Goal: Contribute content: Add original content to the website for others to see

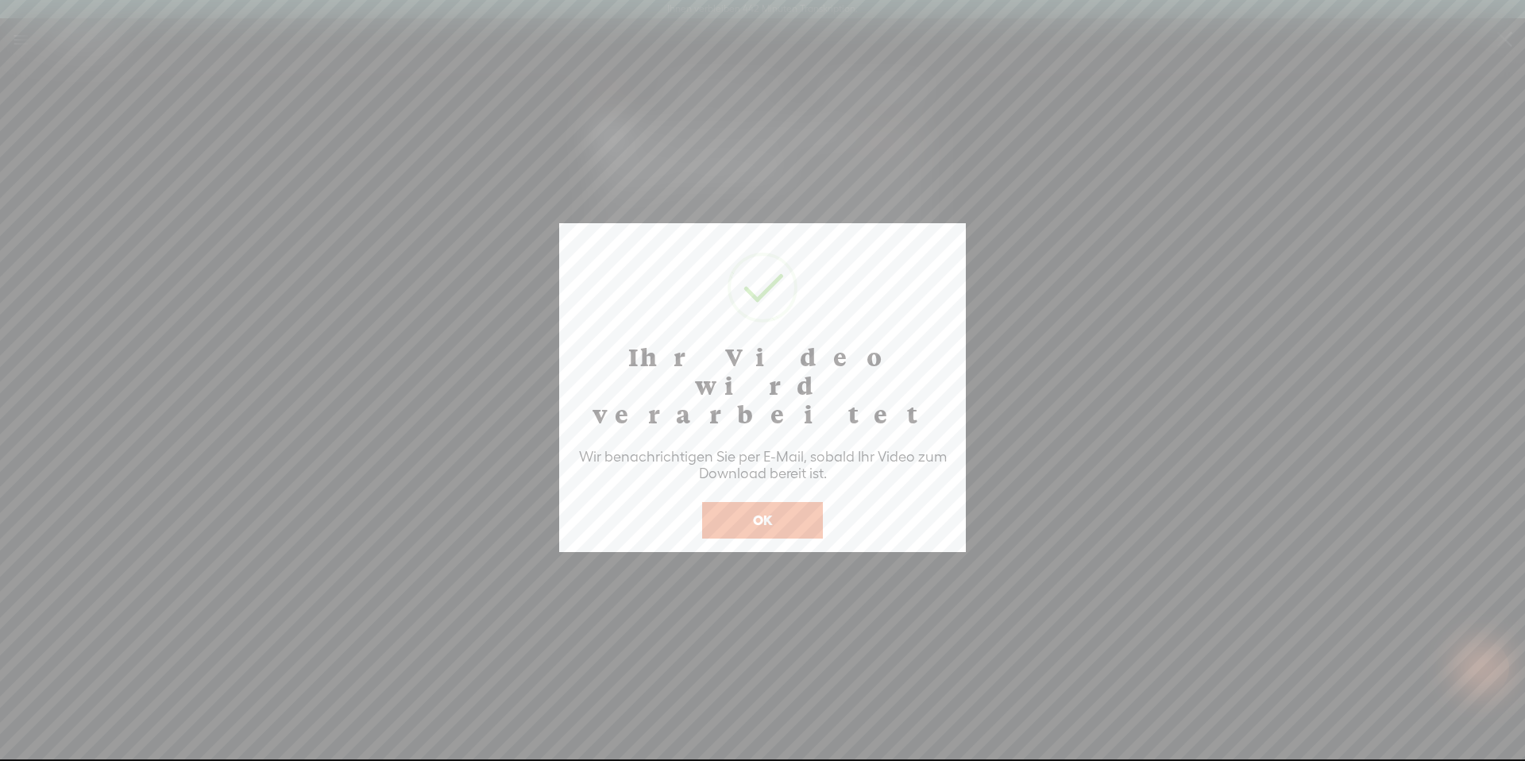
scroll to position [1, 0]
click at [771, 501] on button "OK" at bounding box center [762, 519] width 121 height 37
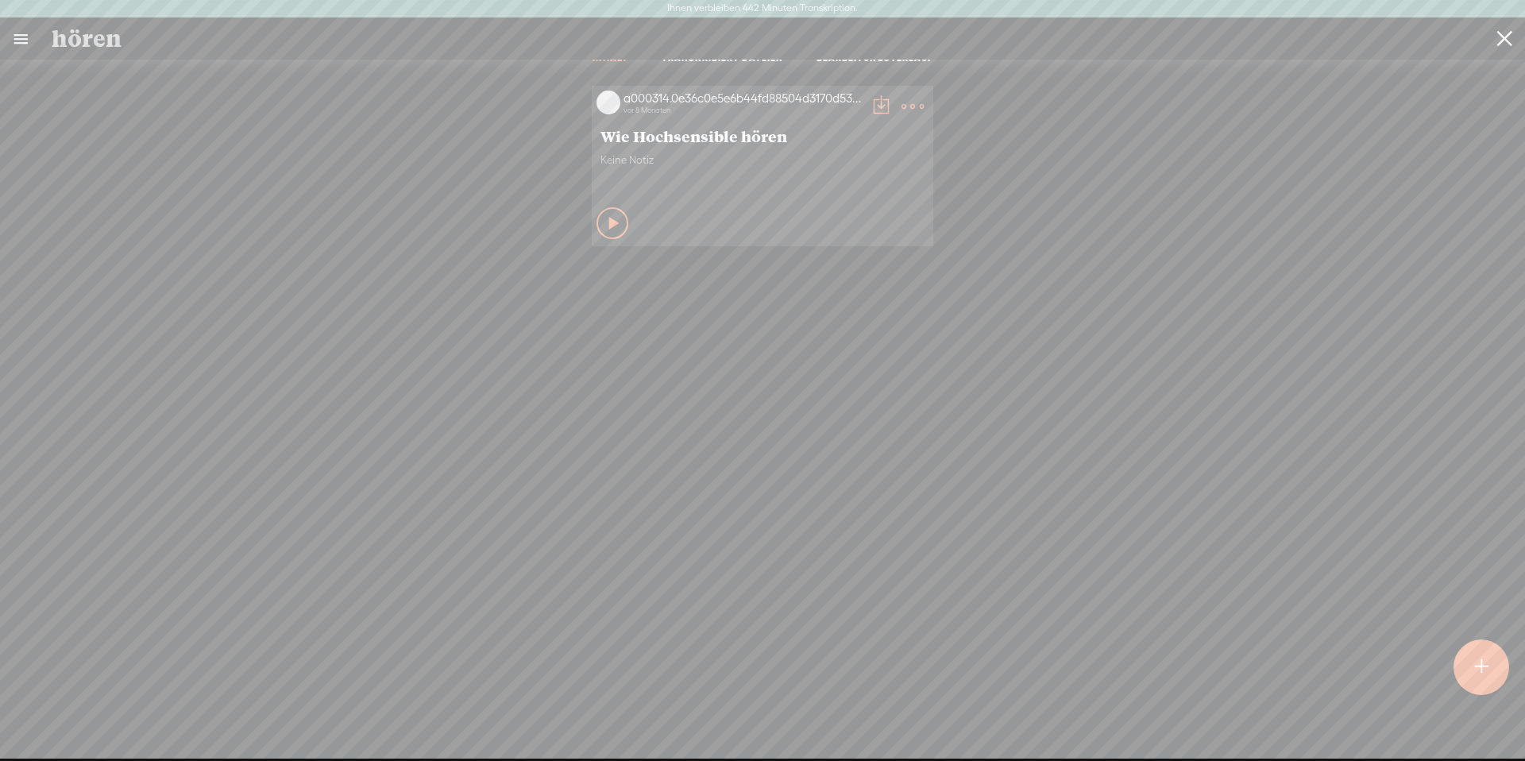
scroll to position [0, 0]
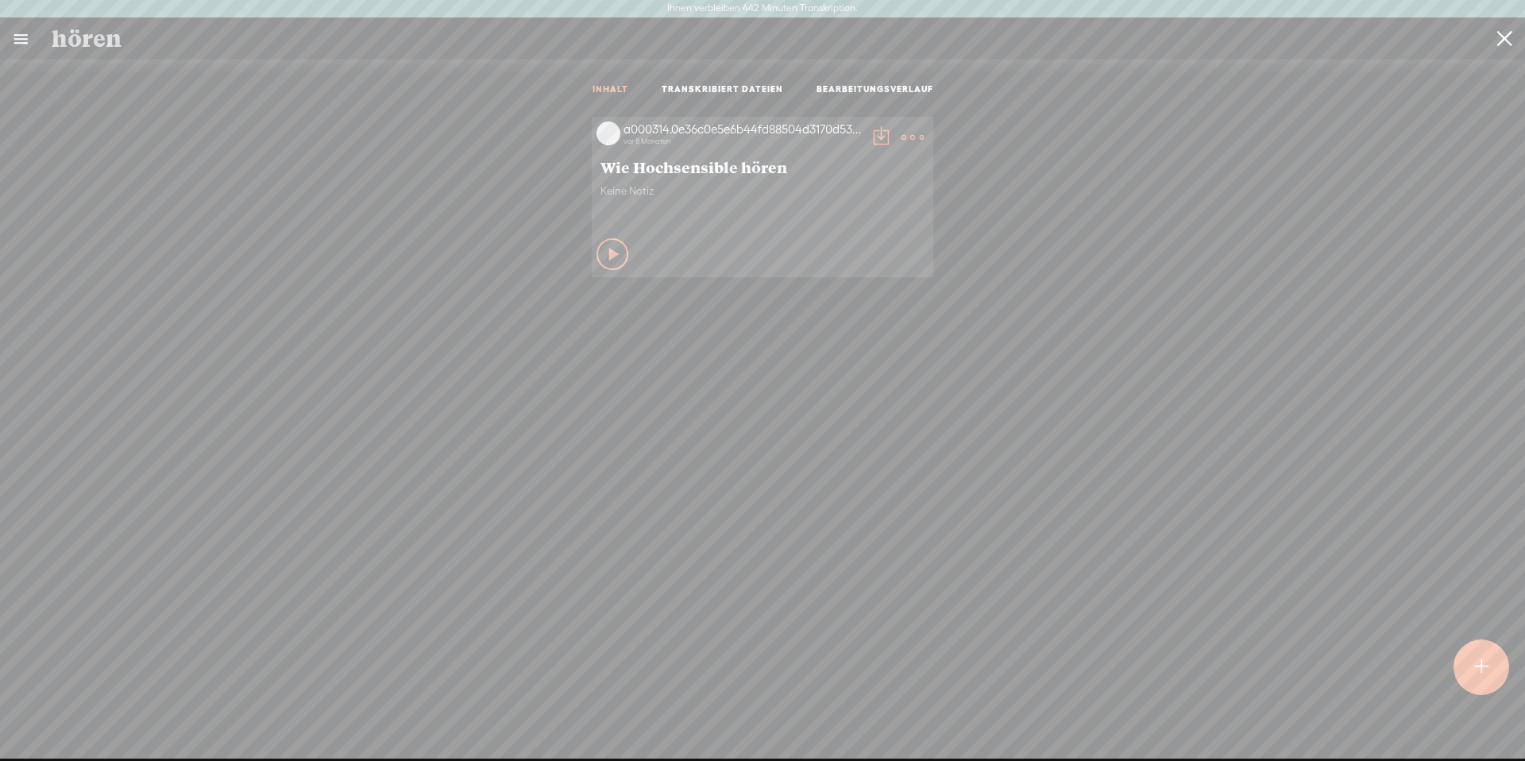
click at [607, 250] on icon at bounding box center [615, 254] width 16 height 16
click at [605, 250] on icon at bounding box center [613, 254] width 16 height 16
click at [607, 255] on icon at bounding box center [615, 254] width 16 height 16
click at [606, 255] on icon at bounding box center [613, 254] width 16 height 16
click at [910, 129] on t at bounding box center [912, 137] width 22 height 22
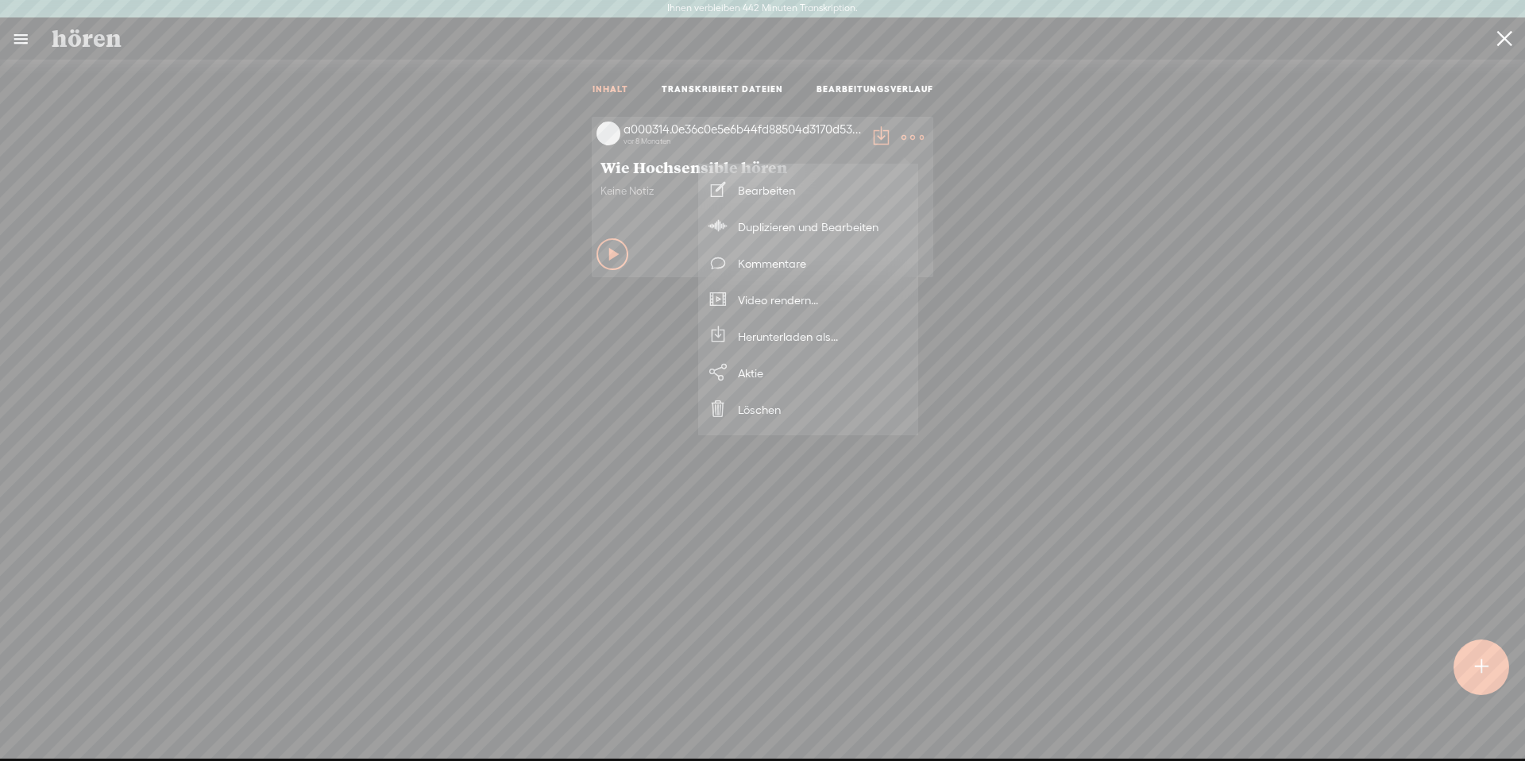
click at [812, 331] on font "Herunterladen als..." at bounding box center [788, 336] width 100 height 13
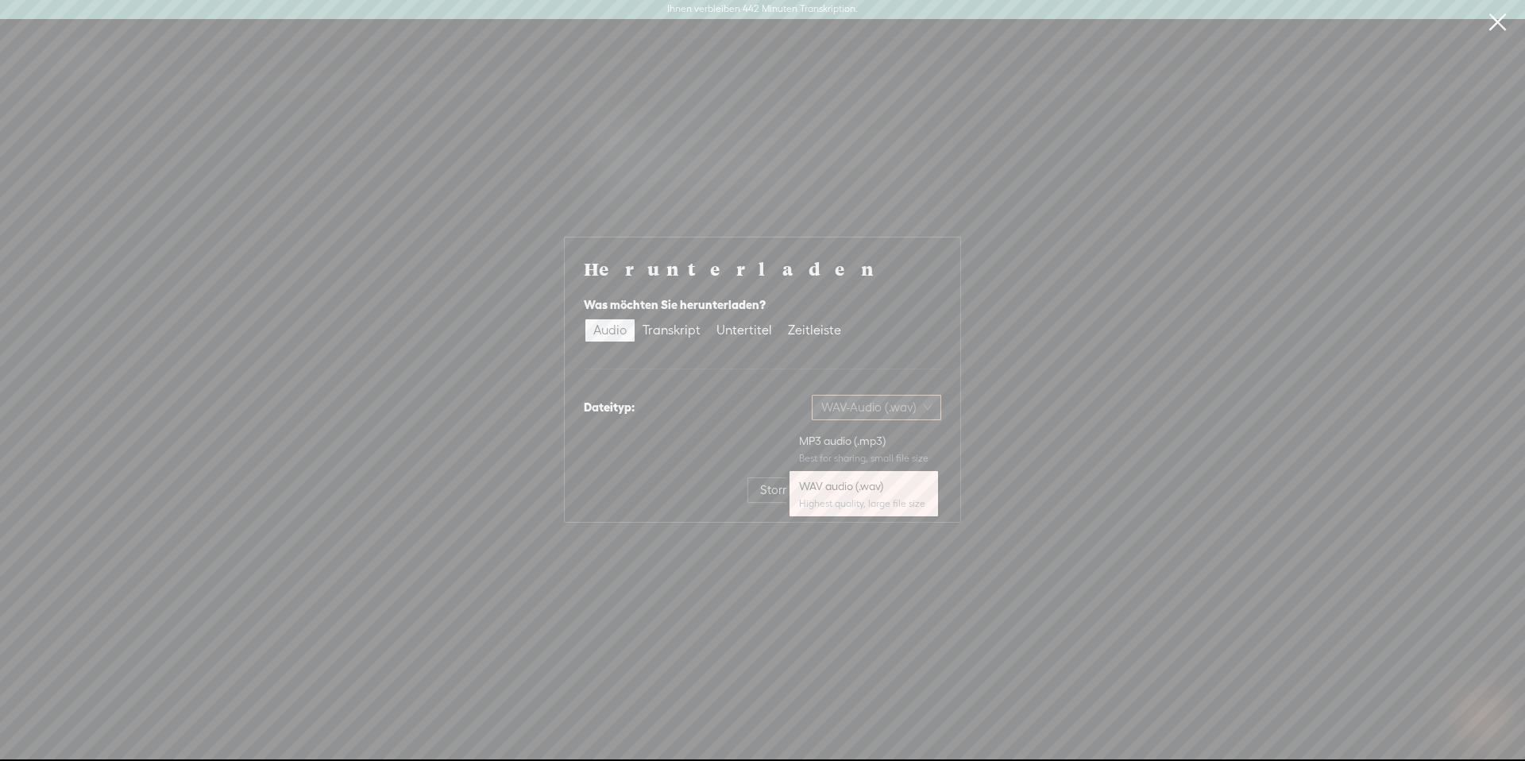
click at [901, 403] on font "WAV-Audio (.wav)" at bounding box center [868, 406] width 95 height 13
click at [863, 439] on div "MP3-Audio (.mp3)" at bounding box center [818, 441] width 220 height 16
drag, startPoint x: 883, startPoint y: 490, endPoint x: 923, endPoint y: 461, distance: 50.0
click at [883, 489] on font "Herunterladen" at bounding box center [889, 489] width 78 height 13
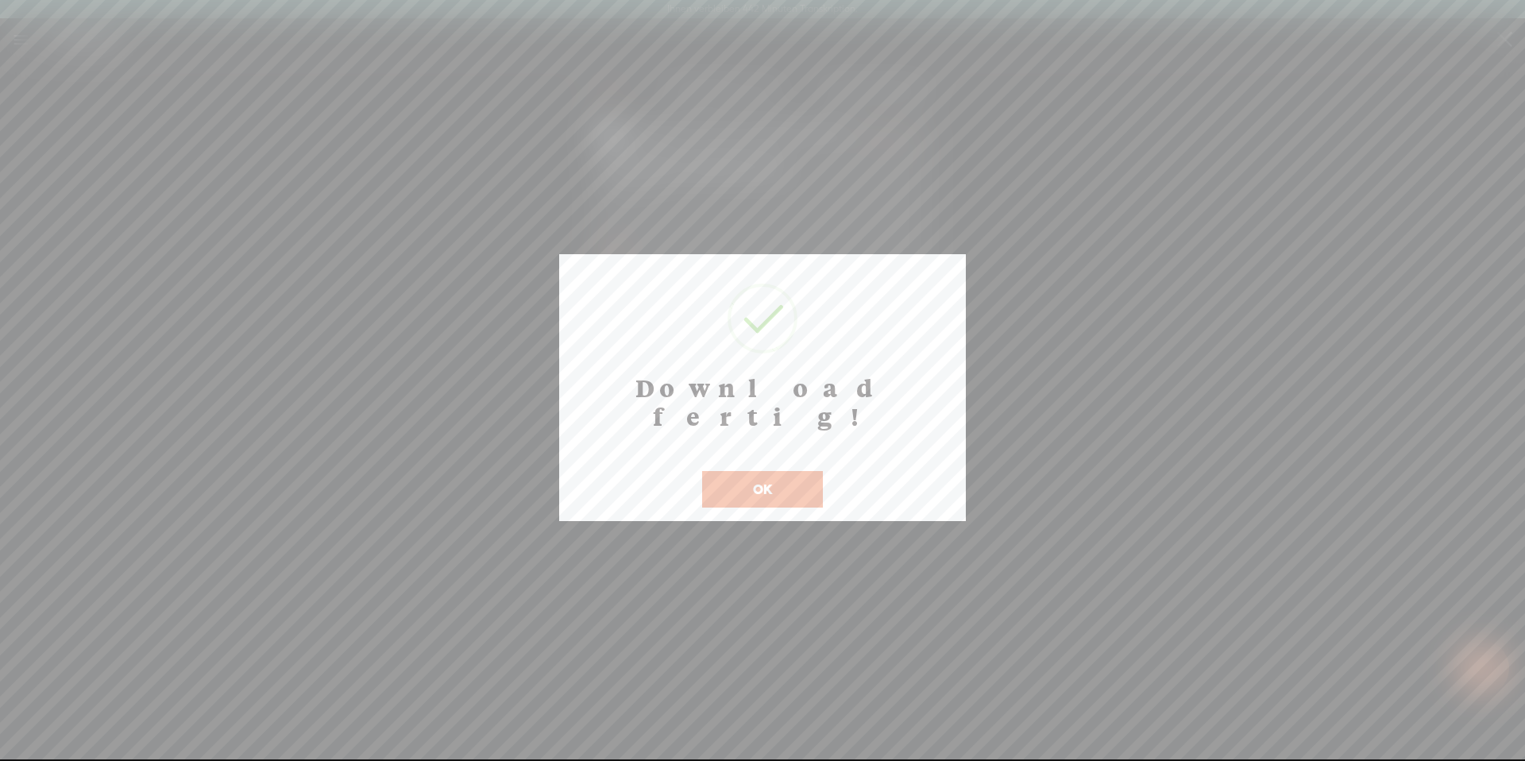
click at [754, 481] on font "OK" at bounding box center [762, 488] width 19 height 15
click at [763, 481] on font "OK" at bounding box center [762, 488] width 19 height 15
click at [786, 471] on button "OK" at bounding box center [762, 489] width 121 height 37
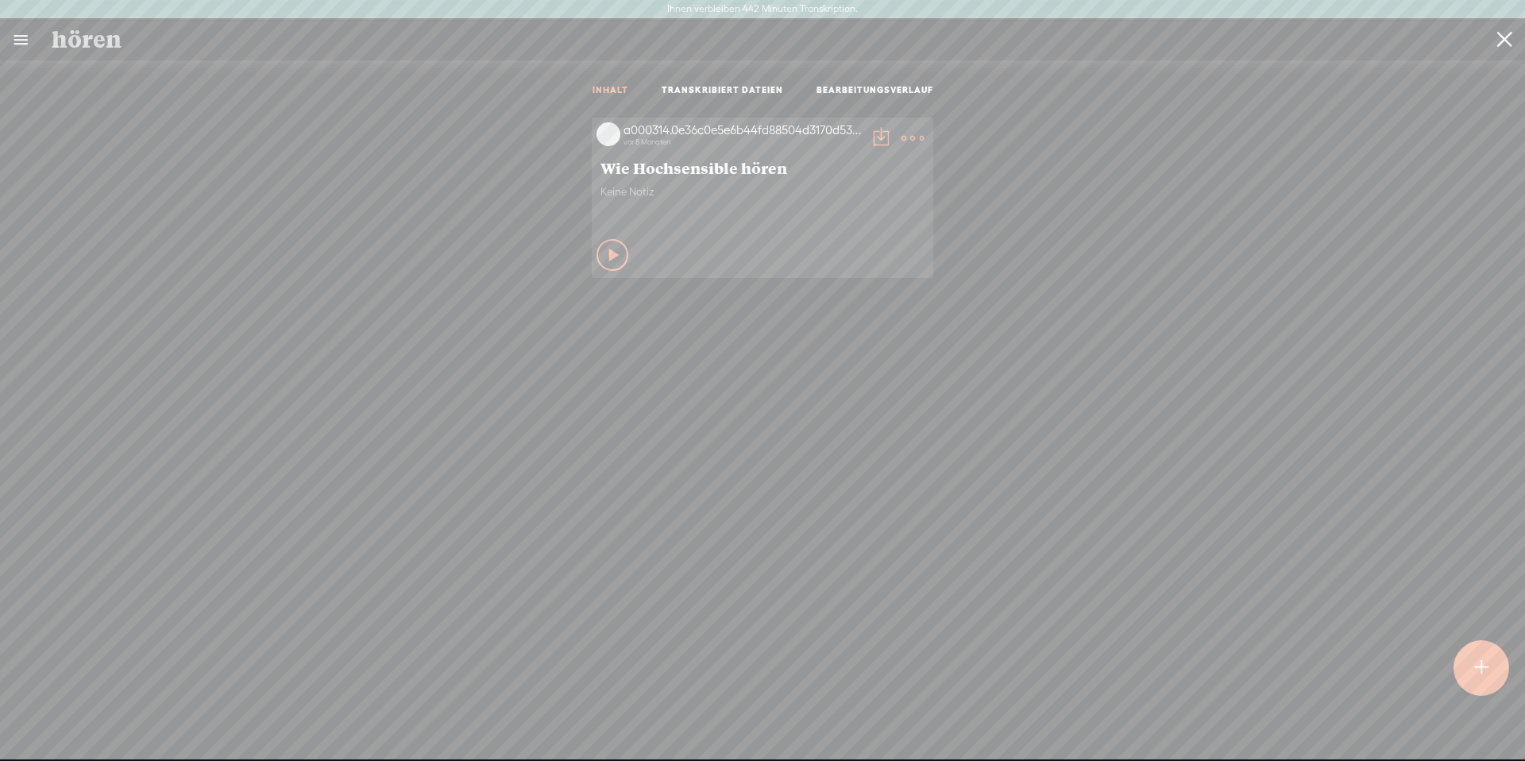
click at [1507, 31] on t at bounding box center [1504, 40] width 15 height 40
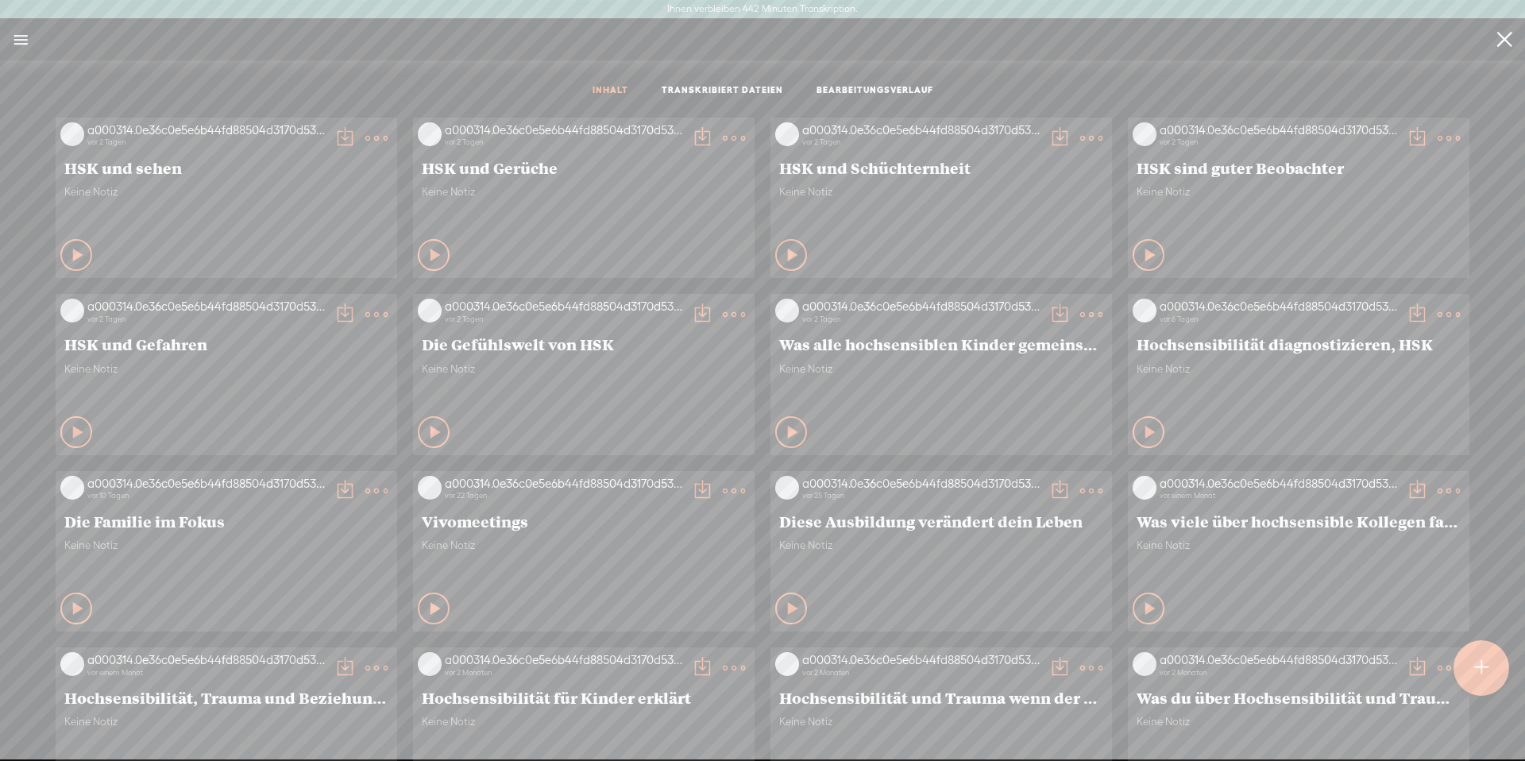
click at [420, 50] on input "search" at bounding box center [768, 39] width 1432 height 29
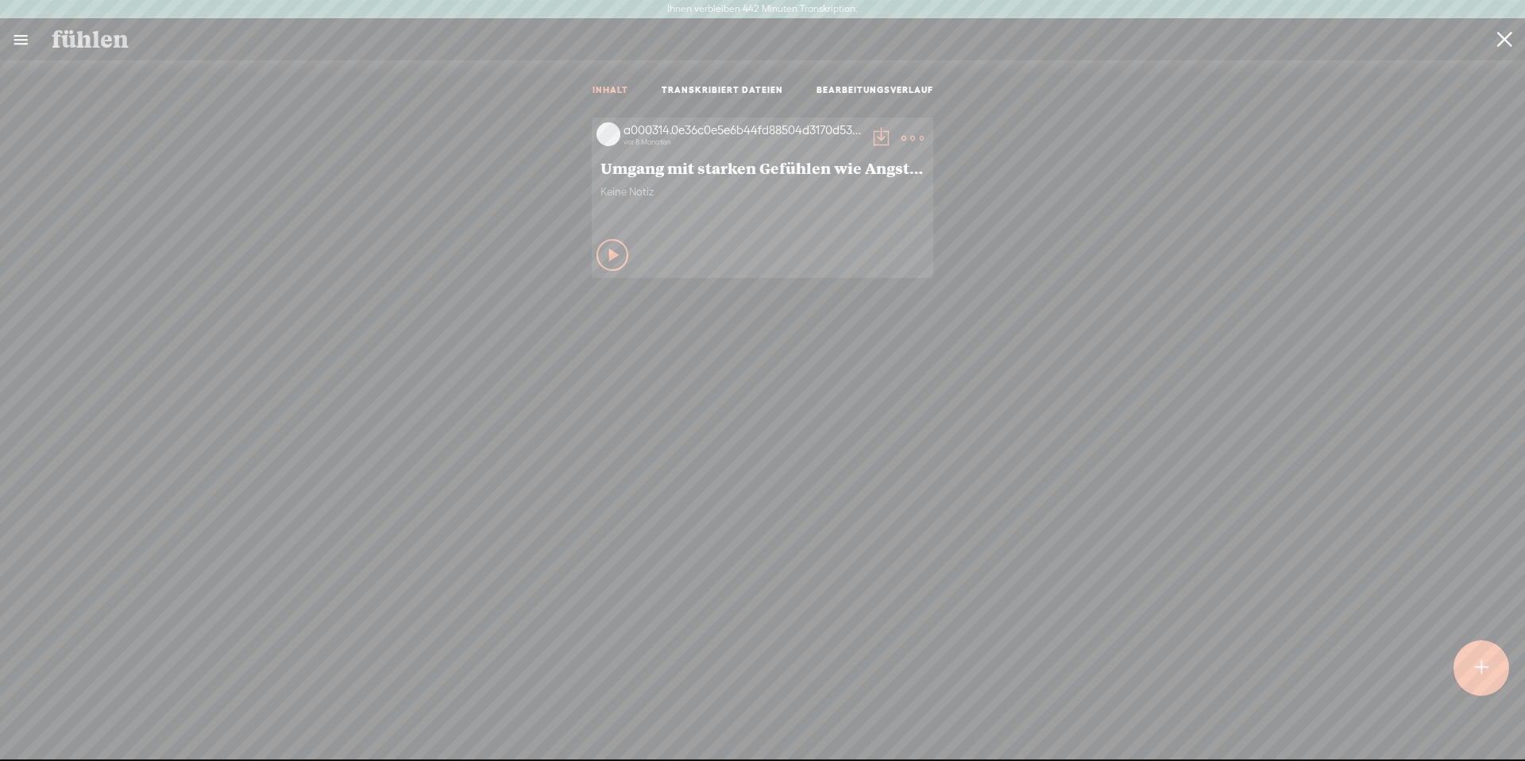
drag, startPoint x: 256, startPoint y: 48, endPoint x: 2, endPoint y: 21, distance: 255.6
click at [2, 21] on div "fühlen Inhalte erstellen" at bounding box center [762, 39] width 1525 height 42
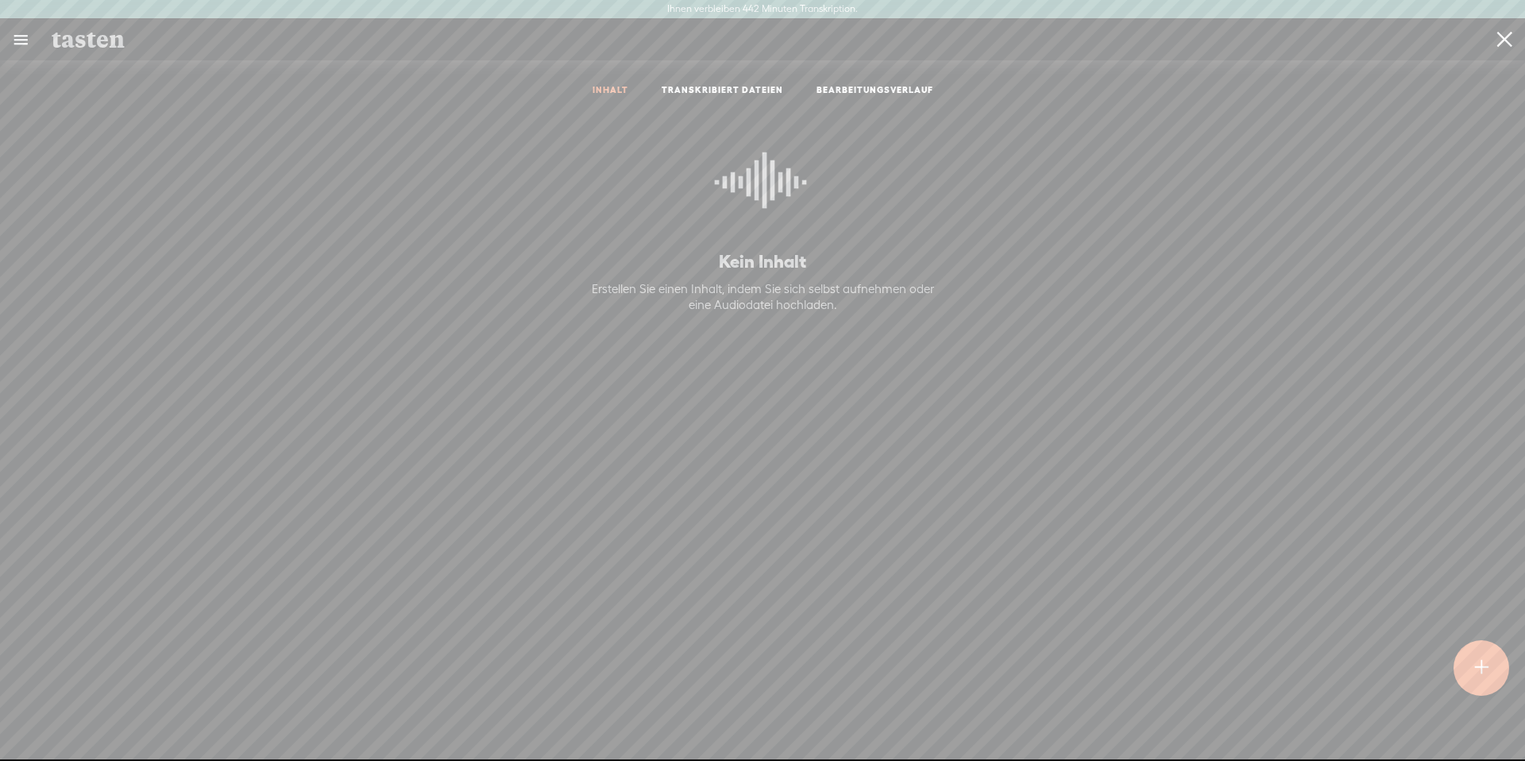
drag, startPoint x: 114, startPoint y: 43, endPoint x: 34, endPoint y: 38, distance: 80.3
click at [34, 38] on div "tasten Inhalte erstellen" at bounding box center [762, 39] width 1525 height 42
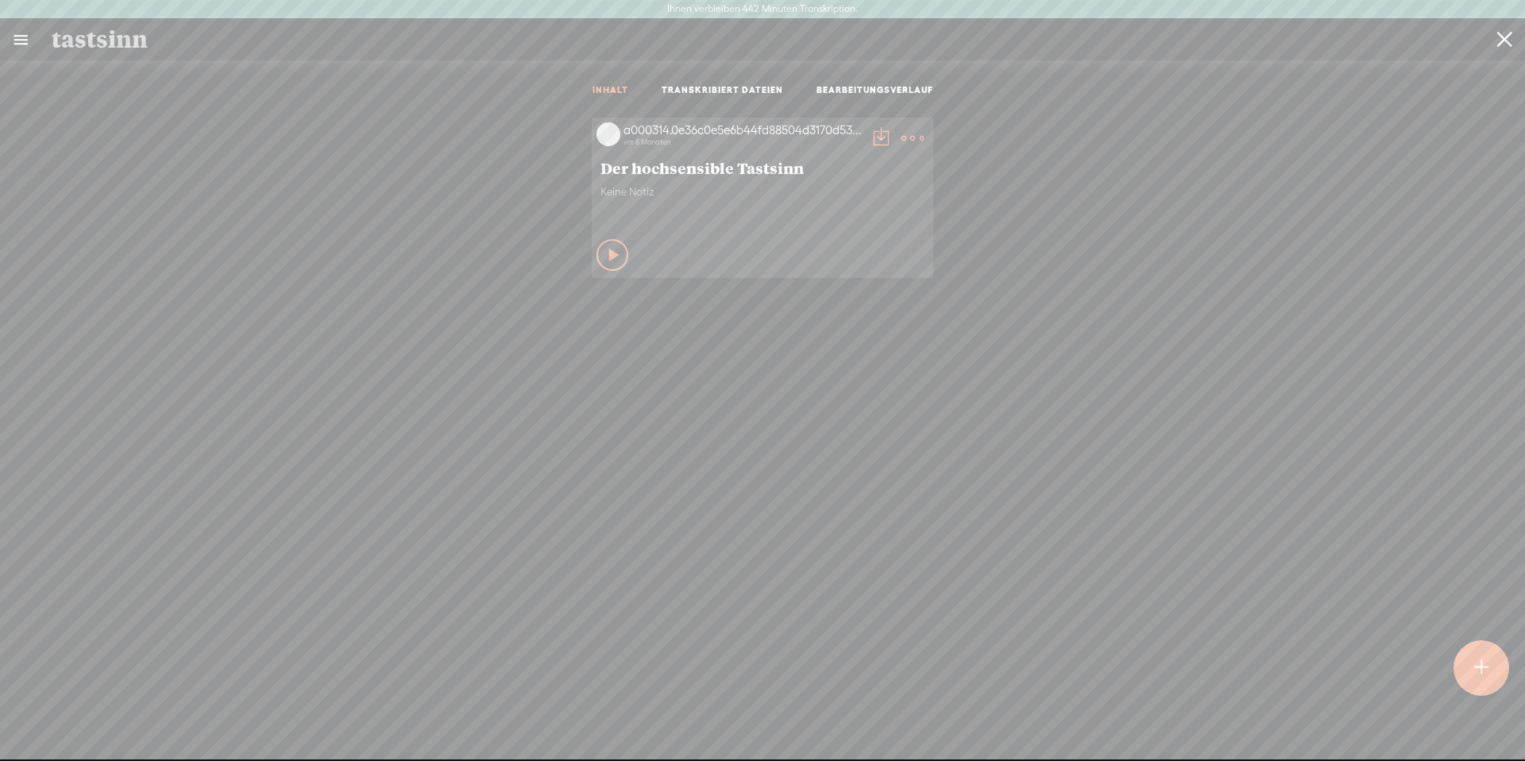
type input "tastsinn"
click at [607, 250] on icon at bounding box center [615, 255] width 16 height 16
click at [605, 250] on icon at bounding box center [613, 255] width 16 height 16
click at [907, 129] on t at bounding box center [912, 138] width 22 height 22
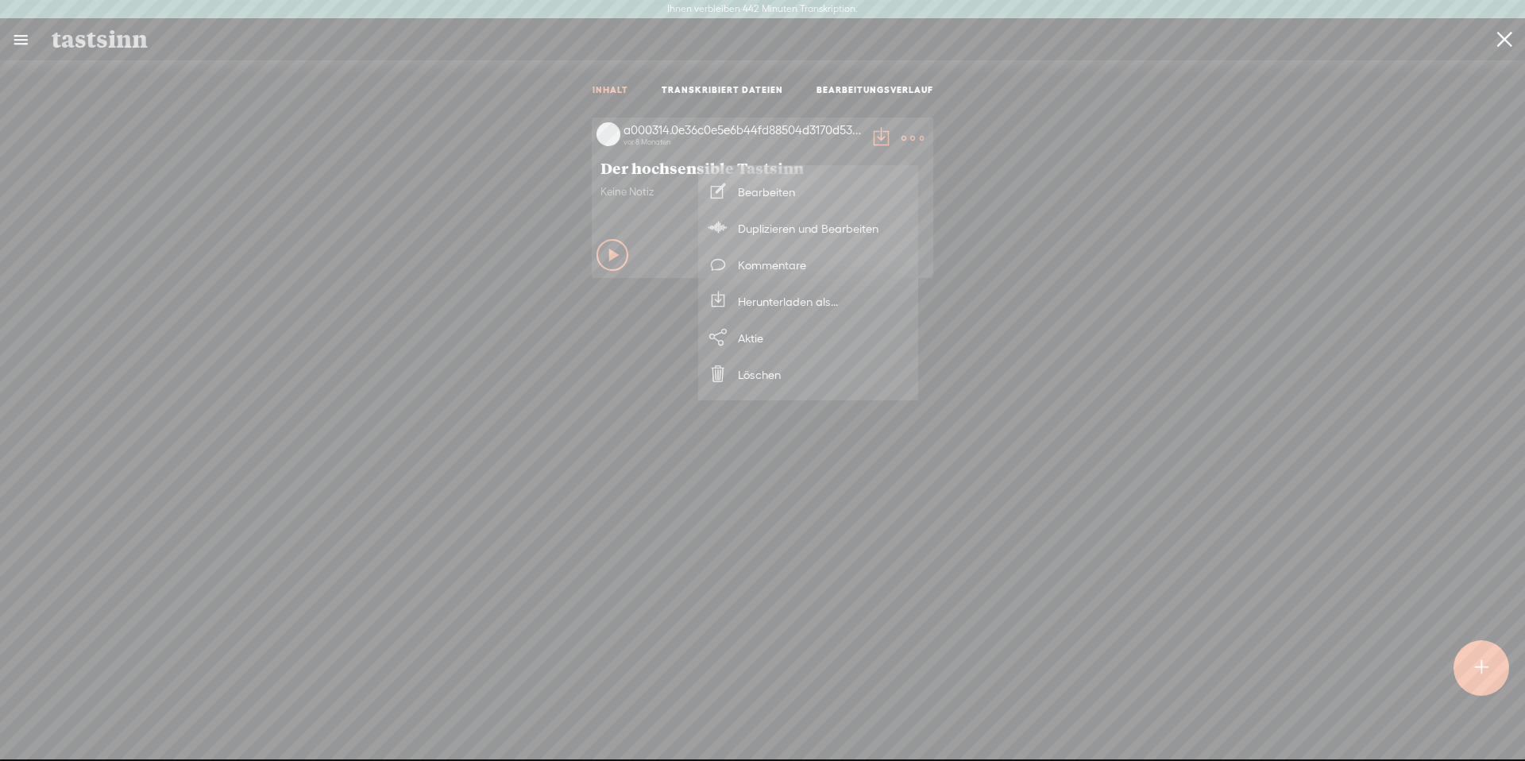
click at [785, 182] on font "Bearbeiten" at bounding box center [766, 192] width 57 height 36
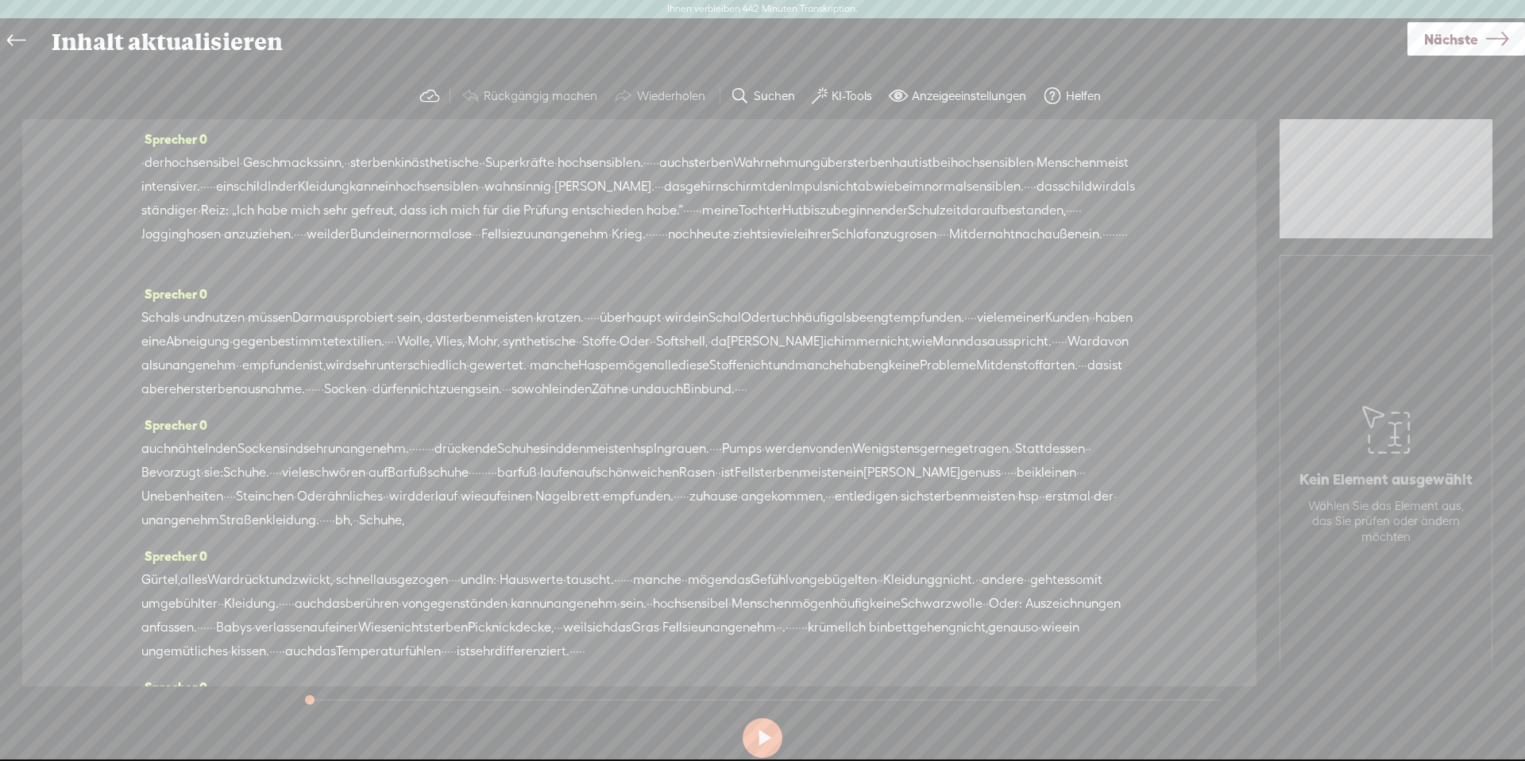
click at [846, 89] on font "KI-Tools" at bounding box center [851, 95] width 40 height 13
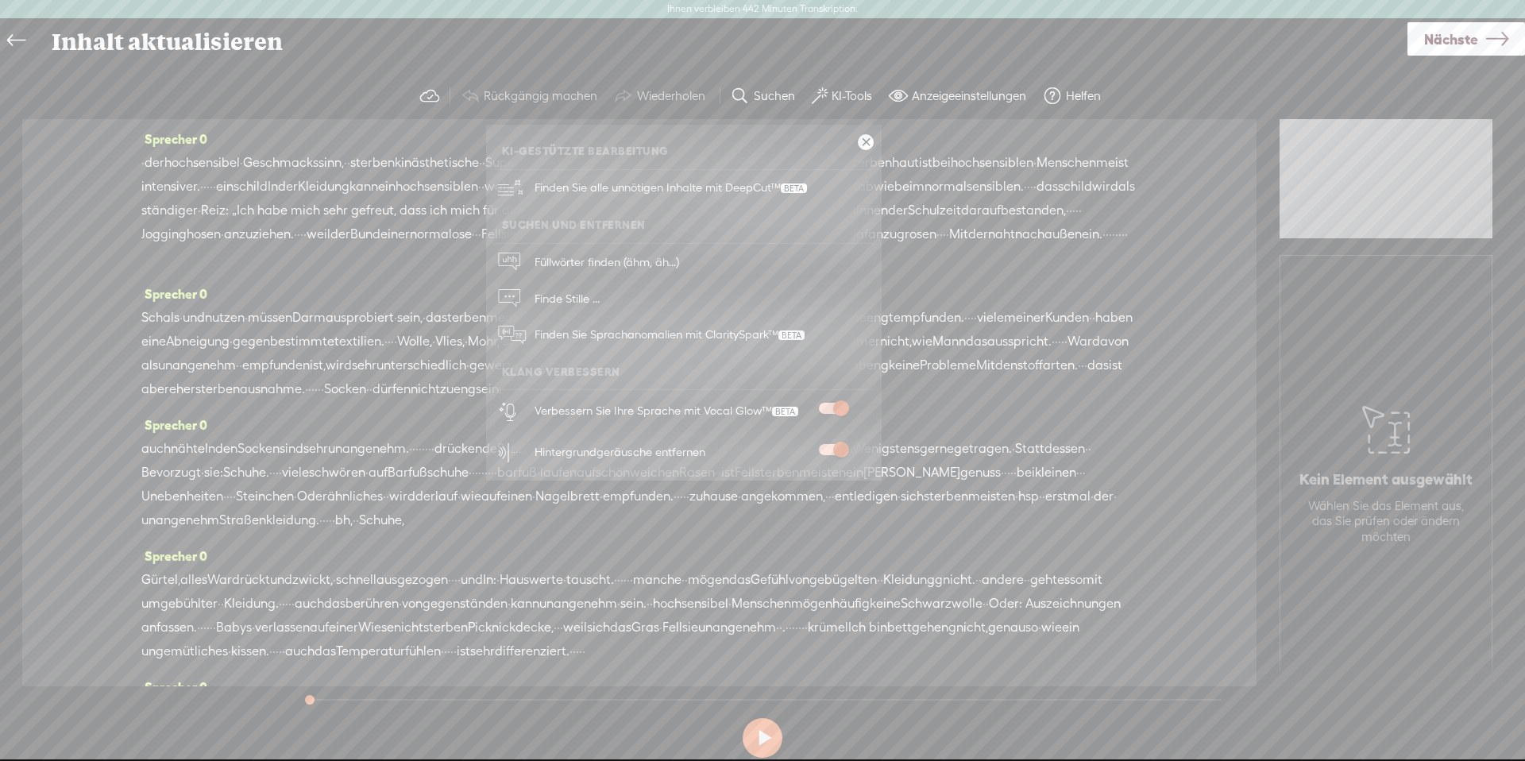
drag, startPoint x: 829, startPoint y: 404, endPoint x: 819, endPoint y: 426, distance: 24.5
click at [827, 403] on span at bounding box center [833, 408] width 29 height 11
drag, startPoint x: 828, startPoint y: 449, endPoint x: 835, endPoint y: 430, distance: 19.6
click at [827, 449] on span at bounding box center [833, 449] width 29 height 11
click at [839, 409] on span at bounding box center [833, 408] width 29 height 11
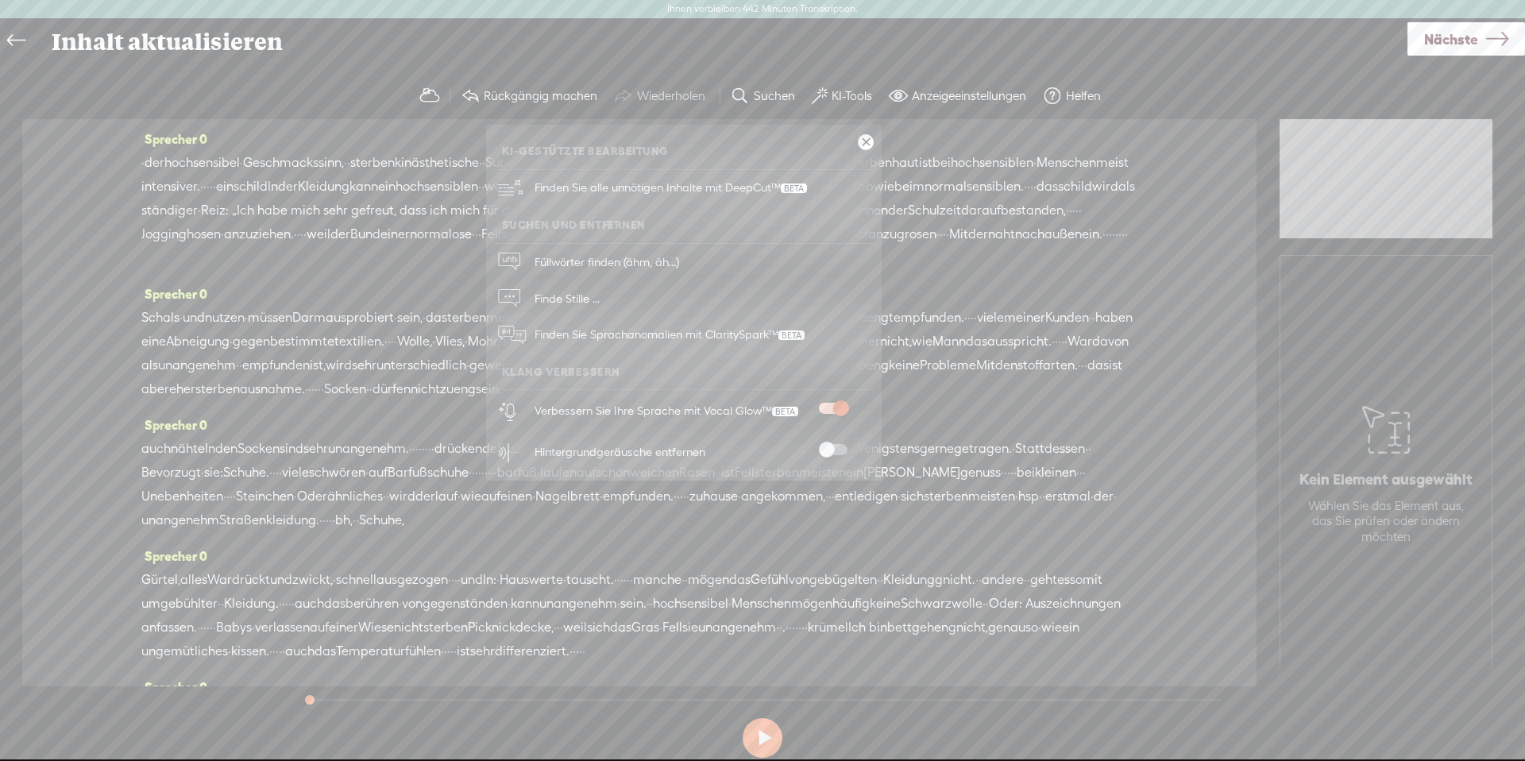
click at [835, 449] on span at bounding box center [833, 449] width 29 height 11
click at [576, 291] on font "Finde Stille ..." at bounding box center [566, 297] width 65 height 13
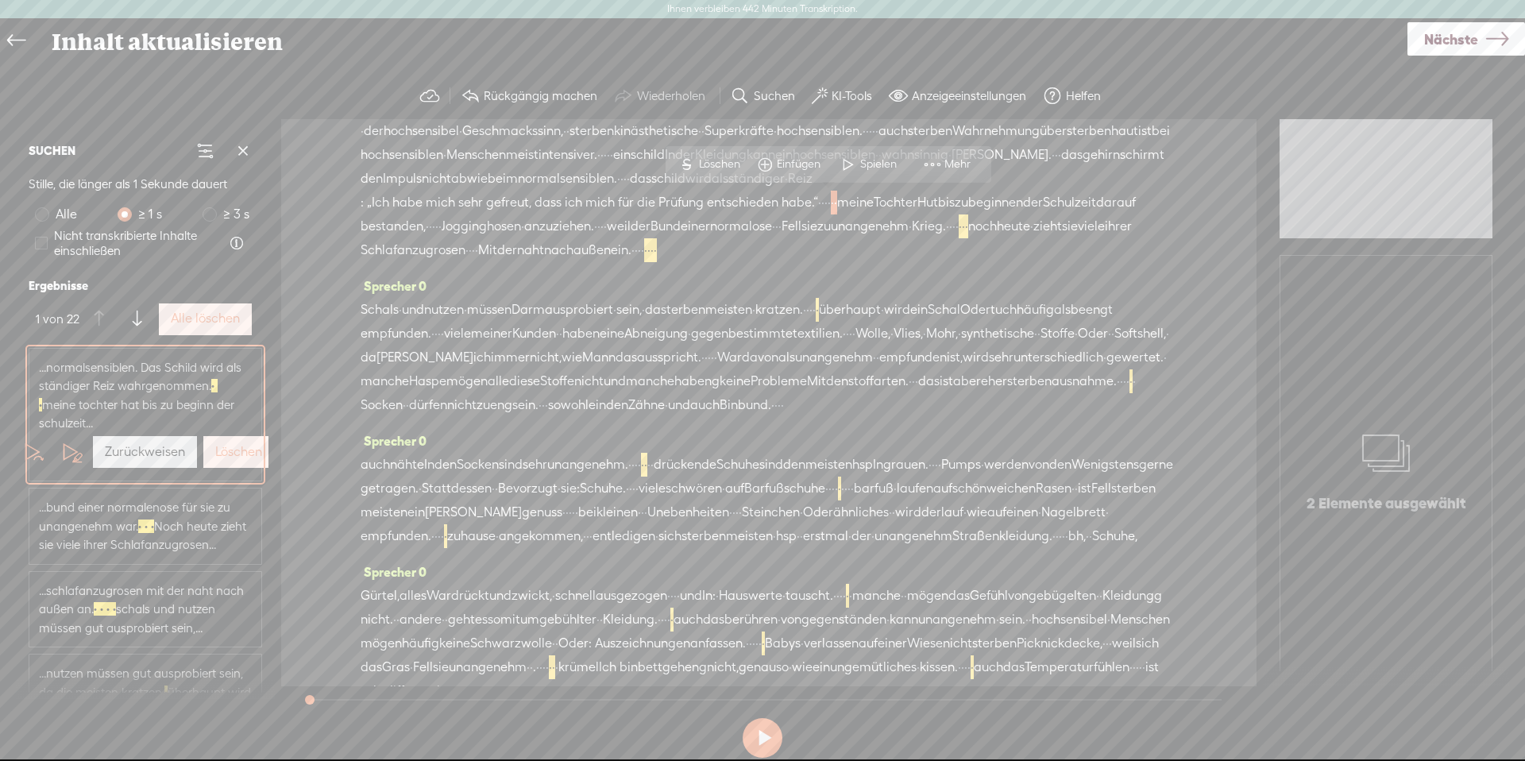
scroll to position [32, 0]
click at [204, 318] on font "Alle löschen" at bounding box center [205, 317] width 69 height 15
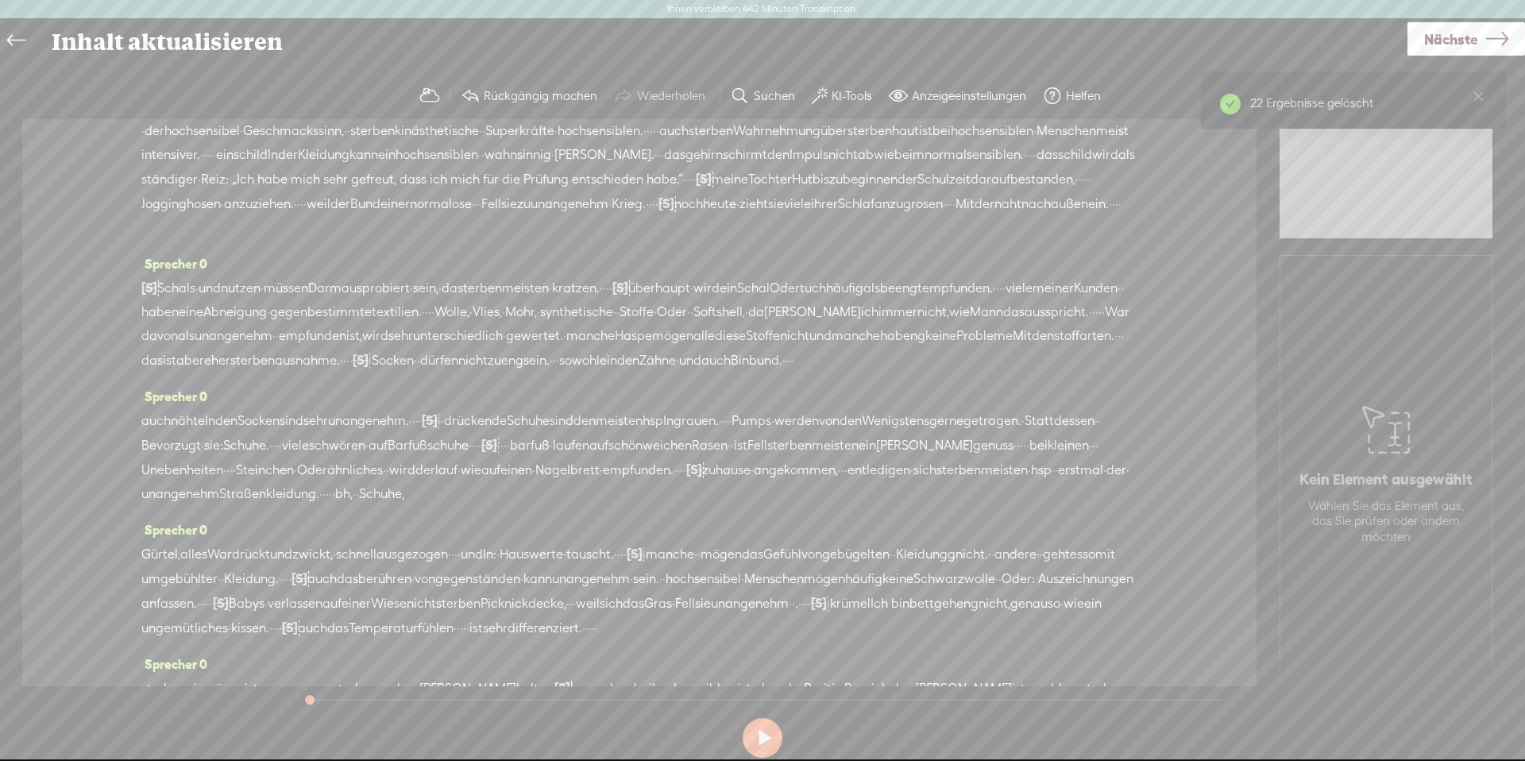
click at [153, 136] on font "der" at bounding box center [155, 130] width 20 height 15
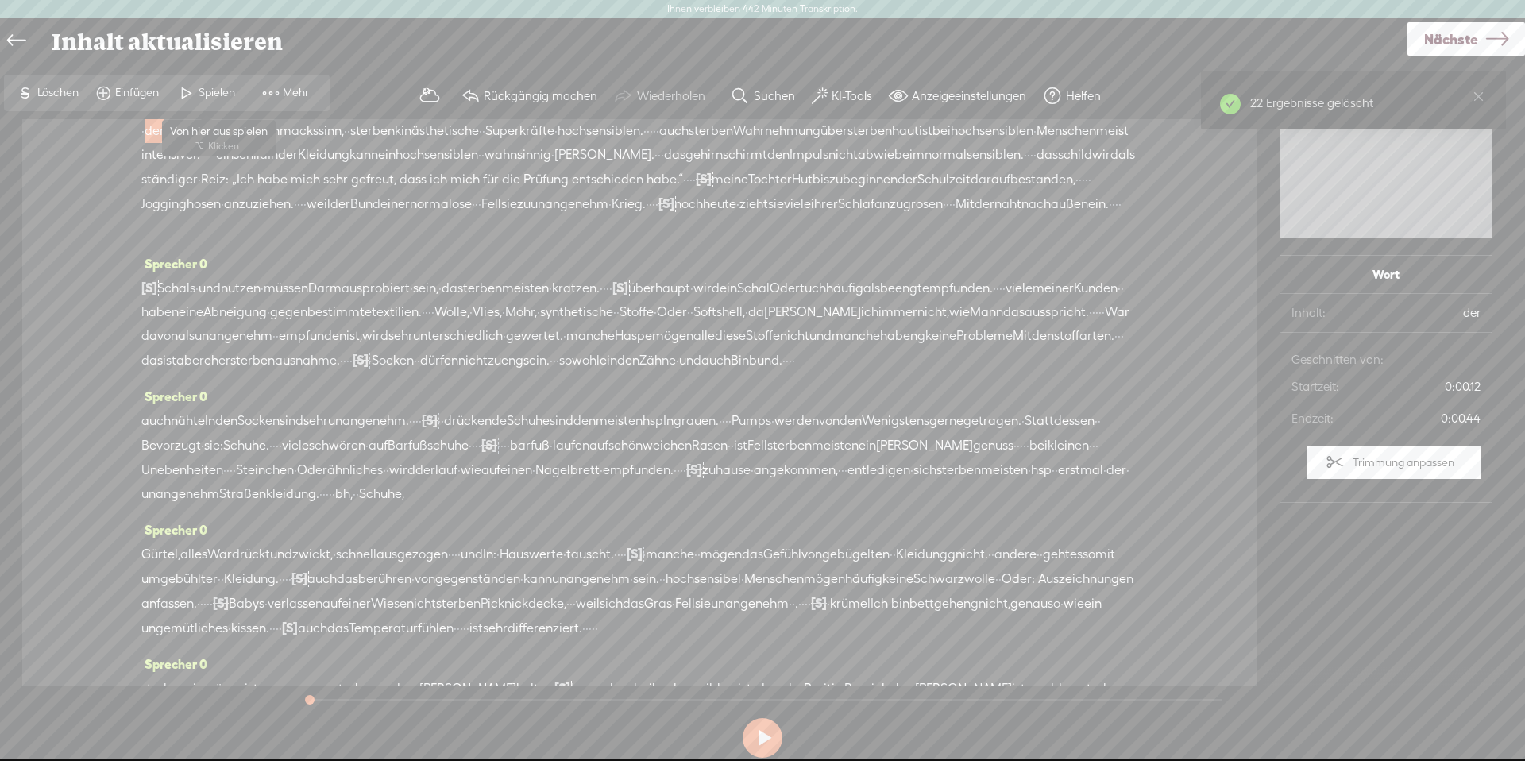
click at [215, 102] on span "Spielen" at bounding box center [206, 93] width 79 height 29
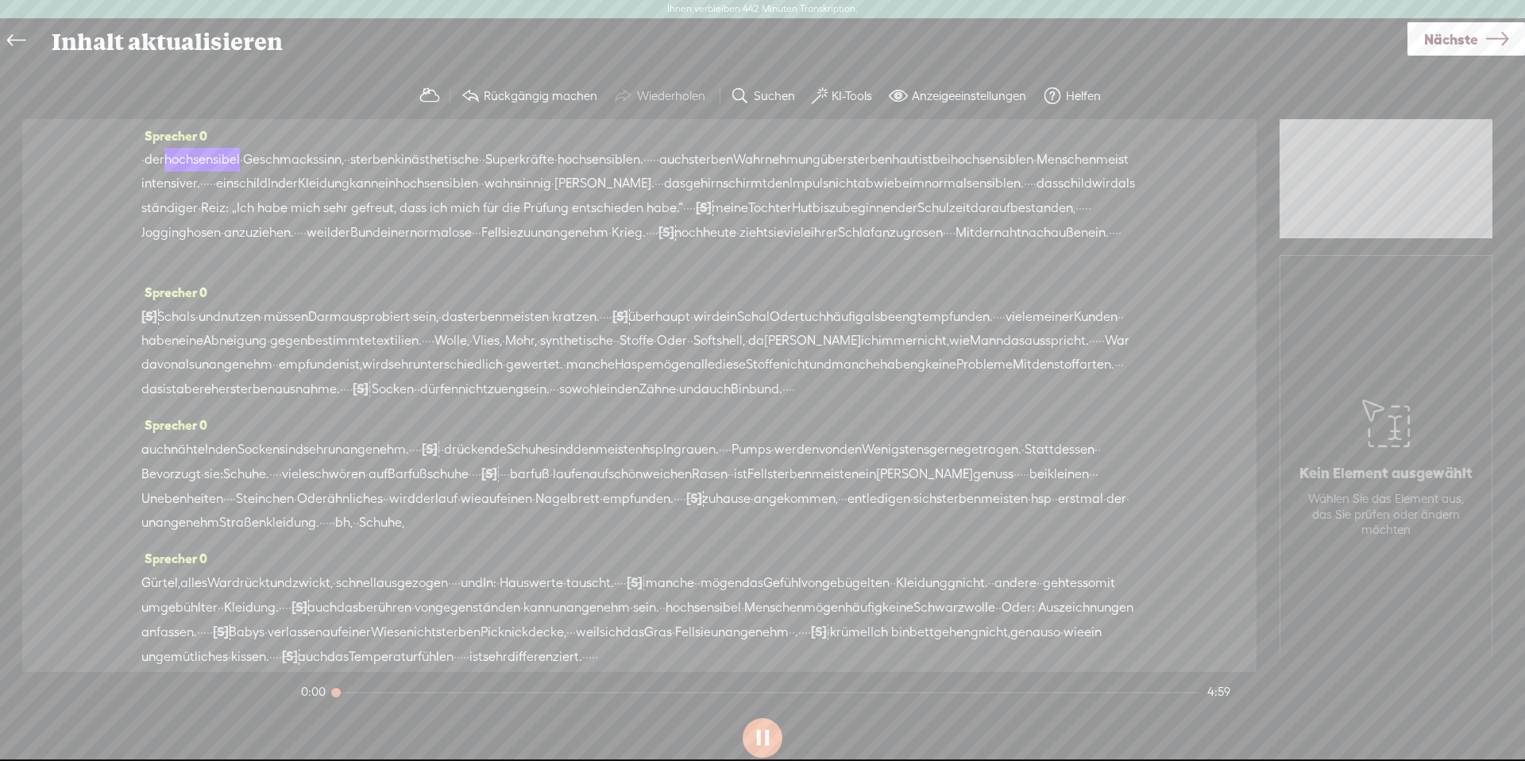
scroll to position [0, 0]
click at [583, 167] on font "hochsensiblen." at bounding box center [600, 162] width 86 height 15
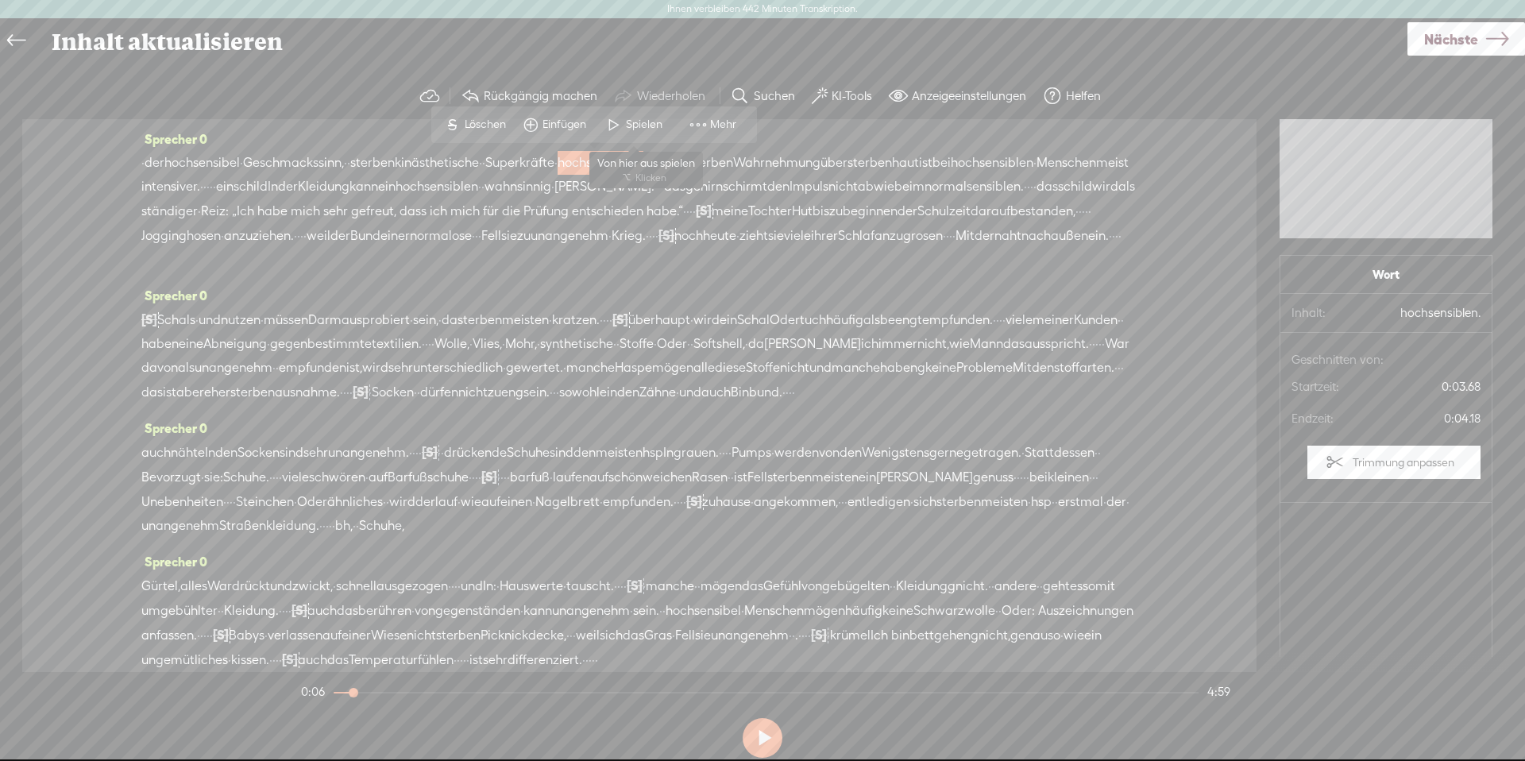
click at [646, 128] on font "Spielen" at bounding box center [644, 124] width 37 height 13
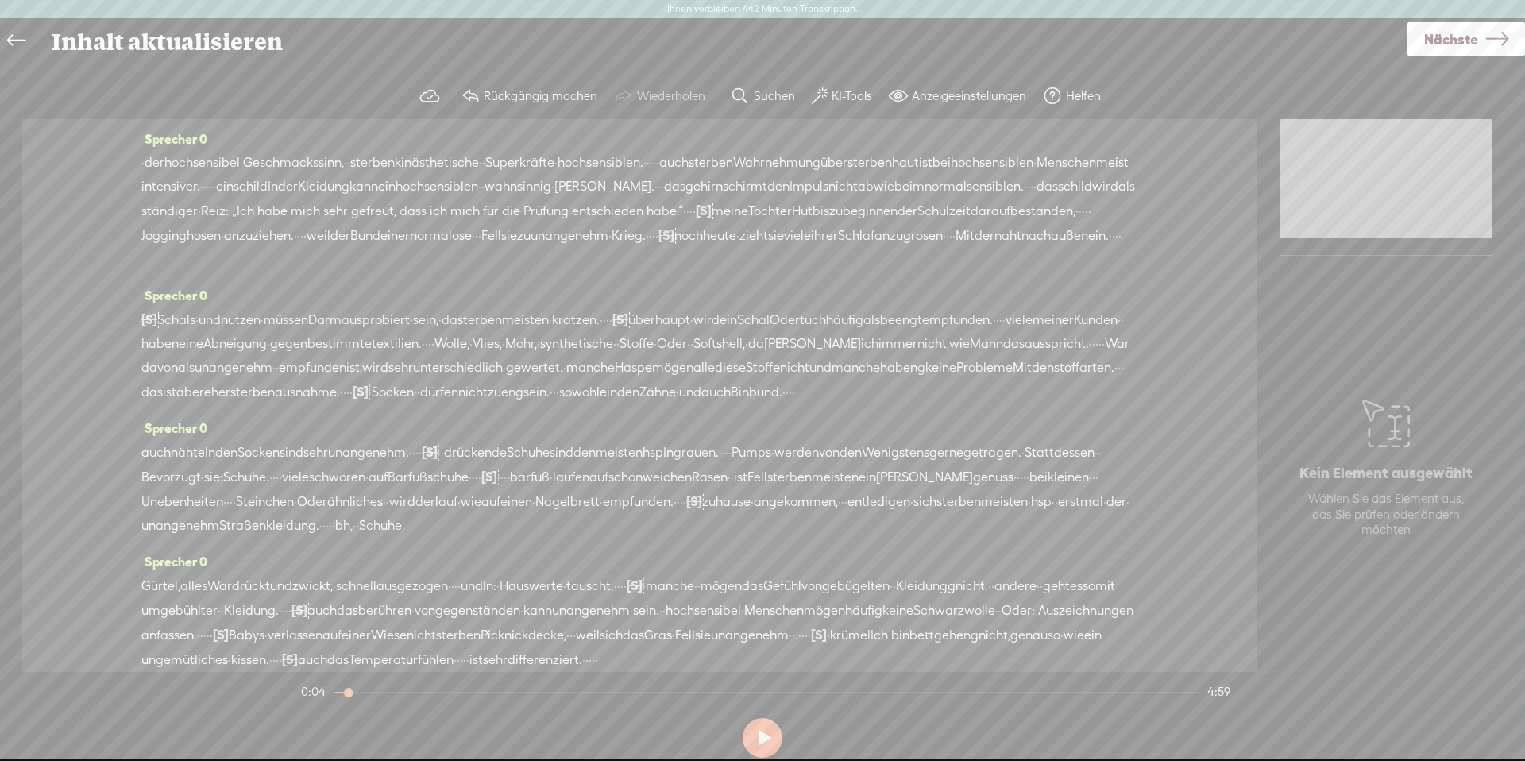
click at [646, 152] on span "·" at bounding box center [647, 163] width 3 height 24
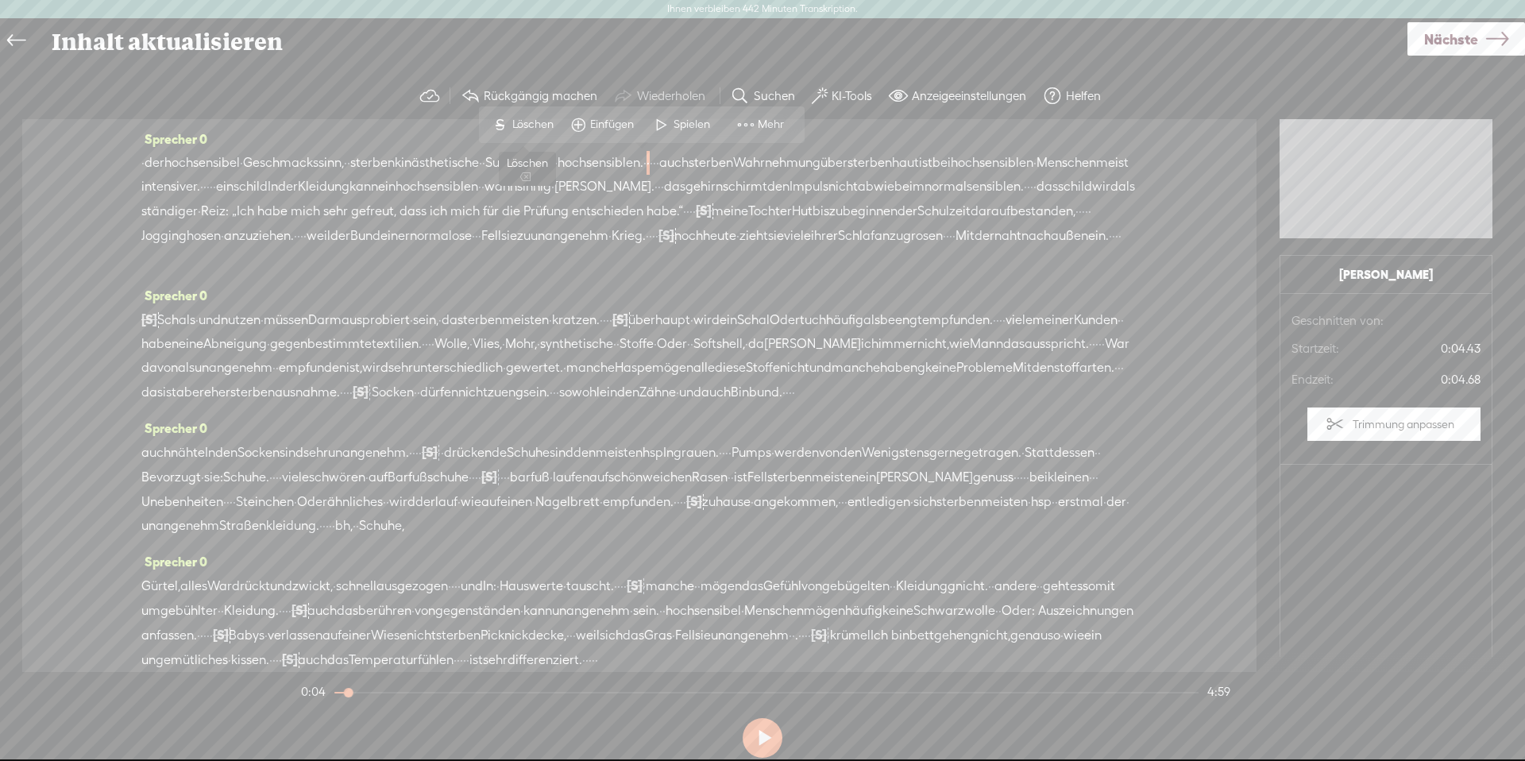
drag, startPoint x: 521, startPoint y: 119, endPoint x: 551, endPoint y: 121, distance: 30.2
click at [520, 119] on font "Löschen" at bounding box center [532, 124] width 41 height 13
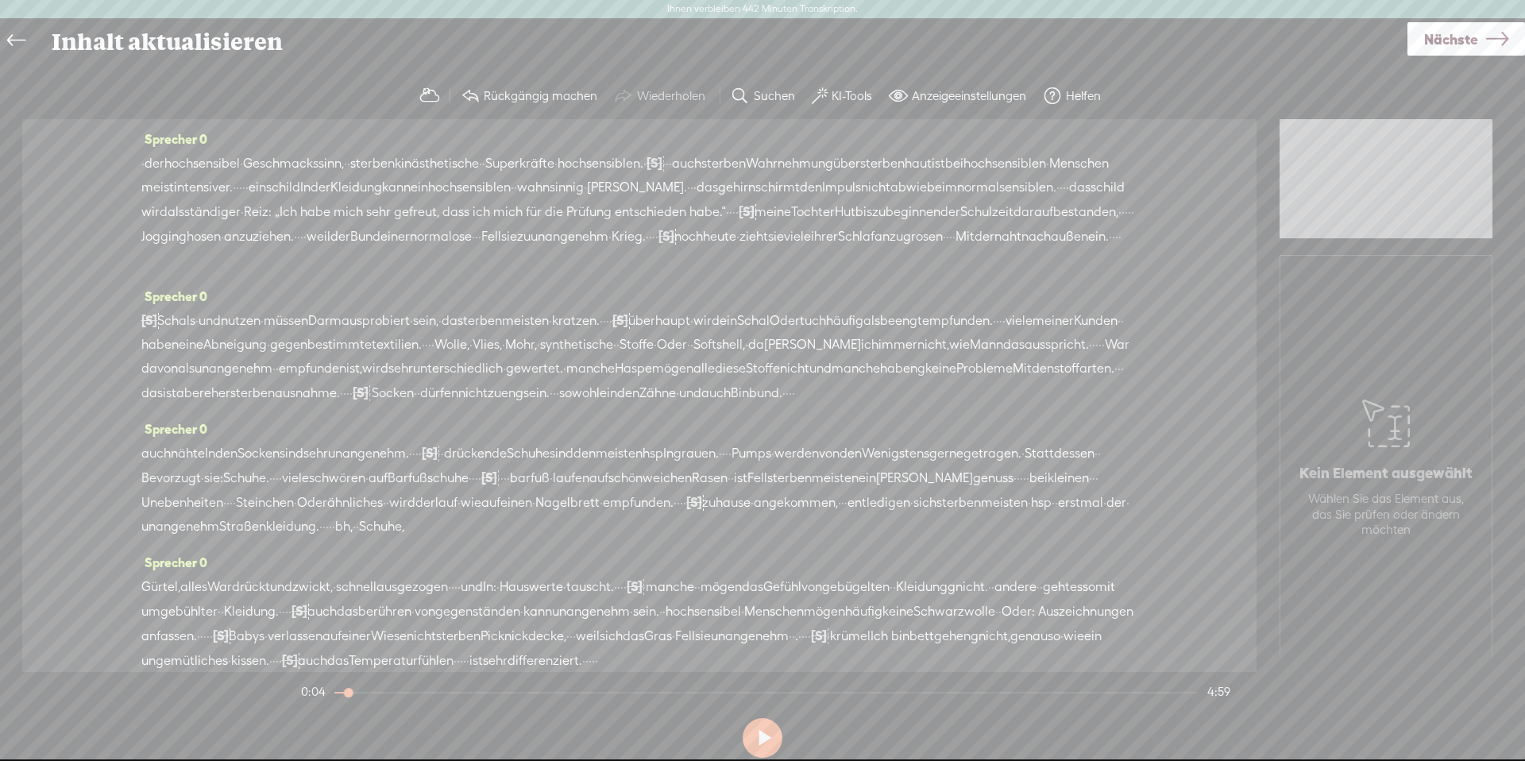
click at [575, 159] on font "hochsensiblen." at bounding box center [600, 163] width 86 height 15
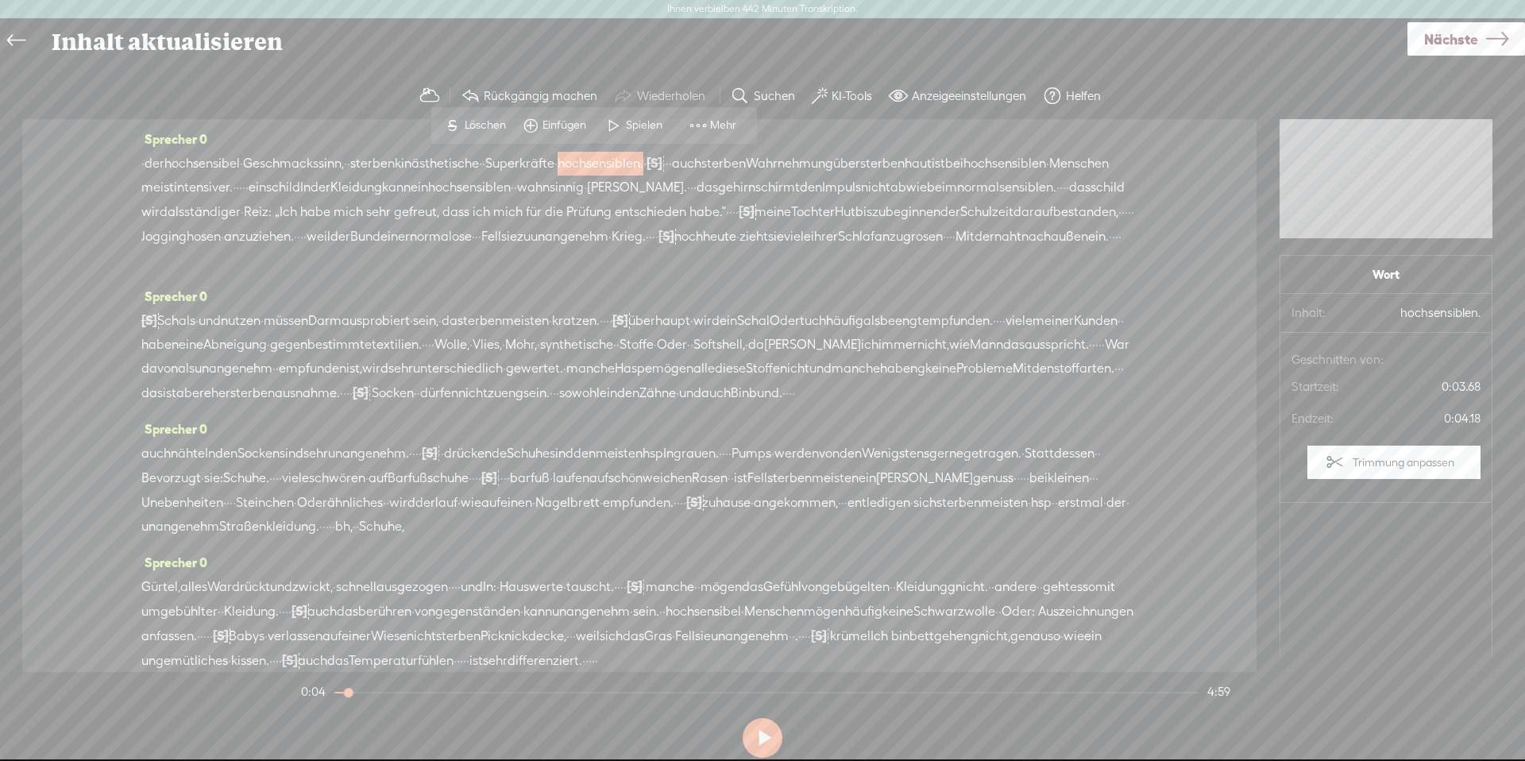
click at [619, 128] on span at bounding box center [614, 125] width 24 height 29
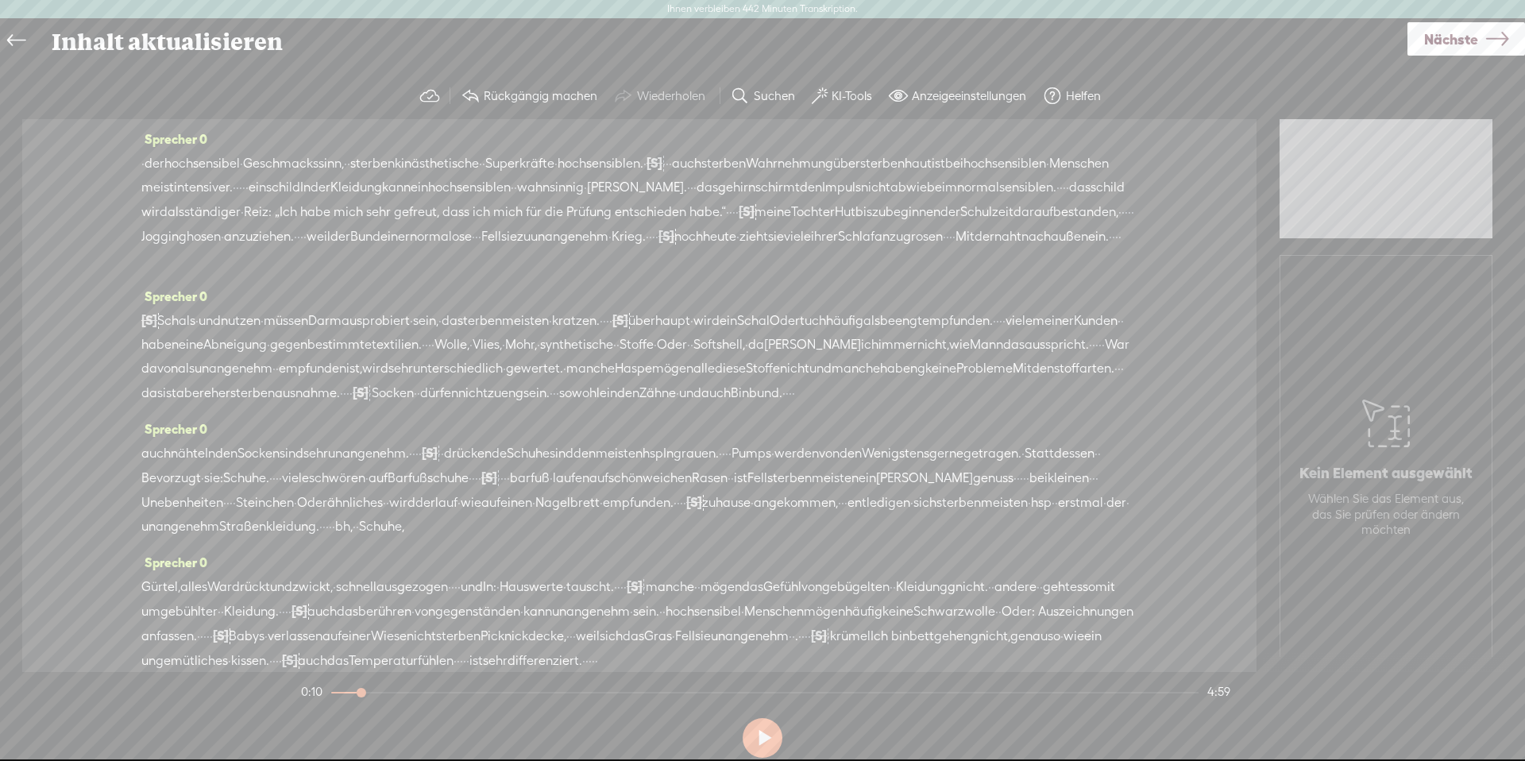
click at [239, 187] on font "·" at bounding box center [240, 186] width 3 height 15
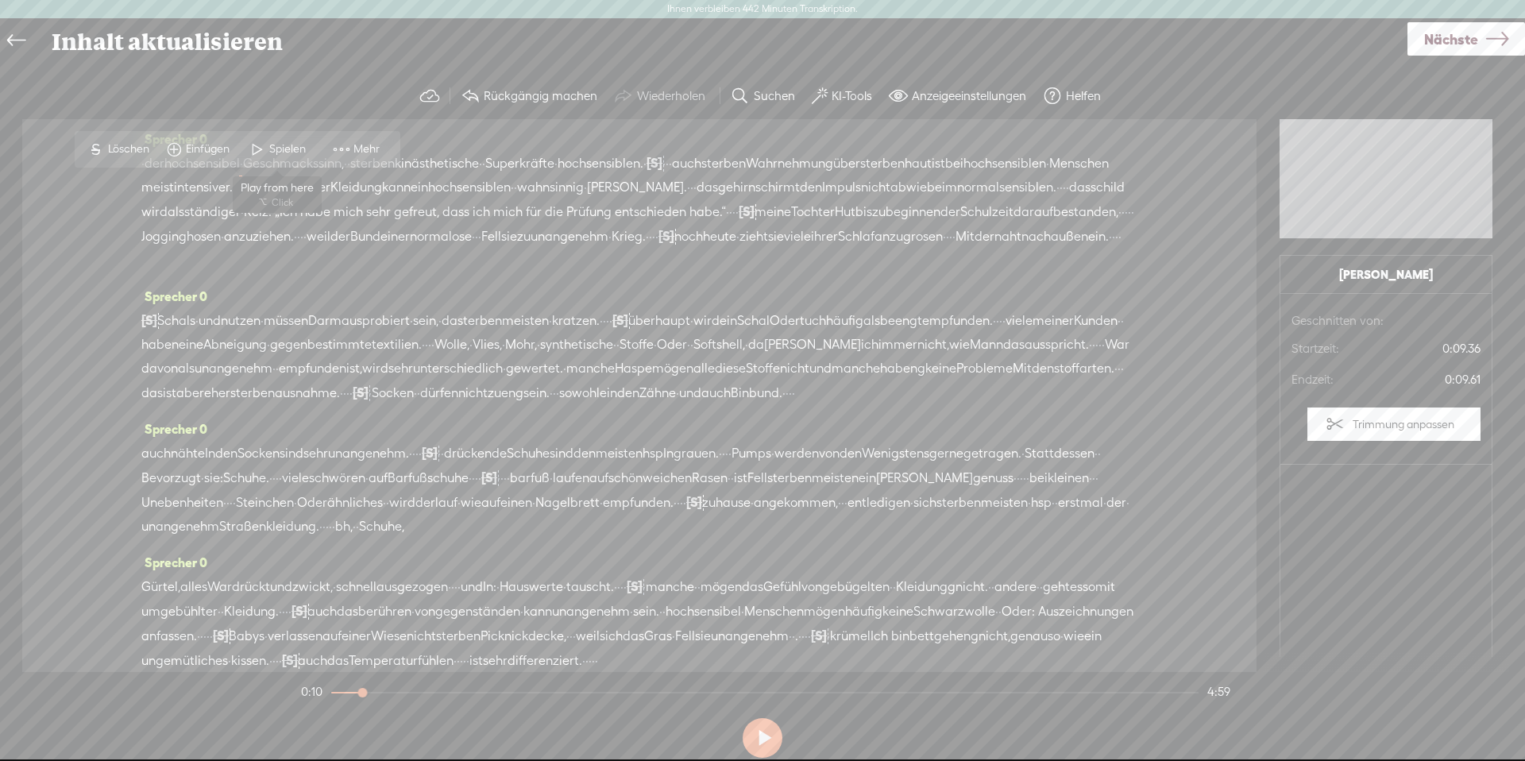
click at [272, 148] on font "Spielen" at bounding box center [287, 148] width 37 height 13
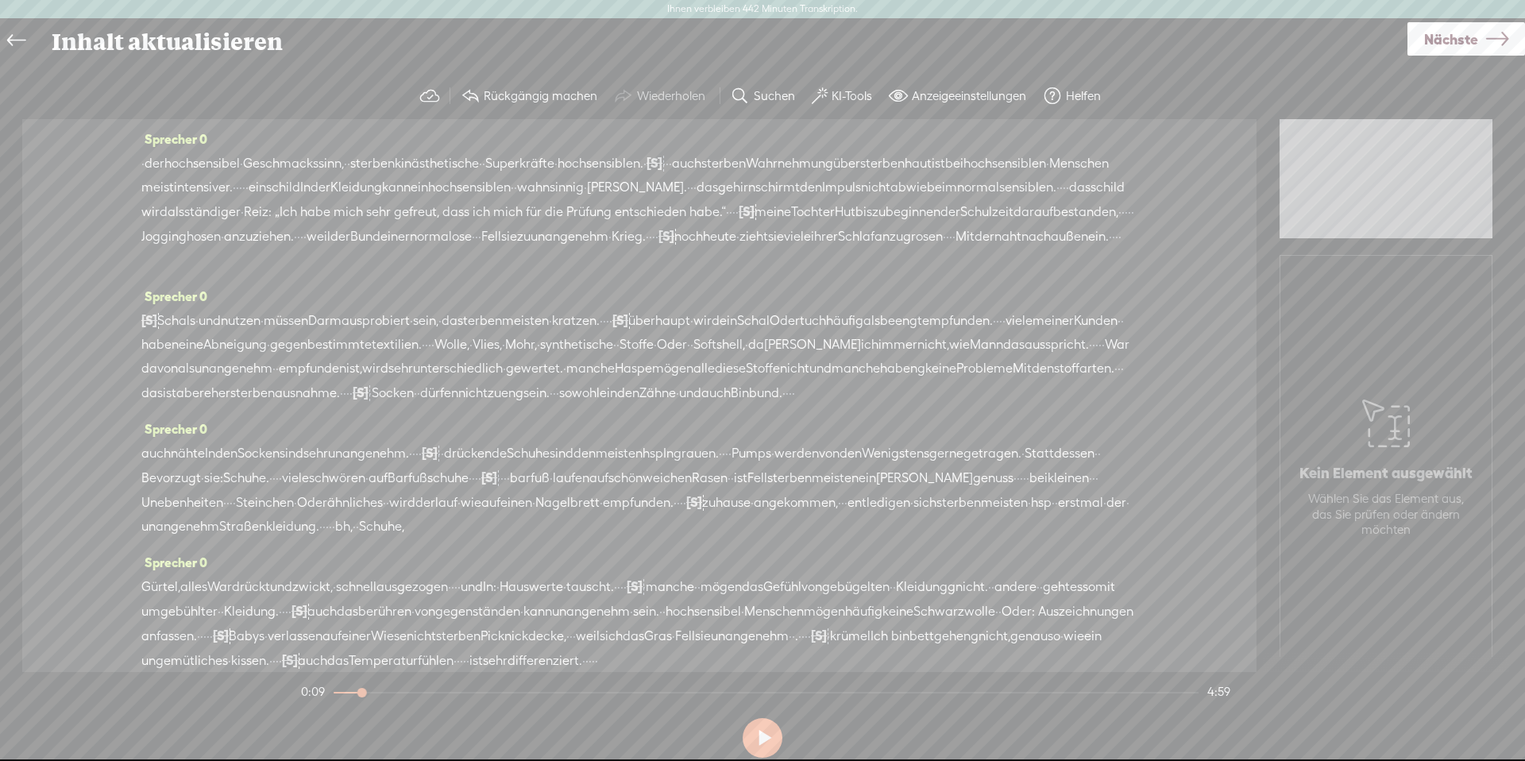
click at [245, 188] on font "·" at bounding box center [246, 186] width 3 height 15
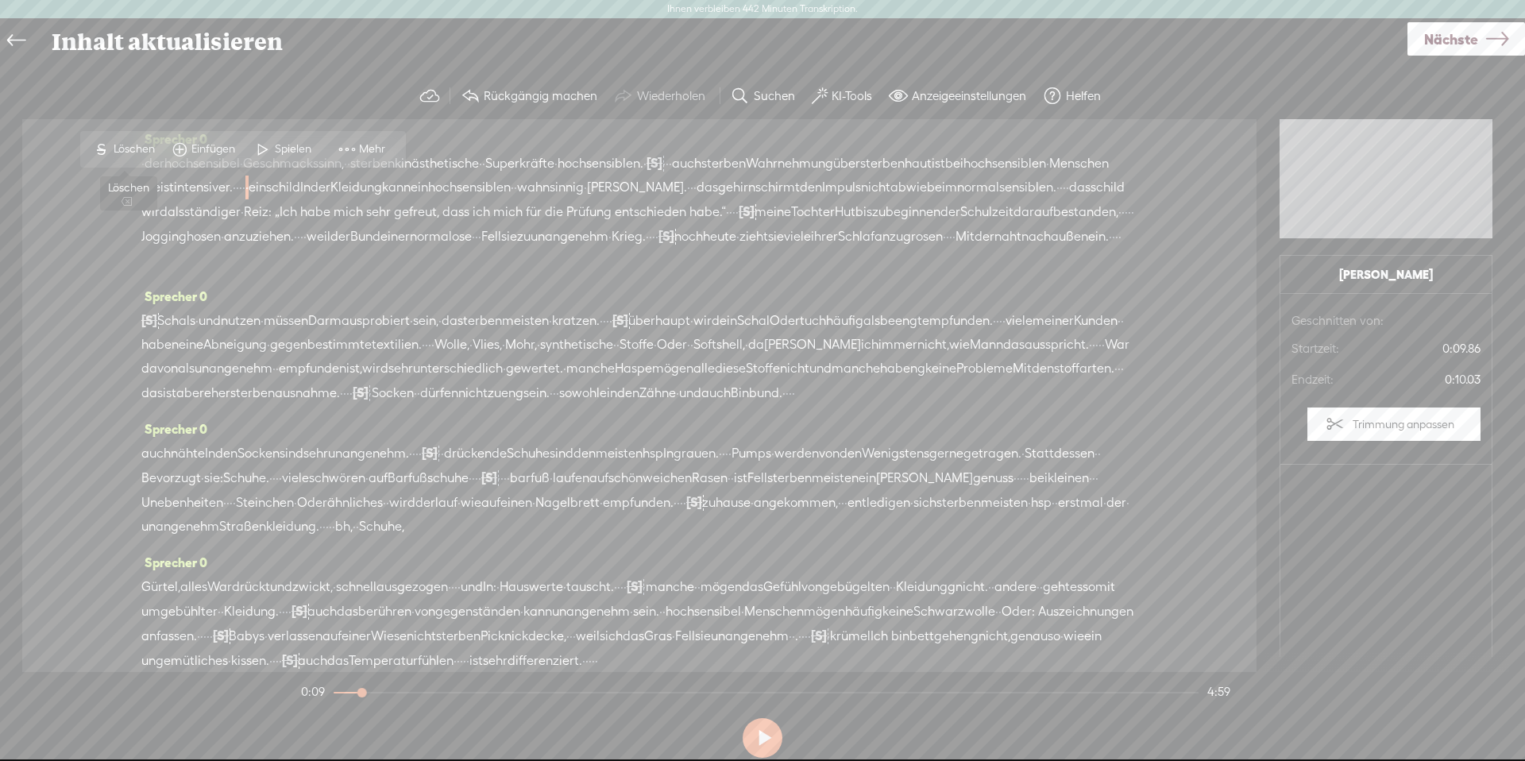
click at [138, 137] on span "S Löschen" at bounding box center [123, 149] width 79 height 29
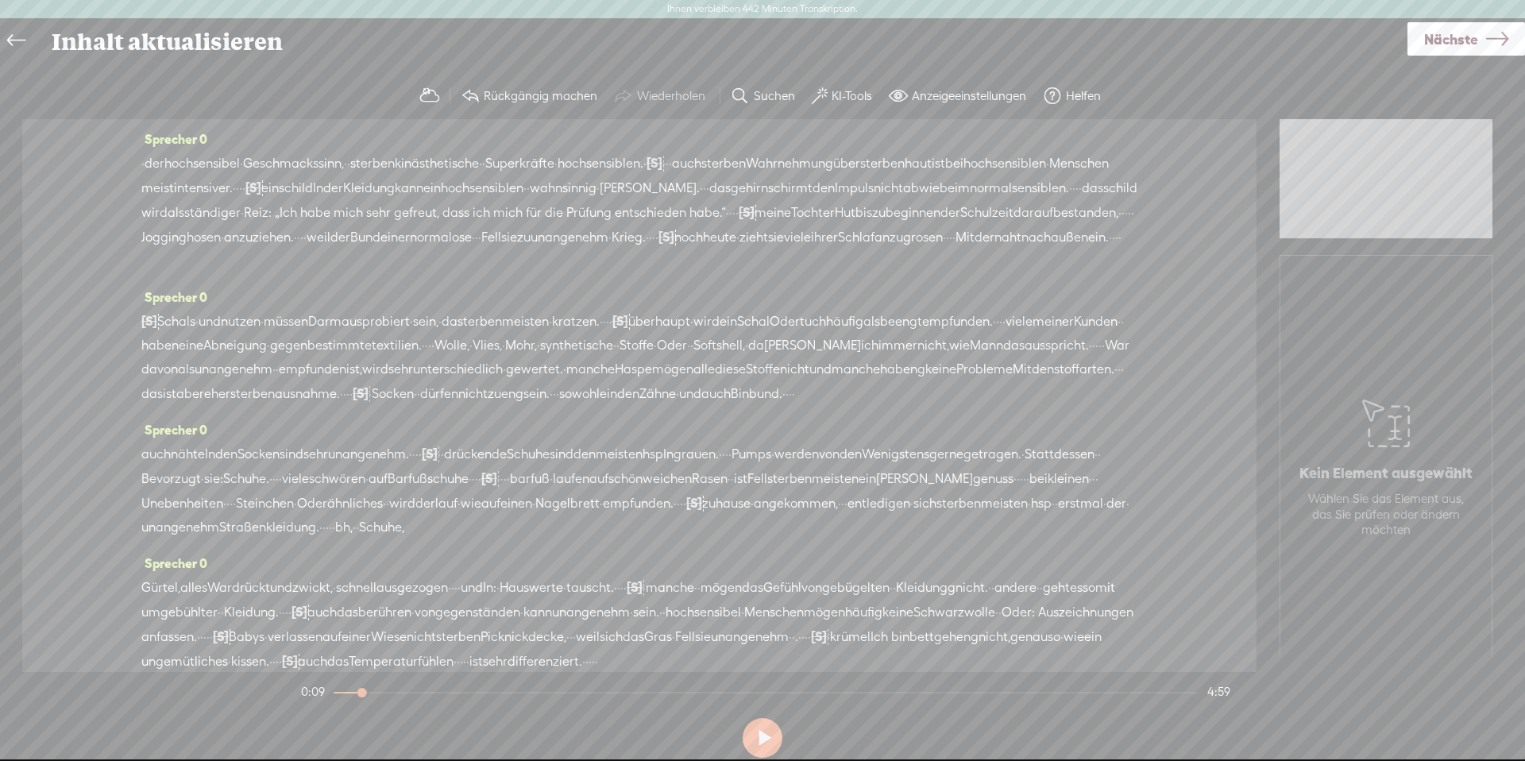
click at [191, 196] on span "intensiver." at bounding box center [203, 188] width 59 height 24
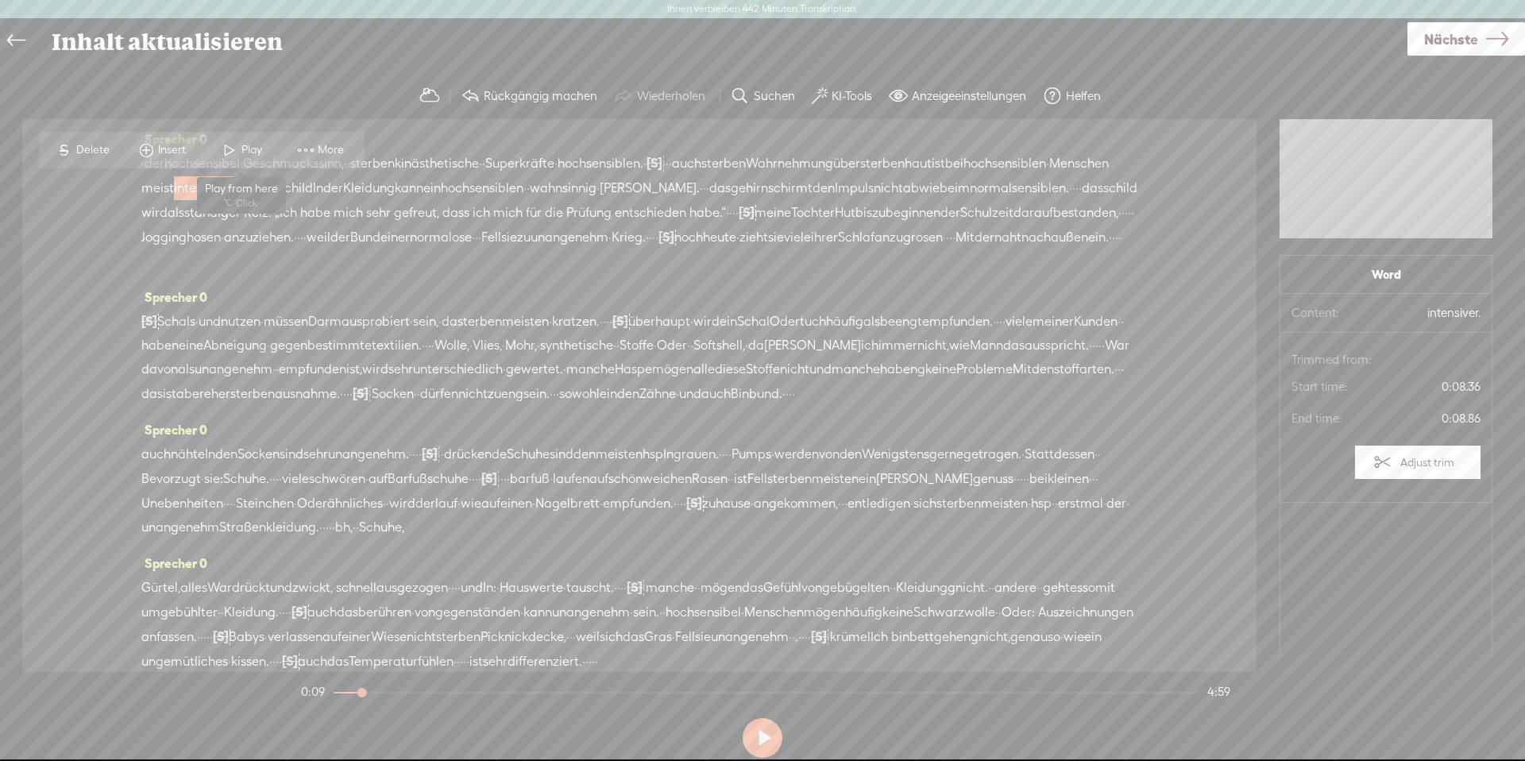
click at [249, 161] on span "Play" at bounding box center [241, 150] width 79 height 29
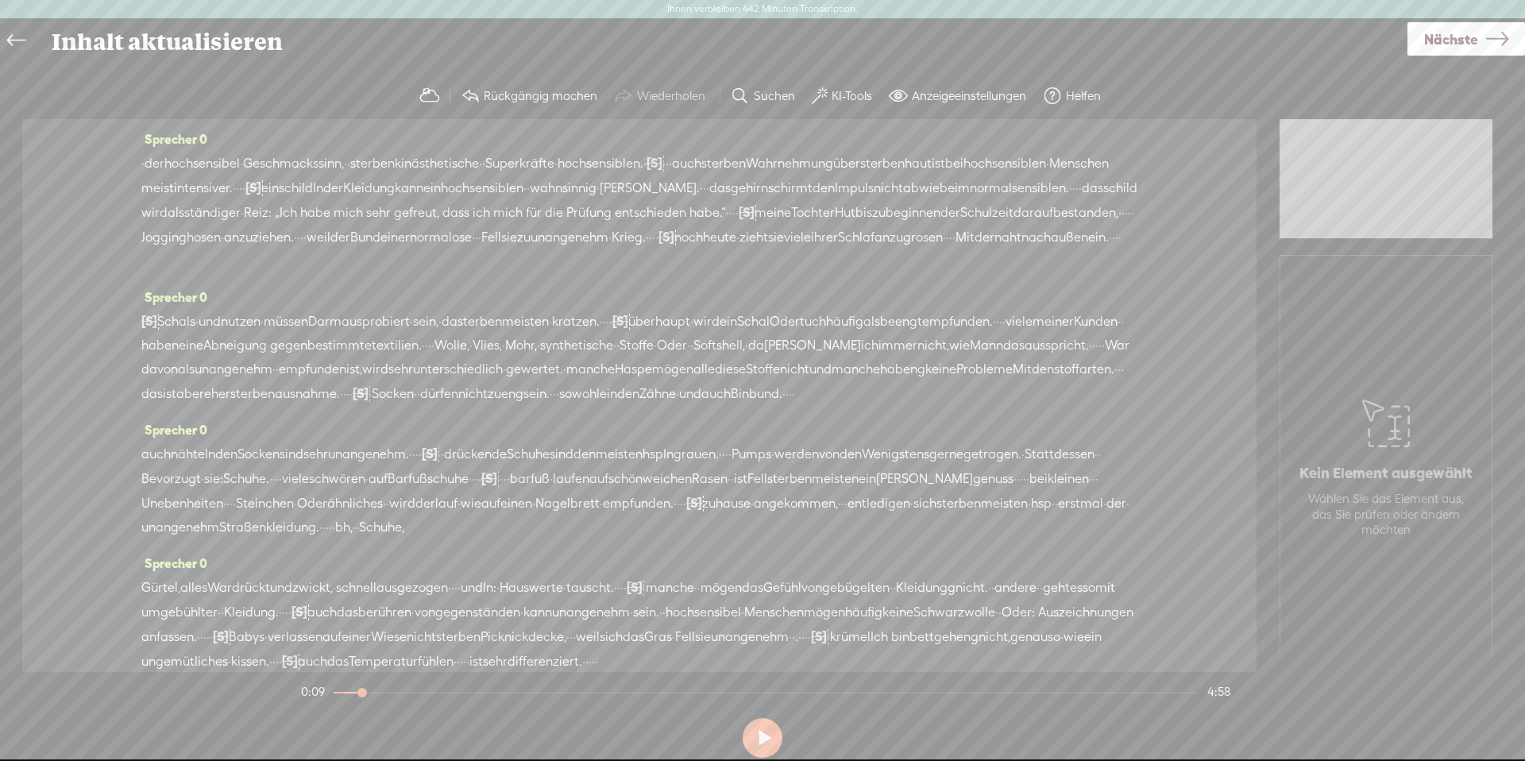
click at [242, 191] on font "·" at bounding box center [243, 187] width 3 height 15
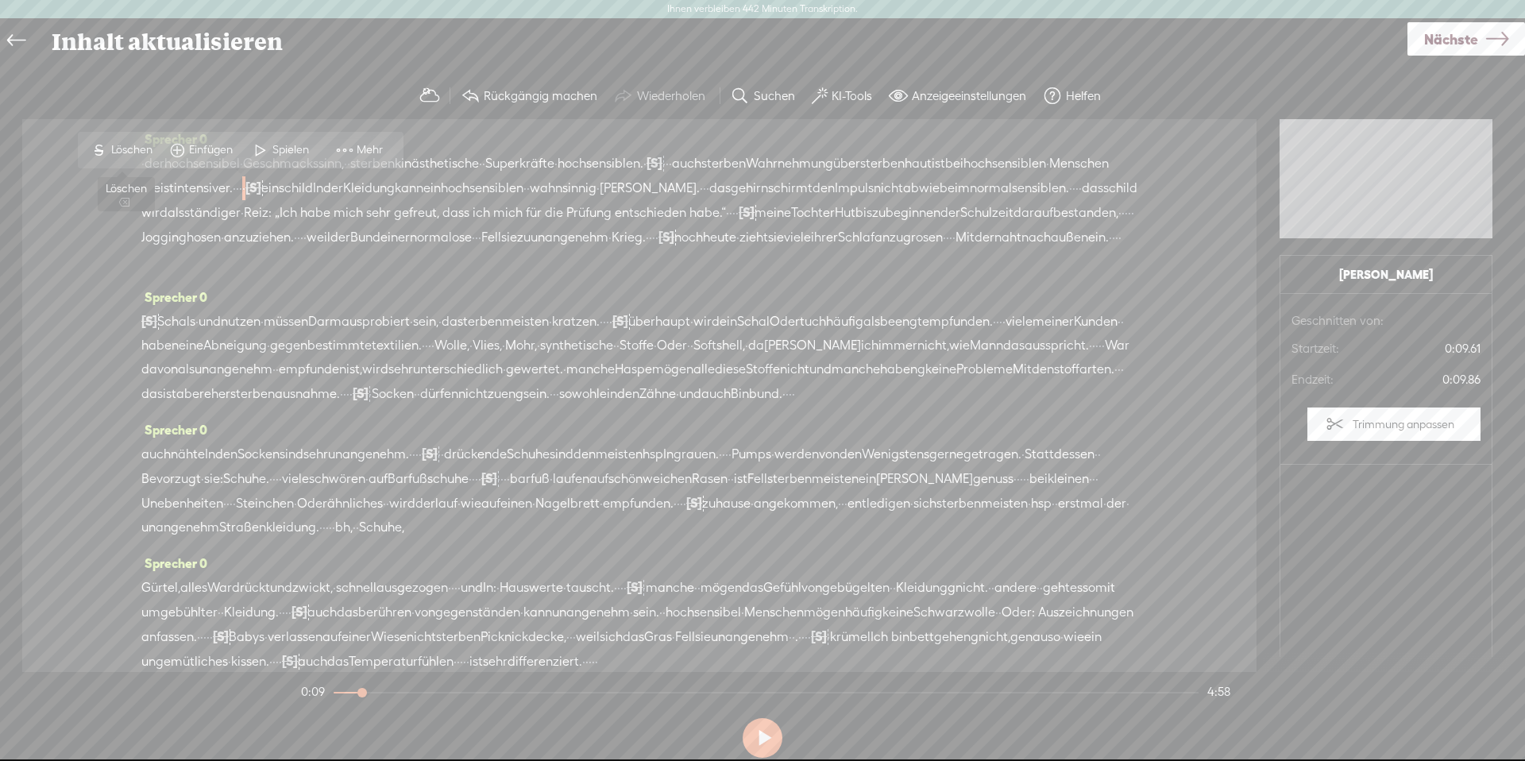
drag, startPoint x: 108, startPoint y: 140, endPoint x: 158, endPoint y: 149, distance: 50.9
click at [109, 140] on span "S" at bounding box center [99, 150] width 24 height 29
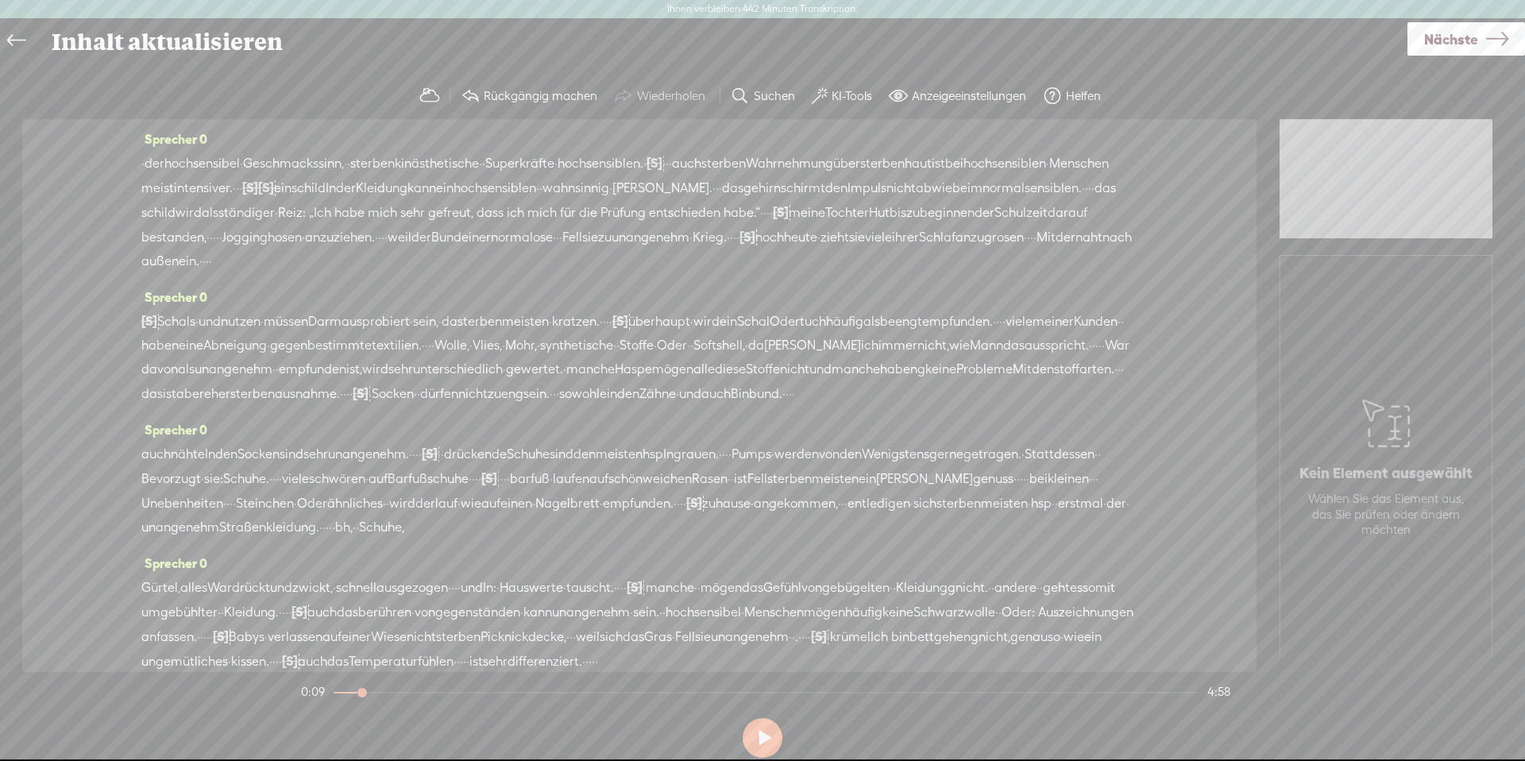
click at [194, 189] on font "intensiver." at bounding box center [203, 187] width 59 height 15
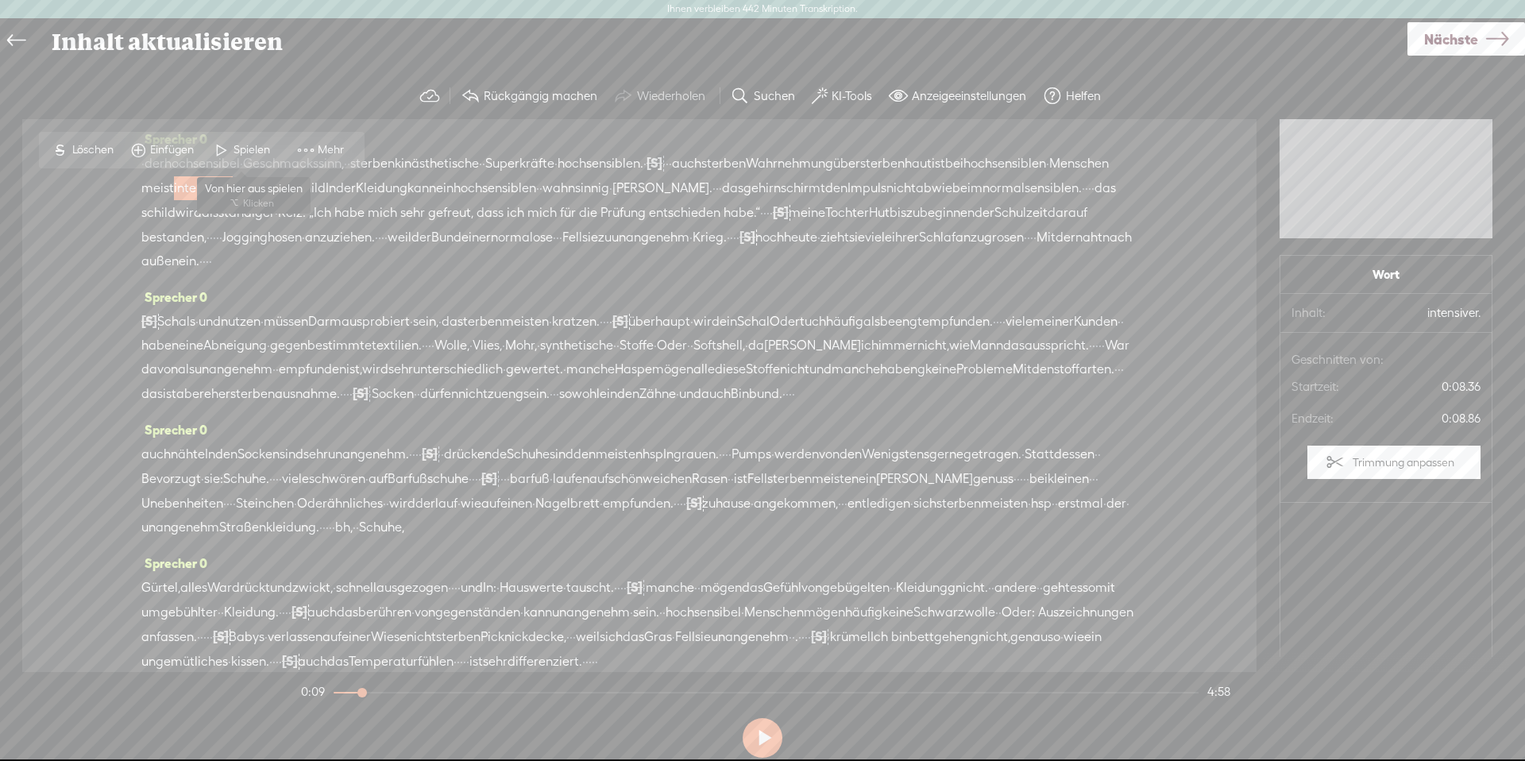
click at [242, 152] on font "Spielen" at bounding box center [251, 149] width 37 height 13
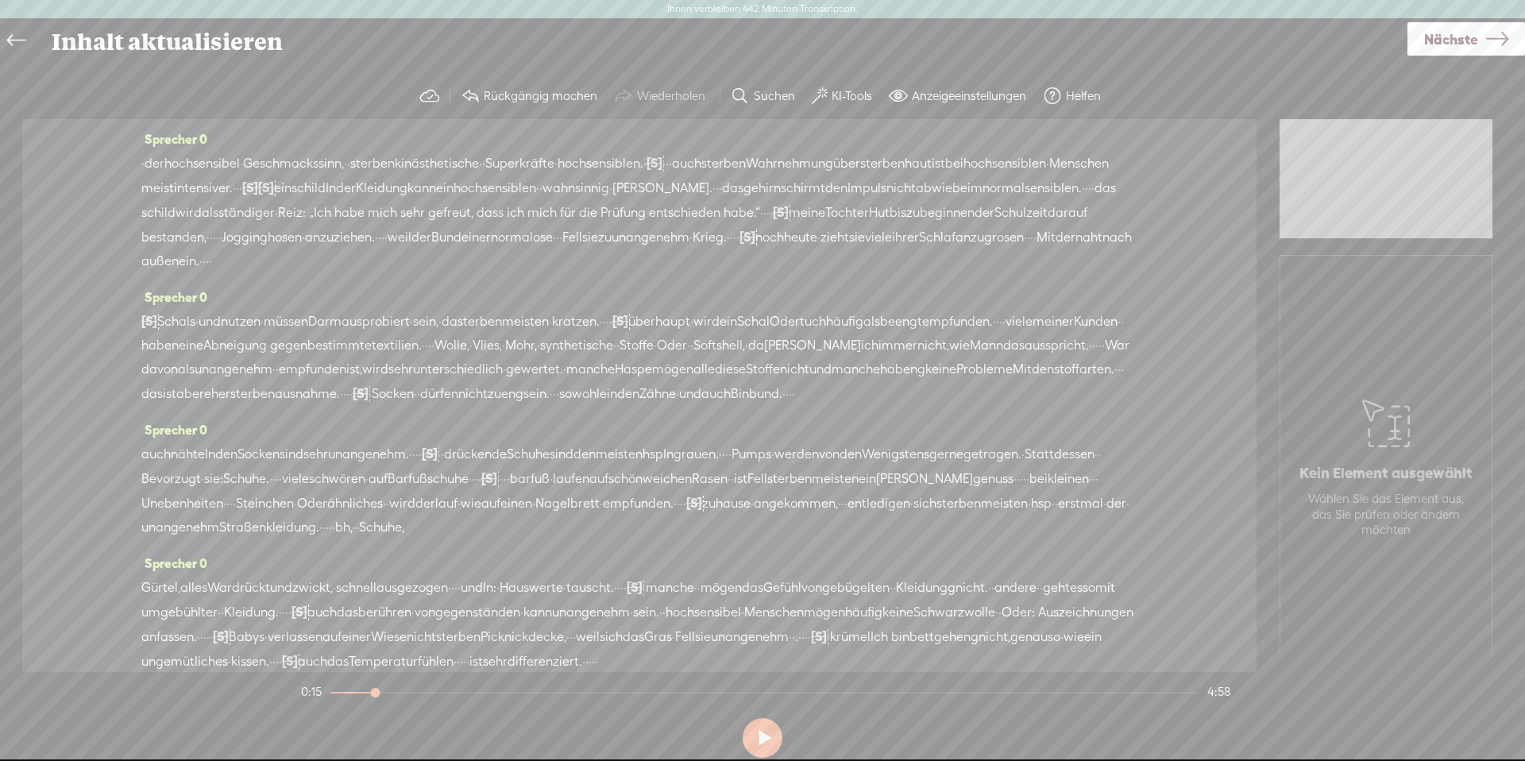
click at [825, 194] on font "den" at bounding box center [836, 187] width 22 height 15
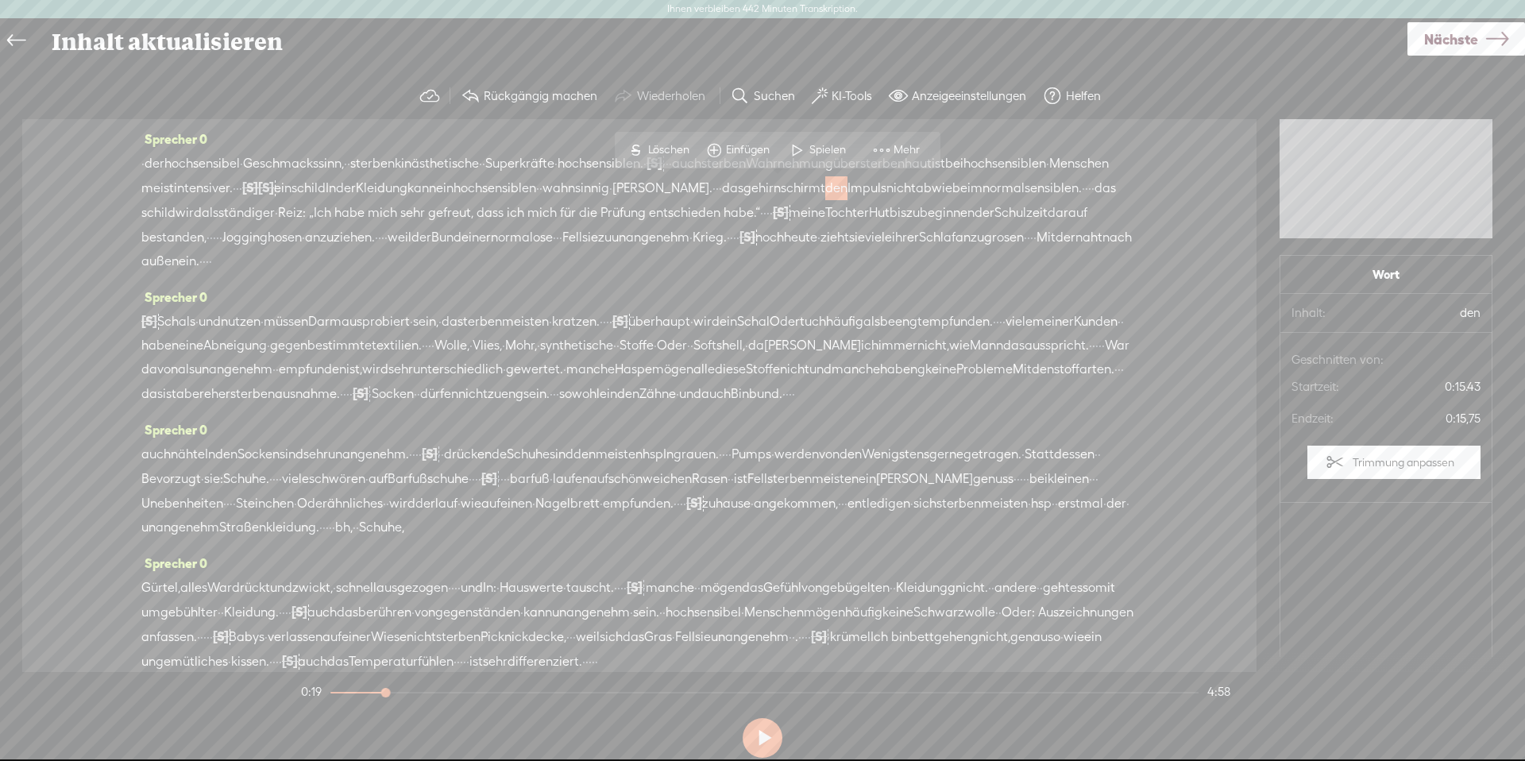
click at [1088, 195] on font "·" at bounding box center [1089, 187] width 3 height 15
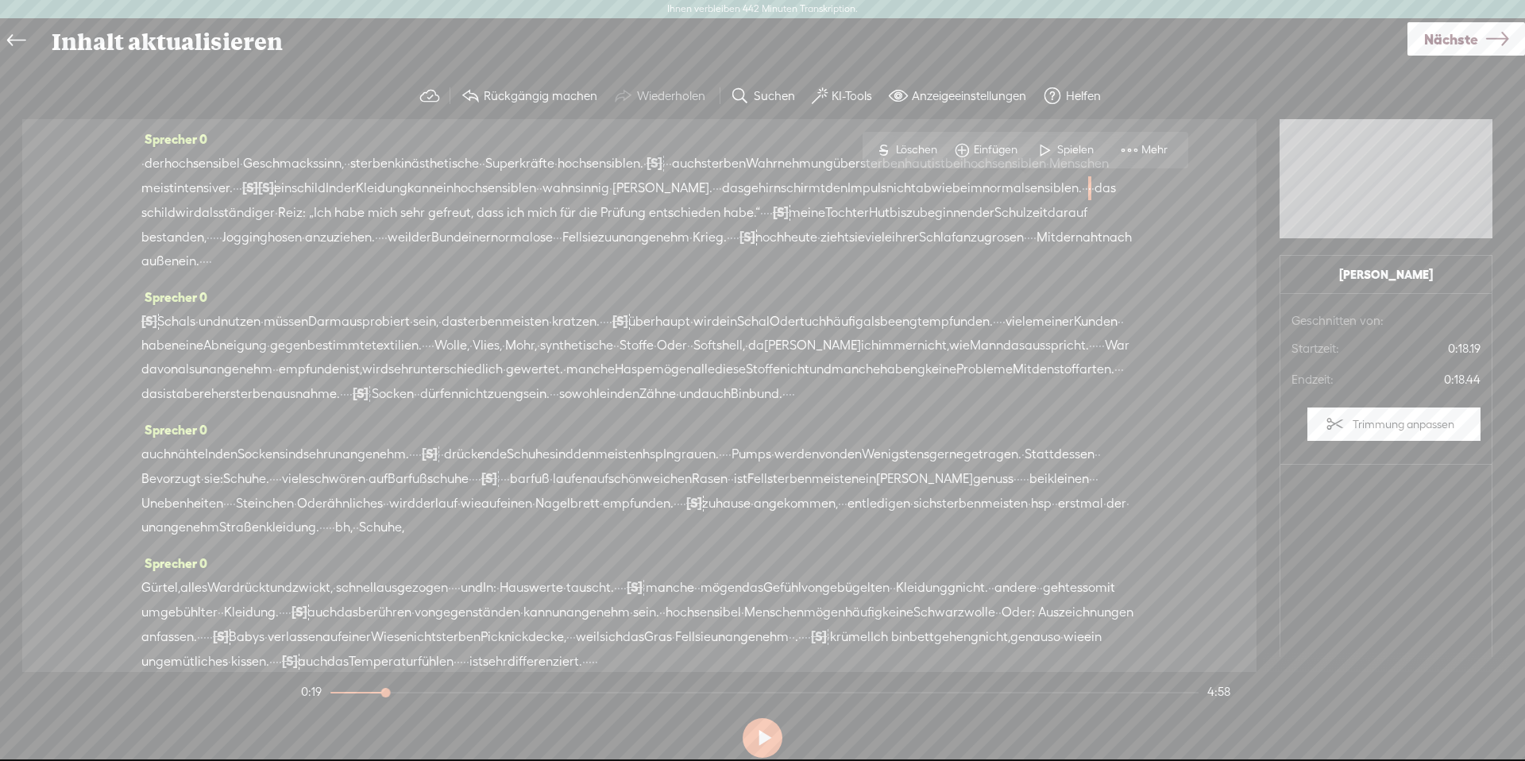
click at [28, 37] on link at bounding box center [20, 40] width 36 height 37
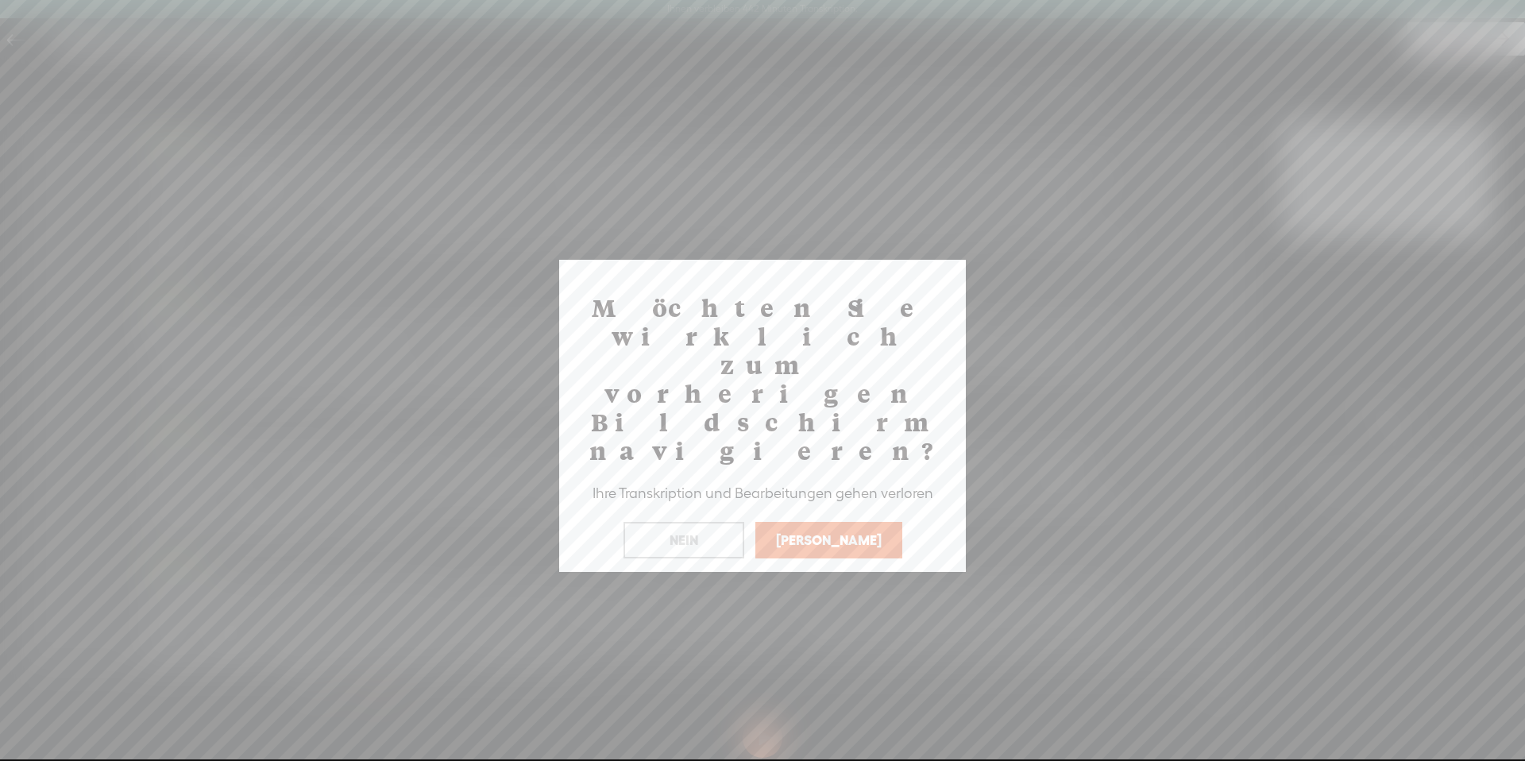
click at [818, 522] on button "[PERSON_NAME]" at bounding box center [828, 540] width 147 height 37
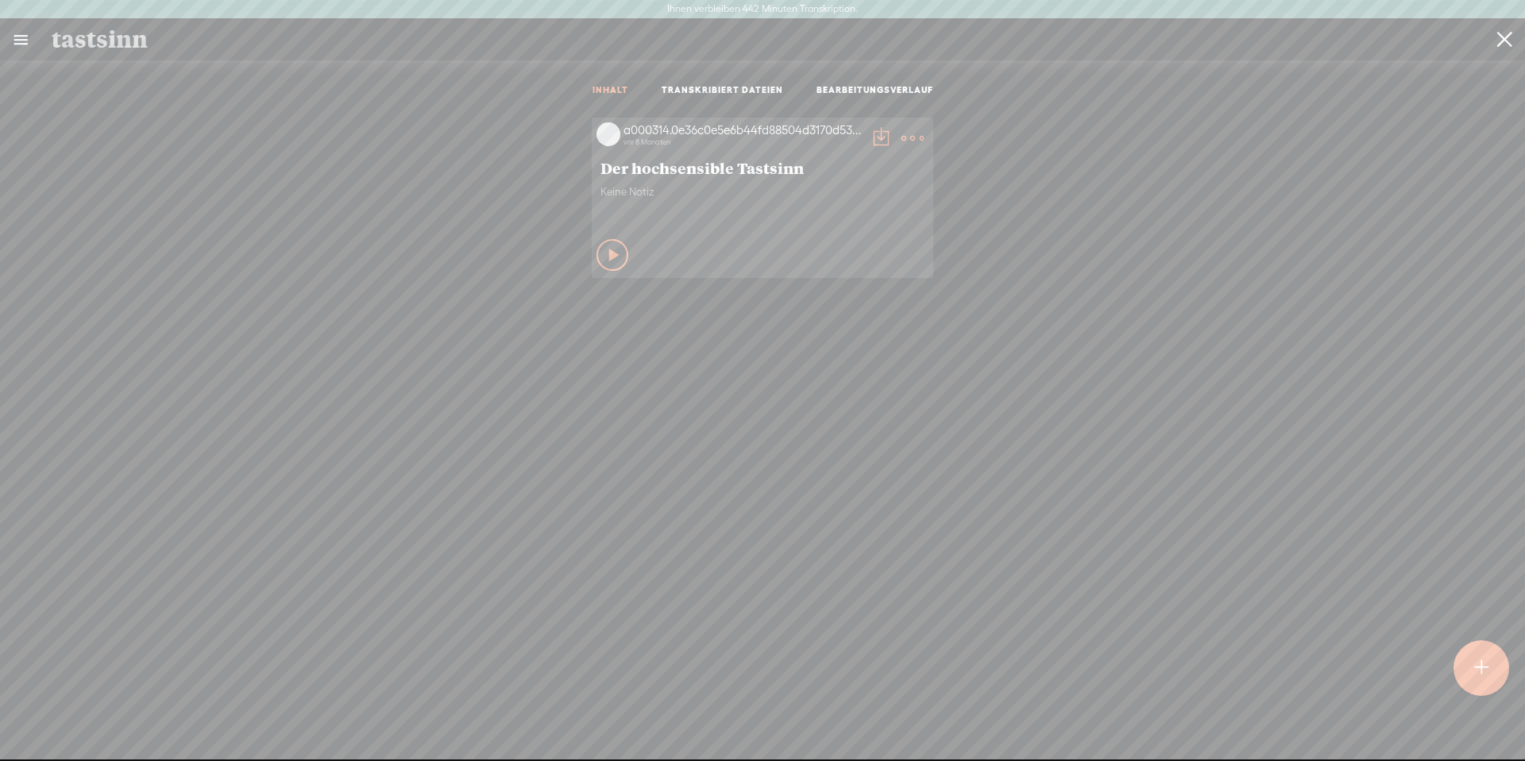
click at [604, 91] on font "INHALT" at bounding box center [610, 90] width 36 height 10
click at [1501, 47] on t at bounding box center [1504, 40] width 15 height 40
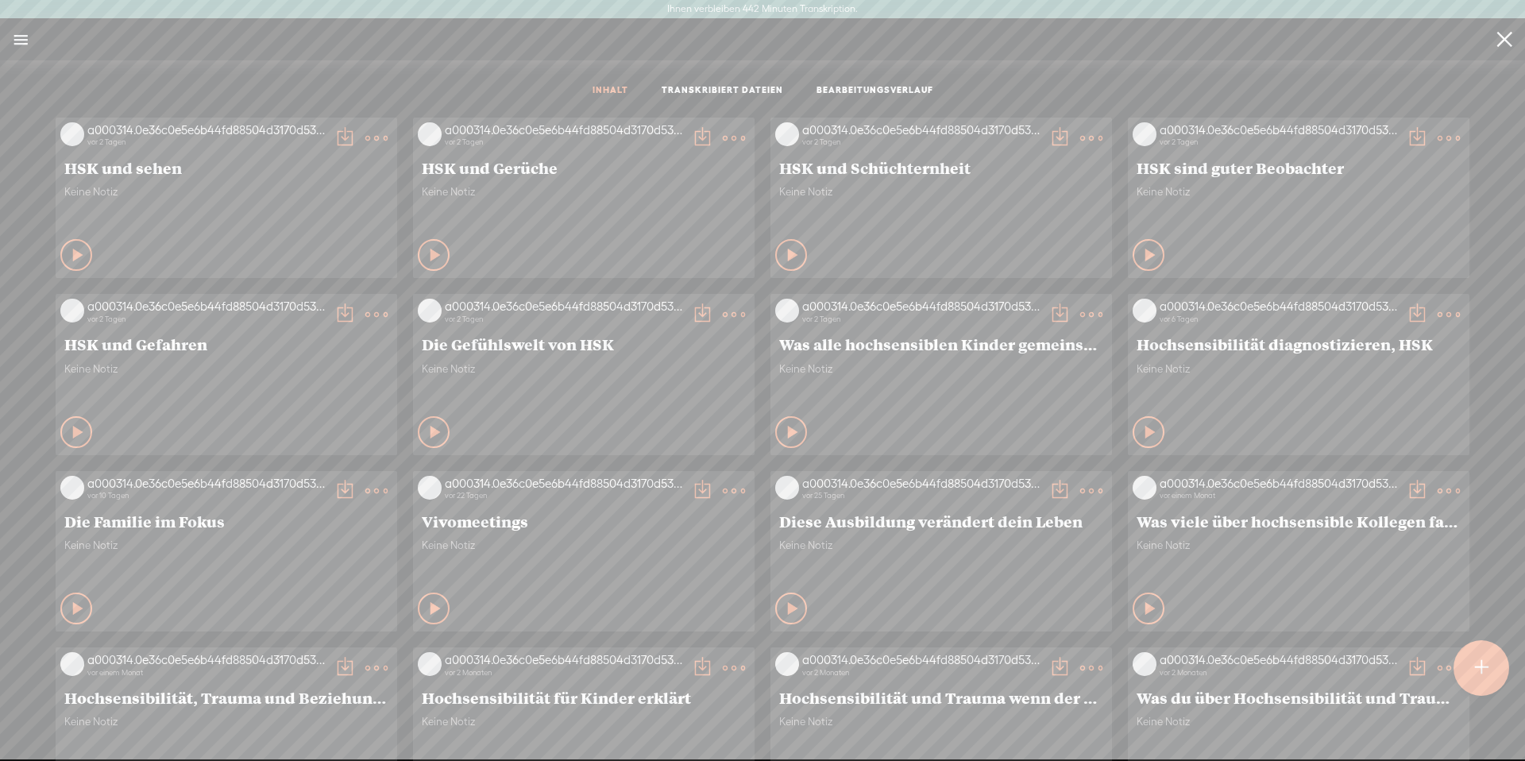
click at [1485, 673] on t at bounding box center [1481, 668] width 14 height 37
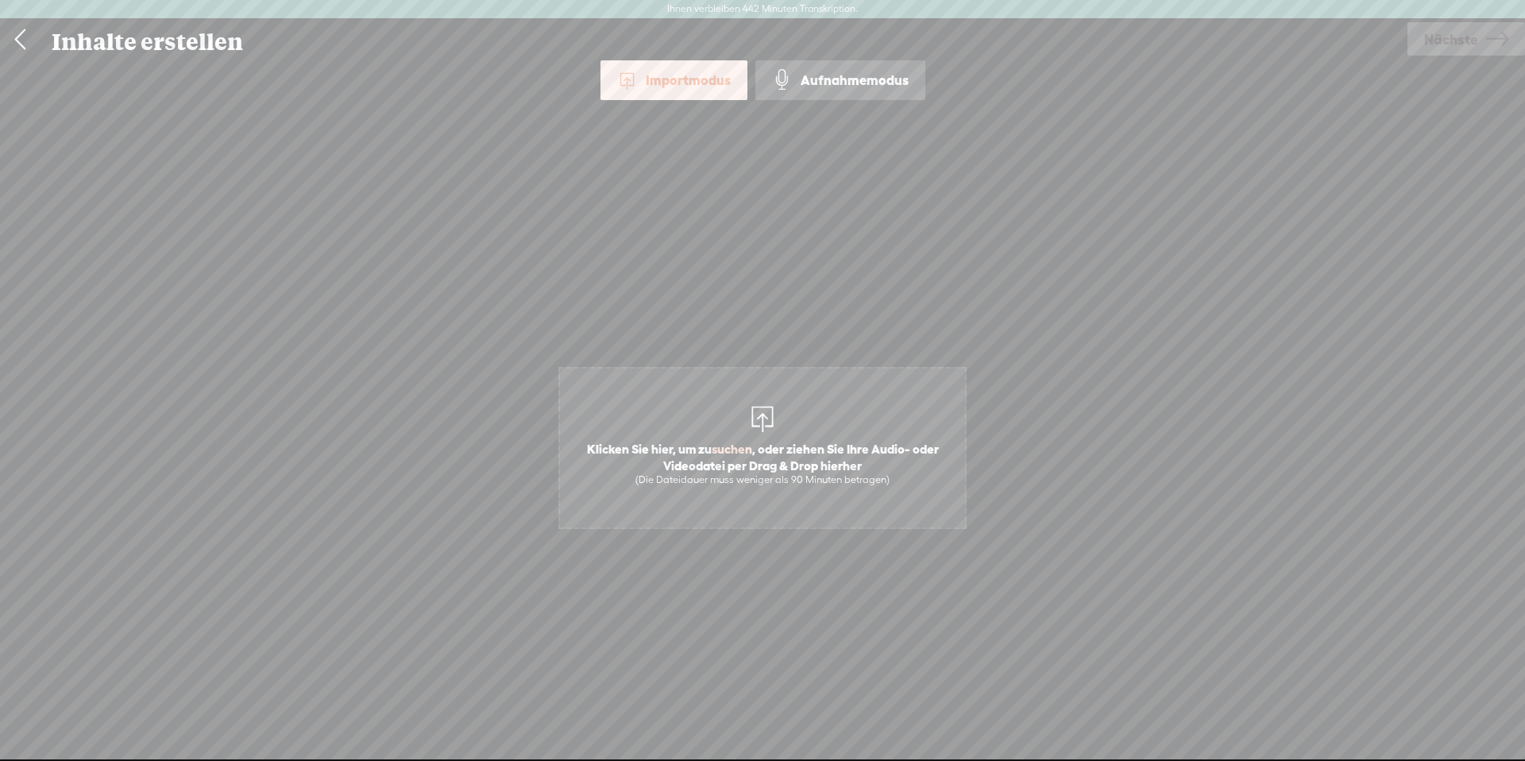
click at [799, 444] on font ", oder ziehen Sie Ihre Audio- oder Videodatei per Drag & Drop hierher" at bounding box center [801, 456] width 276 height 30
click at [1473, 52] on span "Nächste" at bounding box center [1451, 39] width 54 height 40
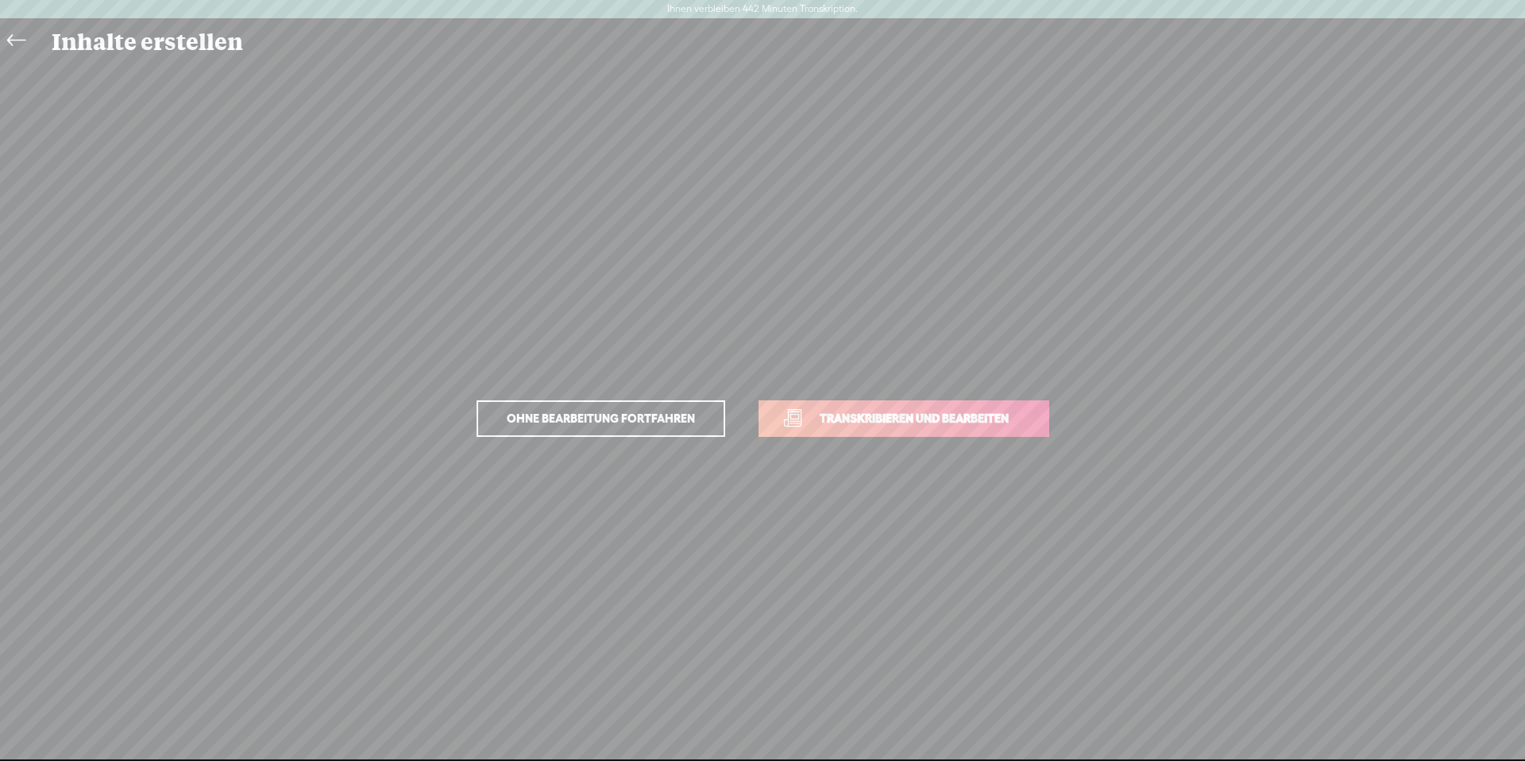
click at [935, 411] on font "Transkribieren und bearbeiten" at bounding box center [913, 417] width 189 height 13
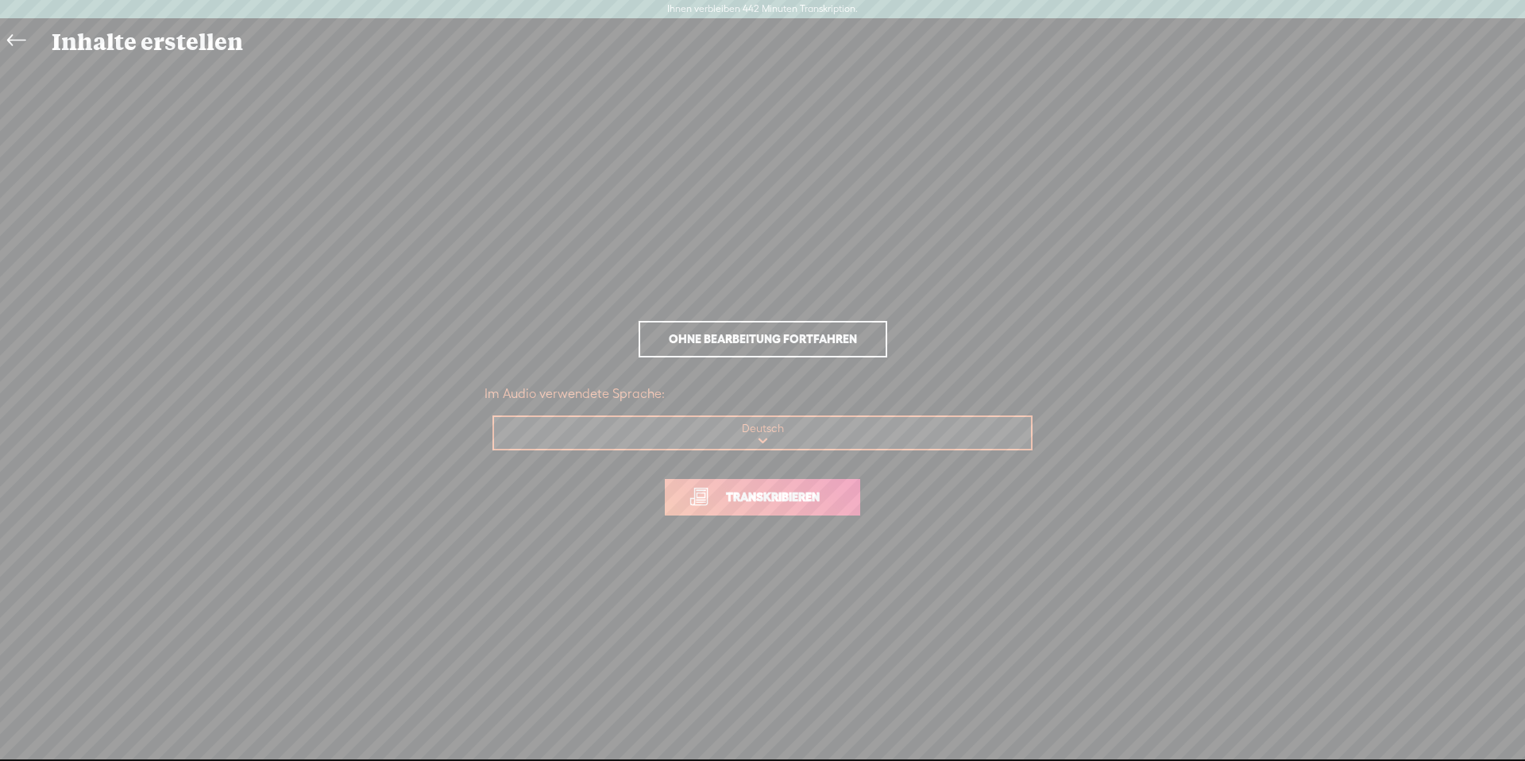
click at [794, 500] on font "Transkribieren" at bounding box center [773, 496] width 94 height 13
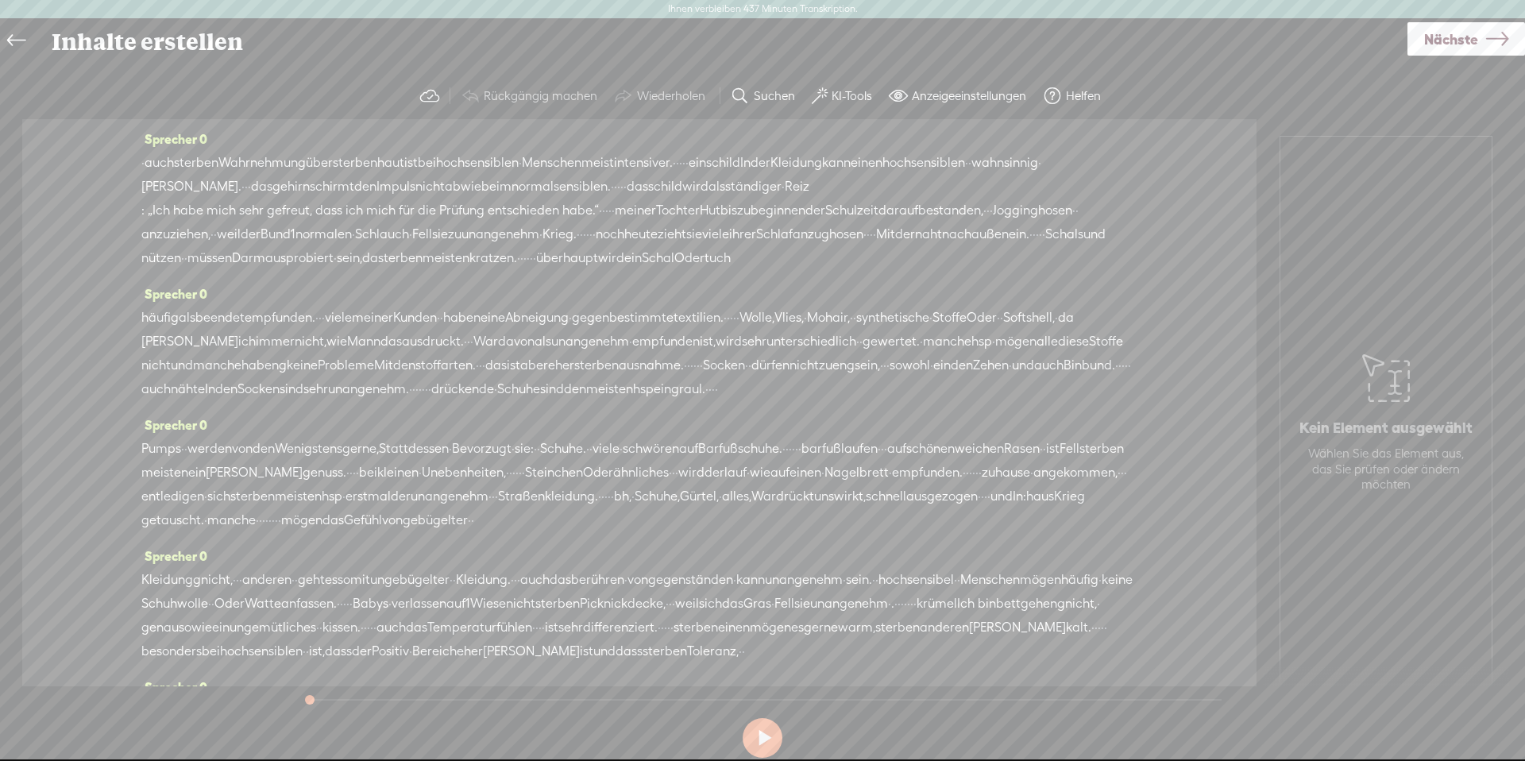
click at [842, 100] on font "KI-Tools" at bounding box center [851, 95] width 40 height 13
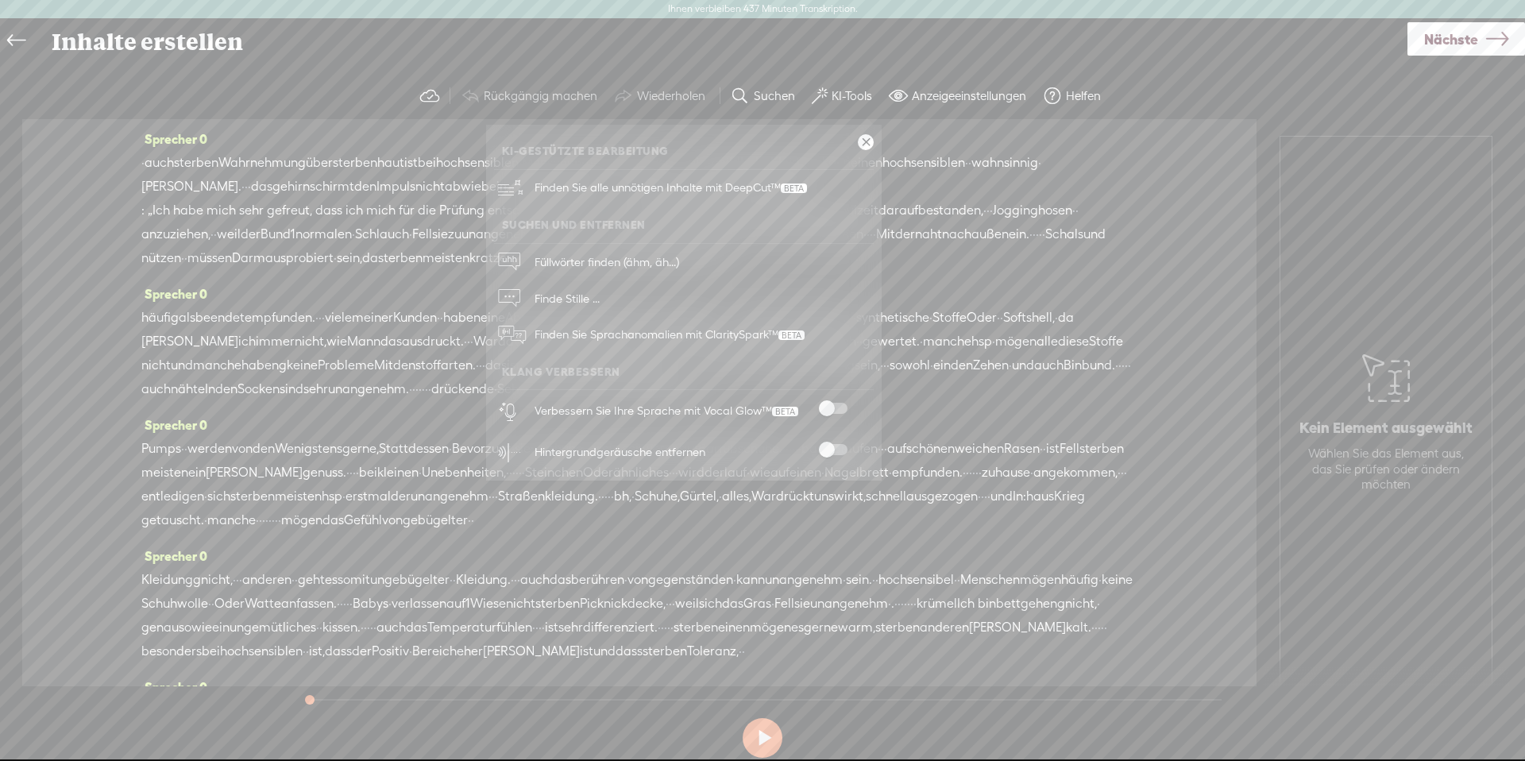
click at [850, 404] on label at bounding box center [833, 408] width 70 height 11
click at [840, 444] on span at bounding box center [833, 449] width 29 height 11
click at [1147, 49] on div "Inhalte erstellen" at bounding box center [723, 39] width 1367 height 41
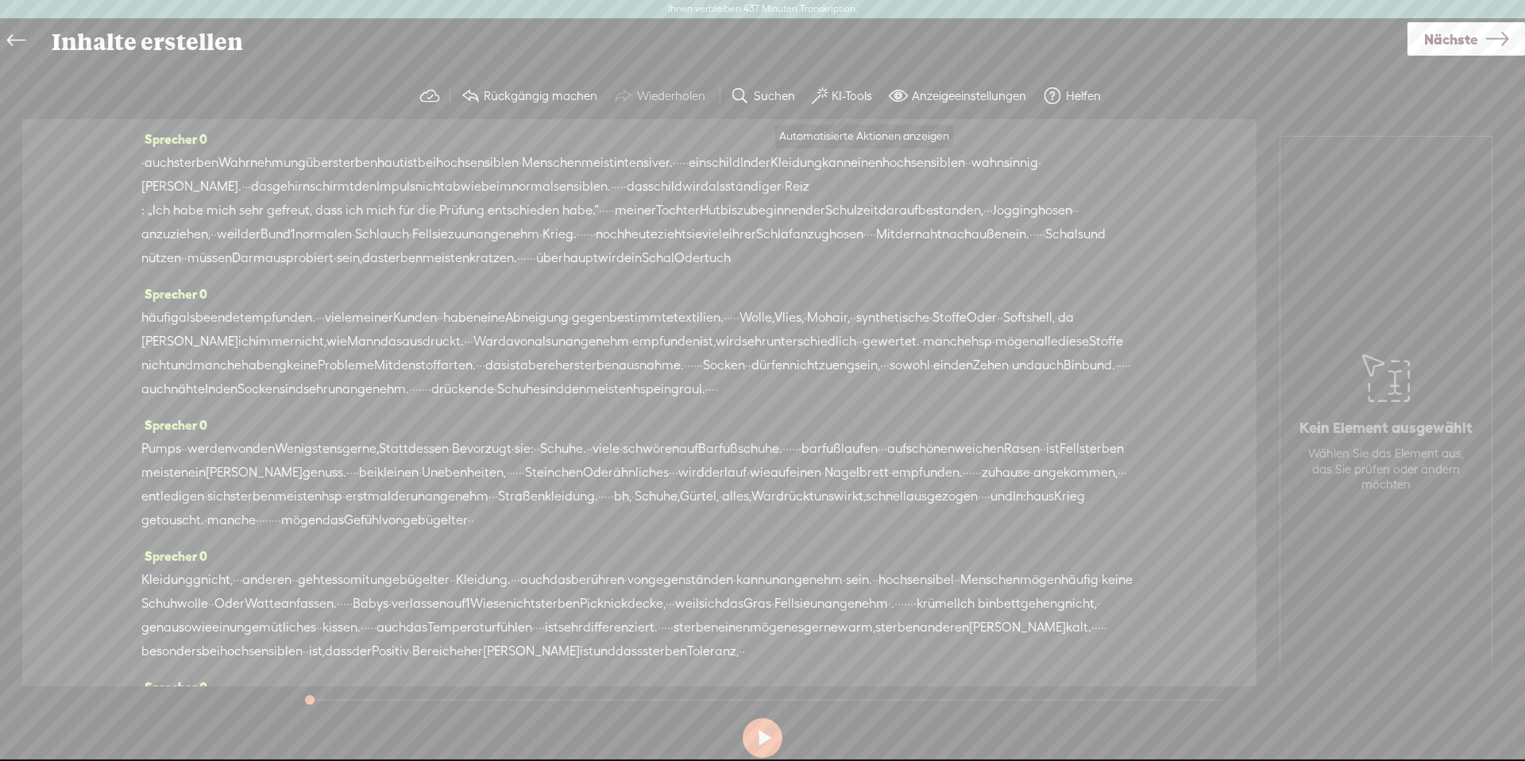
click at [845, 88] on font "KI-Tools" at bounding box center [851, 96] width 40 height 16
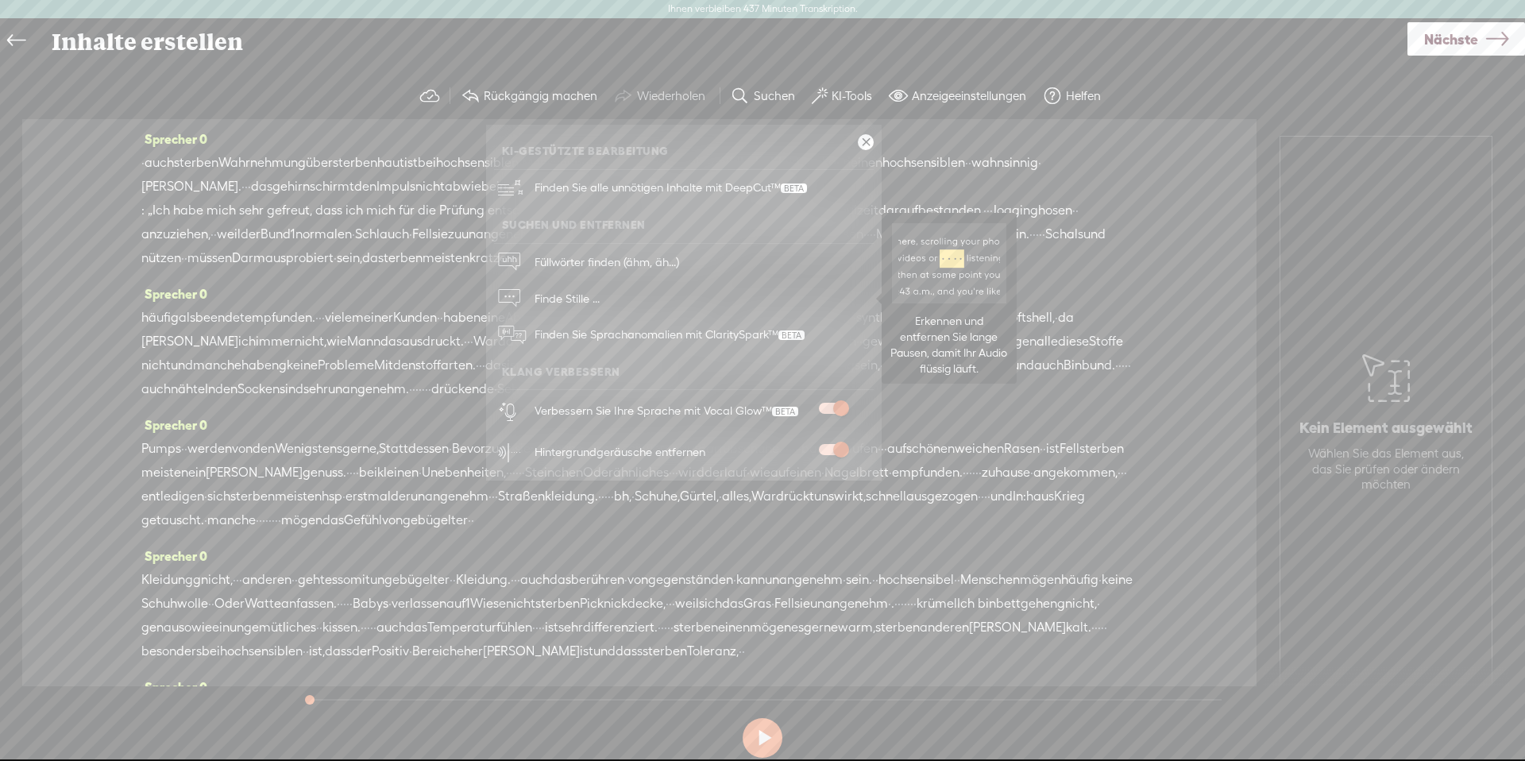
click at [545, 288] on span "Finde Stille ..." at bounding box center [567, 298] width 76 height 36
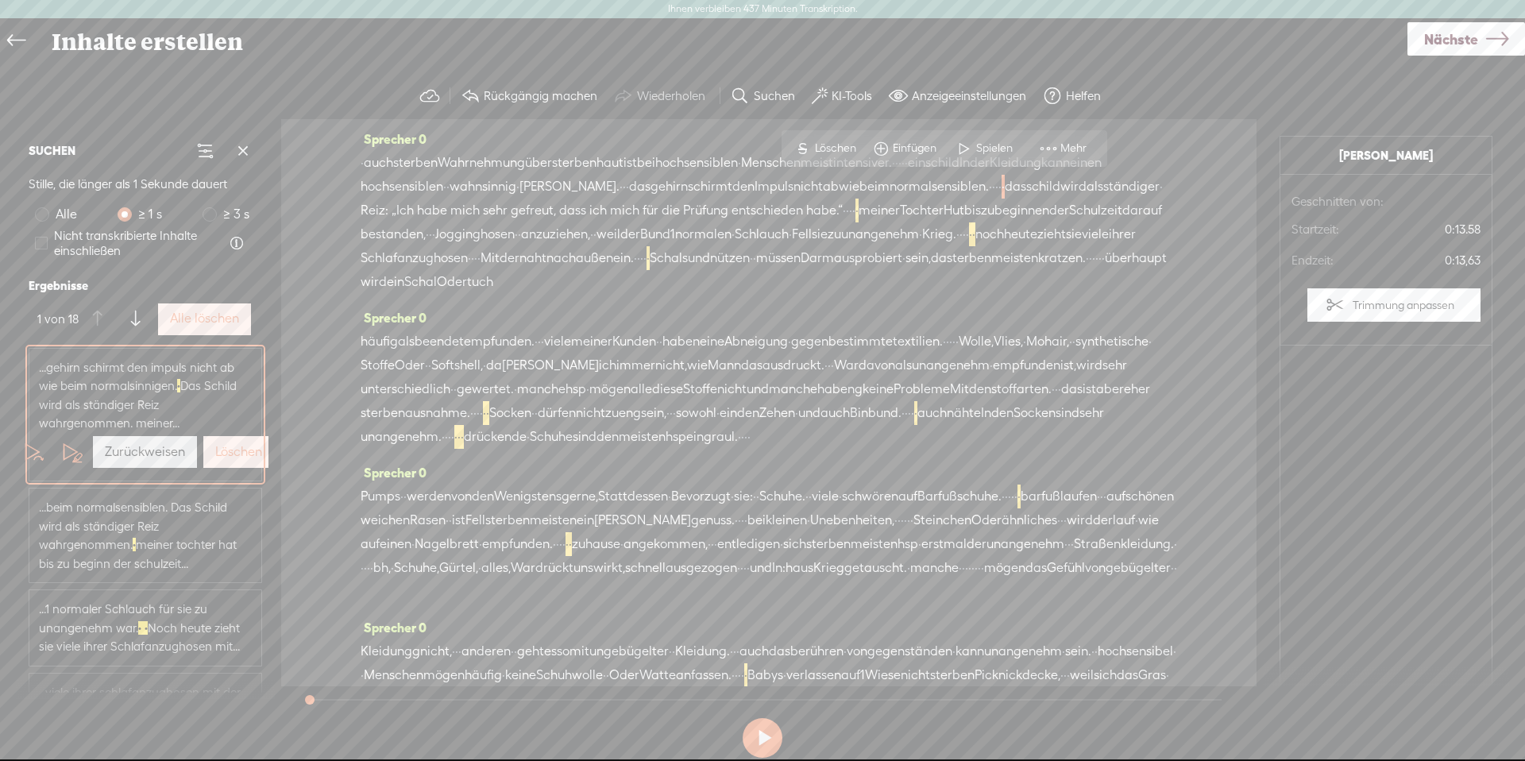
click at [201, 325] on font "Alle löschen" at bounding box center [204, 317] width 69 height 15
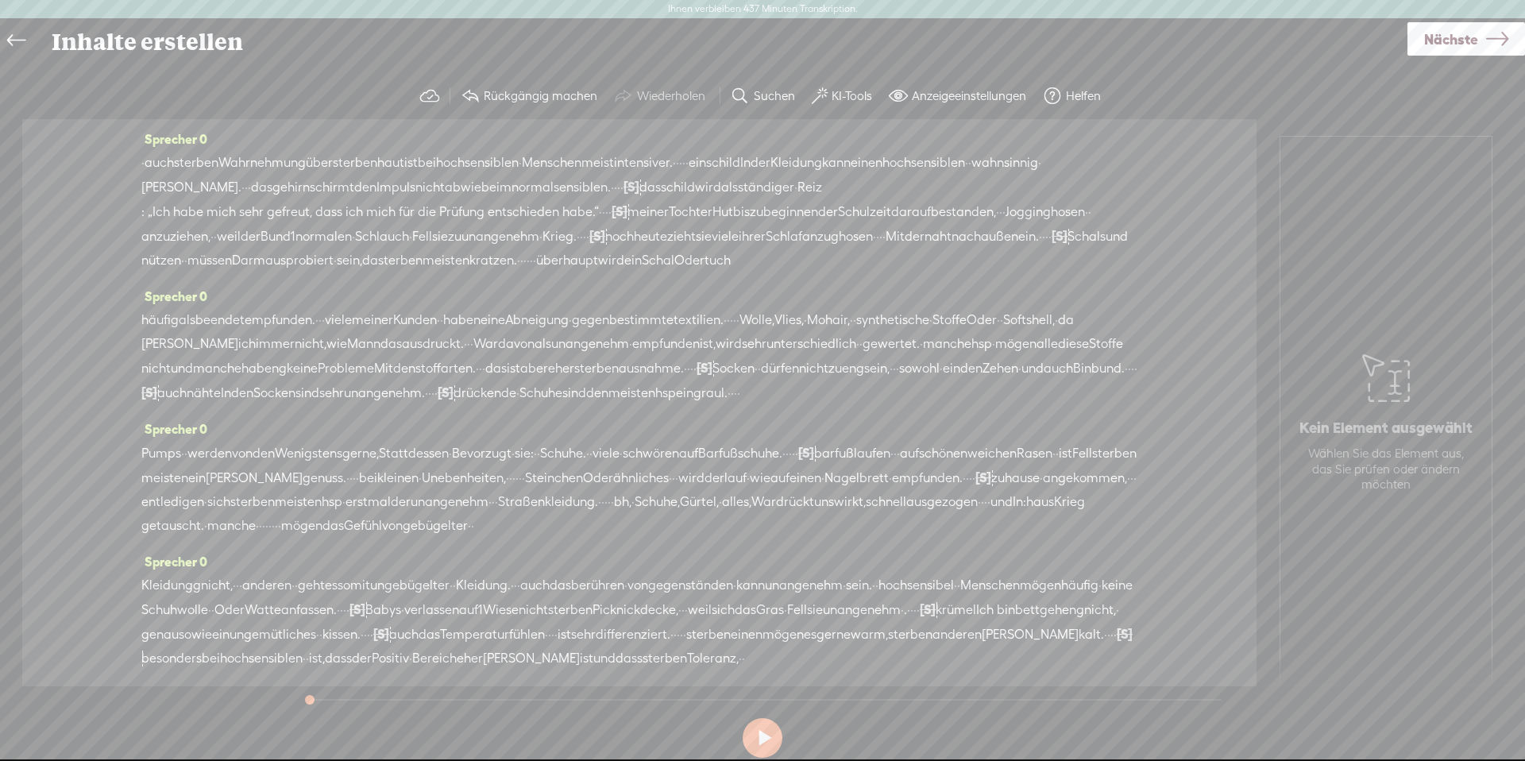
click at [164, 164] on font "auch" at bounding box center [159, 162] width 29 height 15
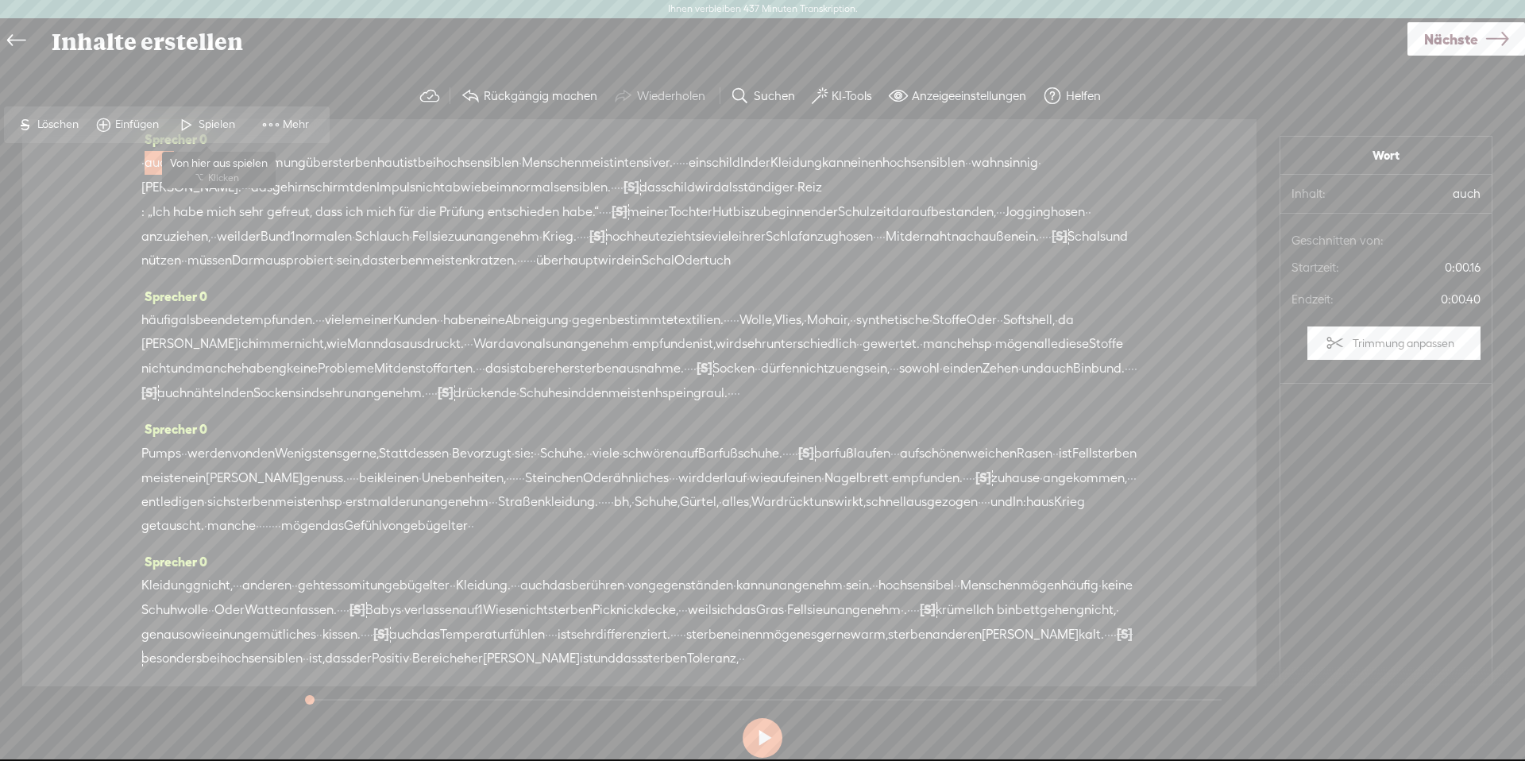
drag, startPoint x: 207, startPoint y: 122, endPoint x: 530, endPoint y: 79, distance: 326.0
click at [207, 121] on font "Spielen" at bounding box center [217, 124] width 37 height 13
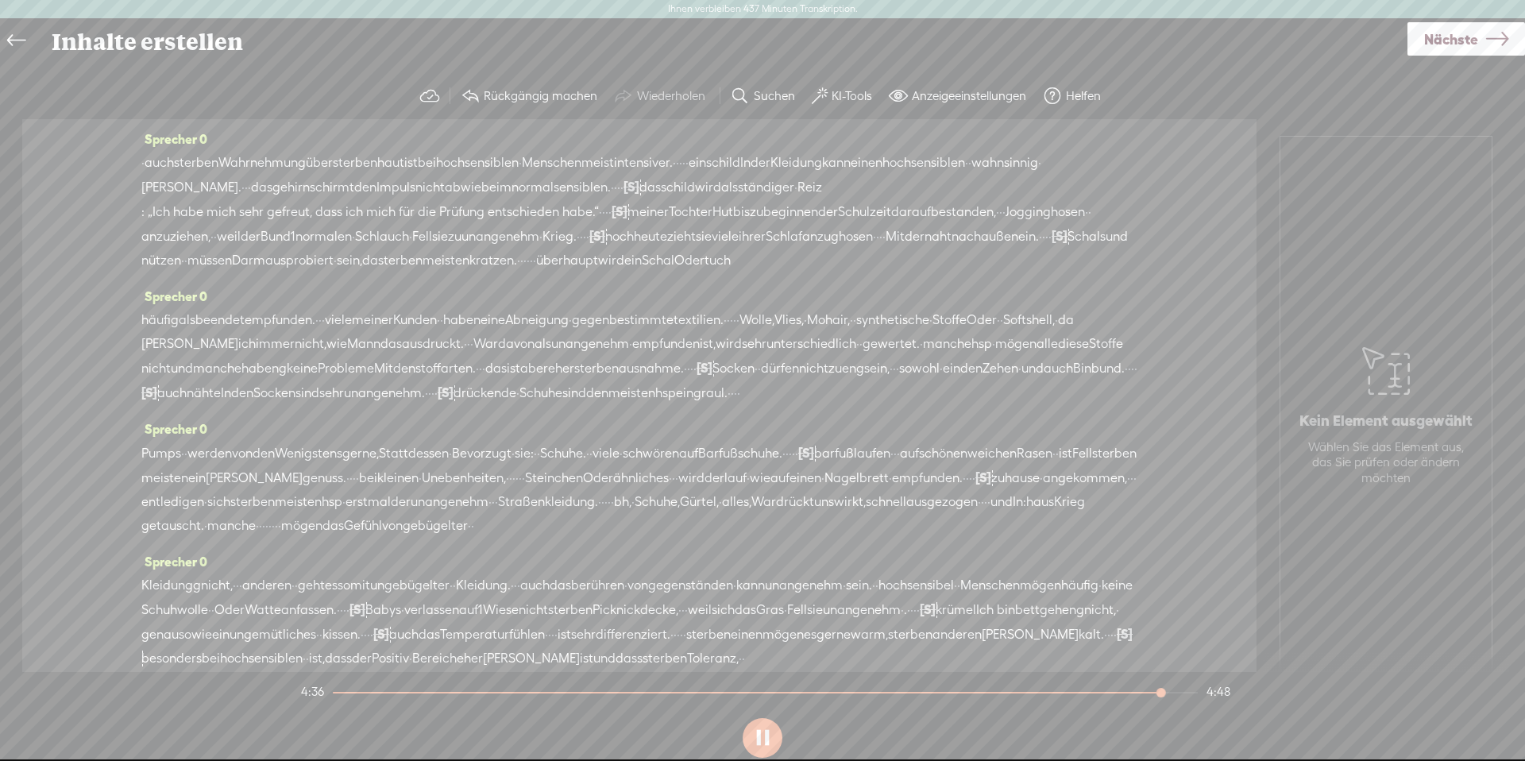
click at [1458, 40] on font "Nächste" at bounding box center [1451, 39] width 54 height 17
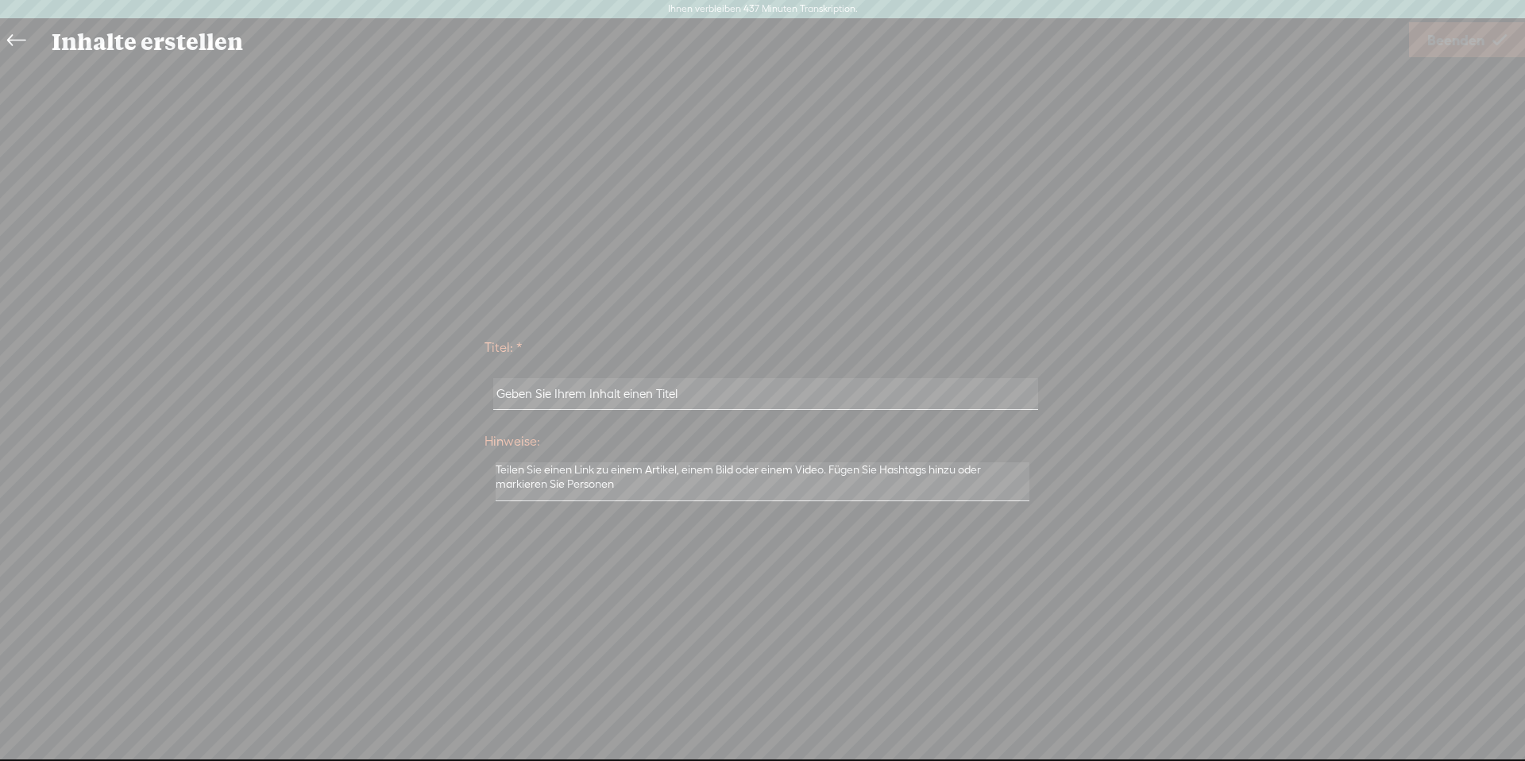
click at [719, 397] on input "text" at bounding box center [765, 393] width 544 height 31
type input "HSK Und Tasten"
click at [1448, 45] on font "Beenden" at bounding box center [1455, 40] width 57 height 17
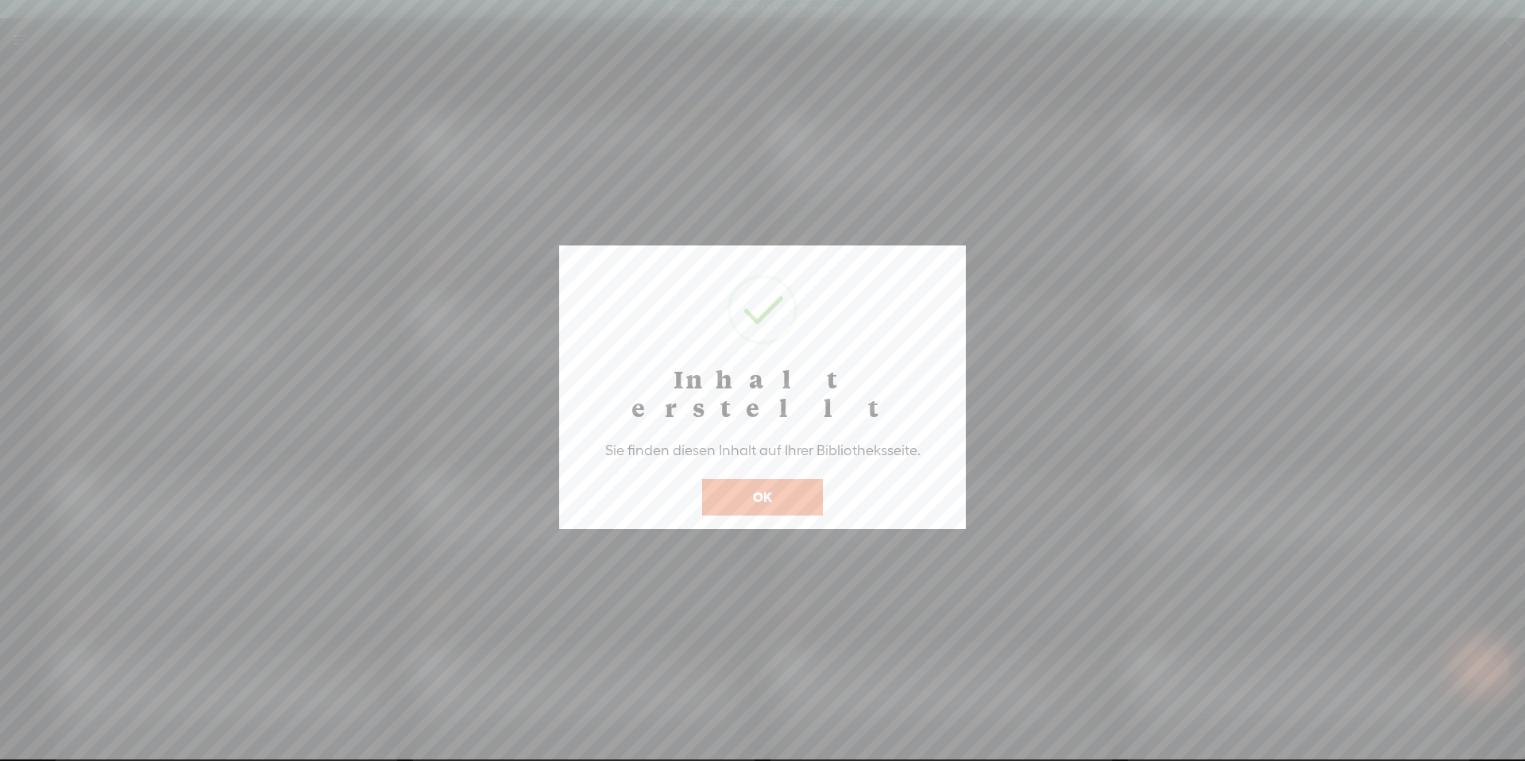
click at [778, 479] on button "OK" at bounding box center [762, 497] width 121 height 37
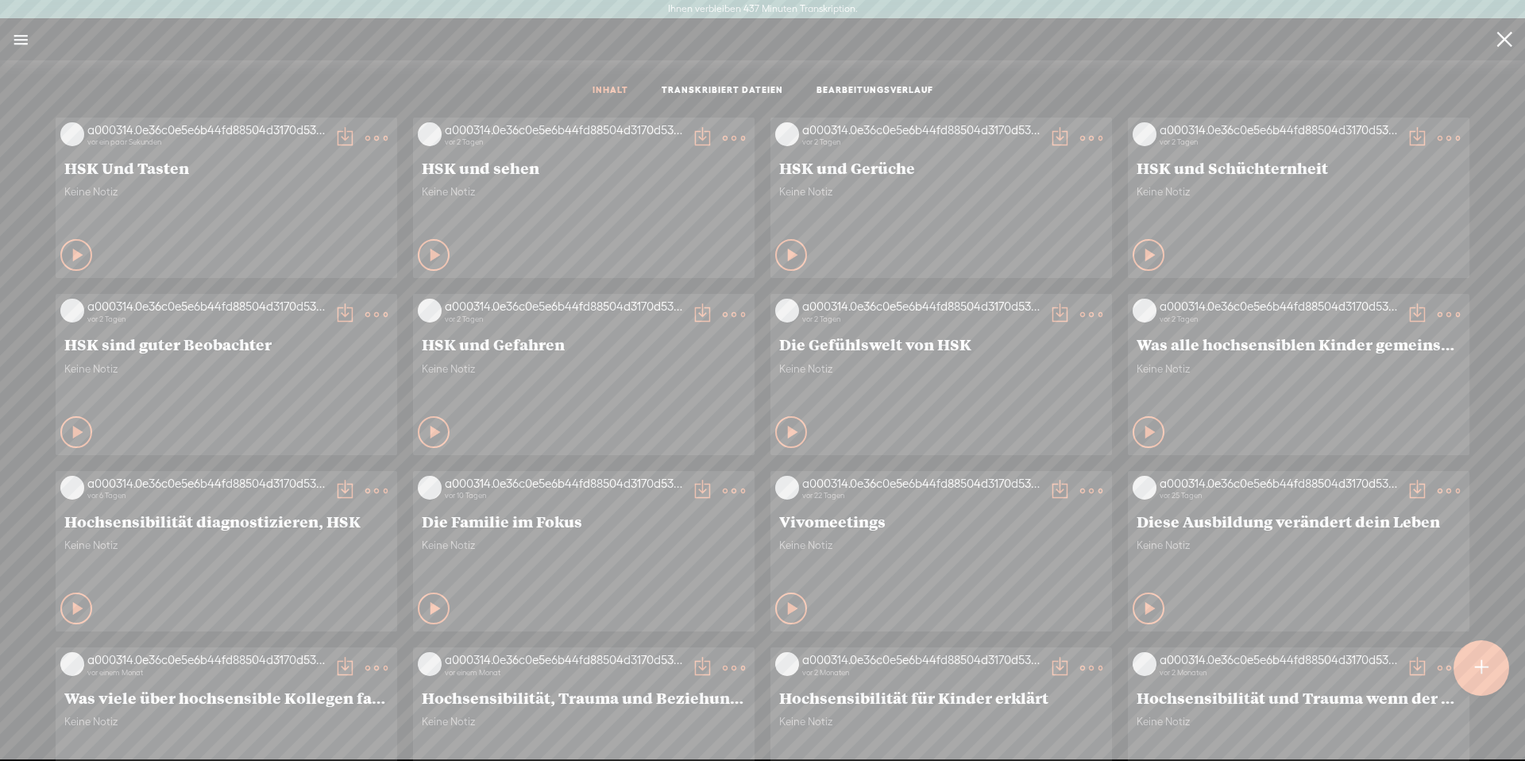
click at [365, 139] on t at bounding box center [376, 138] width 22 height 22
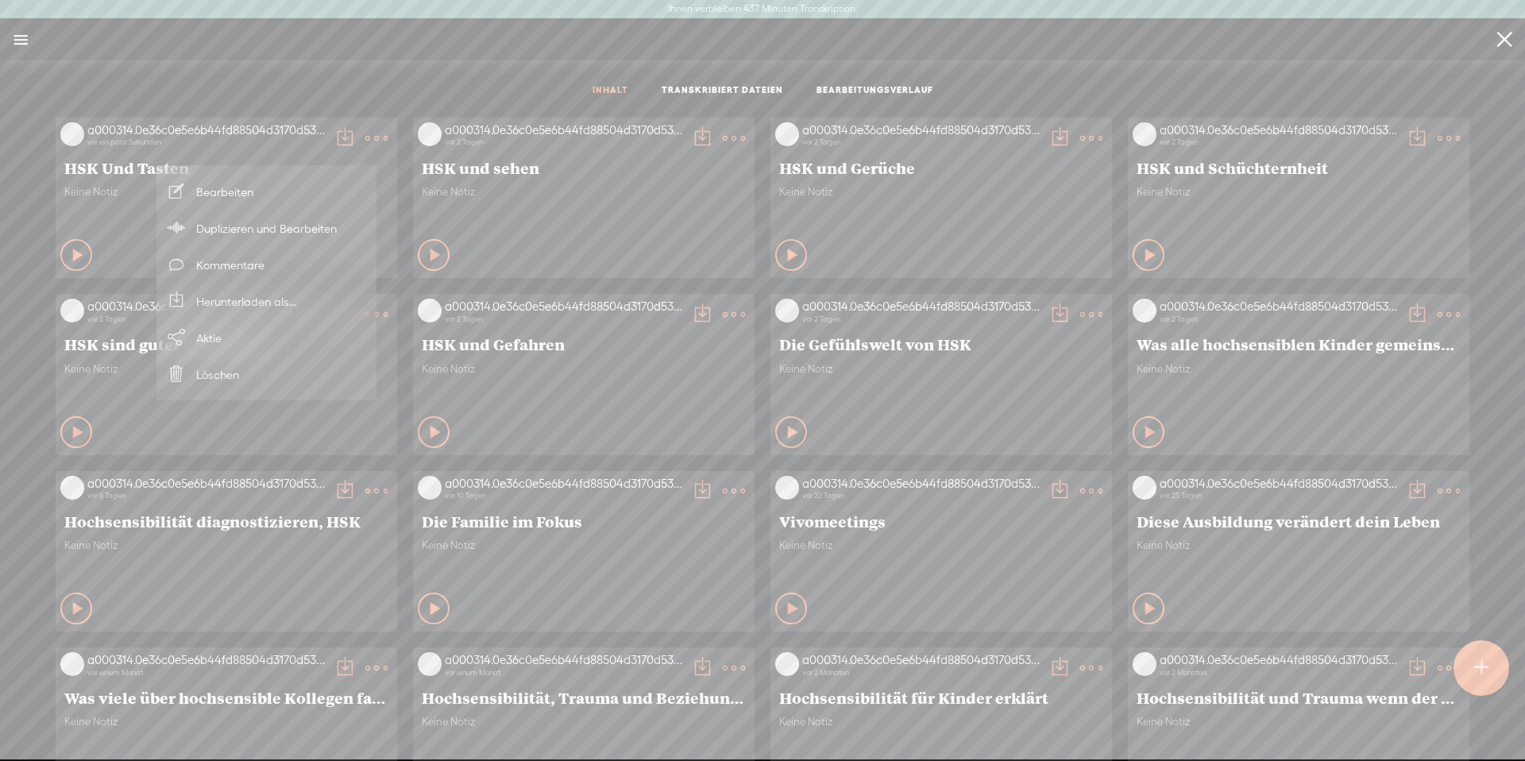
click at [300, 300] on link "Herunterladen als..." at bounding box center [266, 301] width 204 height 37
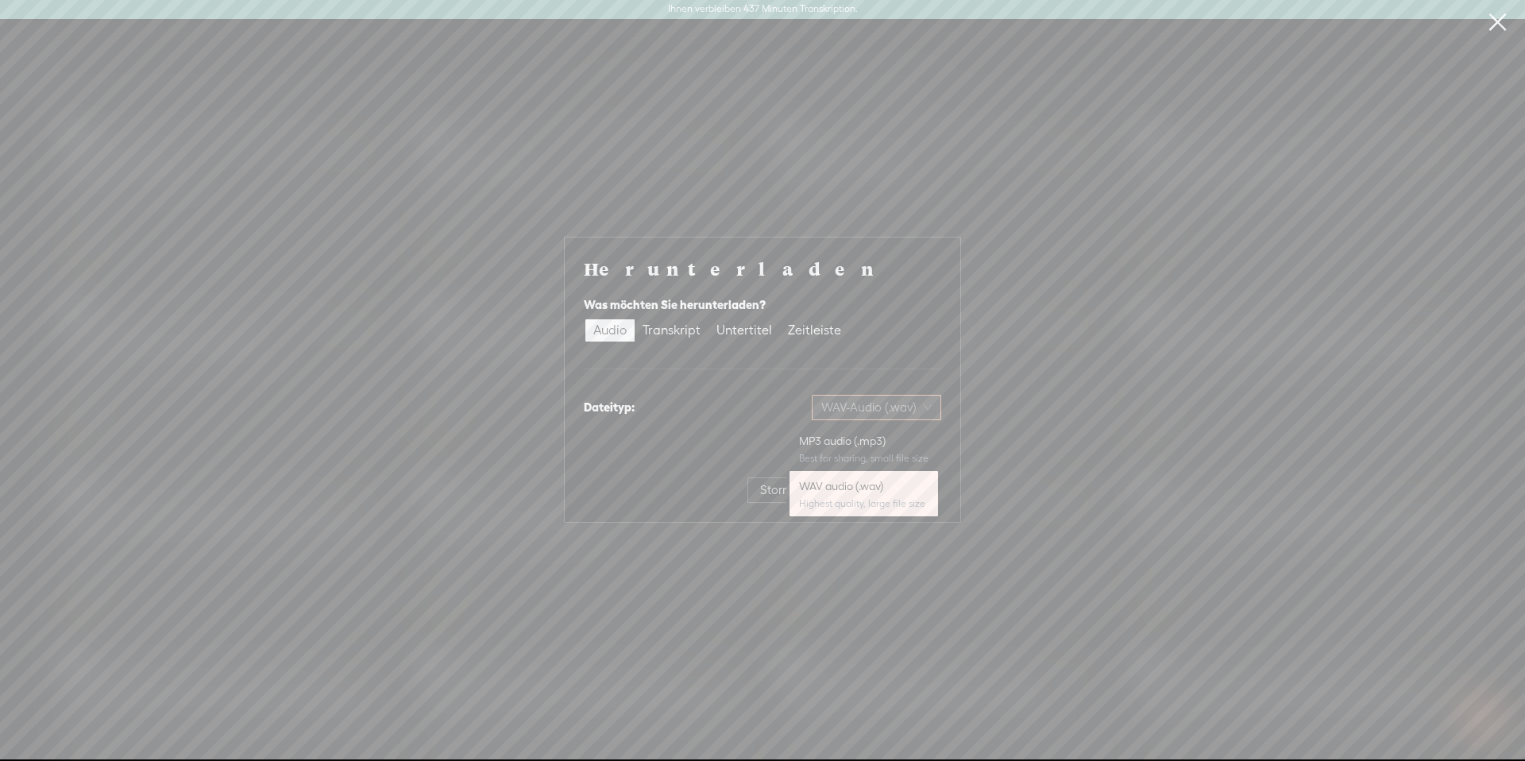
click at [896, 409] on font "WAV-Audio (.wav)" at bounding box center [868, 406] width 95 height 13
click at [793, 440] on font "MP3-Audio (.mp3)" at bounding box center [752, 440] width 89 height 13
click at [904, 495] on font "Herunterladen" at bounding box center [889, 489] width 78 height 13
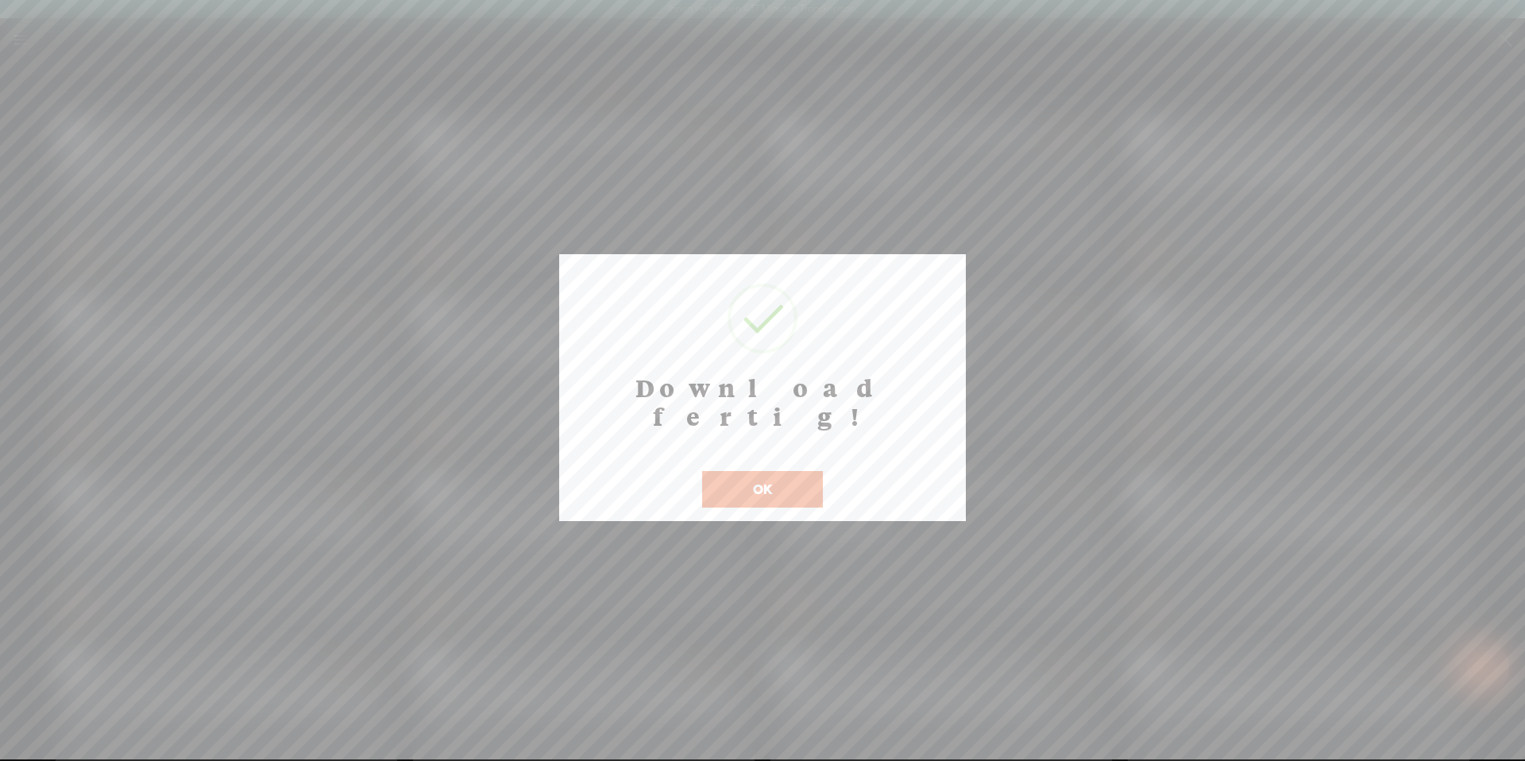
drag, startPoint x: 784, startPoint y: 462, endPoint x: 846, endPoint y: 410, distance: 81.1
click at [790, 471] on button "OK" at bounding box center [762, 489] width 121 height 37
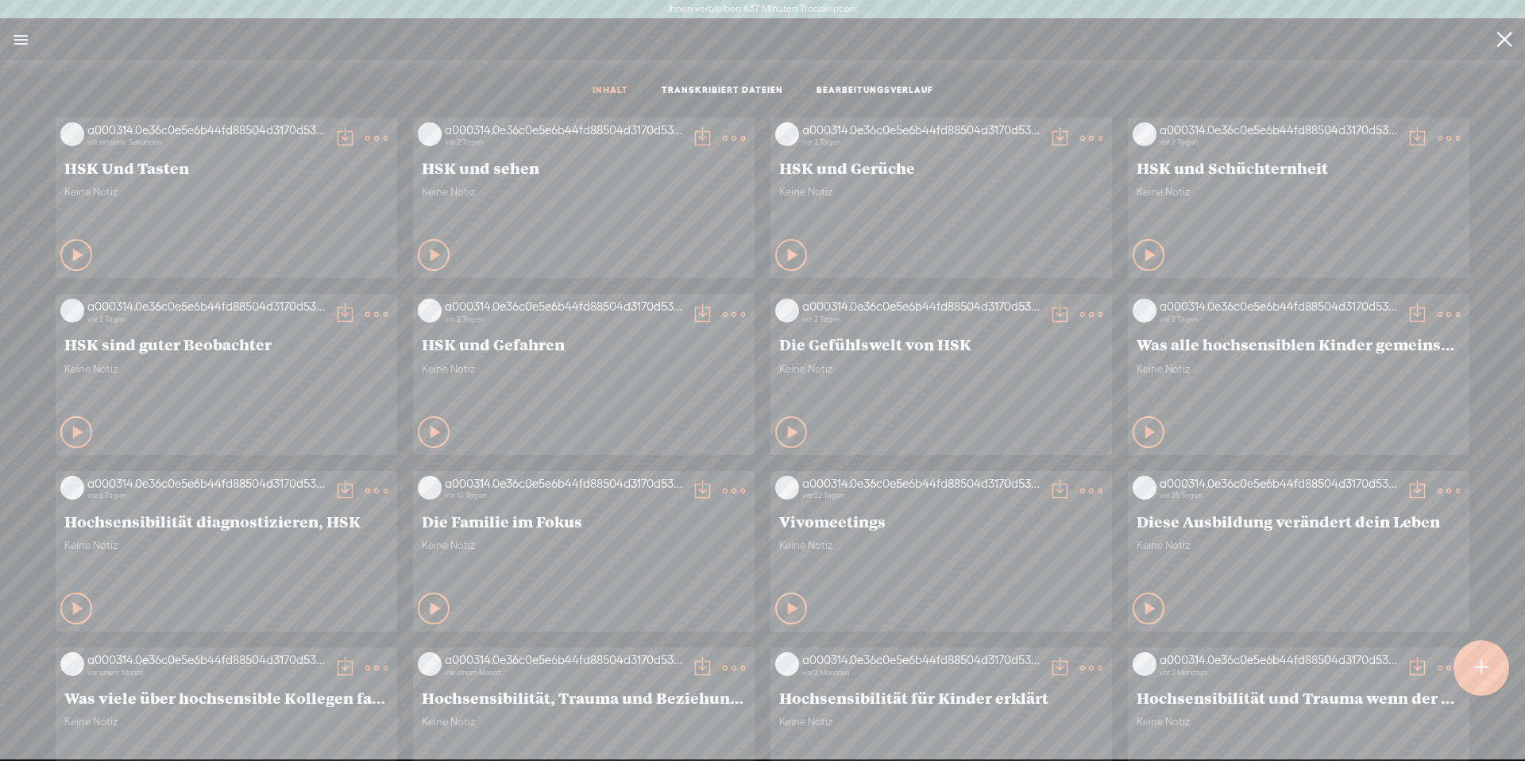
click at [1467, 684] on div at bounding box center [1481, 668] width 56 height 56
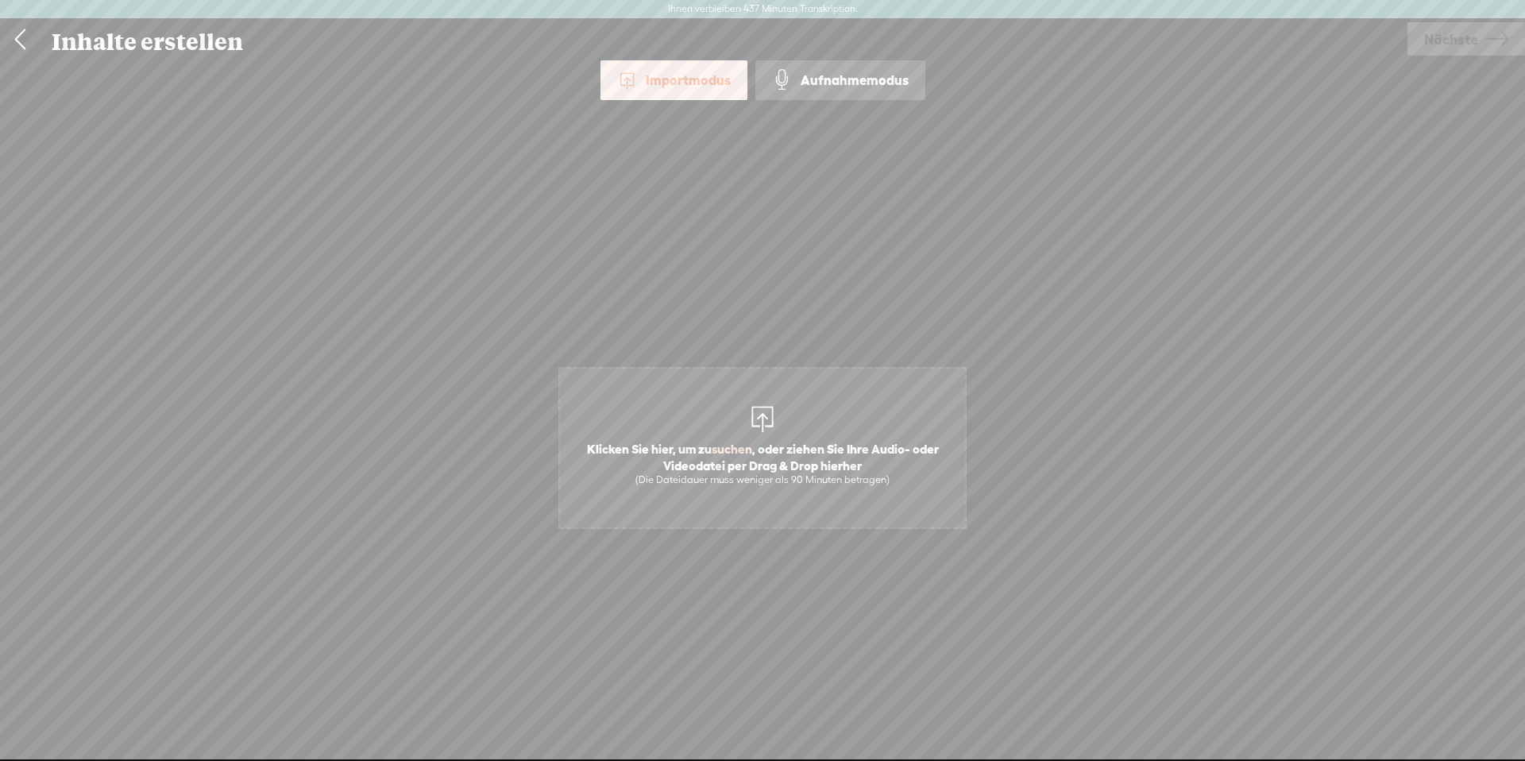
click at [750, 412] on div at bounding box center [762, 417] width 32 height 32
click at [1424, 48] on span "Nächste" at bounding box center [1451, 39] width 54 height 40
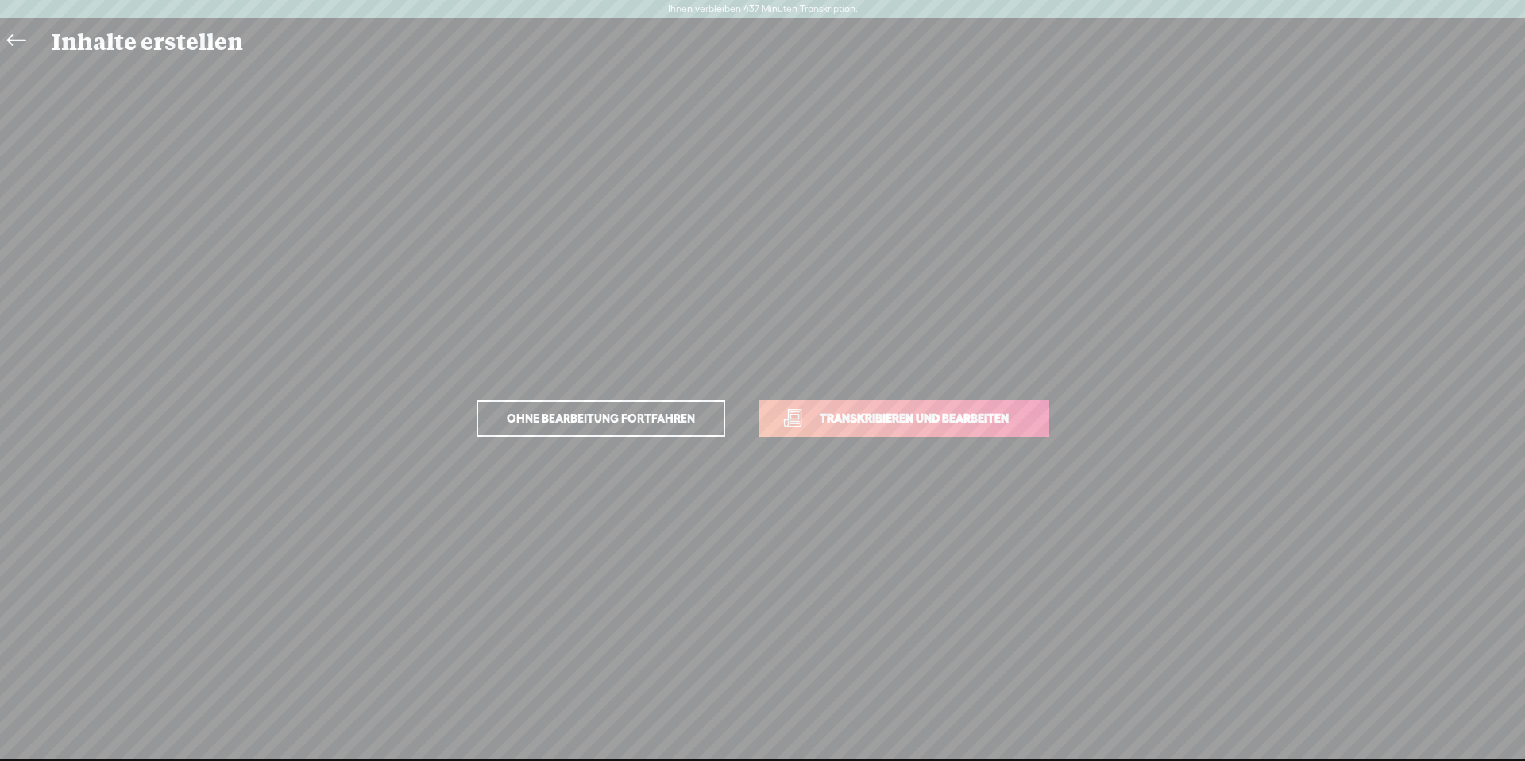
click at [918, 412] on font "Transkribieren und bearbeiten" at bounding box center [913, 417] width 189 height 13
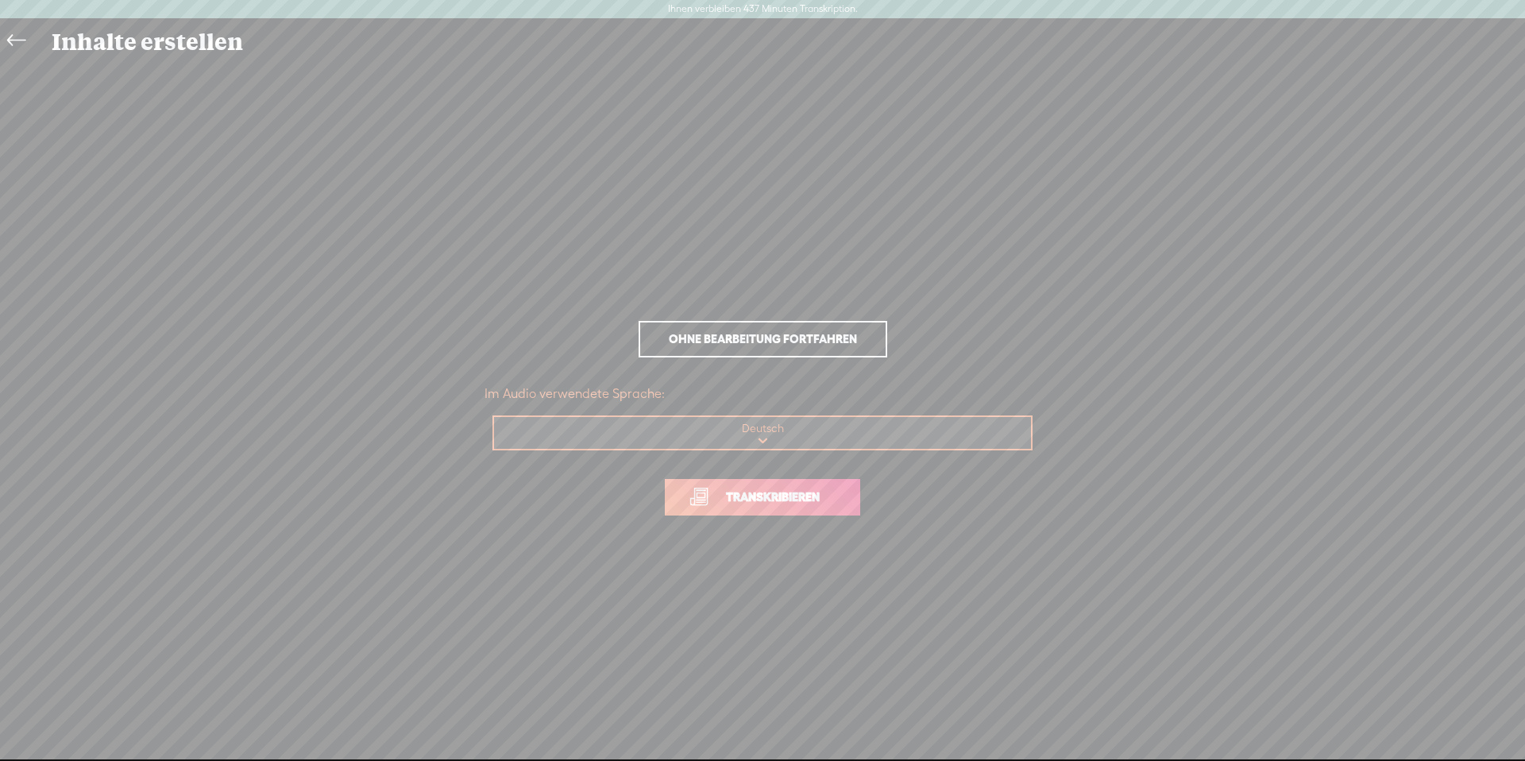
click at [794, 515] on link "Transkribieren" at bounding box center [762, 497] width 195 height 37
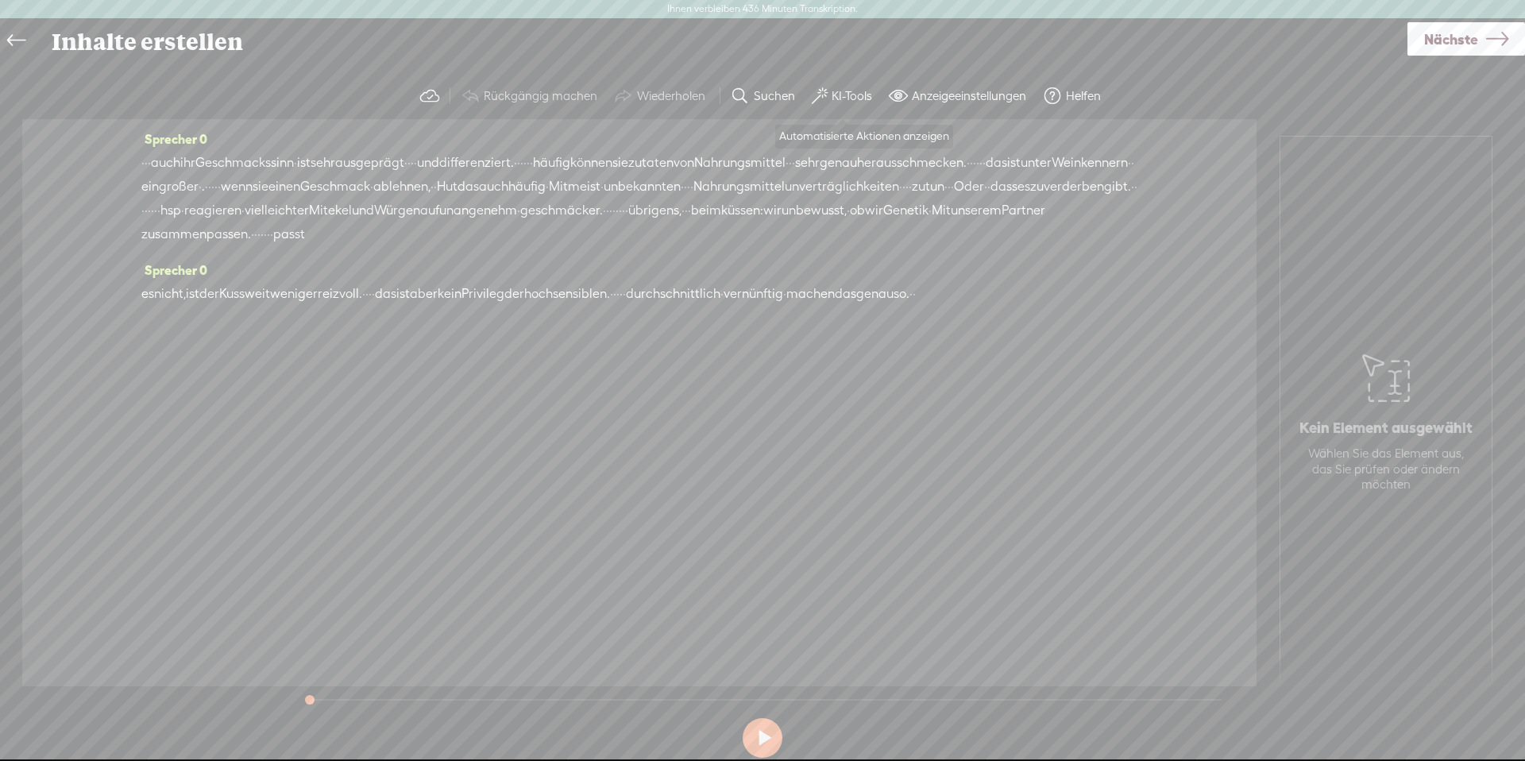
click at [839, 93] on font "KI-Tools" at bounding box center [851, 95] width 40 height 13
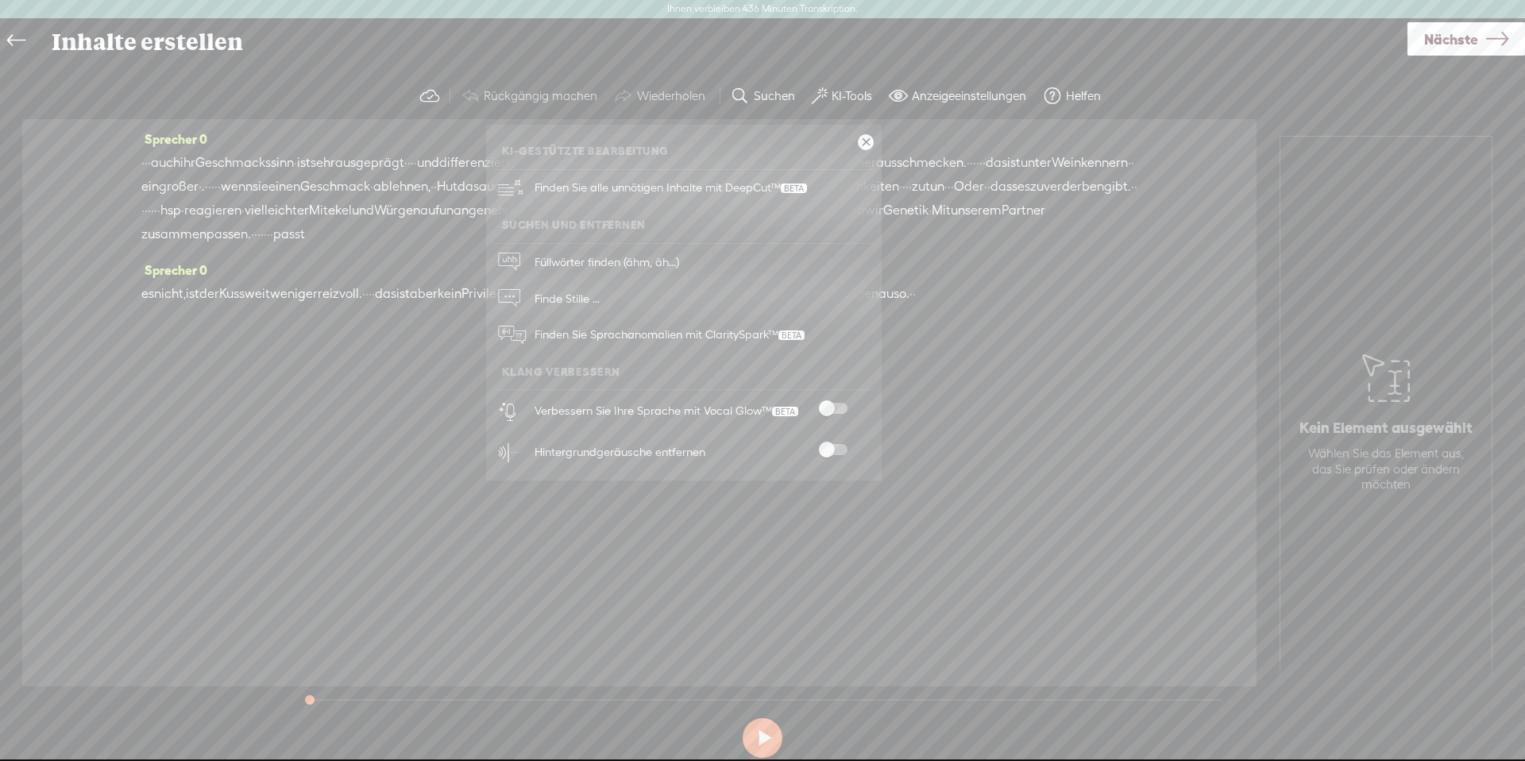
click at [841, 410] on span at bounding box center [833, 408] width 29 height 11
click at [839, 445] on span at bounding box center [833, 449] width 29 height 11
click at [571, 291] on span "Finde Stille ..." at bounding box center [567, 298] width 76 height 36
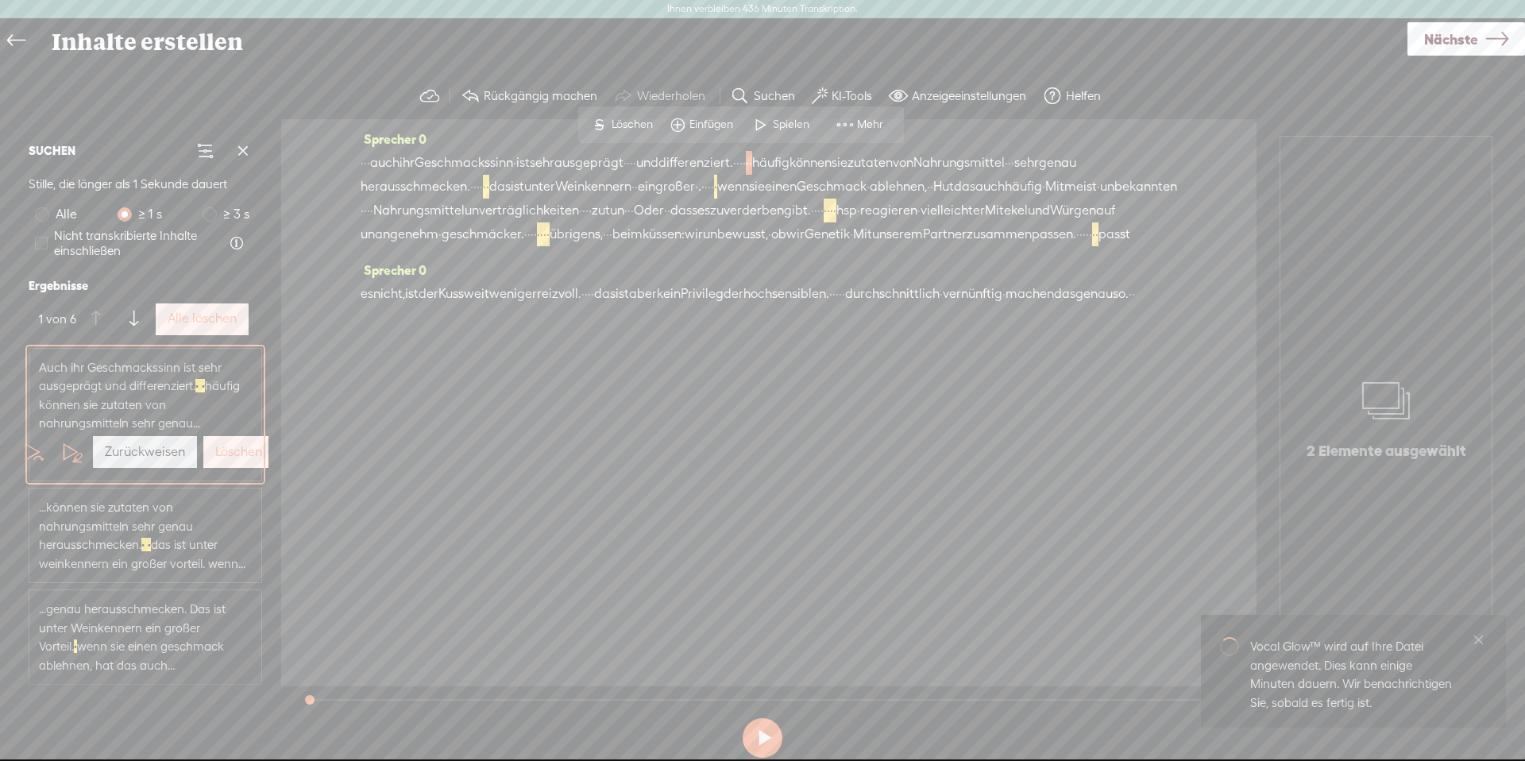
click at [218, 321] on font "Alle löschen" at bounding box center [202, 317] width 69 height 15
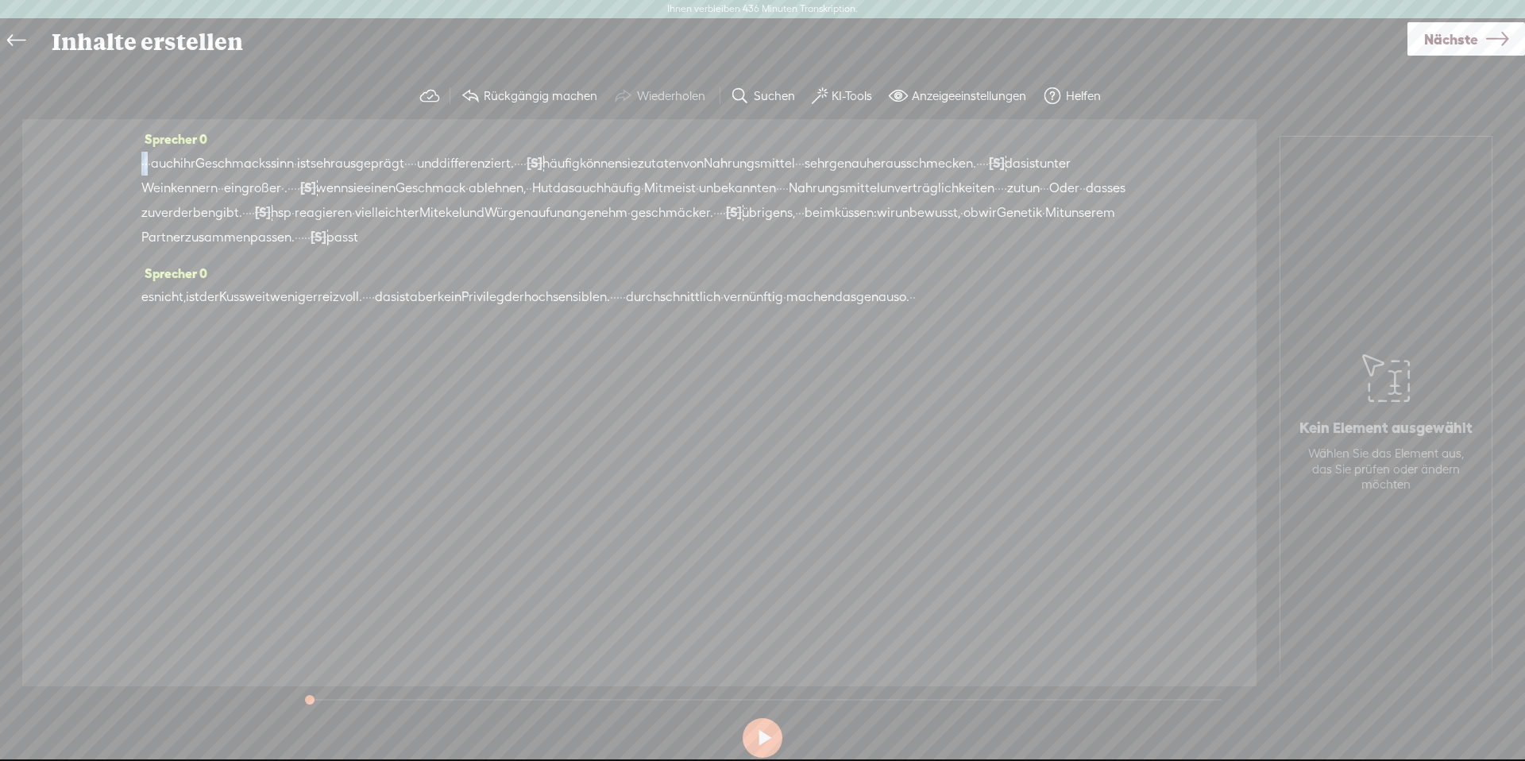
click at [146, 162] on div "· · · auch ihr Geschmackssinn · ist sehr ausgeprägt · · · · und differenziert. …" at bounding box center [639, 200] width 996 height 98
click at [73, 118] on font "Löschen" at bounding box center [57, 124] width 41 height 13
click at [169, 168] on font "auch" at bounding box center [171, 163] width 29 height 15
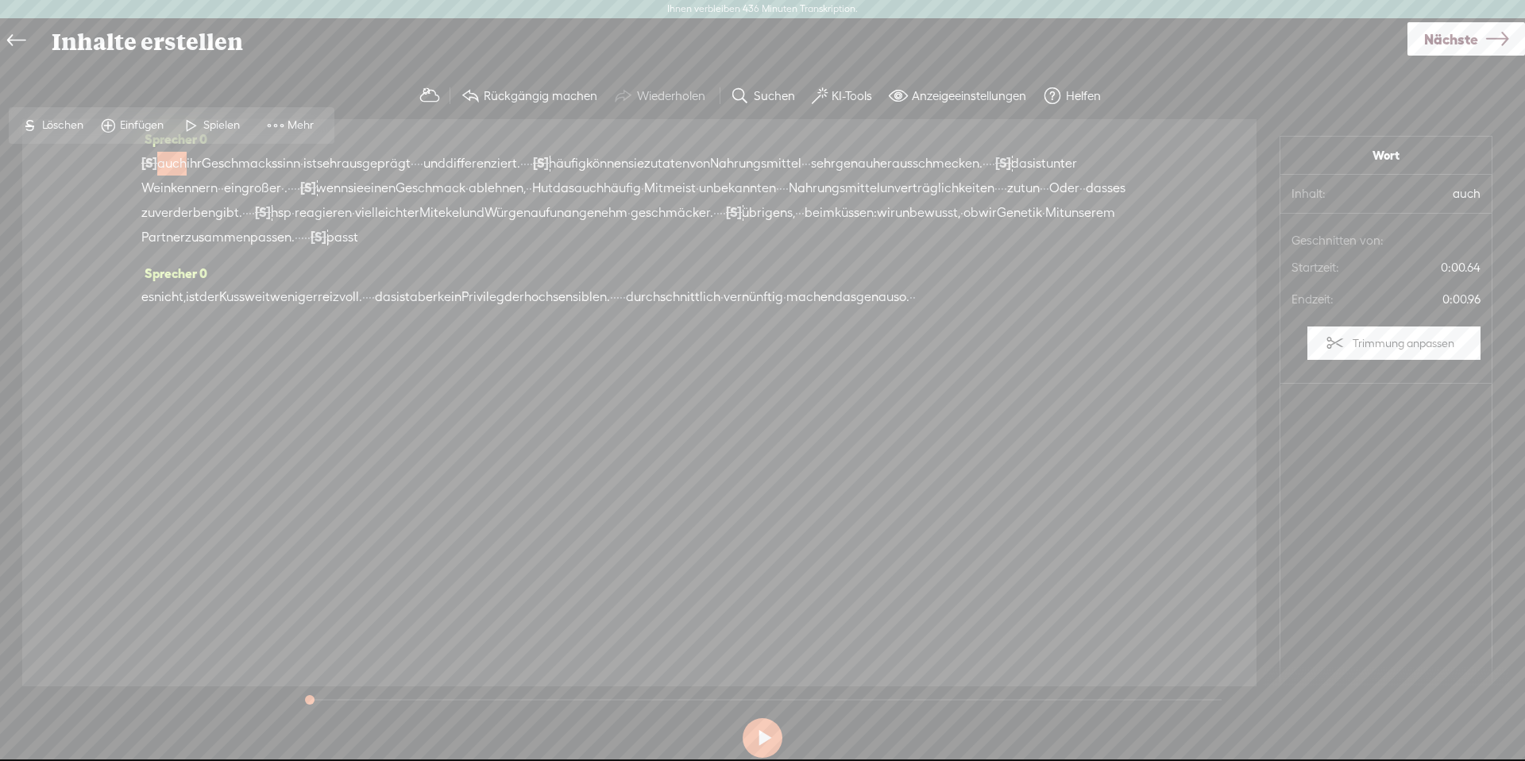
click at [203, 129] on font "Spielen" at bounding box center [221, 124] width 37 height 13
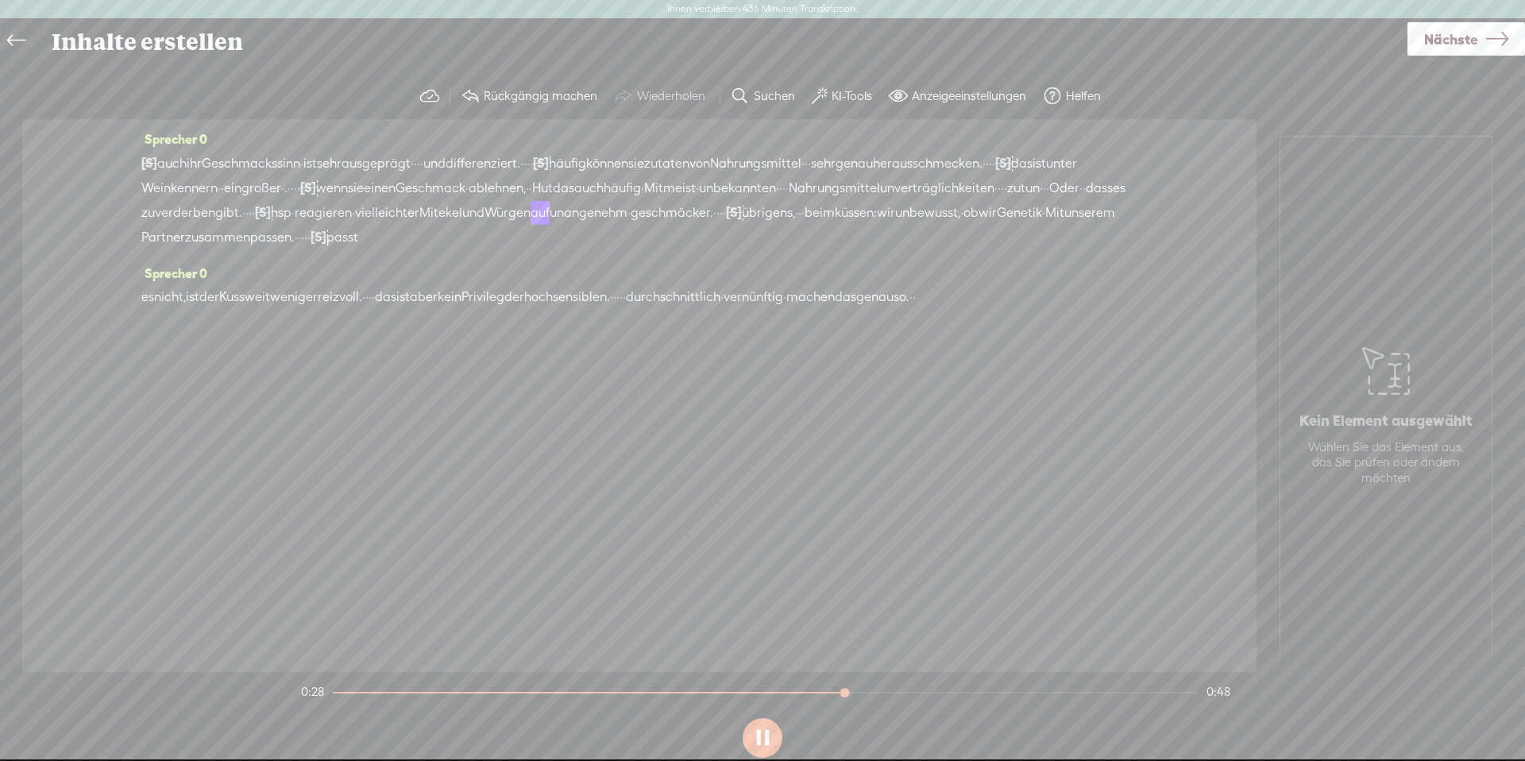
click at [771, 746] on button at bounding box center [762, 738] width 40 height 40
click at [1432, 49] on span "Nächste" at bounding box center [1451, 39] width 54 height 40
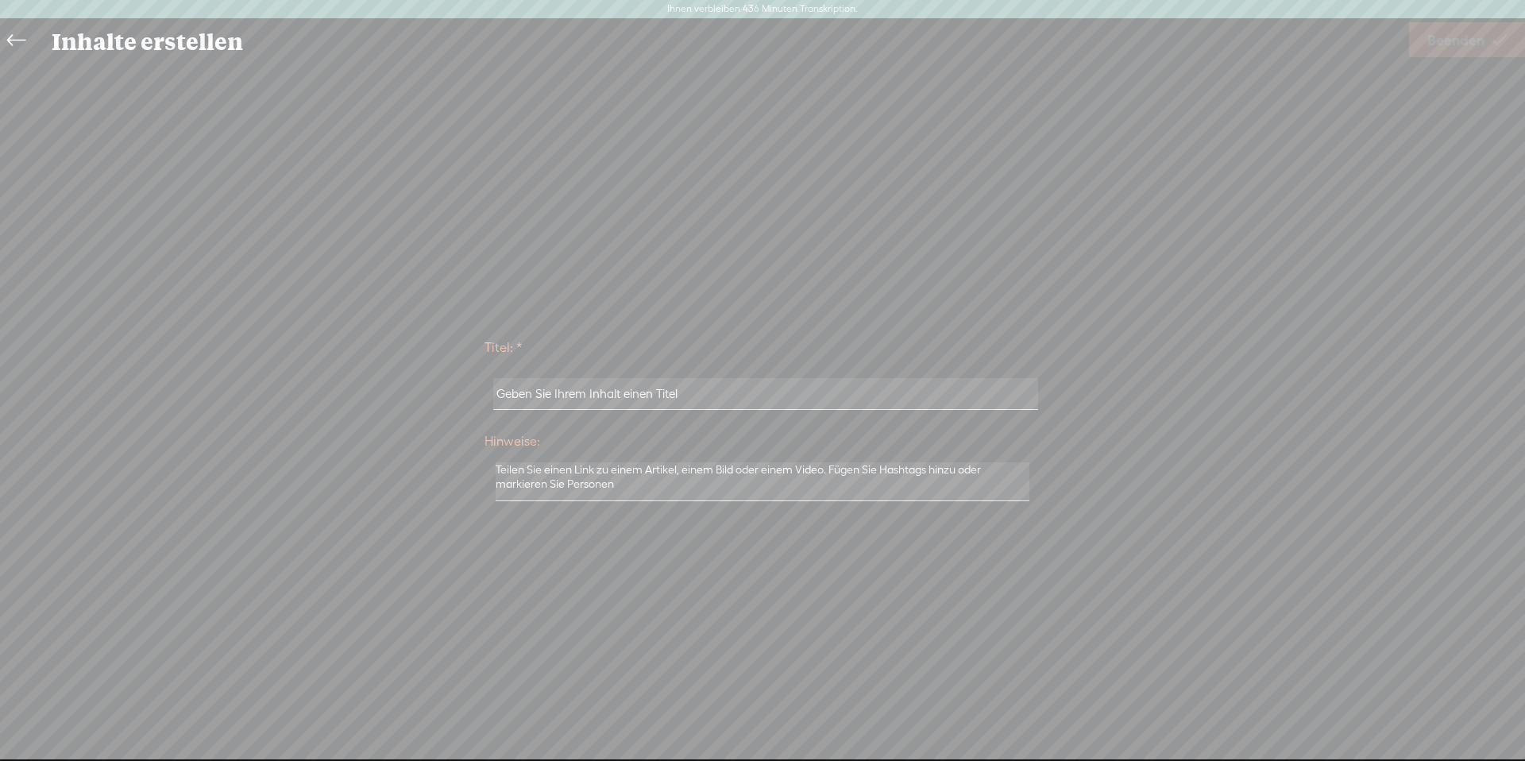
drag, startPoint x: 710, startPoint y: 394, endPoint x: 518, endPoint y: 387, distance: 192.3
click at [518, 387] on input "text" at bounding box center [765, 393] width 544 height 31
type input "HSKL und Schmecken"
click at [1451, 44] on font "Beenden" at bounding box center [1455, 40] width 57 height 17
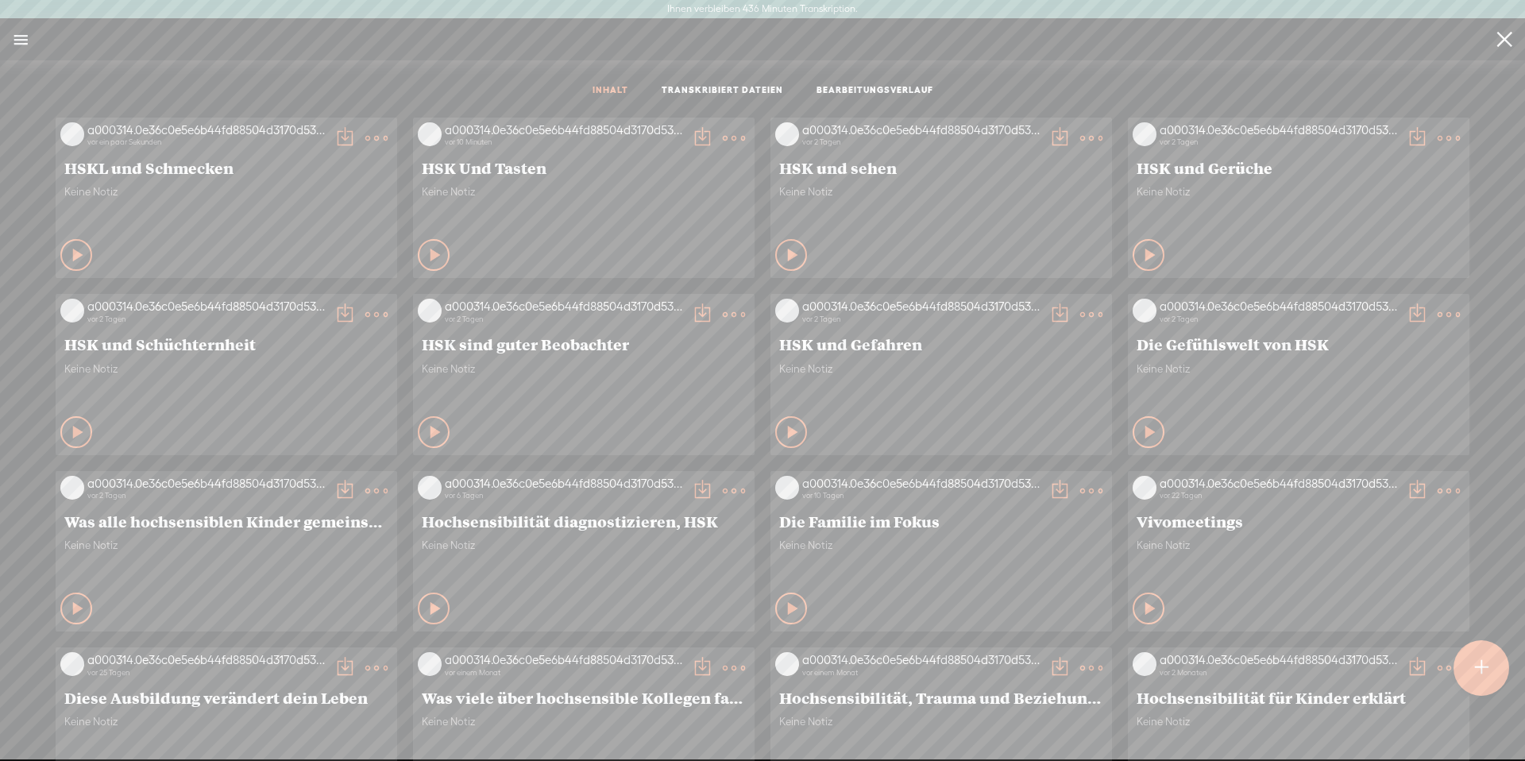
click at [368, 130] on t at bounding box center [376, 138] width 22 height 22
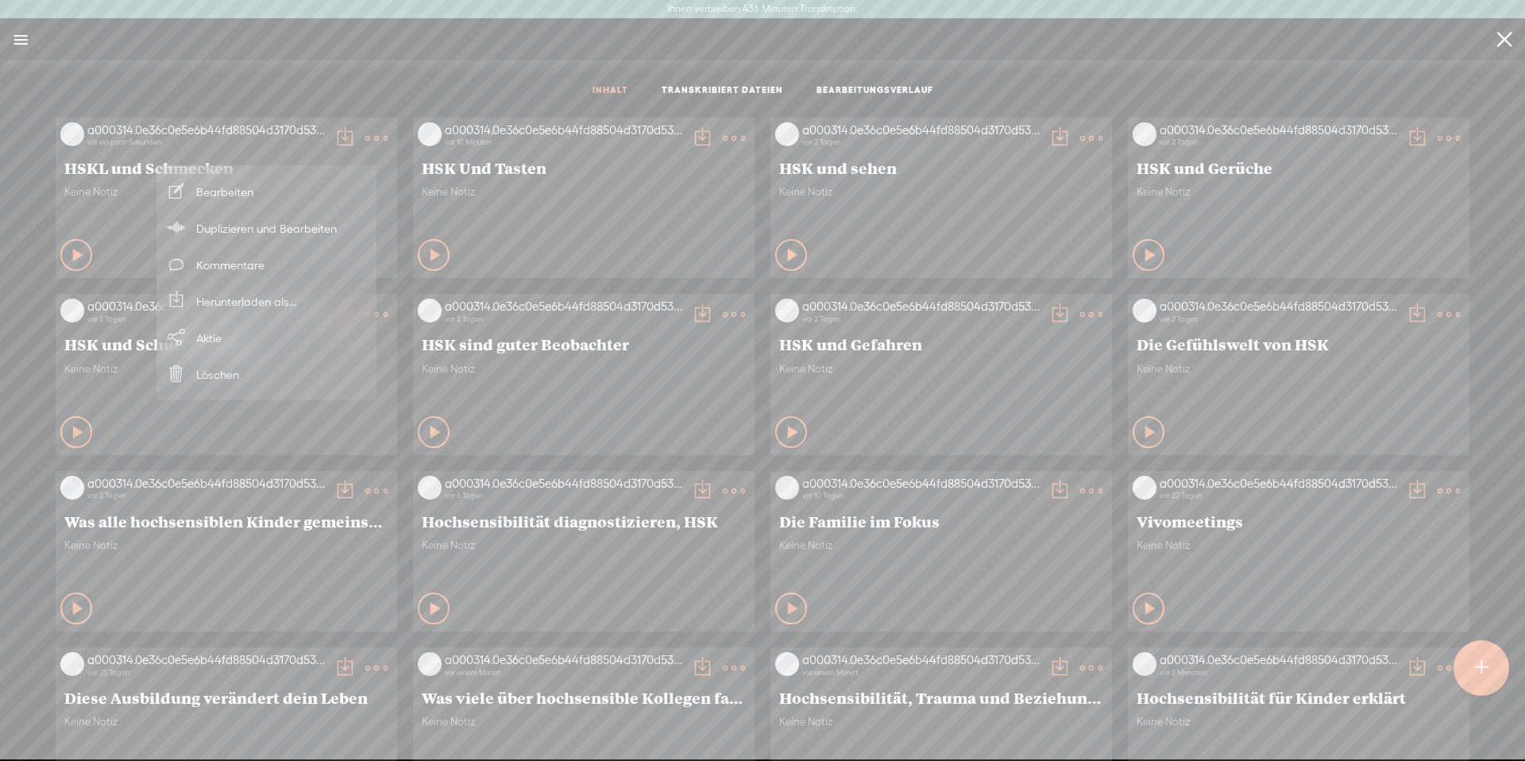
click at [237, 303] on font "Herunterladen als..." at bounding box center [246, 301] width 100 height 13
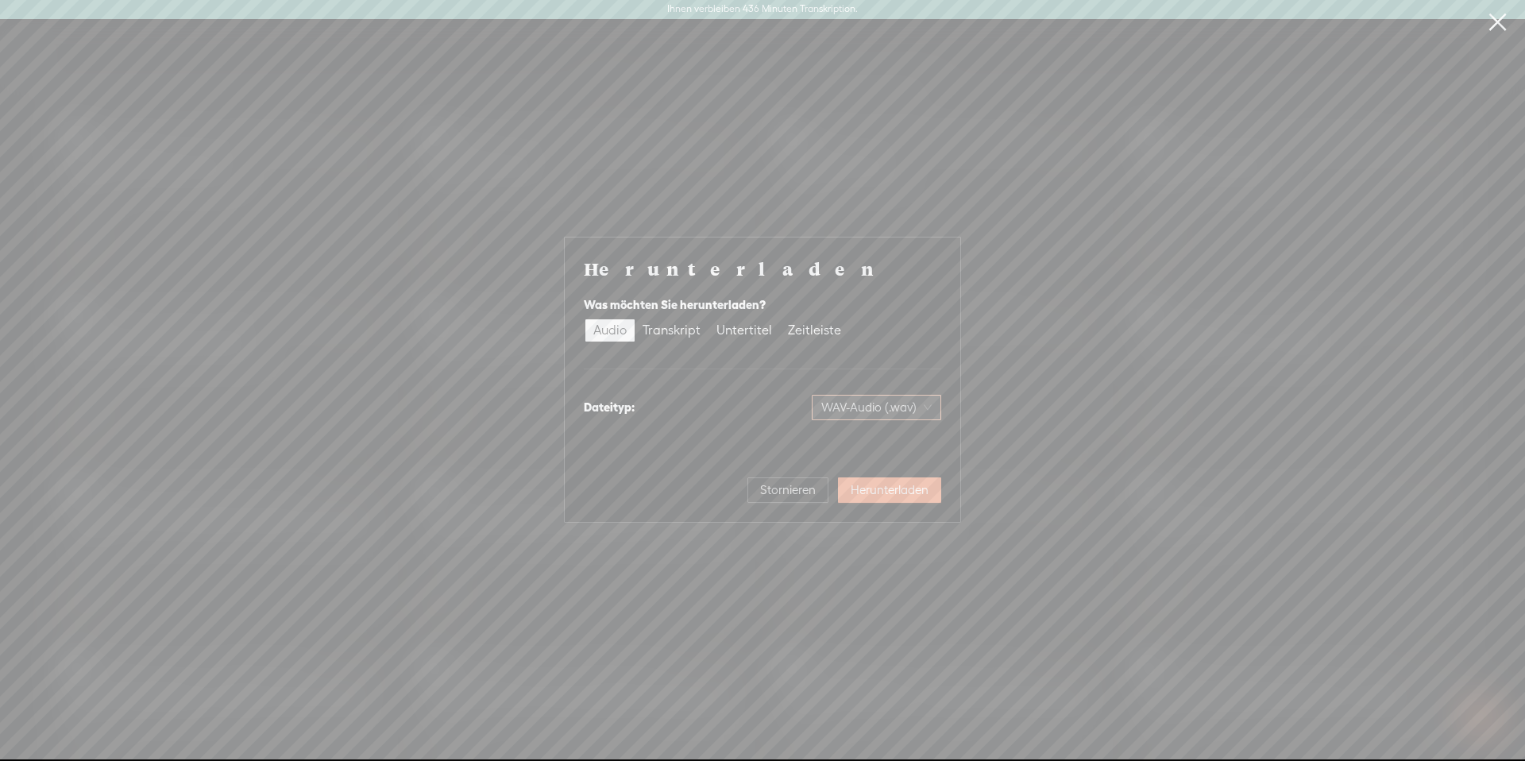
click at [873, 414] on span "WAV-Audio (.wav)" at bounding box center [876, 407] width 110 height 24
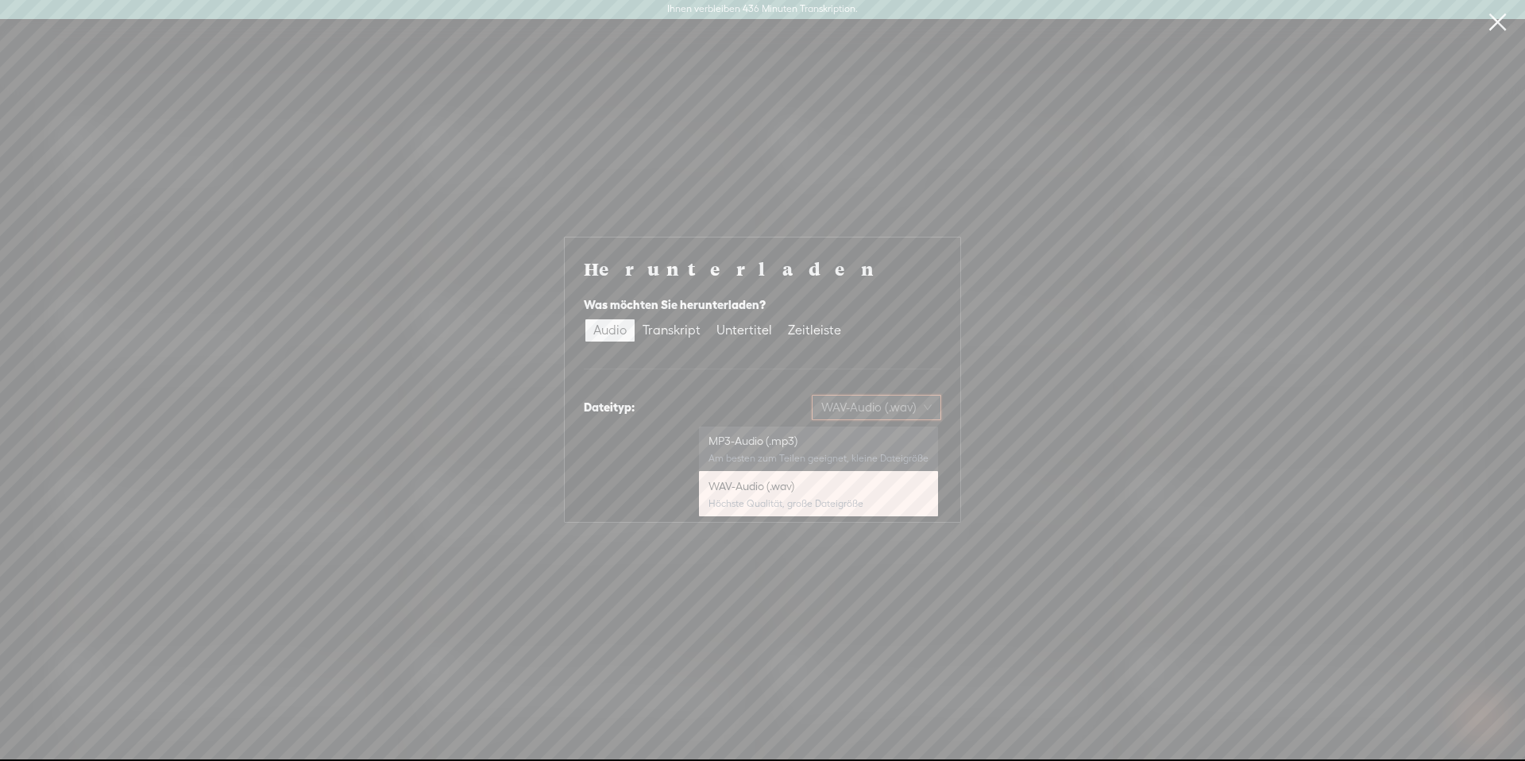
click at [781, 439] on font "MP3-Audio (.mp3)" at bounding box center [752, 440] width 89 height 13
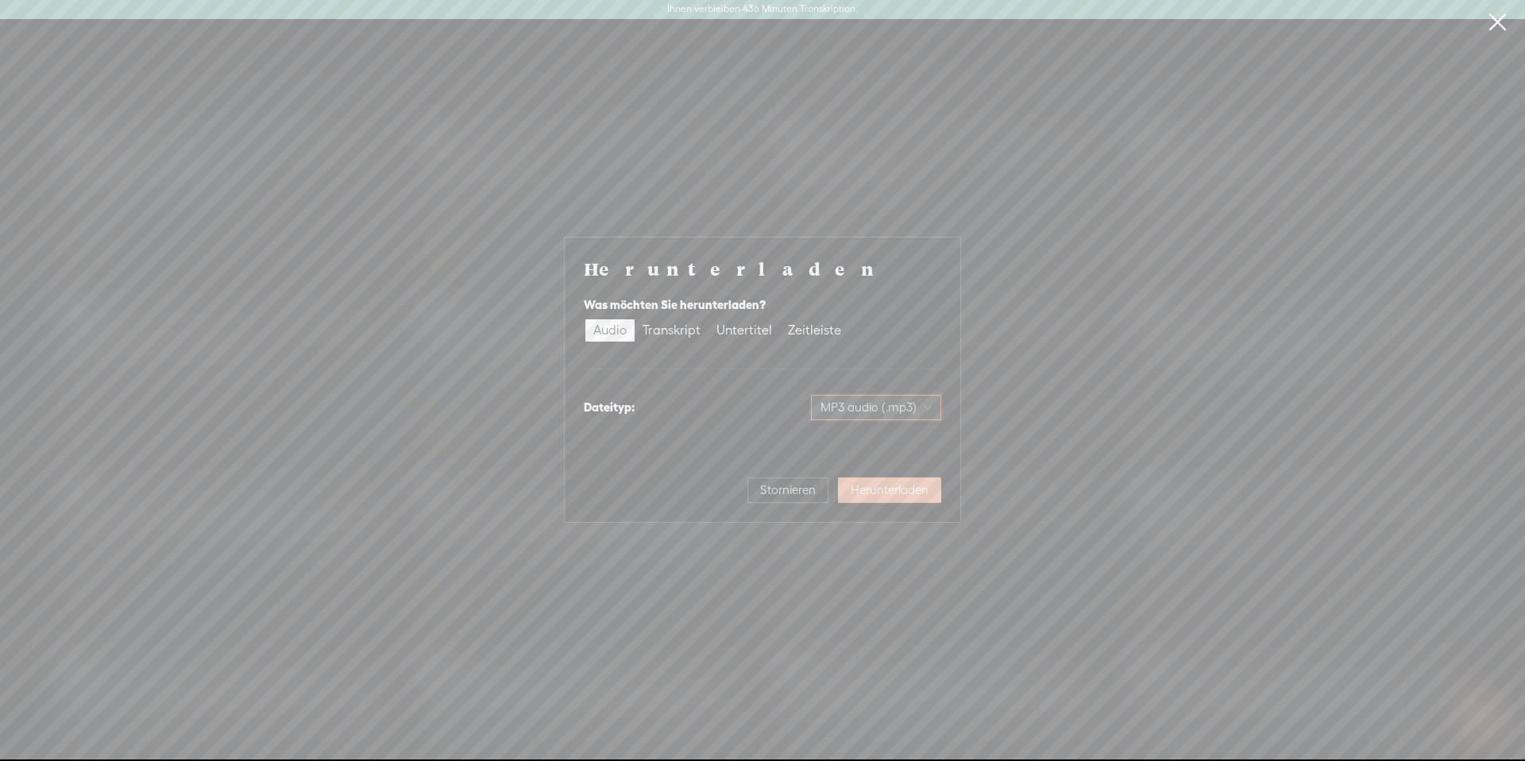
click at [912, 502] on button "Herunterladen" at bounding box center [889, 489] width 103 height 25
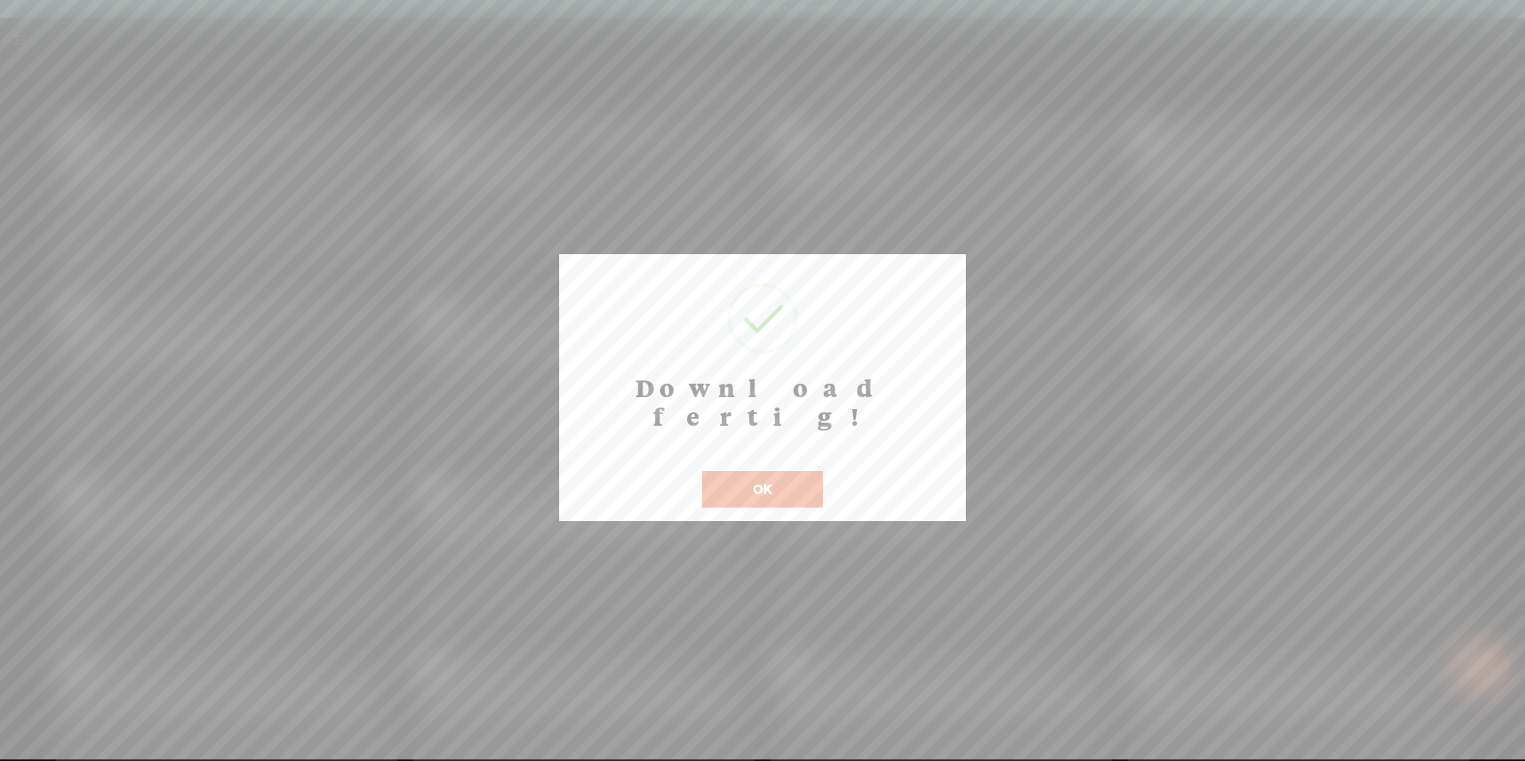
drag, startPoint x: 772, startPoint y: 461, endPoint x: 759, endPoint y: 400, distance: 62.4
click at [771, 481] on font "OK" at bounding box center [762, 488] width 19 height 15
click at [775, 471] on button "OK" at bounding box center [762, 489] width 121 height 37
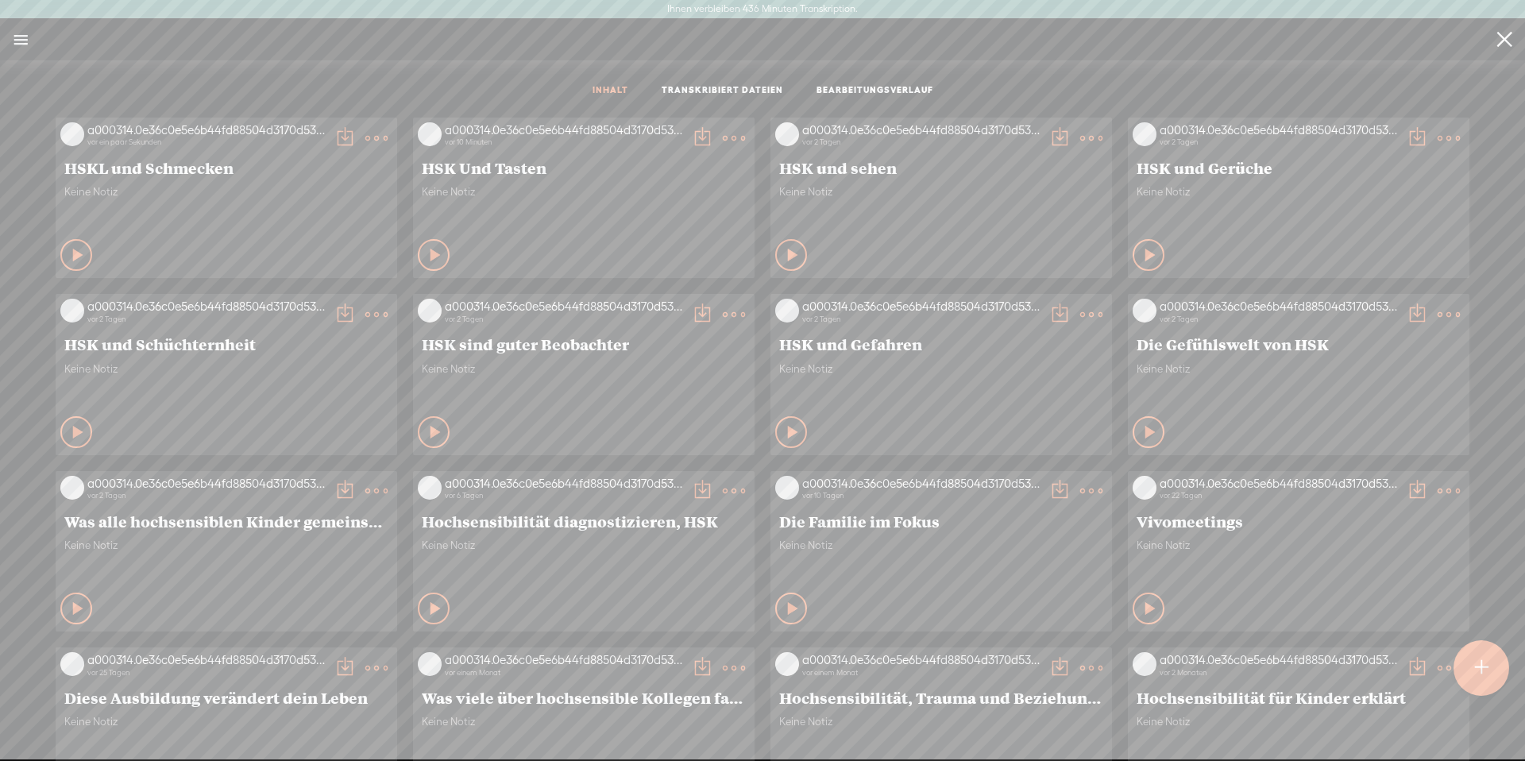
click at [1474, 650] on t at bounding box center [1480, 667] width 13 height 35
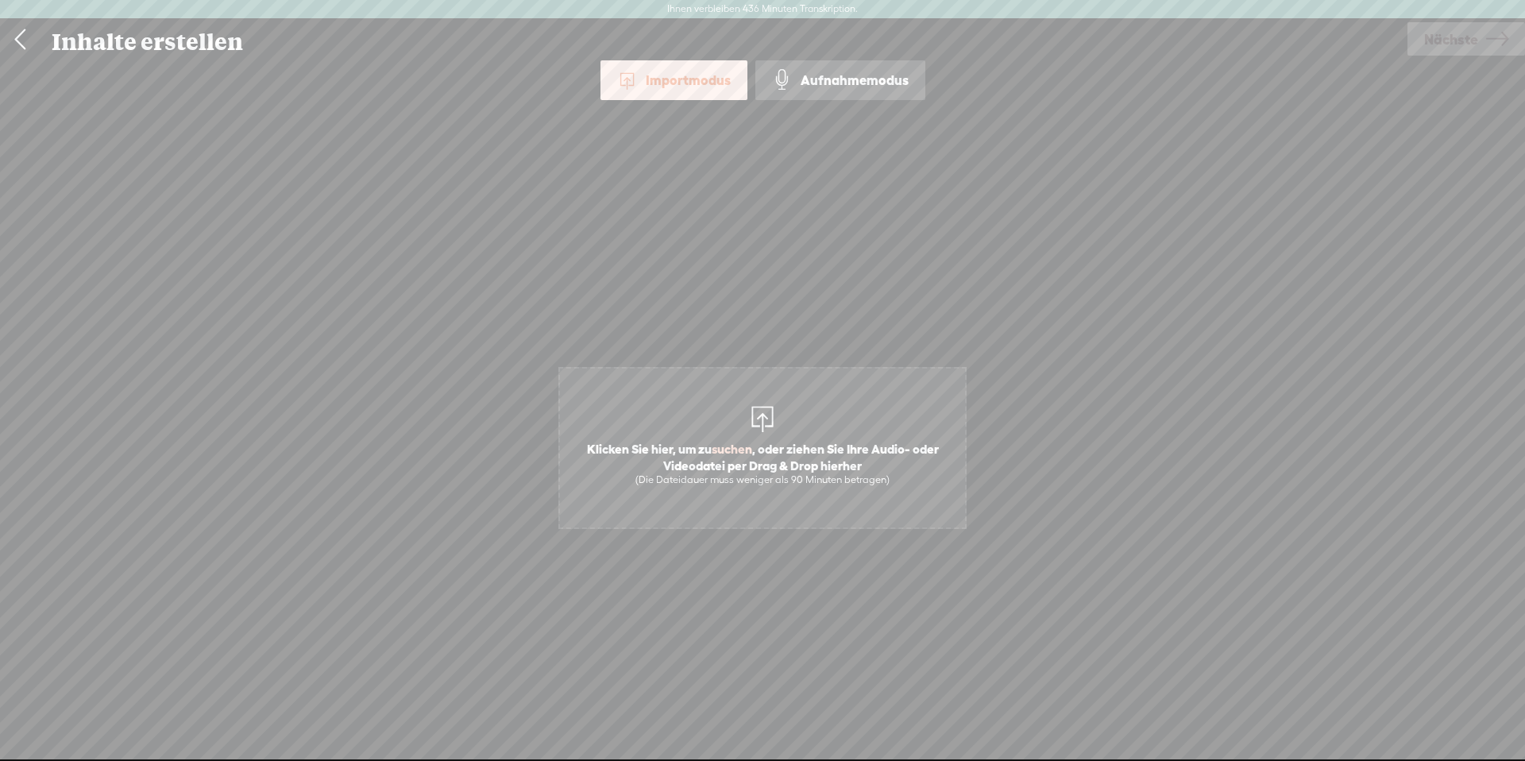
click at [793, 423] on span "Klicken Sie hier, um zu suchen , oder ziehen Sie Ihre Audio- oder Videodatei pe…" at bounding box center [762, 448] width 408 height 162
click at [1449, 44] on font "Nächste" at bounding box center [1451, 39] width 54 height 17
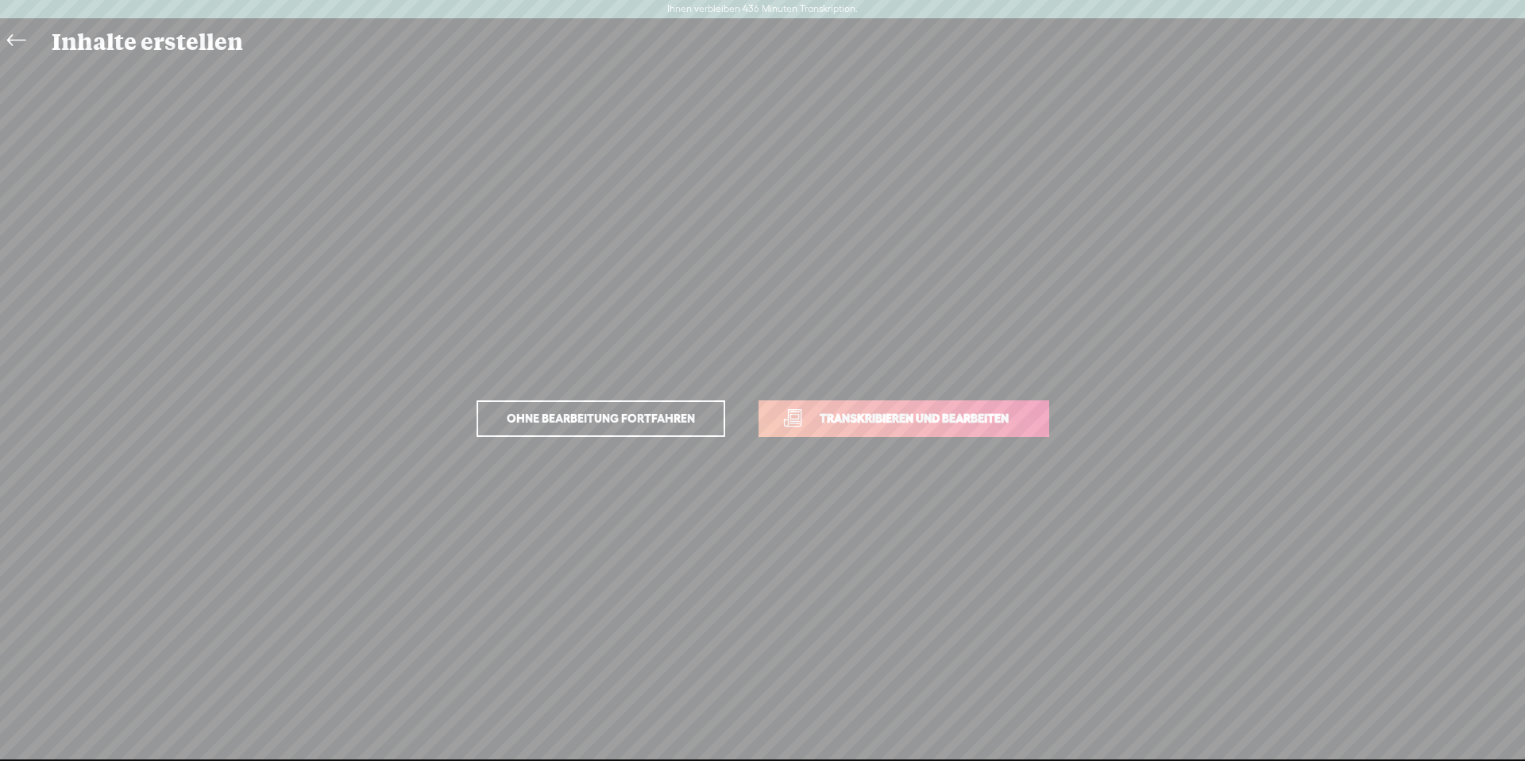
click at [939, 410] on span "Transkribieren und bearbeiten" at bounding box center [914, 418] width 222 height 18
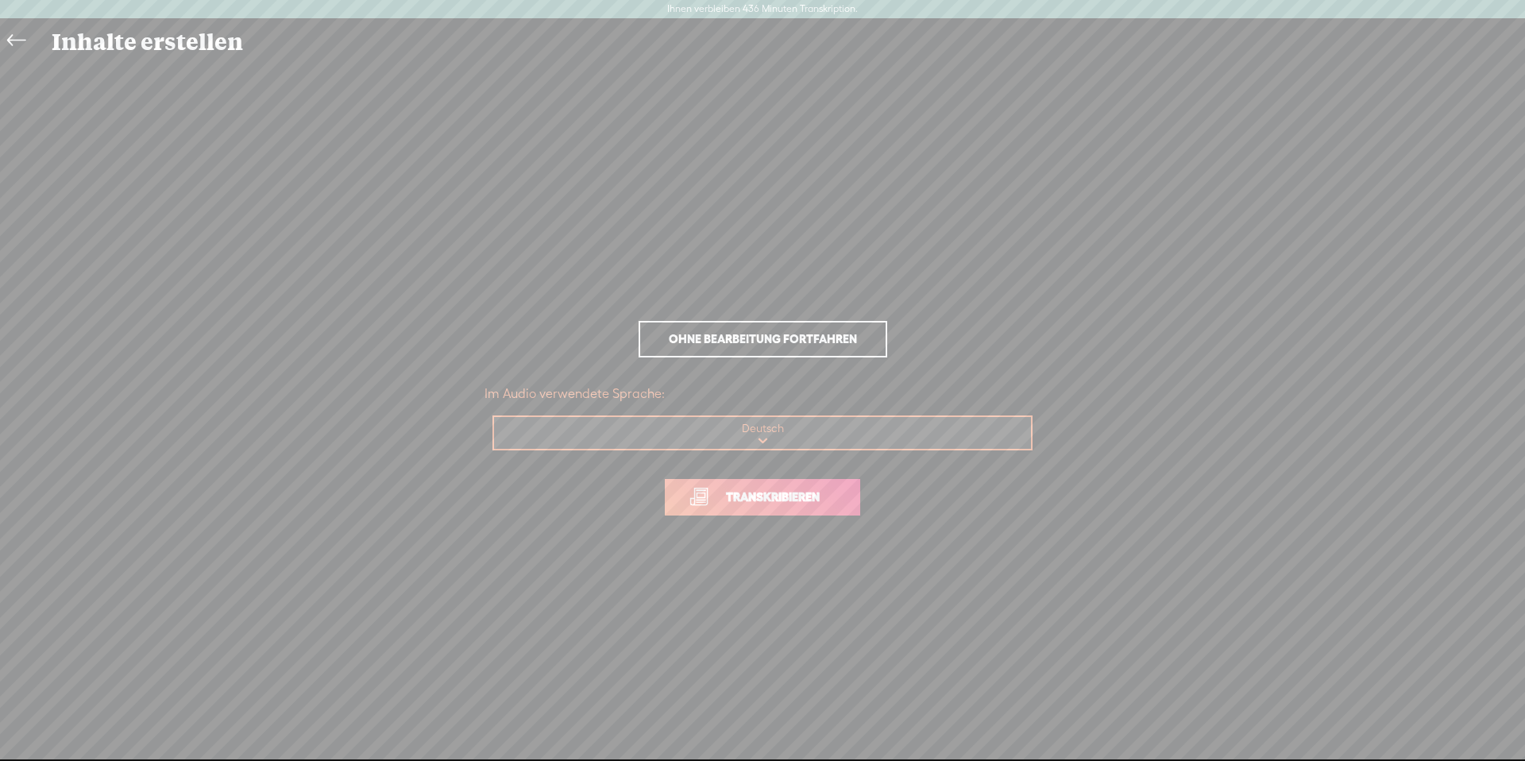
click at [813, 500] on font "Transkribieren" at bounding box center [773, 496] width 94 height 13
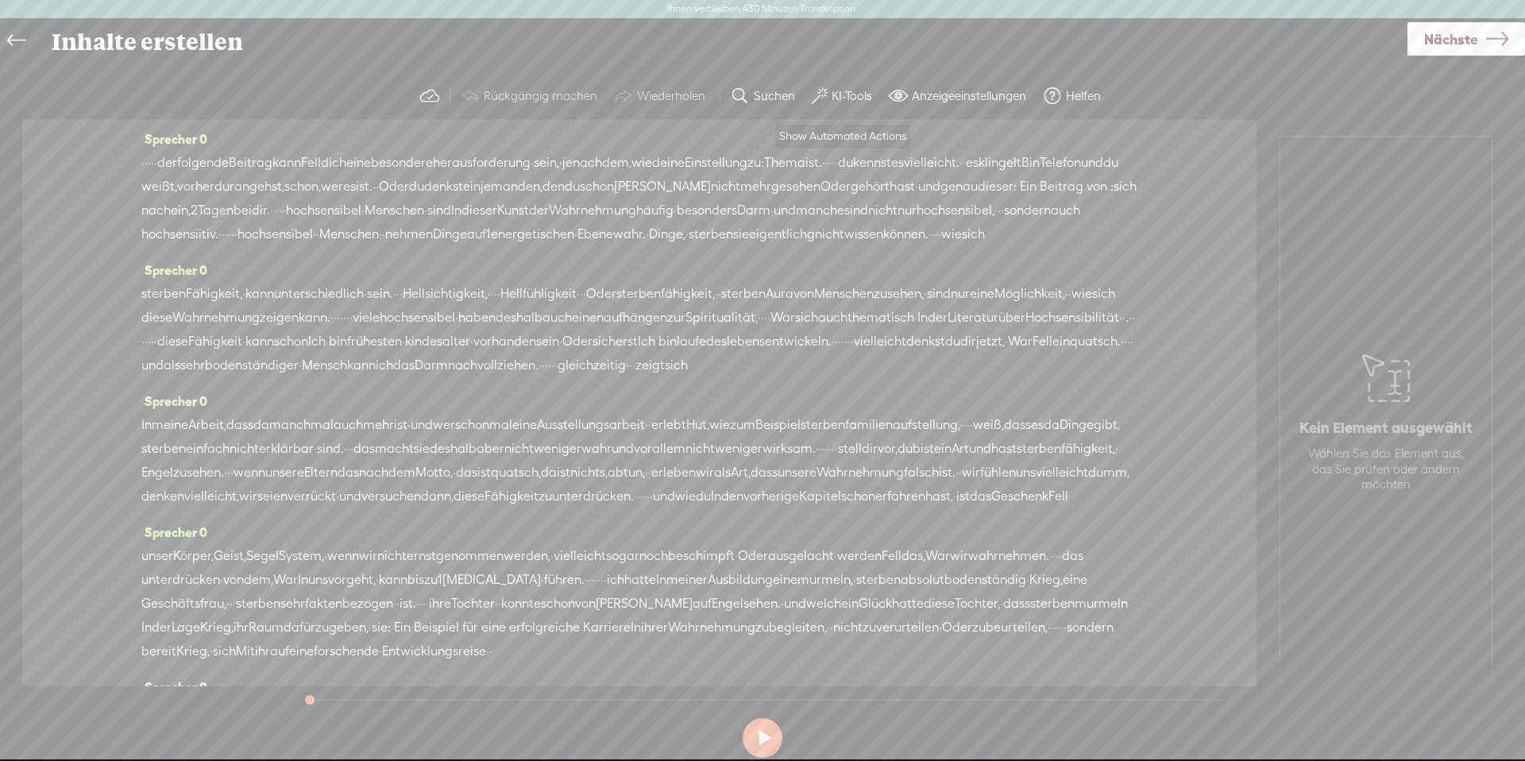
click at [835, 91] on font "KI-Tools" at bounding box center [851, 95] width 40 height 13
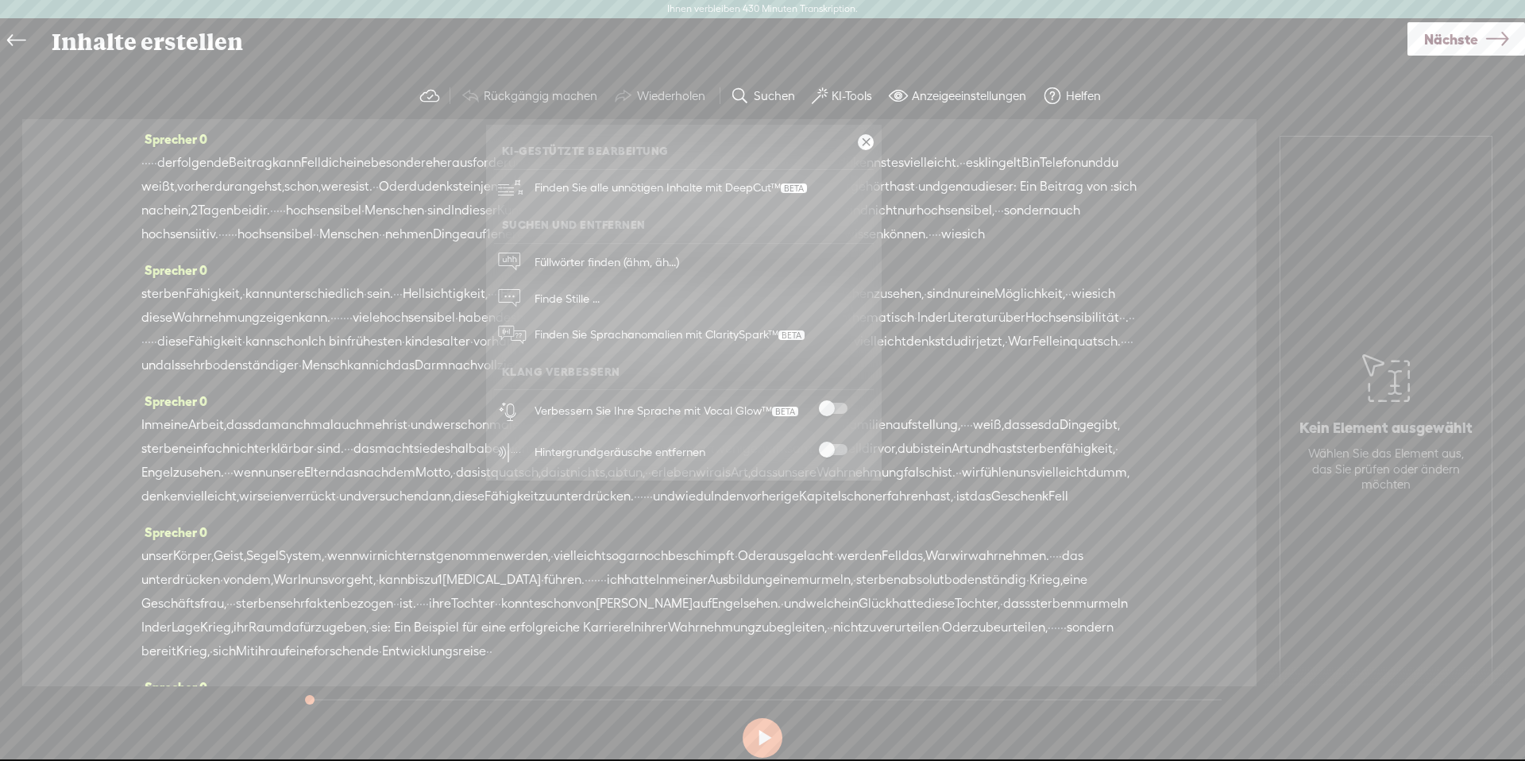
click at [835, 417] on div at bounding box center [833, 411] width 70 height 16
click at [842, 408] on span at bounding box center [833, 408] width 29 height 11
click at [839, 453] on span at bounding box center [833, 449] width 29 height 11
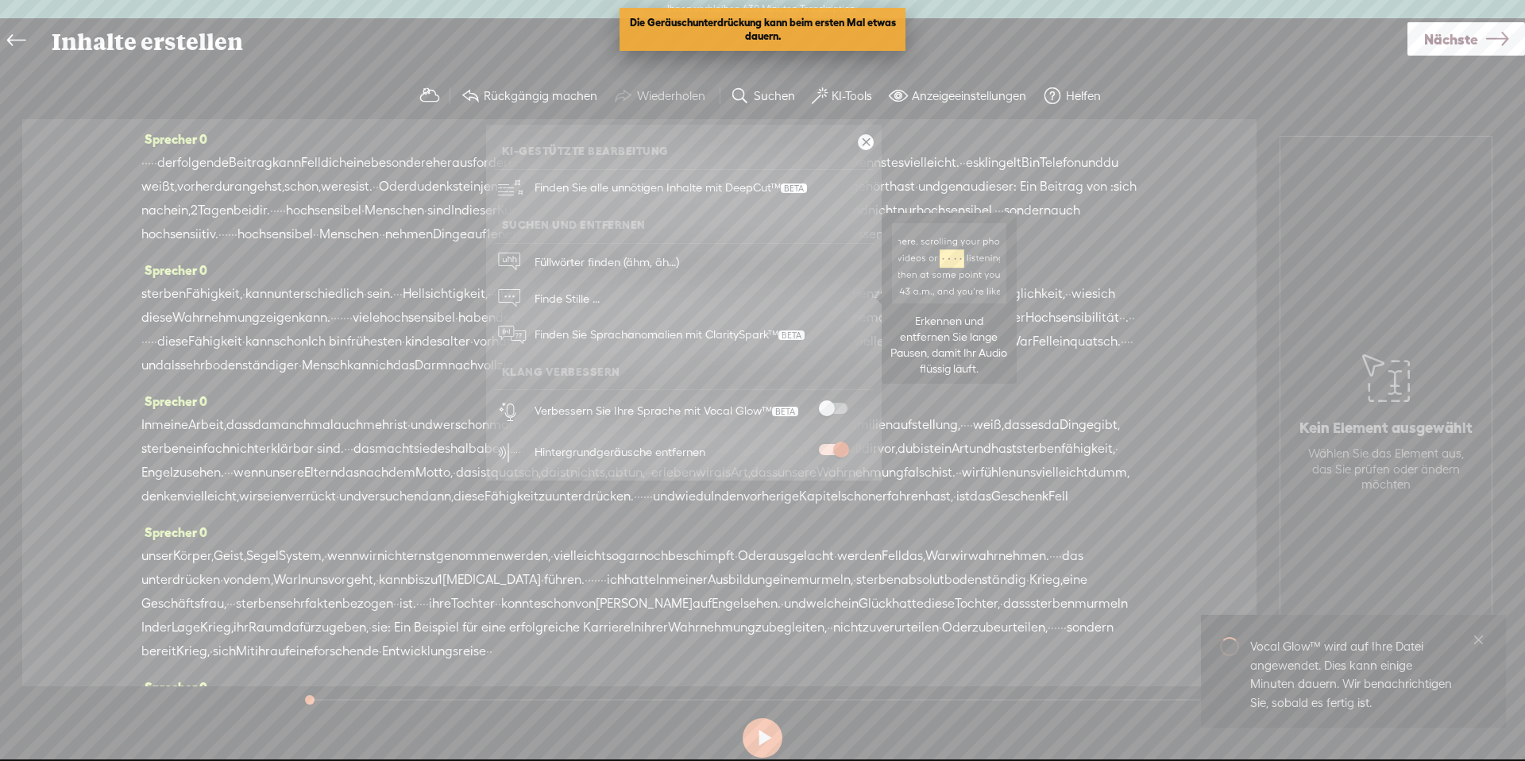
click at [574, 302] on font "Finde Stille ..." at bounding box center [566, 297] width 65 height 13
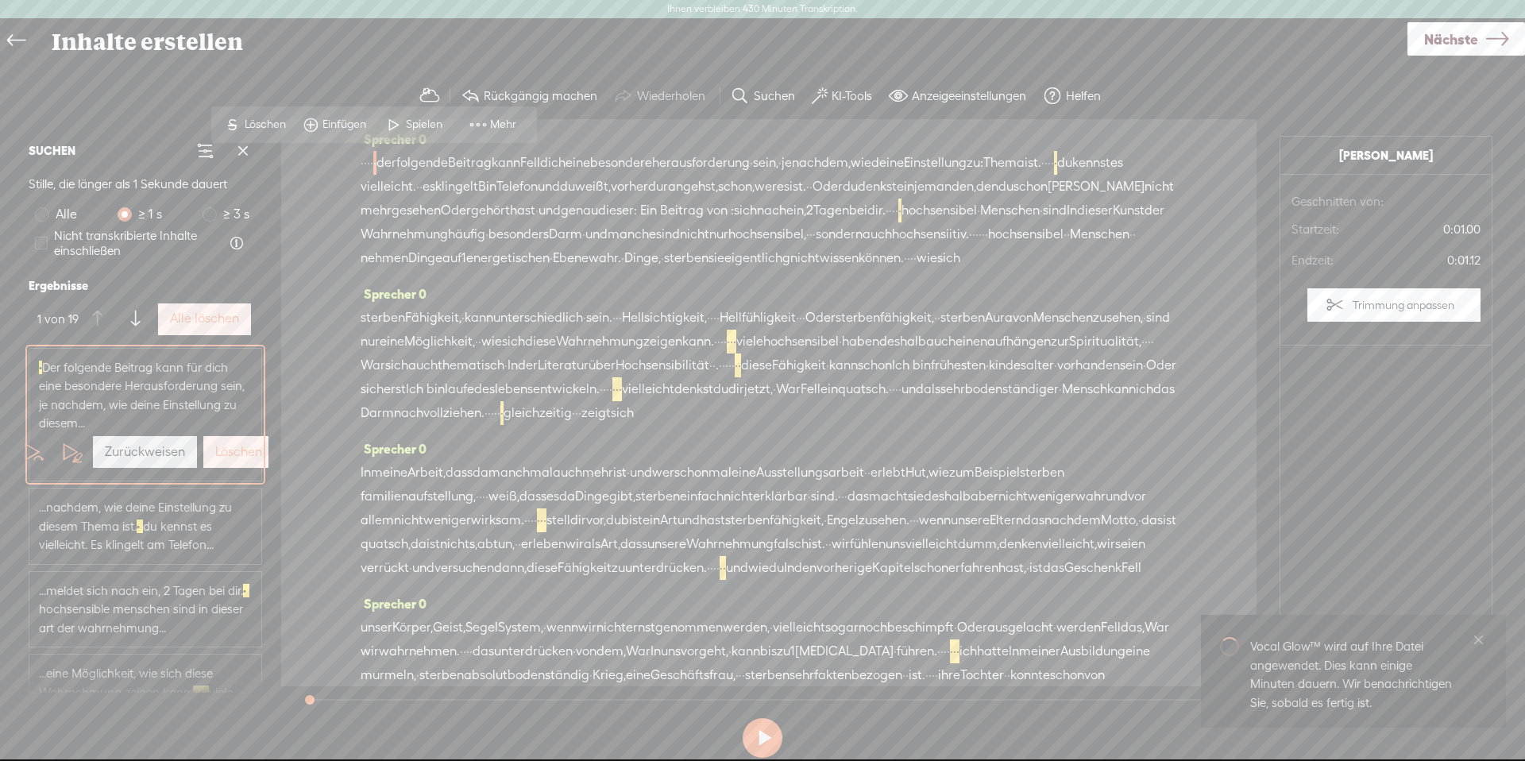
click at [210, 332] on button "Alle löschen" at bounding box center [204, 319] width 93 height 32
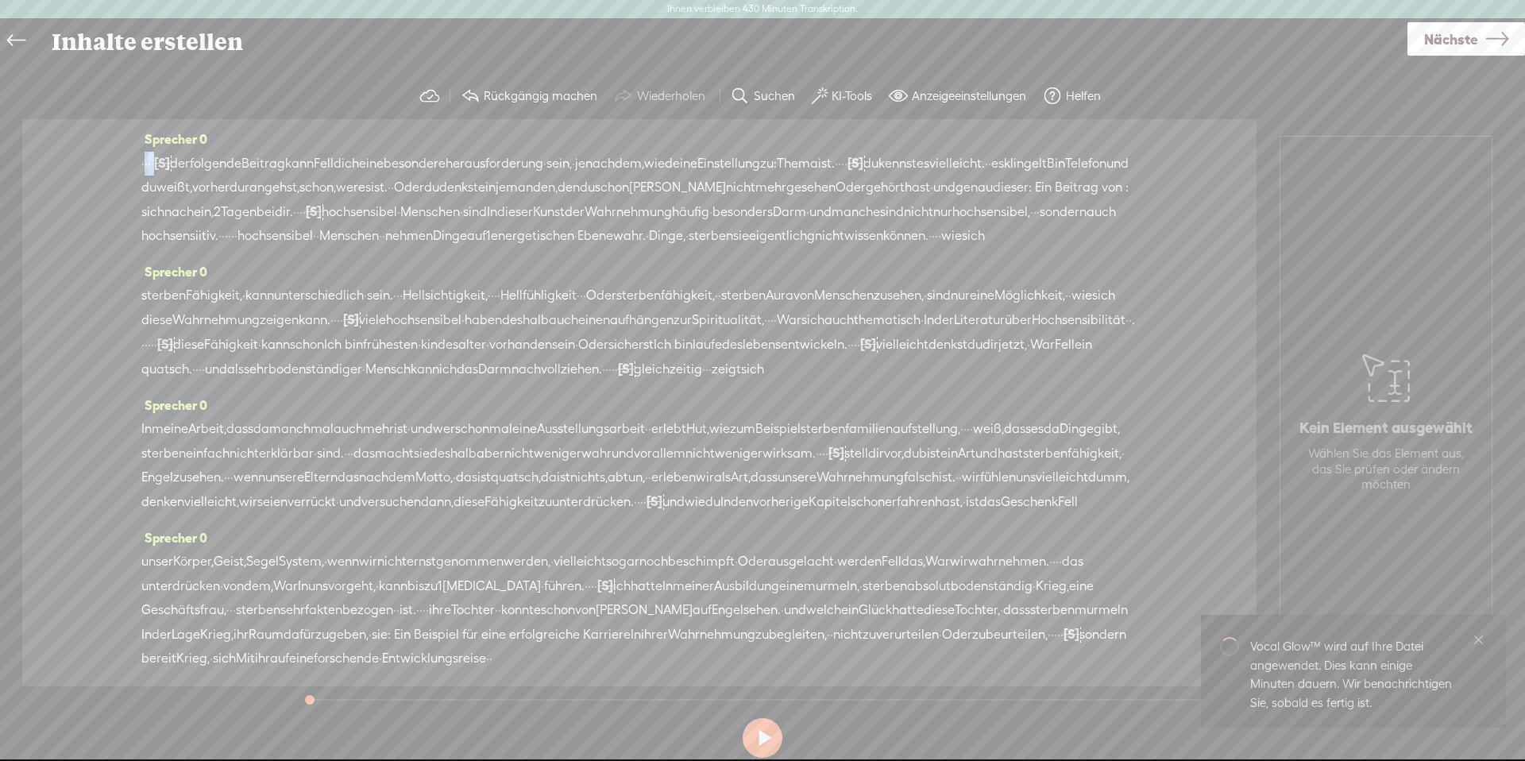
drag, startPoint x: 155, startPoint y: 162, endPoint x: 143, endPoint y: 160, distance: 12.0
click at [143, 160] on div "· · · · [S] · der folgende Beitrag kann Fell dich eine besondere herausforderun…" at bounding box center [639, 199] width 996 height 97
click at [53, 124] on font "Löschen" at bounding box center [57, 124] width 41 height 13
click at [161, 169] on font "der" at bounding box center [167, 163] width 20 height 15
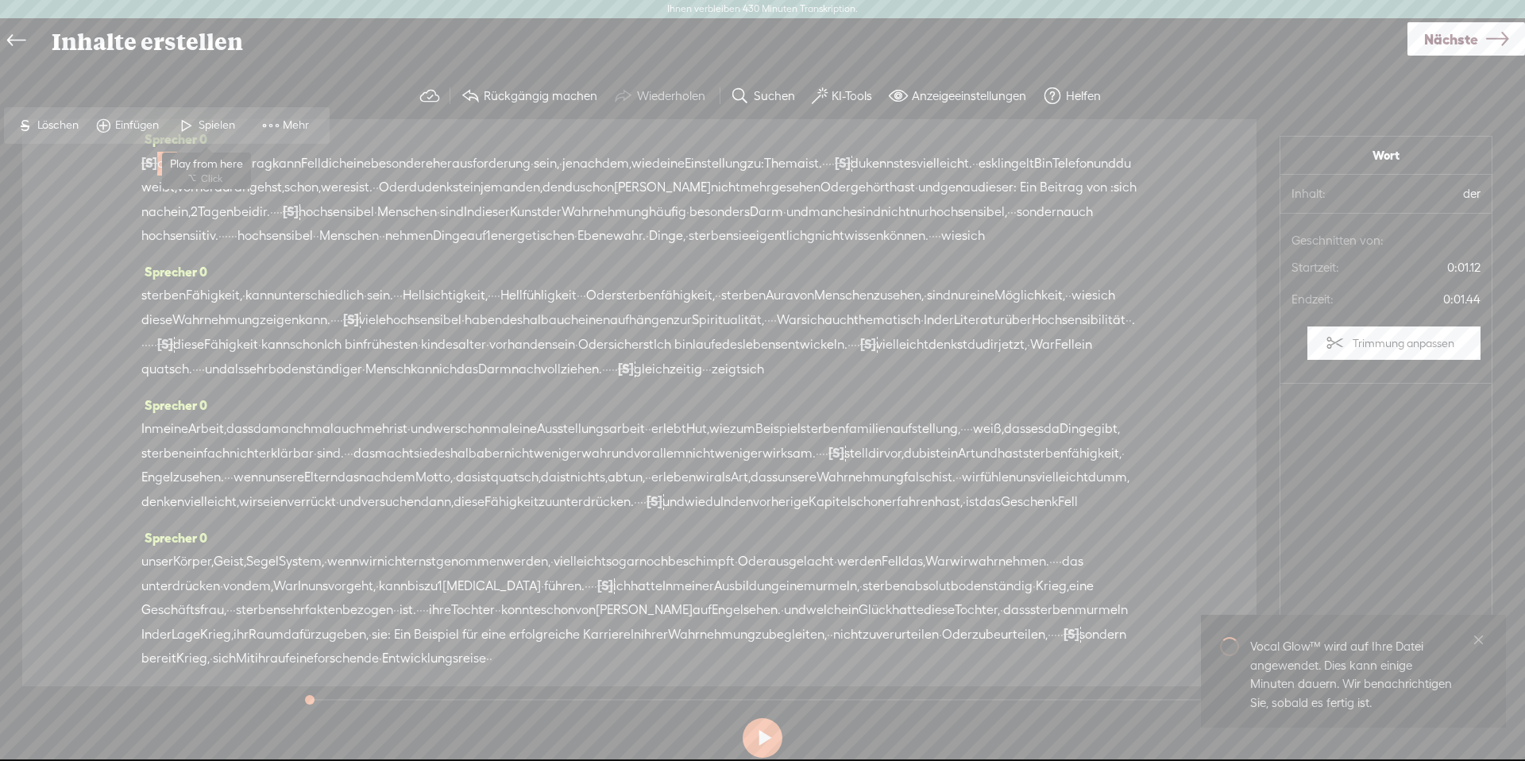
click at [217, 120] on font "Spielen" at bounding box center [217, 124] width 37 height 13
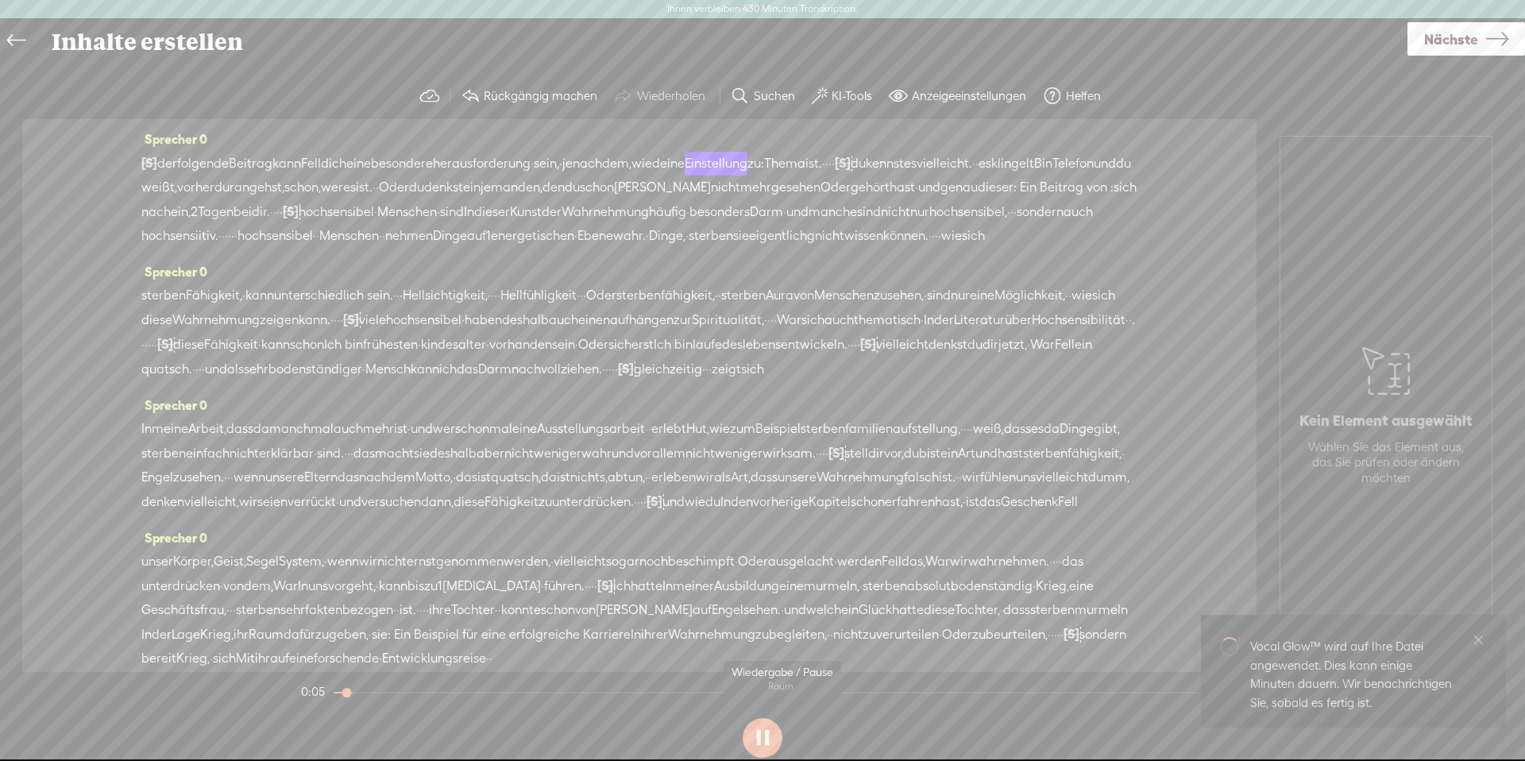
click at [769, 743] on button at bounding box center [762, 738] width 40 height 40
click at [1444, 48] on span "Nächste" at bounding box center [1451, 39] width 54 height 40
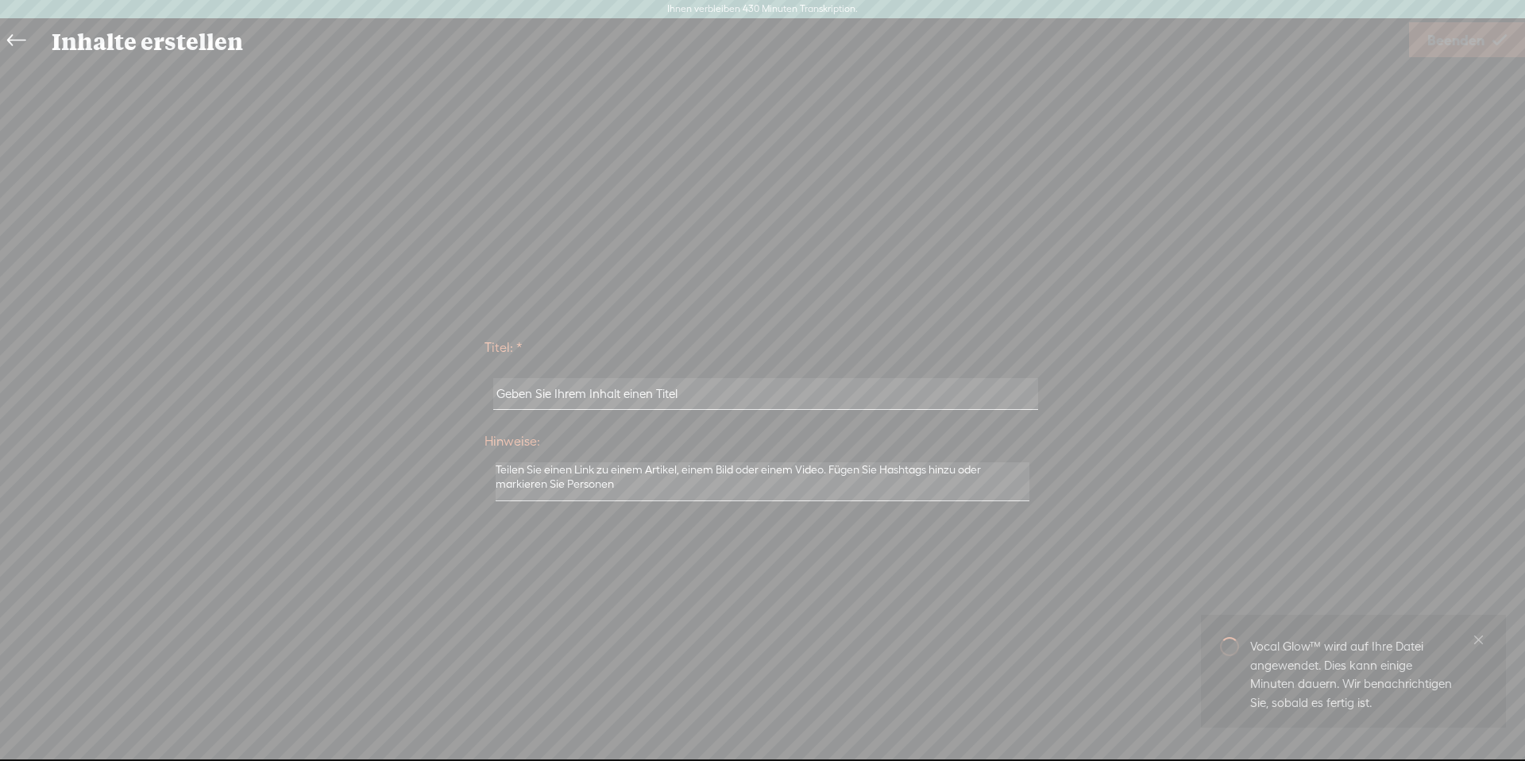
click at [619, 398] on input "text" at bounding box center [765, 393] width 544 height 31
drag, startPoint x: 578, startPoint y: 404, endPoint x: 526, endPoint y: 408, distance: 51.8
click at [480, 405] on div "Titel: * HSV, VI Sinn Hinweise: Als Entwurfsinhalt speichern Veröffentlichen: A…" at bounding box center [762, 418] width 1493 height 180
drag, startPoint x: 541, startPoint y: 398, endPoint x: 385, endPoint y: 399, distance: 155.6
click at [387, 399] on div "Titel: * HSV, VI Sinn Hinweise: Als Entwurfsinhalt speichern Veröffentlichen: A…" at bounding box center [762, 418] width 1493 height 180
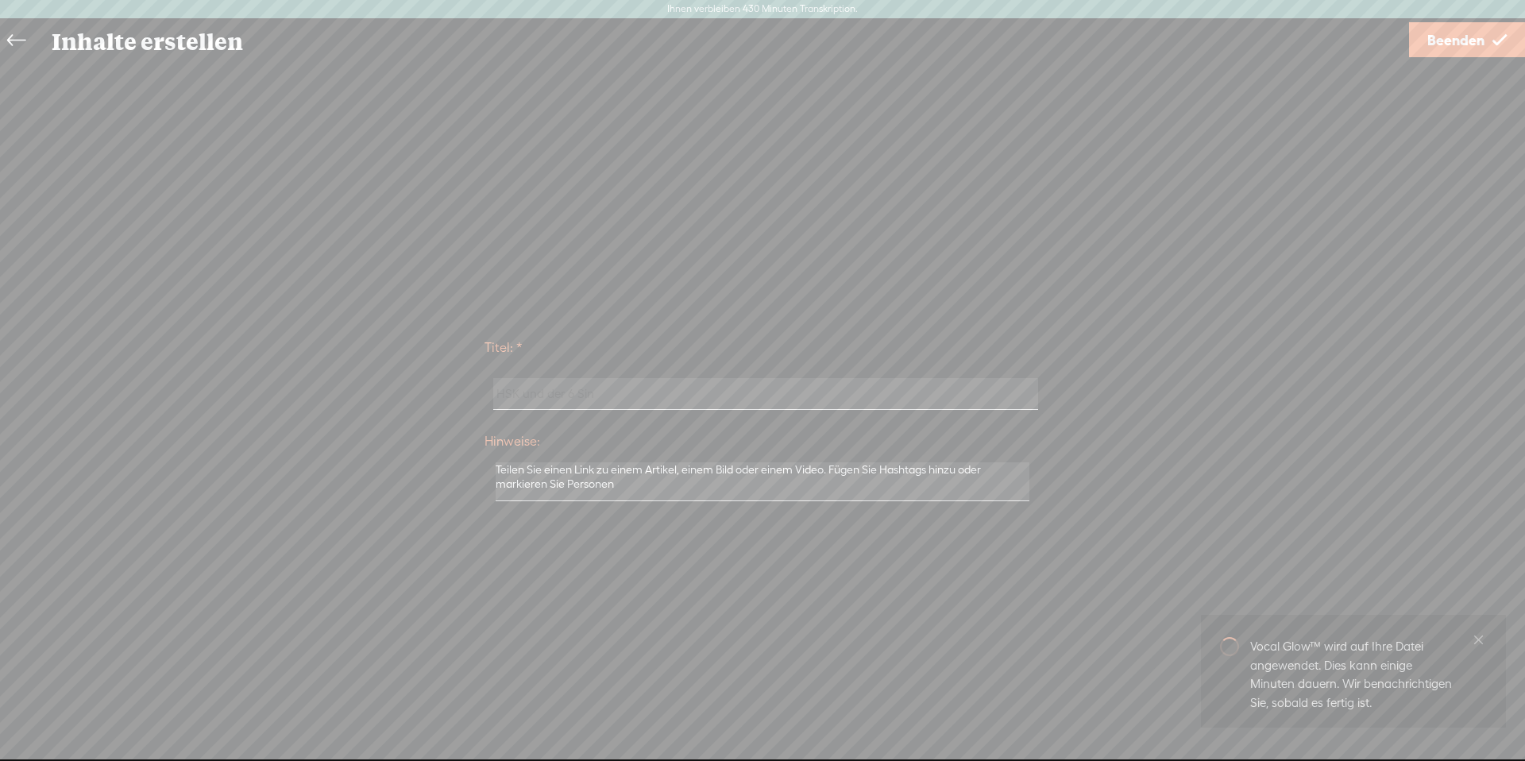
type input "HSK und der 6 Sinn"
click at [1461, 44] on font "Beenden" at bounding box center [1455, 40] width 57 height 17
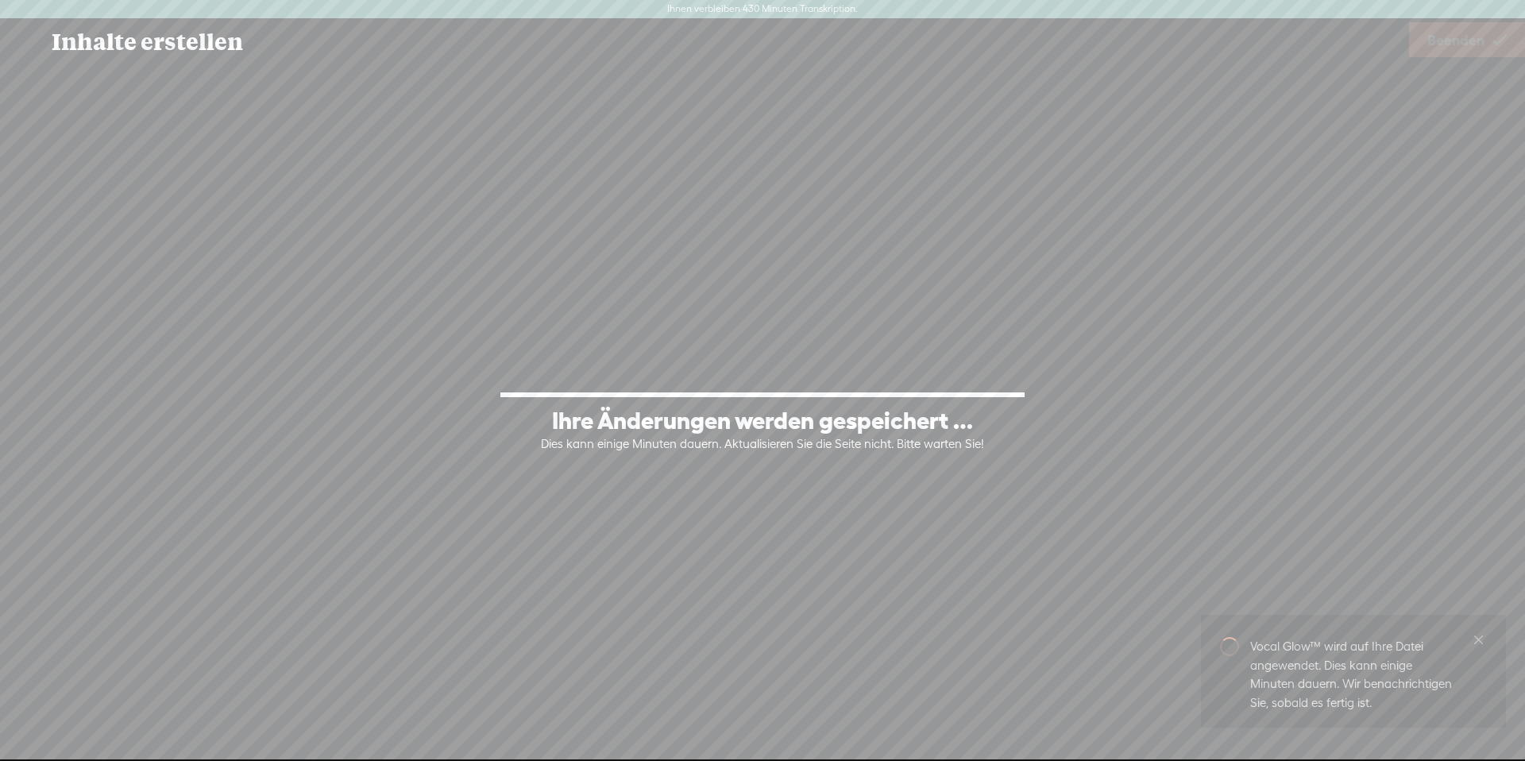
click at [561, 268] on div "Ihre Änderungen werden gespeichert … Dies kann einige Minuten dauern. Aktualisi…" at bounding box center [762, 418] width 1493 height 405
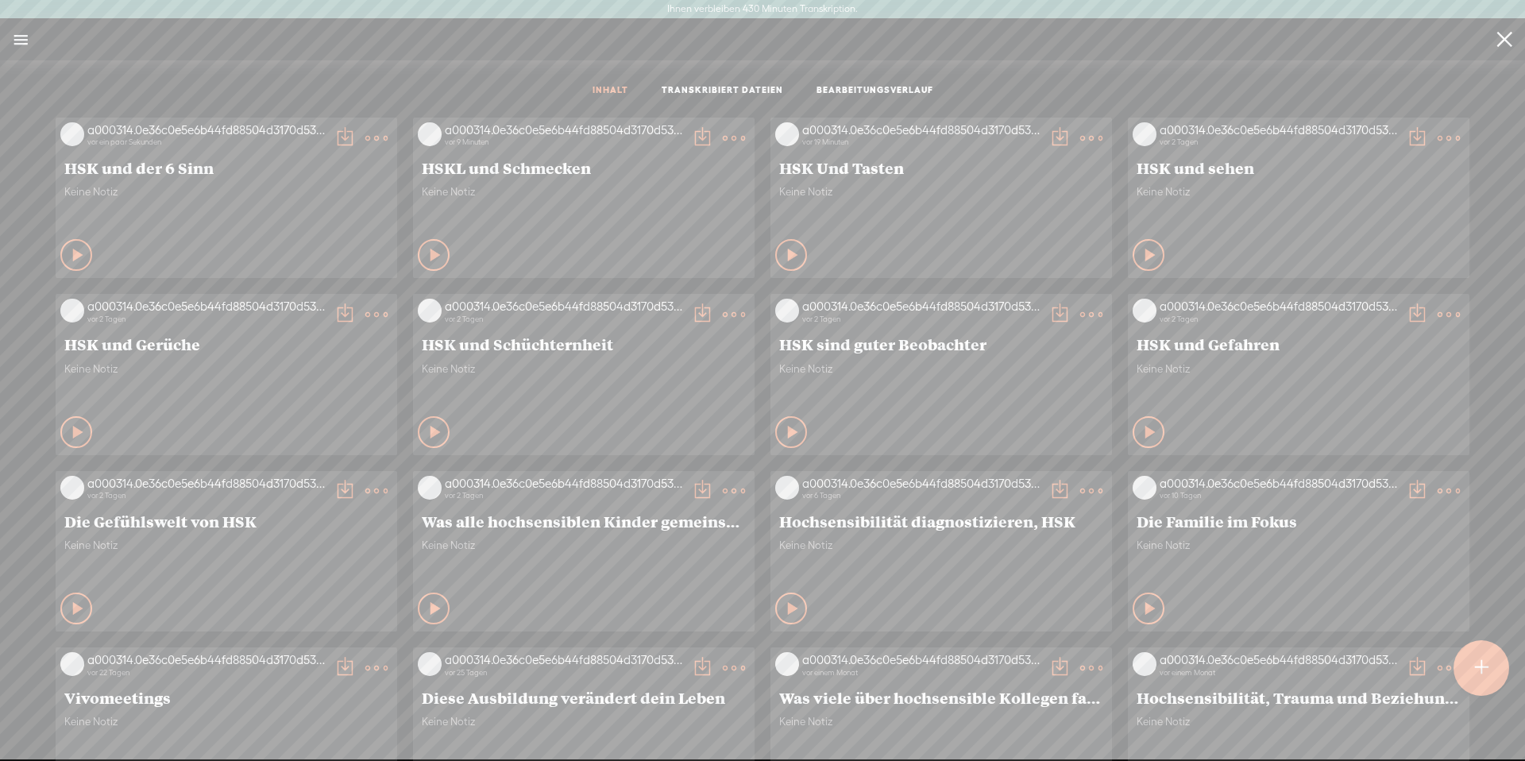
click at [71, 257] on icon at bounding box center [79, 255] width 16 height 16
click at [69, 257] on icon at bounding box center [77, 255] width 16 height 16
click at [365, 137] on t at bounding box center [376, 138] width 22 height 22
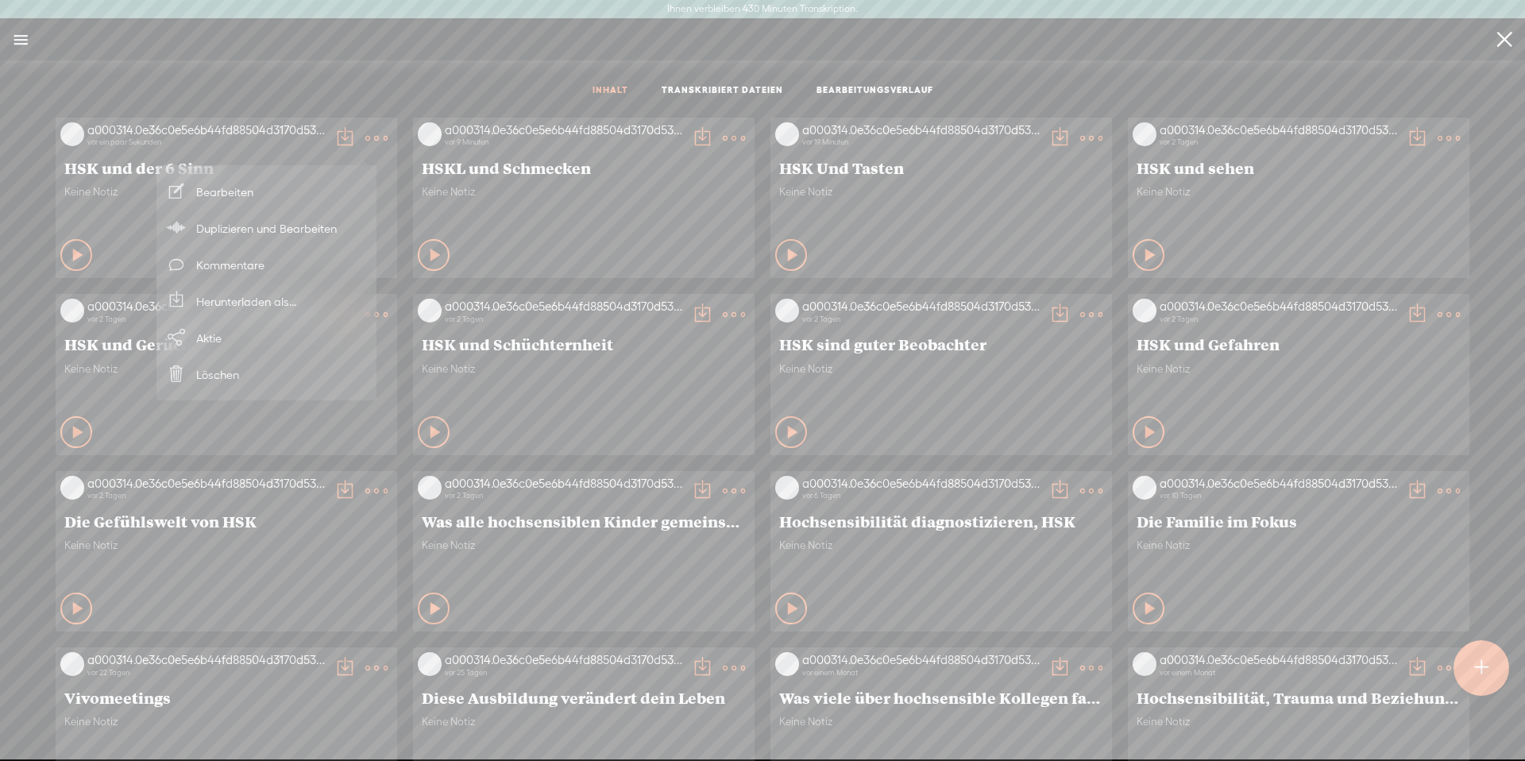
click at [253, 311] on font "Herunterladen als..." at bounding box center [246, 301] width 100 height 36
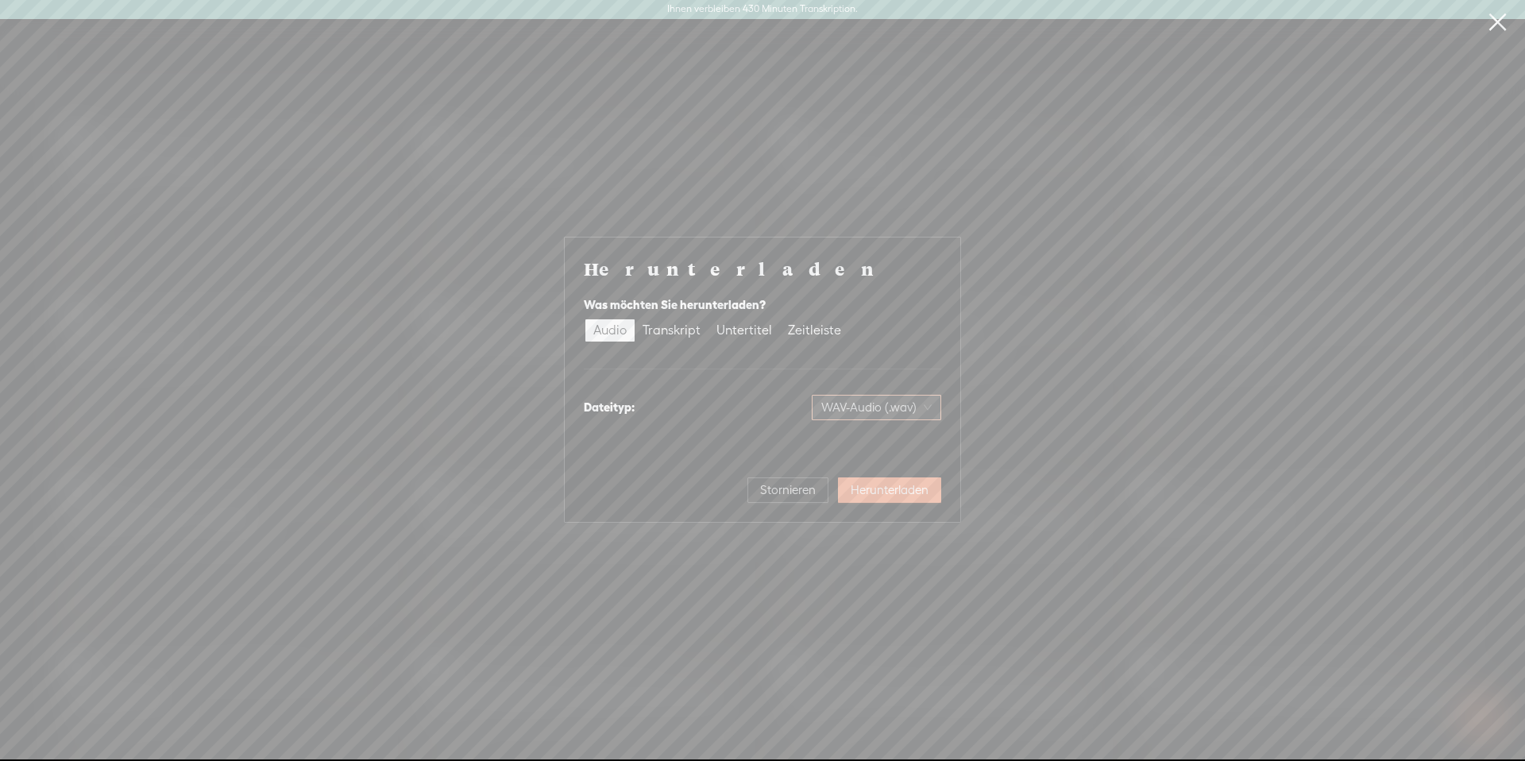
click at [869, 413] on span "WAV-Audio (.wav)" at bounding box center [876, 407] width 110 height 24
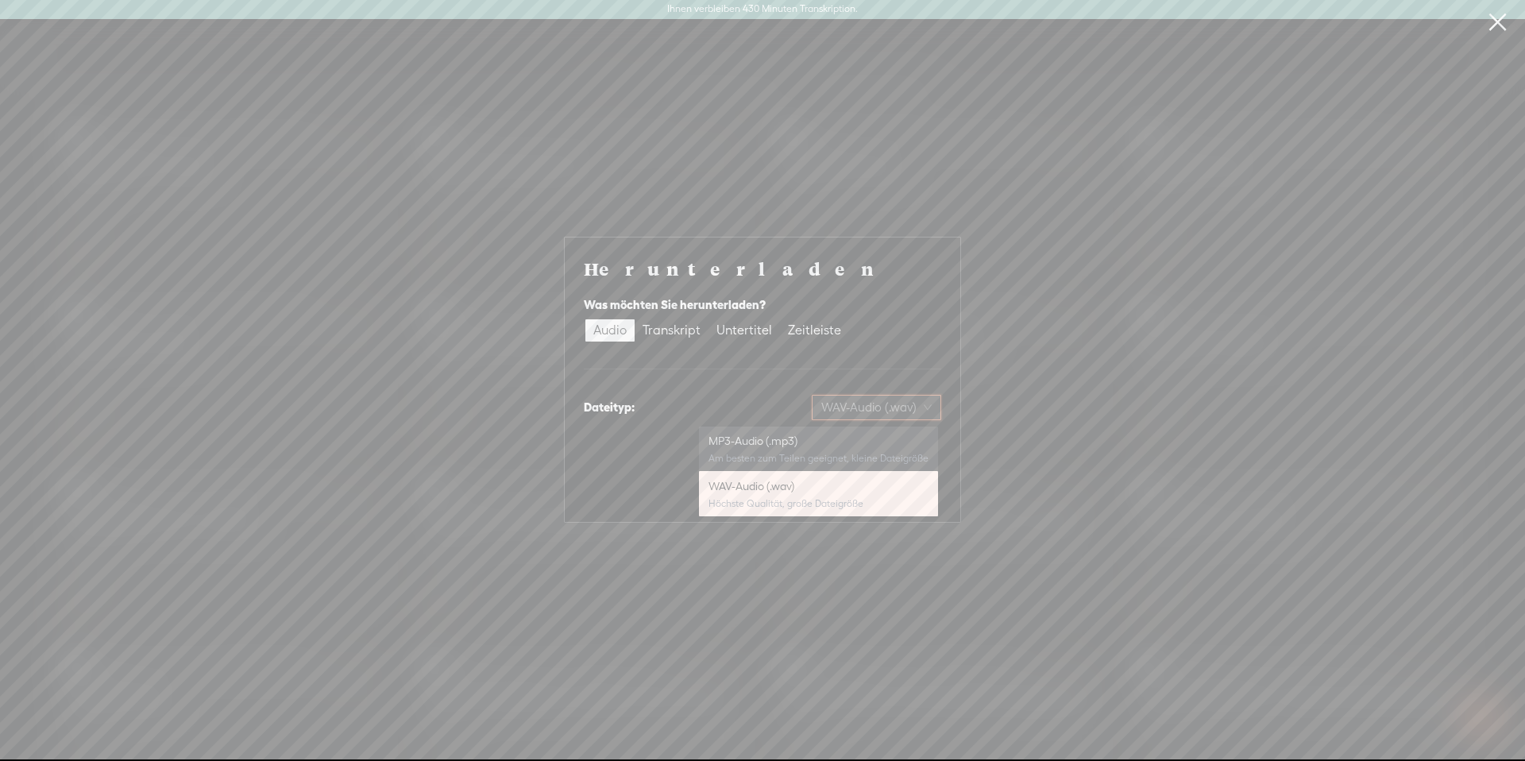
click at [773, 438] on font "MP3-Audio (.mp3)" at bounding box center [752, 440] width 89 height 13
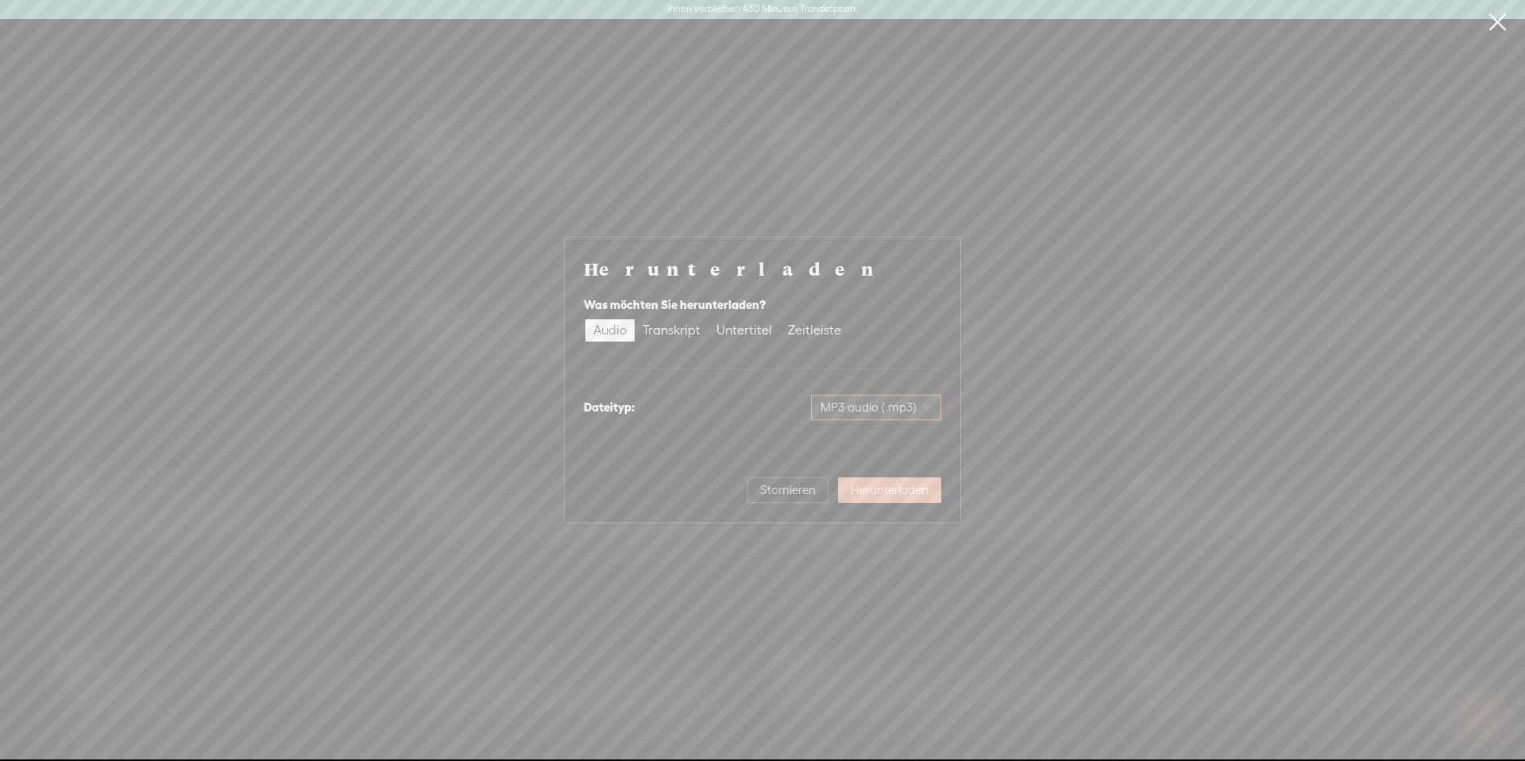
click at [881, 494] on font "Herunterladen" at bounding box center [889, 489] width 78 height 13
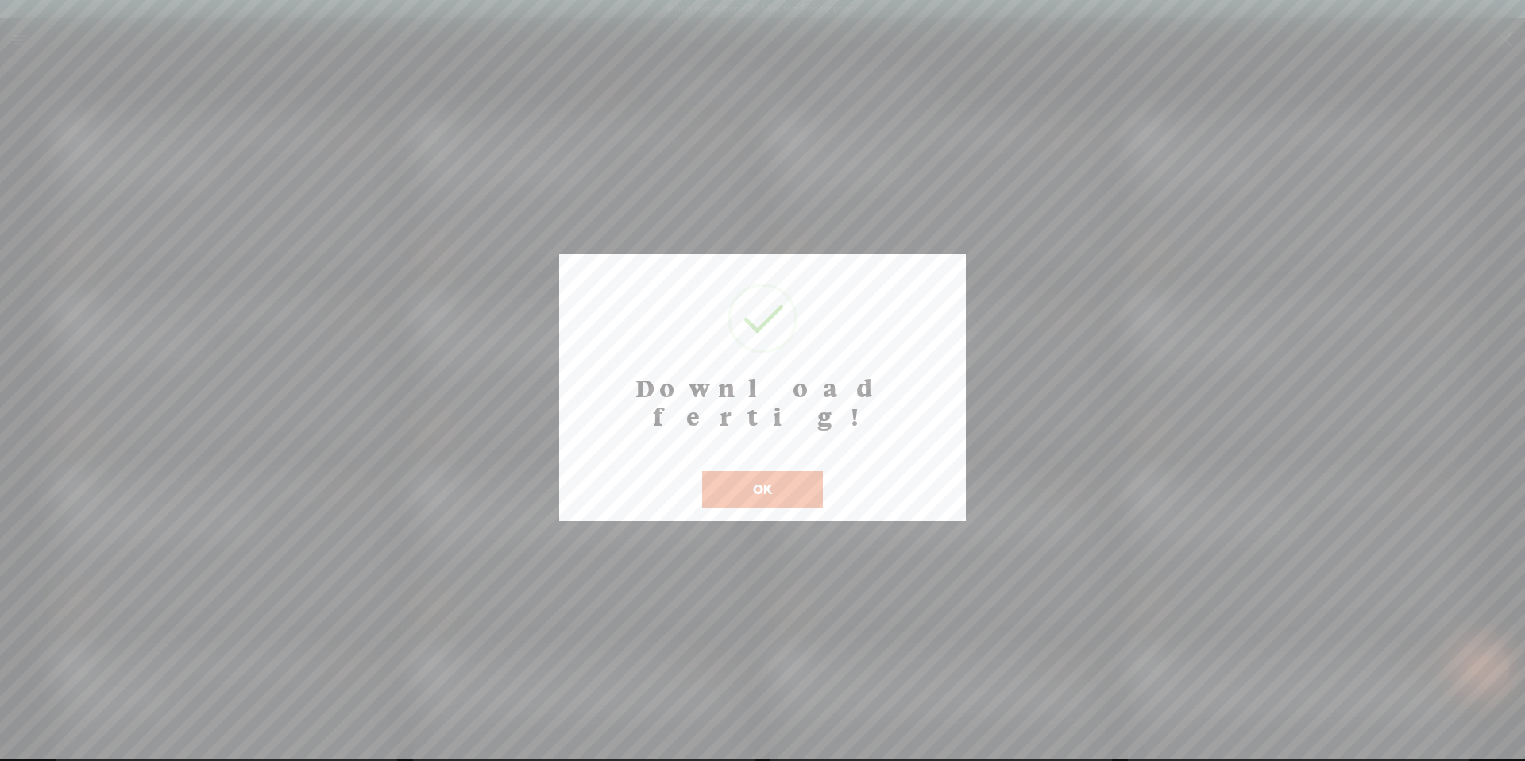
click at [736, 471] on button "OK" at bounding box center [762, 489] width 121 height 37
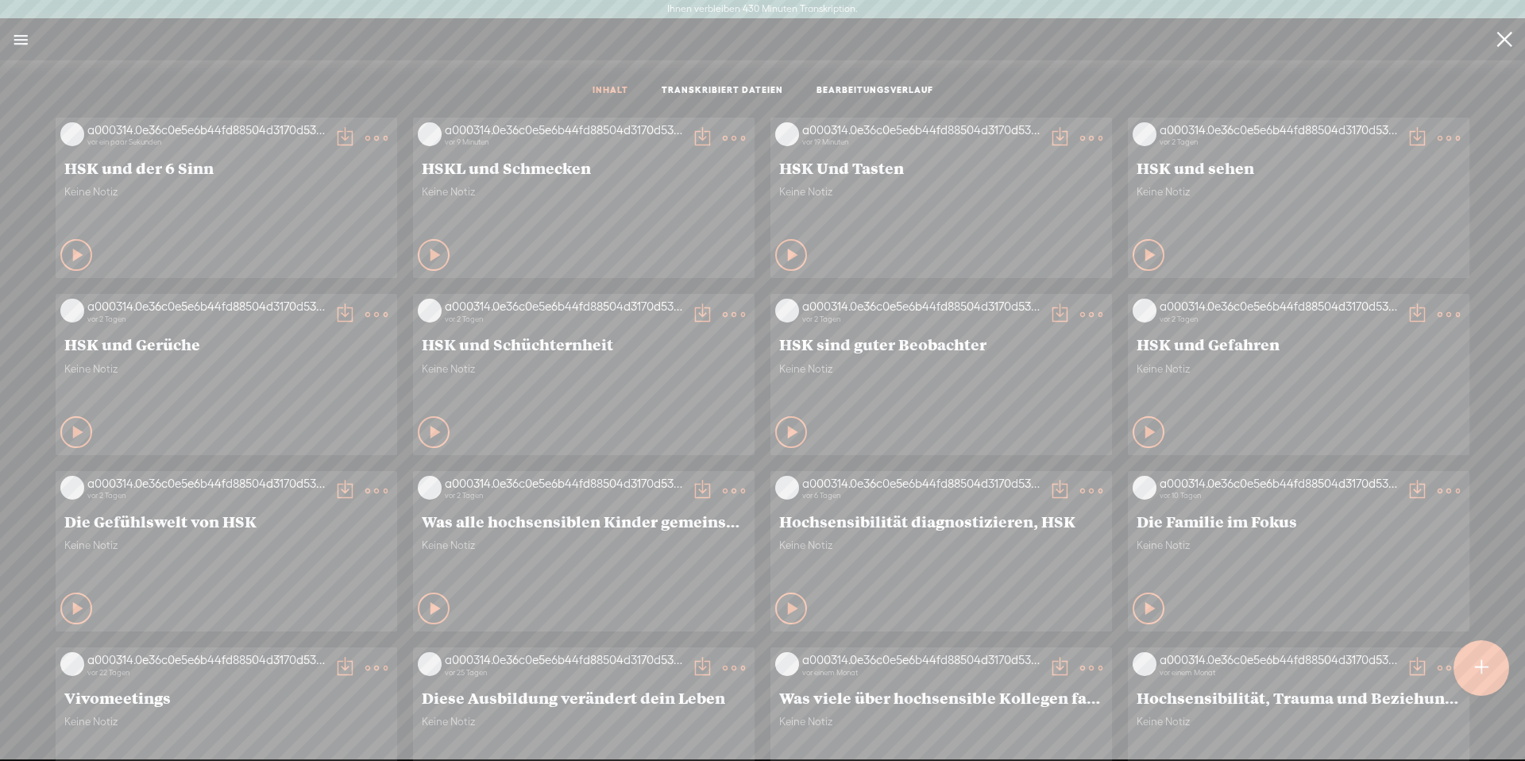
click at [1467, 668] on div at bounding box center [1481, 668] width 56 height 56
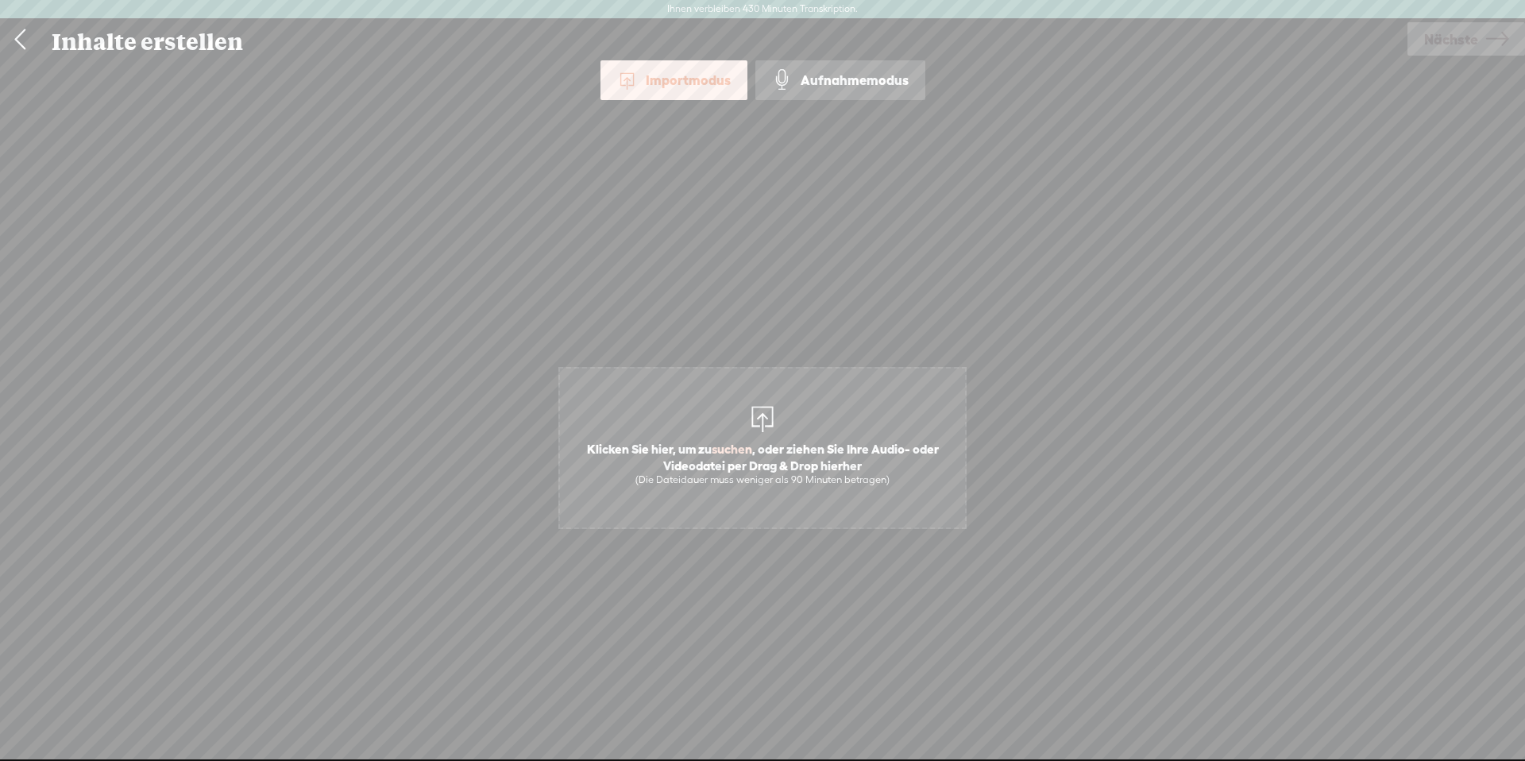
click at [761, 416] on div at bounding box center [762, 417] width 32 height 32
click at [757, 422] on div at bounding box center [762, 417] width 32 height 32
click at [723, 392] on span "Klicken Sie hier, um zu suchen , oder ziehen Sie Ihre Audio- oder Videodatei pe…" at bounding box center [762, 448] width 408 height 162
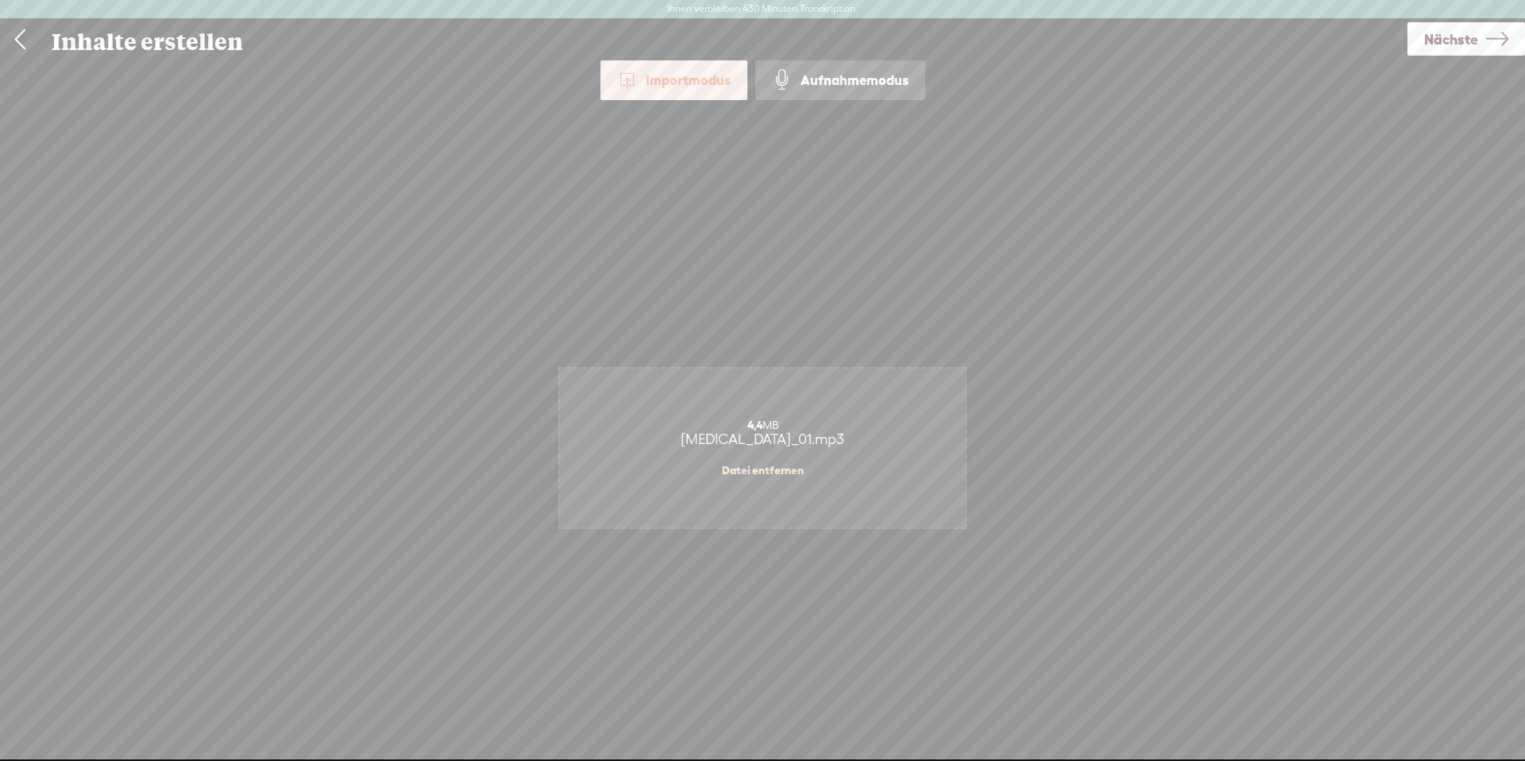
click at [1471, 48] on span "Nächste" at bounding box center [1451, 39] width 54 height 40
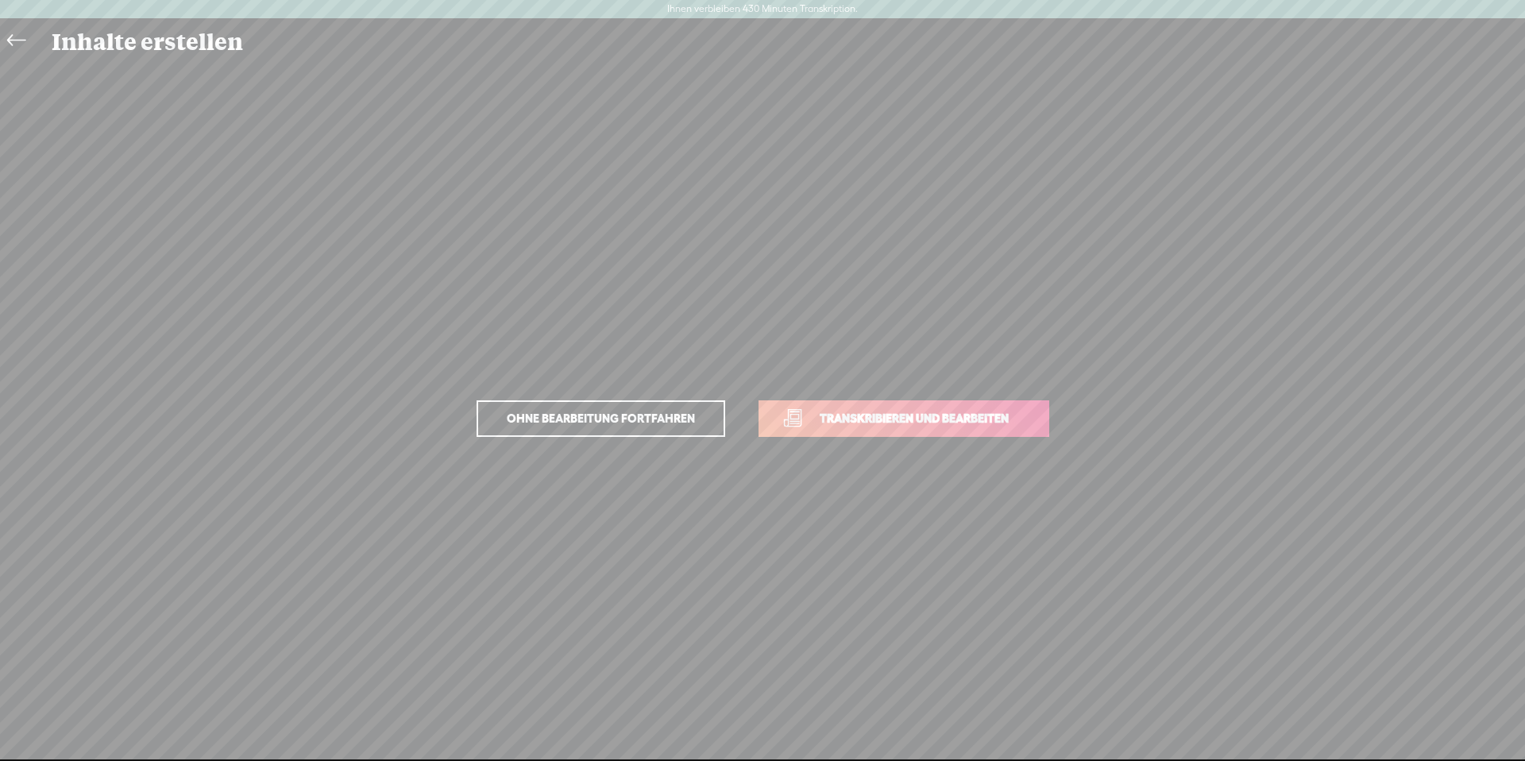
click at [916, 411] on font "Transkribieren und bearbeiten" at bounding box center [913, 417] width 189 height 13
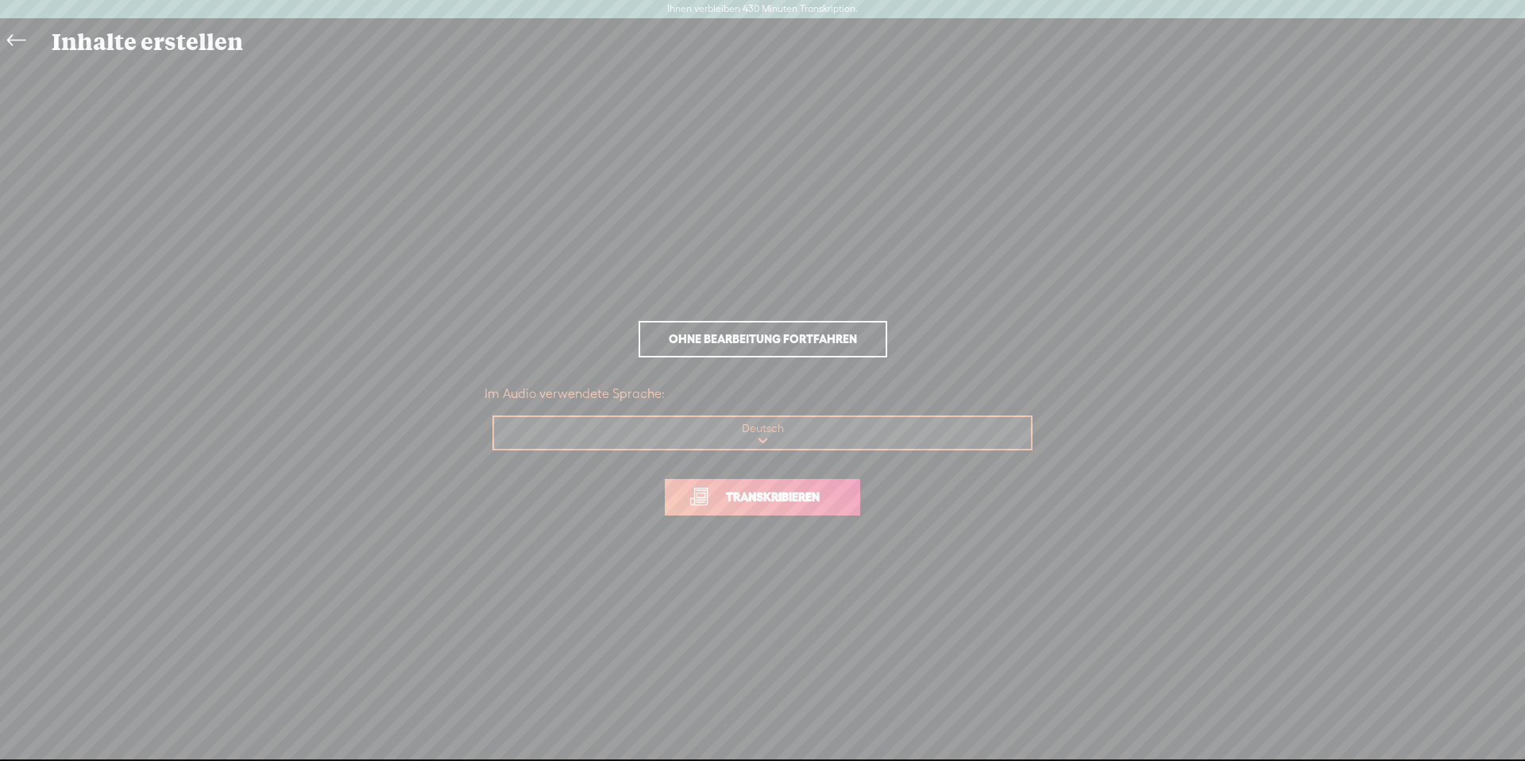
click at [825, 503] on span "Transkribieren" at bounding box center [772, 497] width 127 height 18
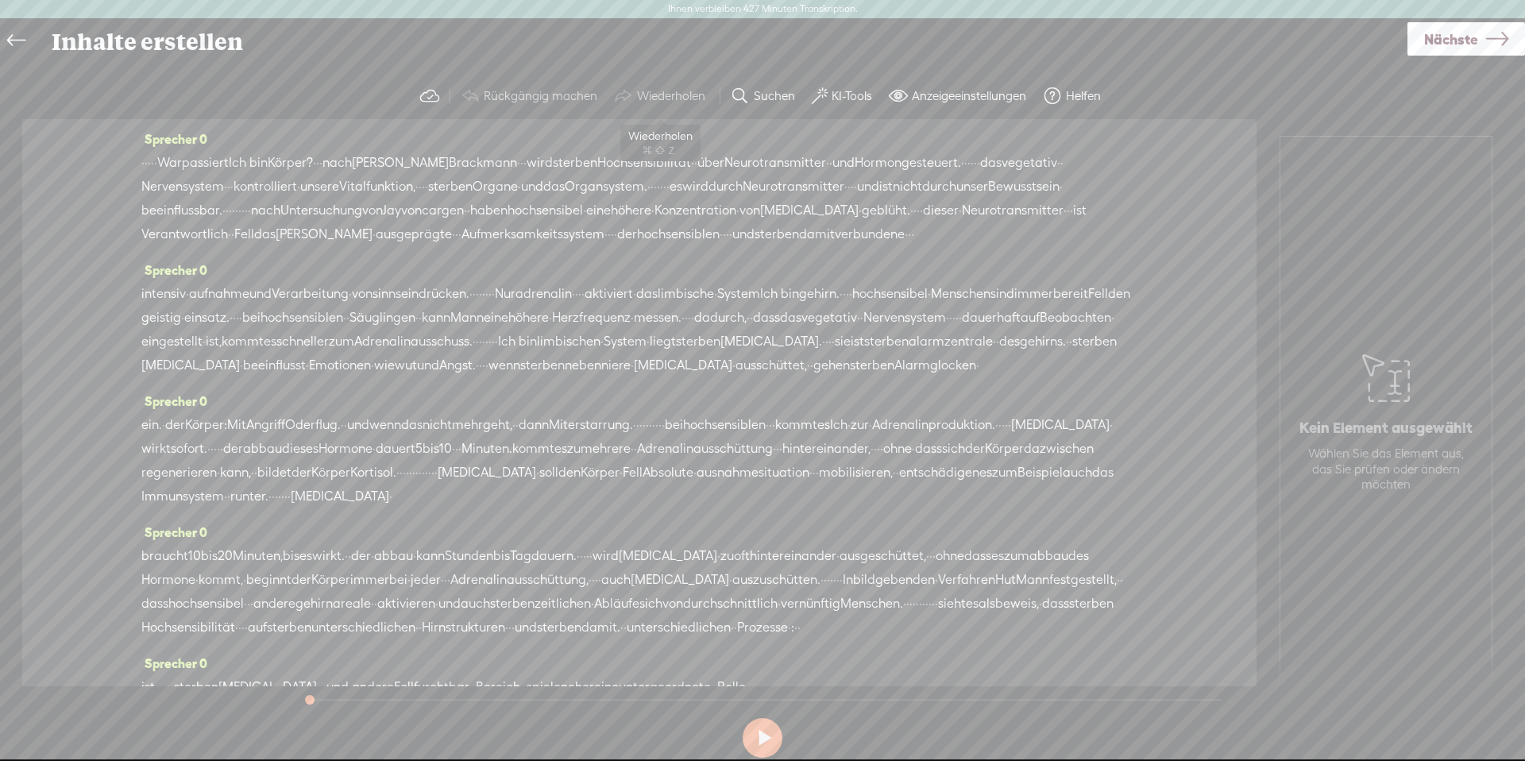
click at [673, 98] on font "Wiederholen" at bounding box center [671, 95] width 68 height 13
click at [831, 98] on font "KI-Tools" at bounding box center [851, 95] width 40 height 13
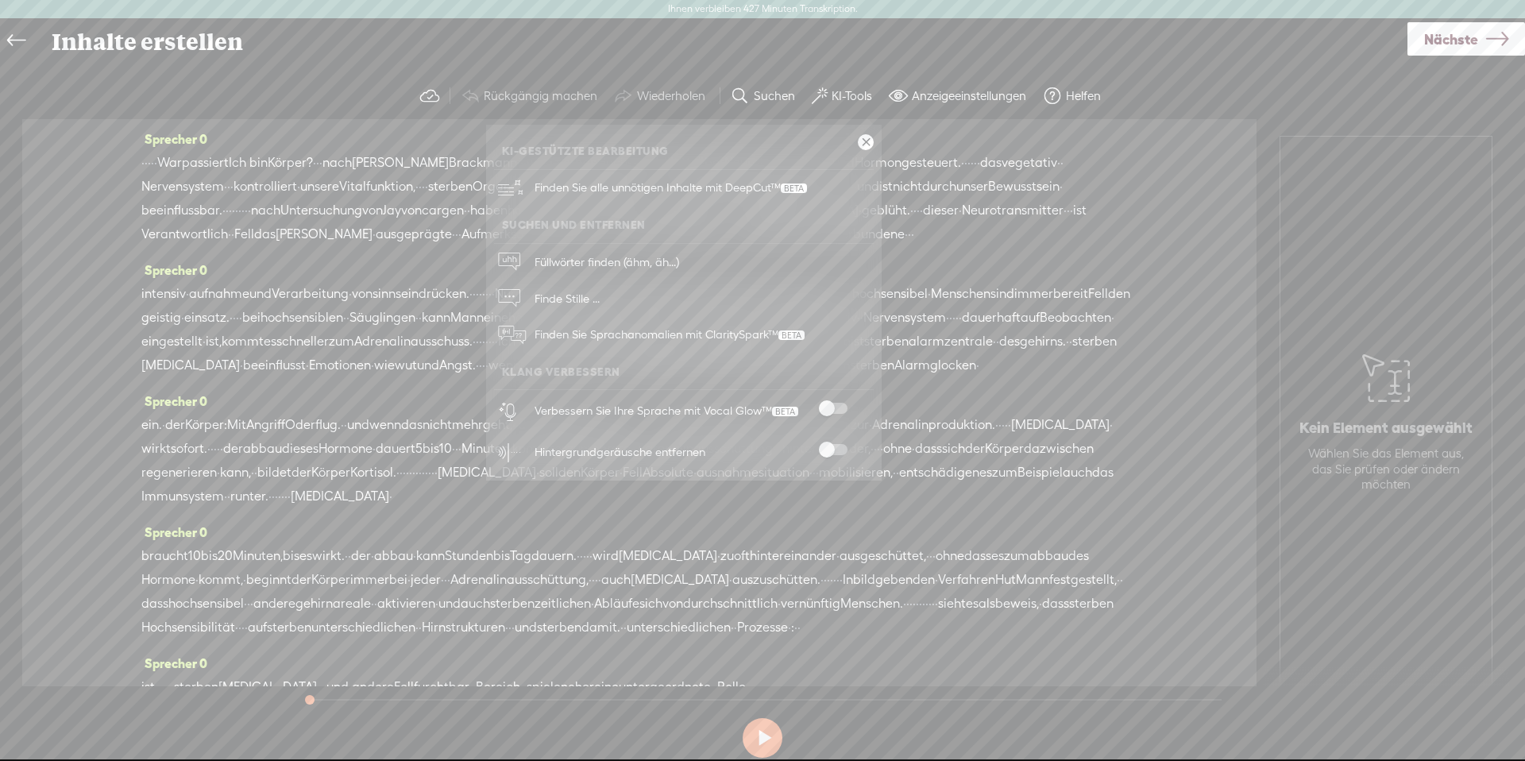
click at [846, 416] on div at bounding box center [833, 411] width 70 height 16
click at [850, 406] on label at bounding box center [833, 408] width 70 height 11
click at [835, 457] on div at bounding box center [833, 452] width 70 height 16
click at [839, 449] on span at bounding box center [833, 449] width 29 height 11
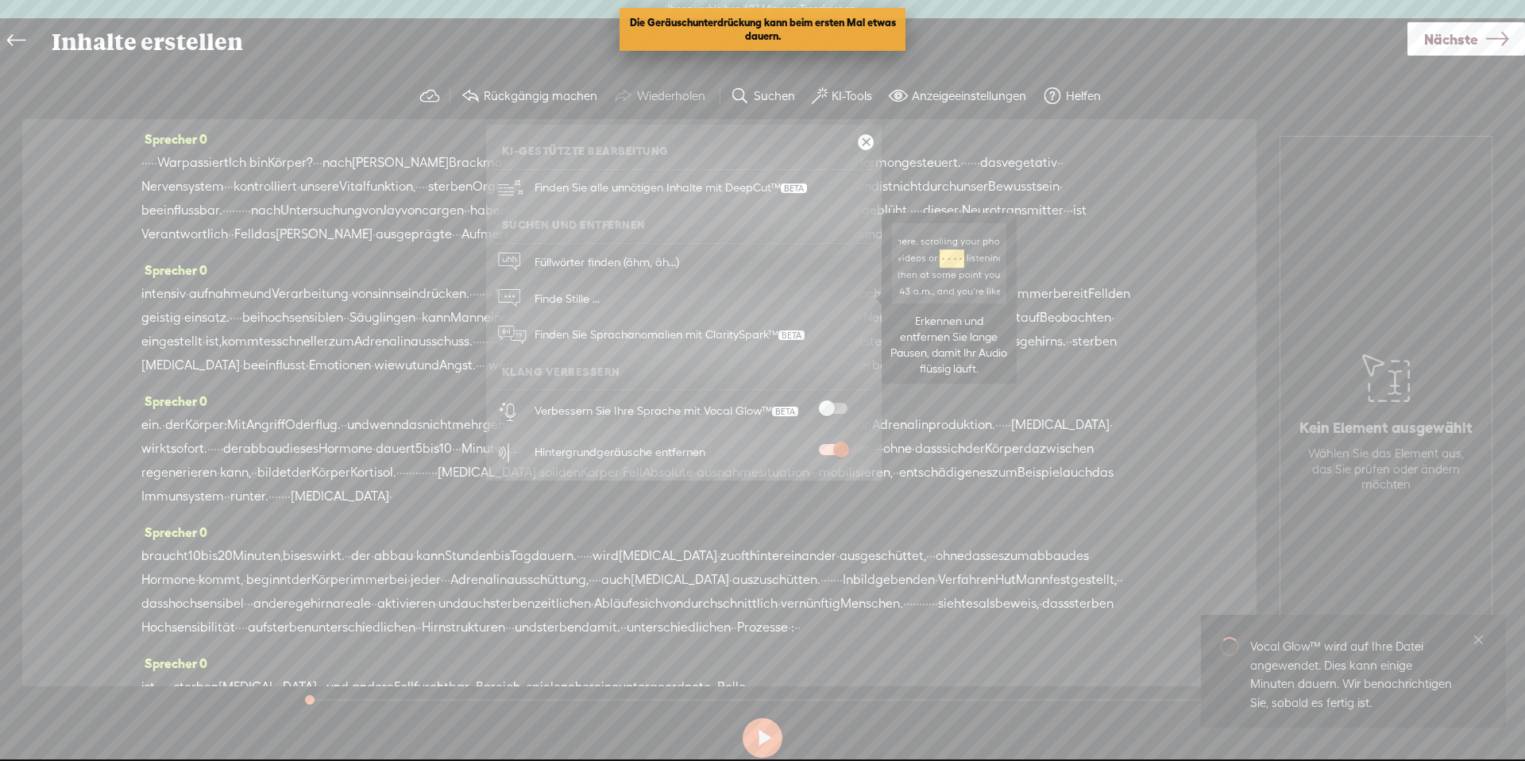
click at [553, 293] on font "Finde Stille ..." at bounding box center [566, 297] width 65 height 13
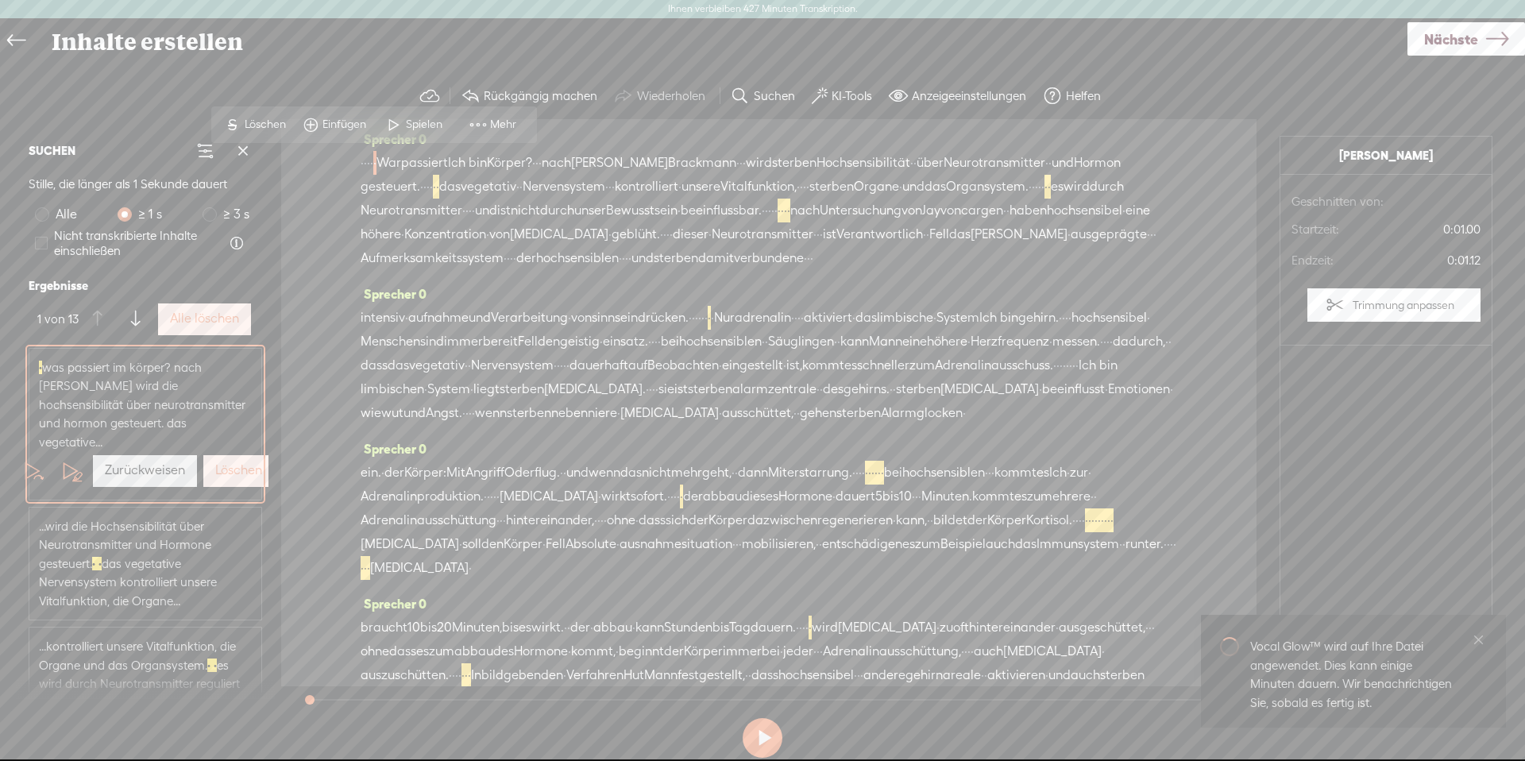
click at [192, 320] on font "Alle löschen" at bounding box center [204, 317] width 69 height 15
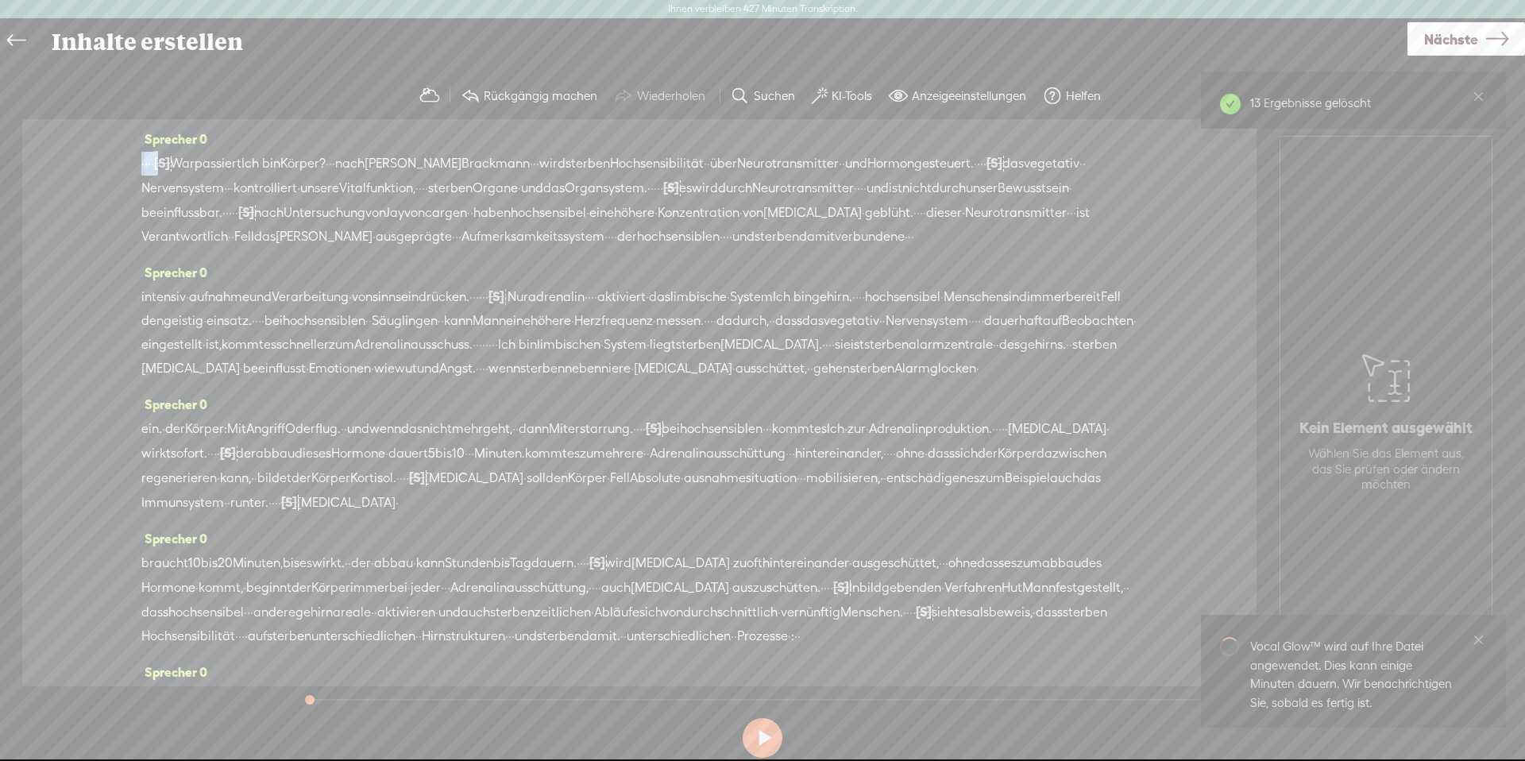
drag, startPoint x: 159, startPoint y: 167, endPoint x: 133, endPoint y: 164, distance: 26.4
click at [133, 164] on div "[PERSON_NAME] 0 · · · · [S] · War passiert Ich bin Körper? · · · nach [PERSON_N…" at bounding box center [639, 402] width 1234 height 567
click at [59, 127] on font "Löschen" at bounding box center [57, 124] width 41 height 13
click at [172, 160] on font "War" at bounding box center [169, 163] width 25 height 15
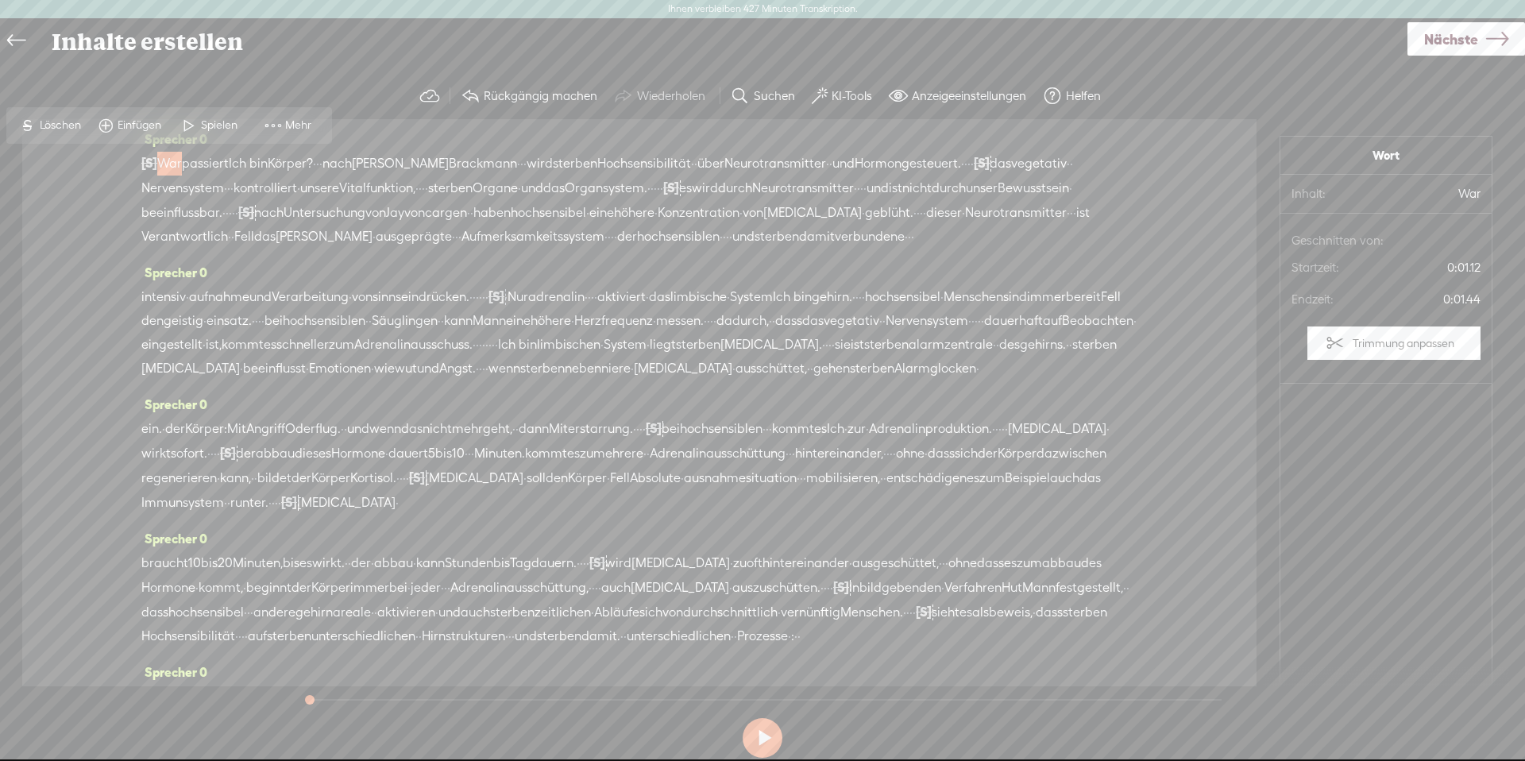
click at [218, 127] on font "Spielen" at bounding box center [219, 124] width 37 height 13
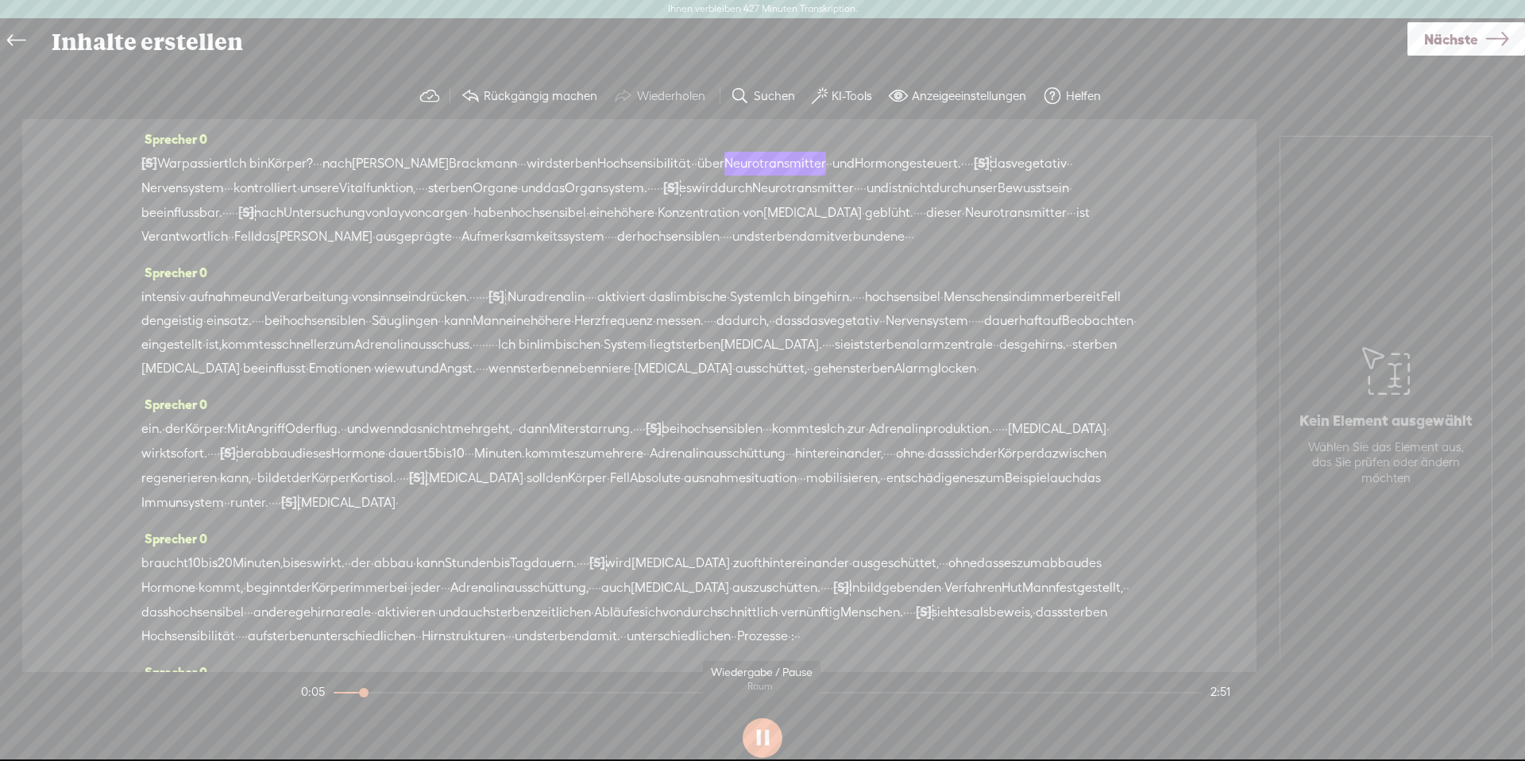
click at [763, 734] on section at bounding box center [762, 737] width 929 height 52
drag, startPoint x: 765, startPoint y: 737, endPoint x: 923, endPoint y: 563, distance: 235.0
click at [765, 737] on section at bounding box center [762, 737] width 929 height 52
click at [1449, 36] on font "Nächste" at bounding box center [1451, 39] width 54 height 17
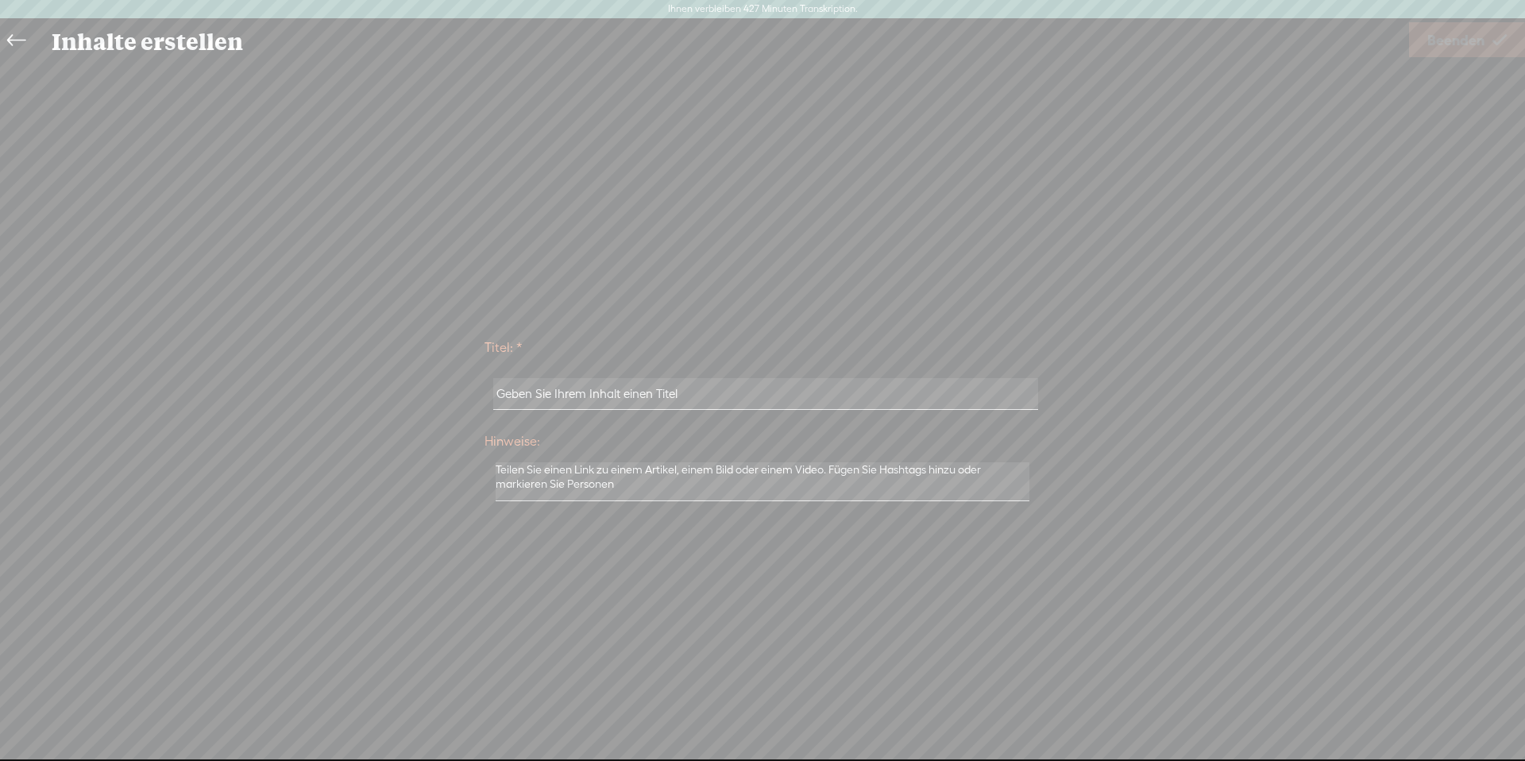
click at [684, 387] on input "text" at bounding box center [765, 393] width 544 height 31
click at [568, 400] on input "text" at bounding box center [765, 393] width 544 height 31
type input "Die Biologie der Hochsensibilität HSK"
click at [1436, 43] on font "Beenden" at bounding box center [1455, 40] width 57 height 17
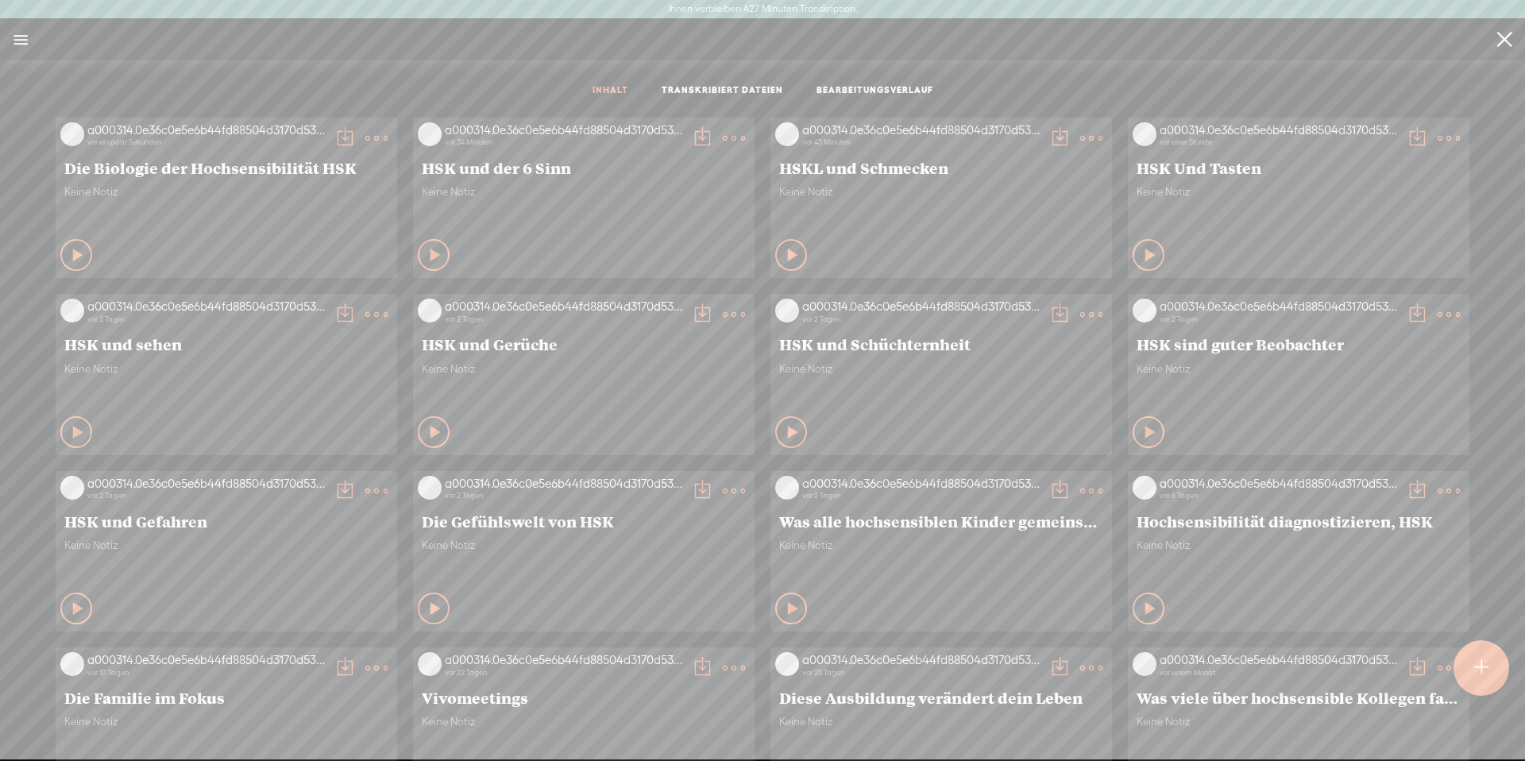
click at [365, 133] on t at bounding box center [376, 138] width 22 height 22
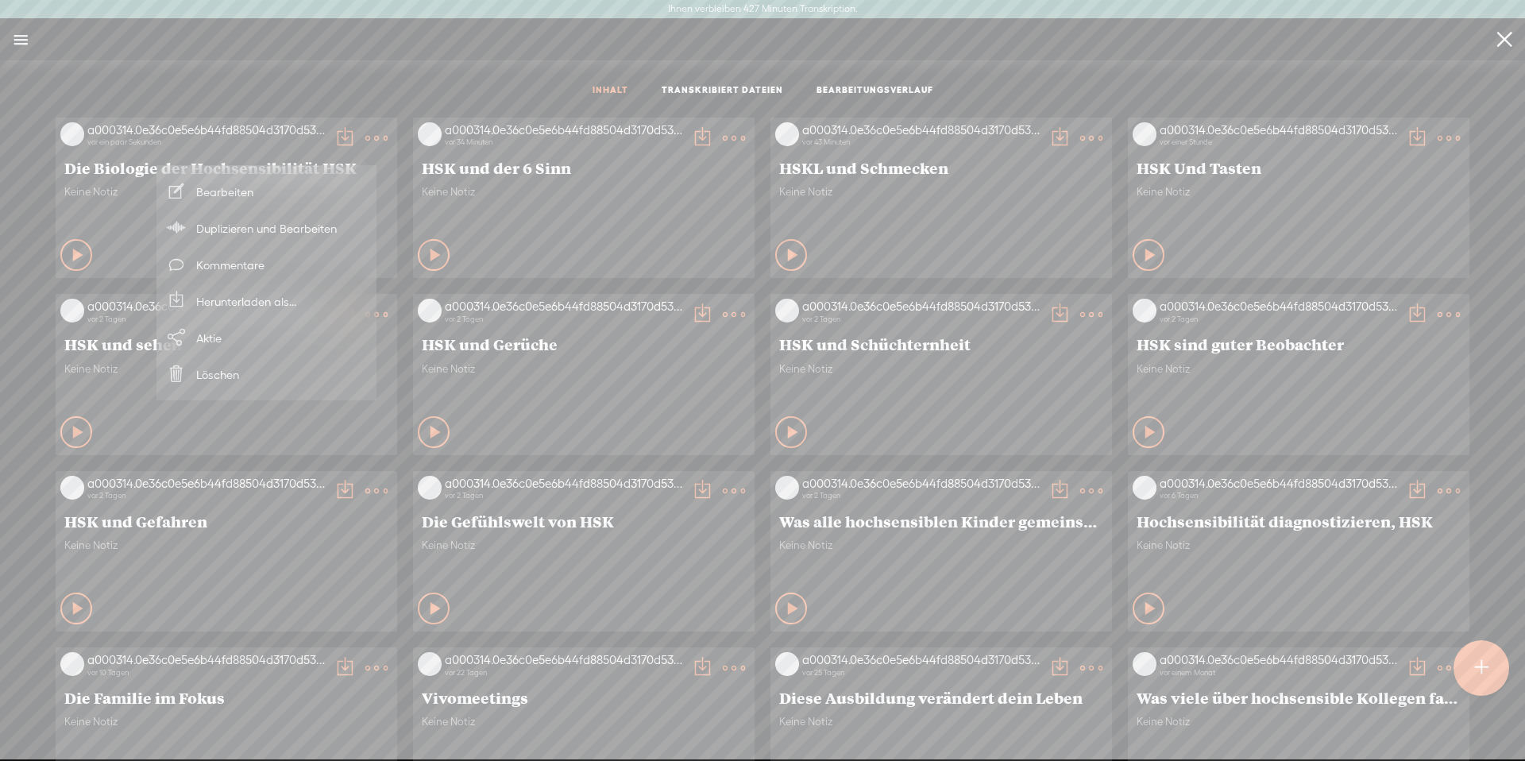
click at [252, 305] on font "Herunterladen als..." at bounding box center [246, 301] width 100 height 13
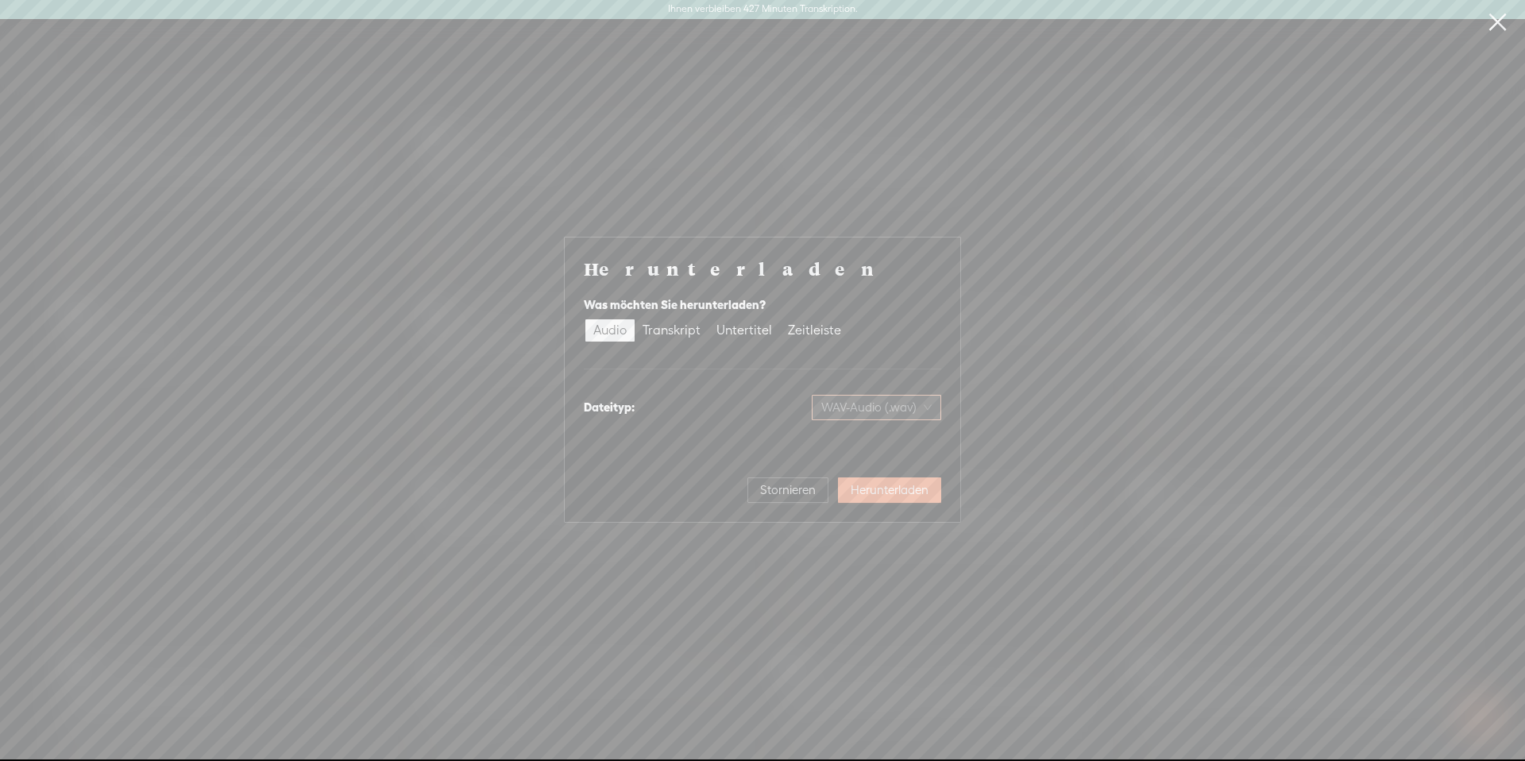
click at [878, 403] on font "WAV-Audio (.wav)" at bounding box center [868, 406] width 95 height 13
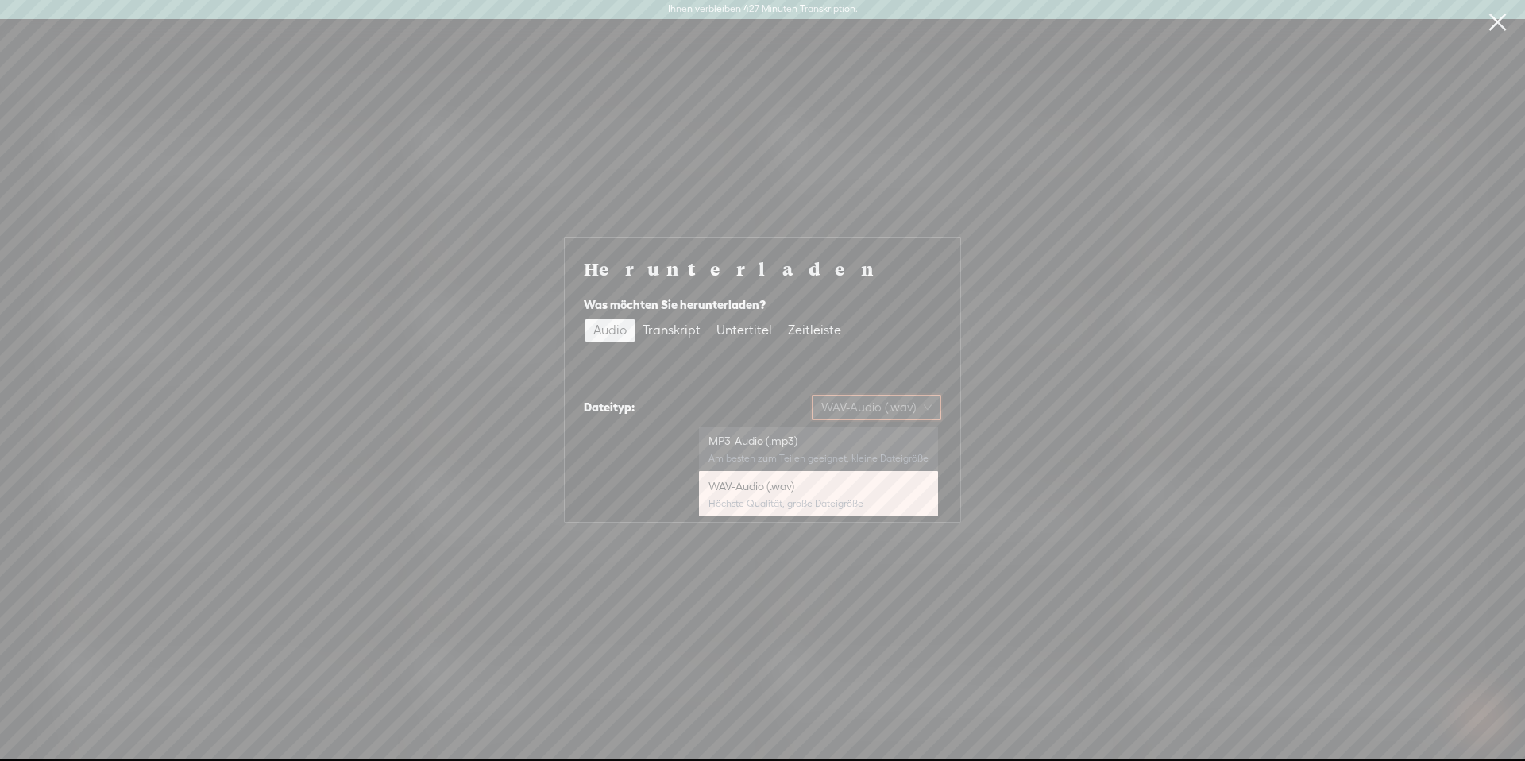
click at [791, 449] on div "MP3-Audio (.mp3) Am besten zum Teilen geeignet, kleine Dateigröße" at bounding box center [818, 449] width 220 height 38
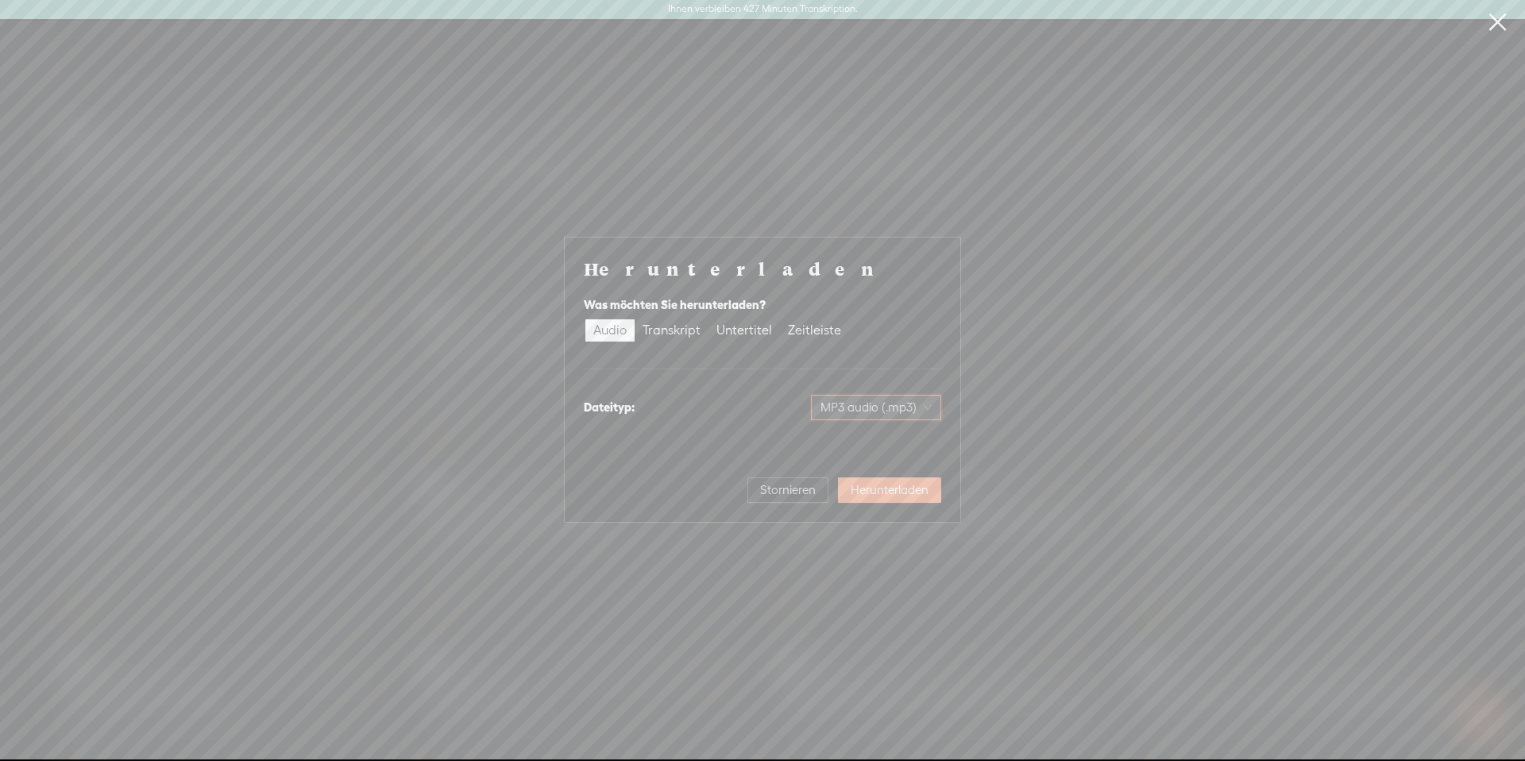
click at [912, 497] on button "Herunterladen" at bounding box center [889, 489] width 103 height 25
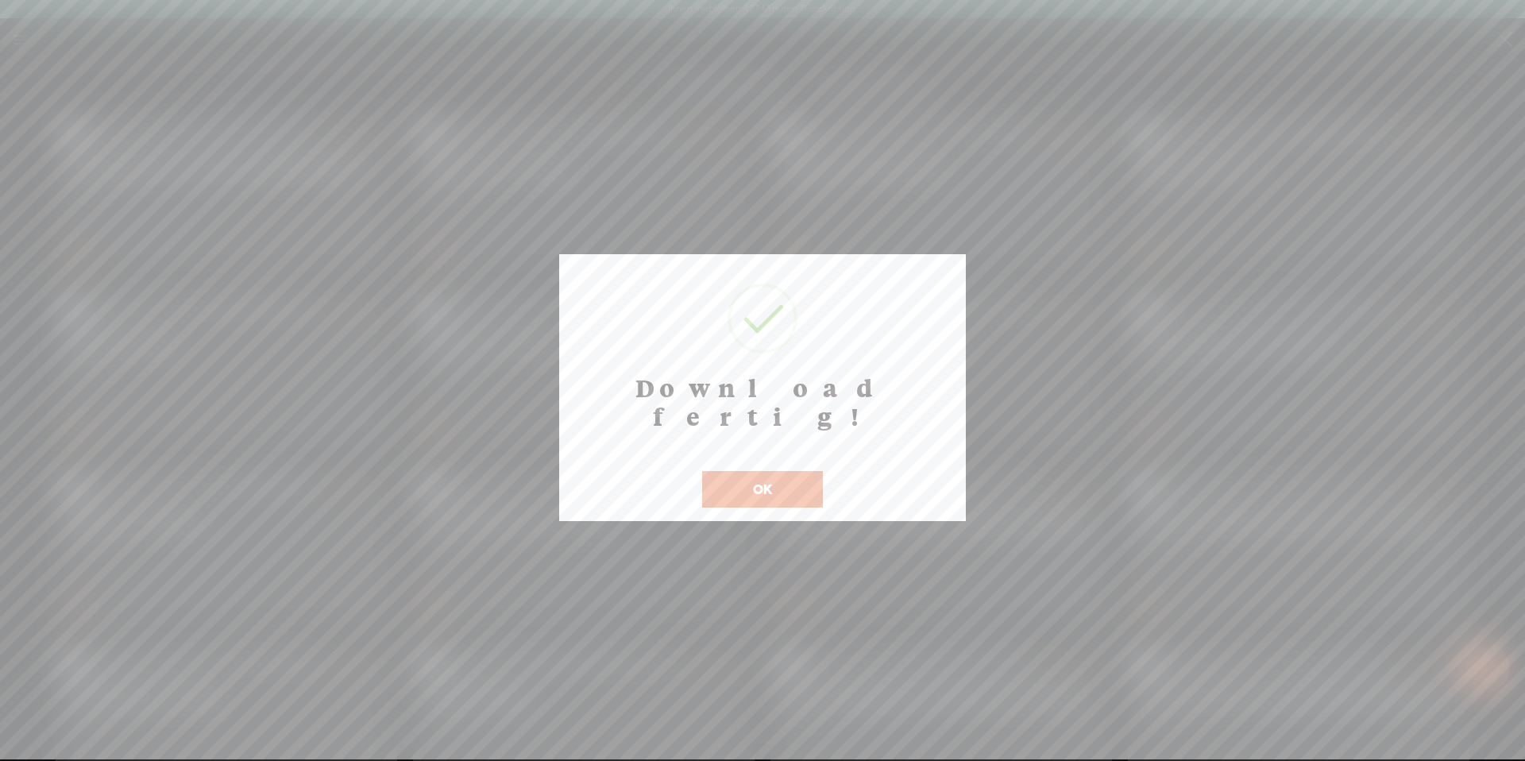
click at [765, 471] on button "OK" at bounding box center [762, 489] width 121 height 37
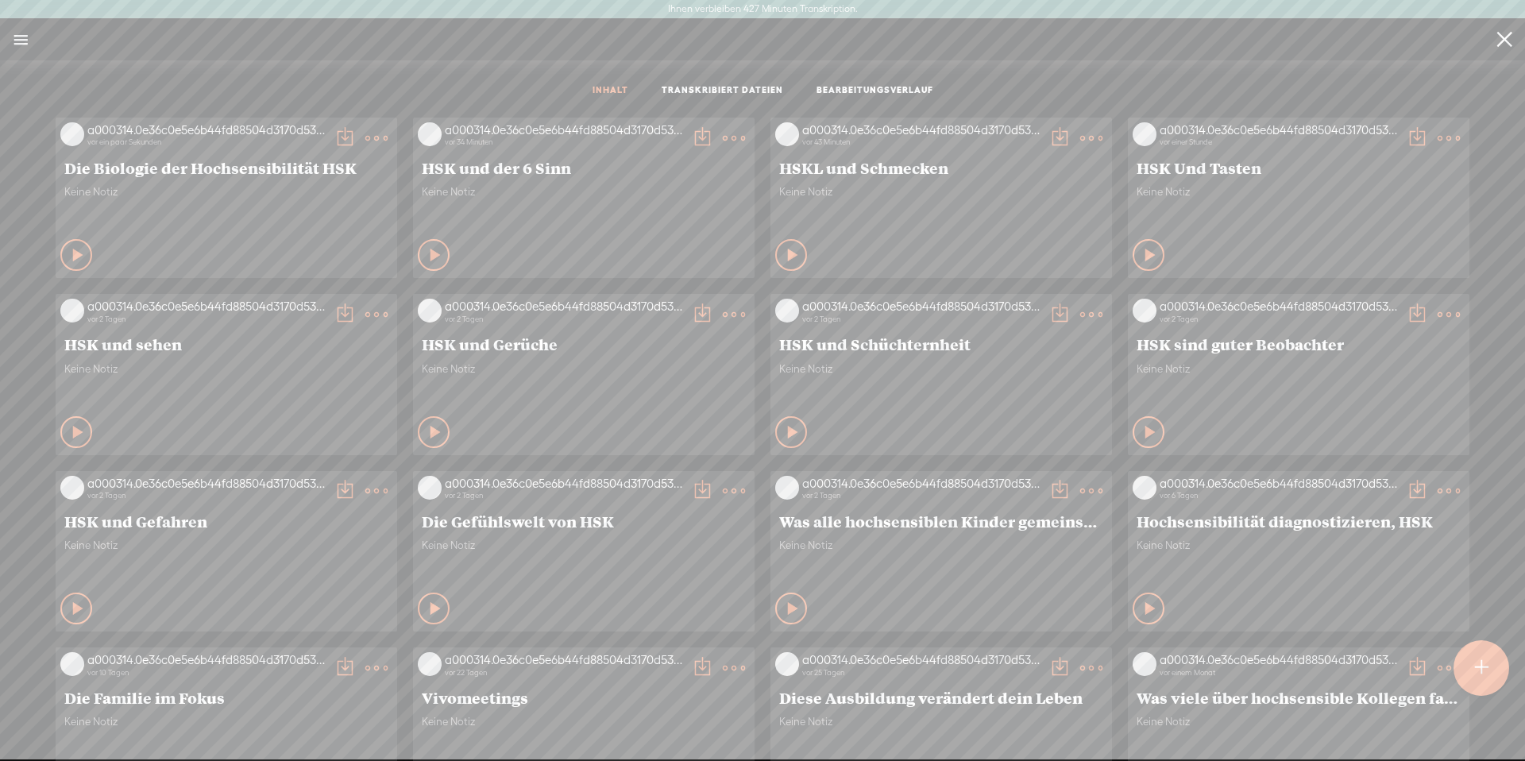
click at [1462, 658] on div at bounding box center [1481, 668] width 56 height 56
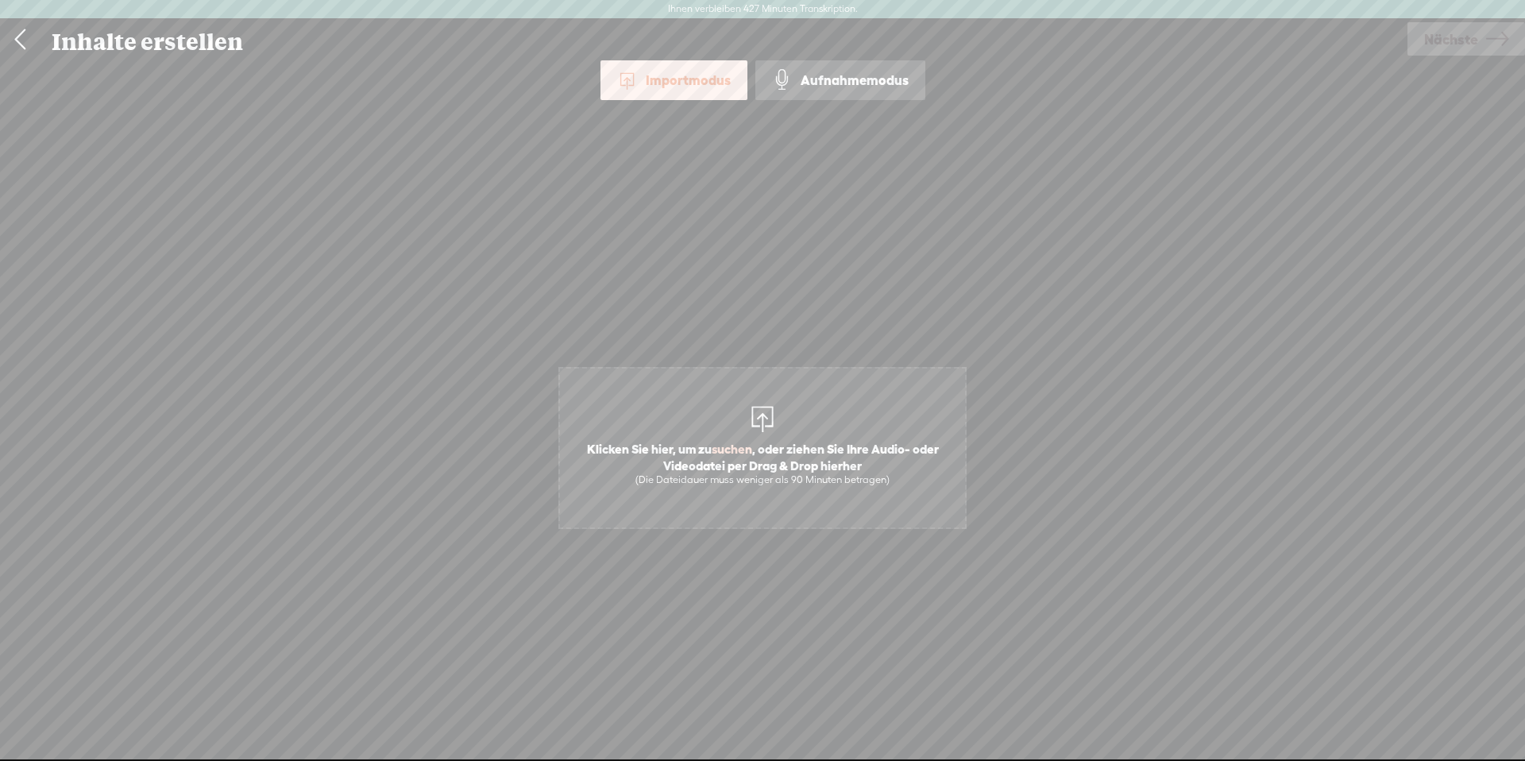
click at [790, 436] on span "Klicken Sie hier, um zu suchen , oder ziehen Sie Ihre Audio- oder Videodatei pe…" at bounding box center [762, 463] width 405 height 61
click at [792, 417] on span "Klicken Sie hier, um zu suchen , oder ziehen Sie Ihre Audio- oder Videodatei pe…" at bounding box center [762, 448] width 408 height 162
click at [732, 473] on font "(Die Dateidauer muss weniger als 90 Minuten betragen)" at bounding box center [762, 479] width 254 height 12
click at [1428, 41] on font "Nächste" at bounding box center [1451, 39] width 54 height 17
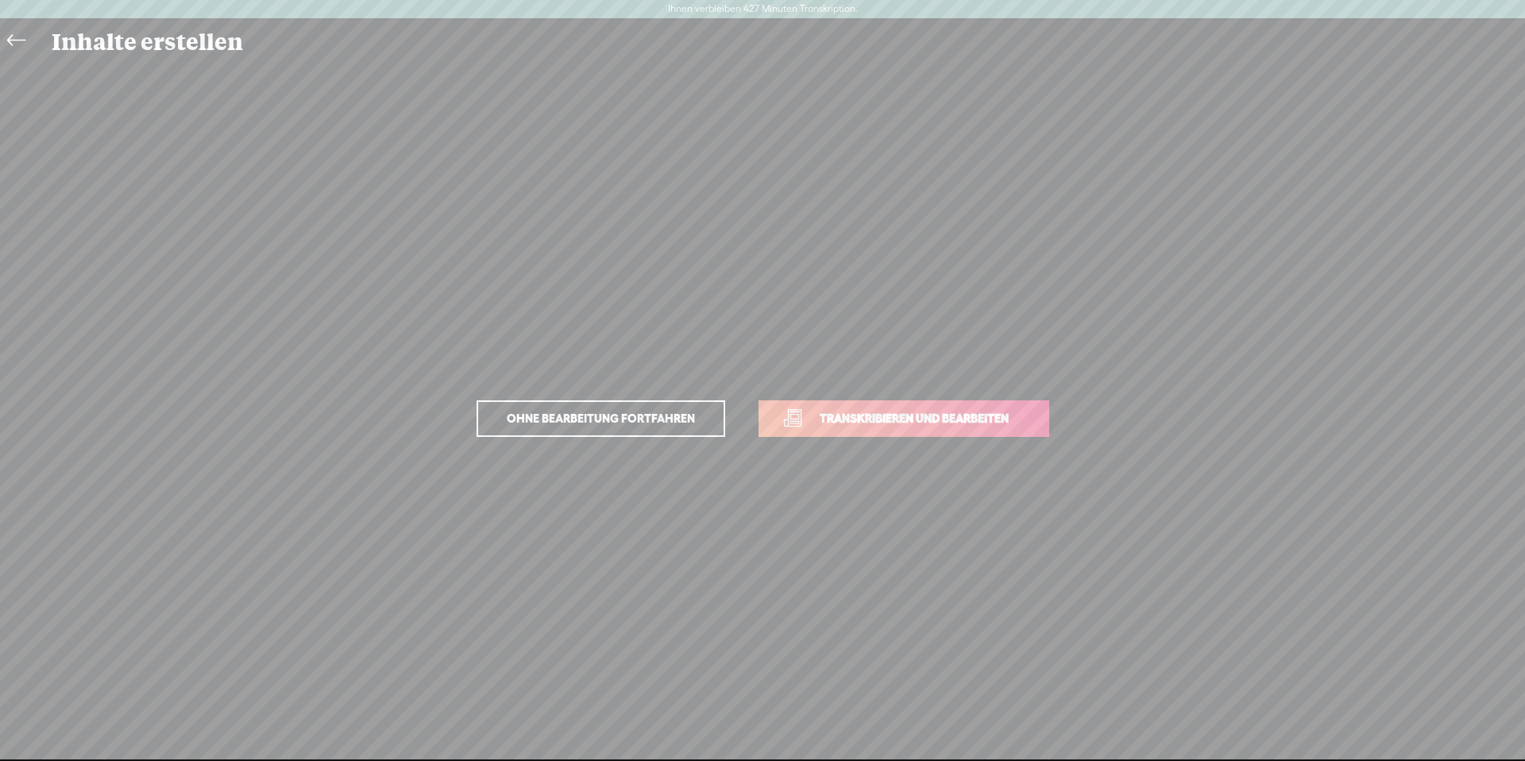
click at [926, 415] on font "Transkribieren und bearbeiten" at bounding box center [913, 417] width 189 height 13
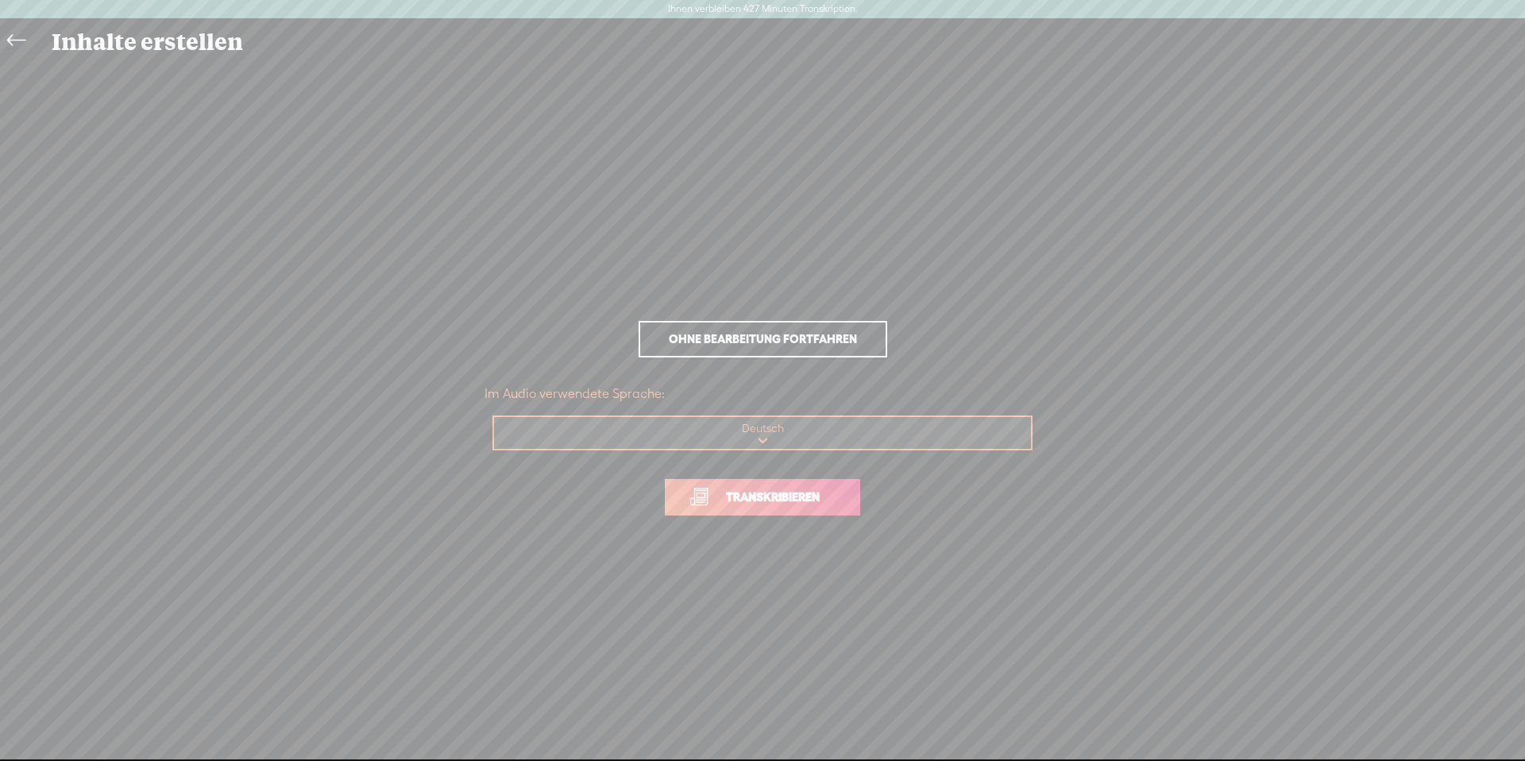
drag, startPoint x: 726, startPoint y: 499, endPoint x: 681, endPoint y: 364, distance: 142.1
click at [726, 499] on font "Transkribieren" at bounding box center [773, 496] width 94 height 13
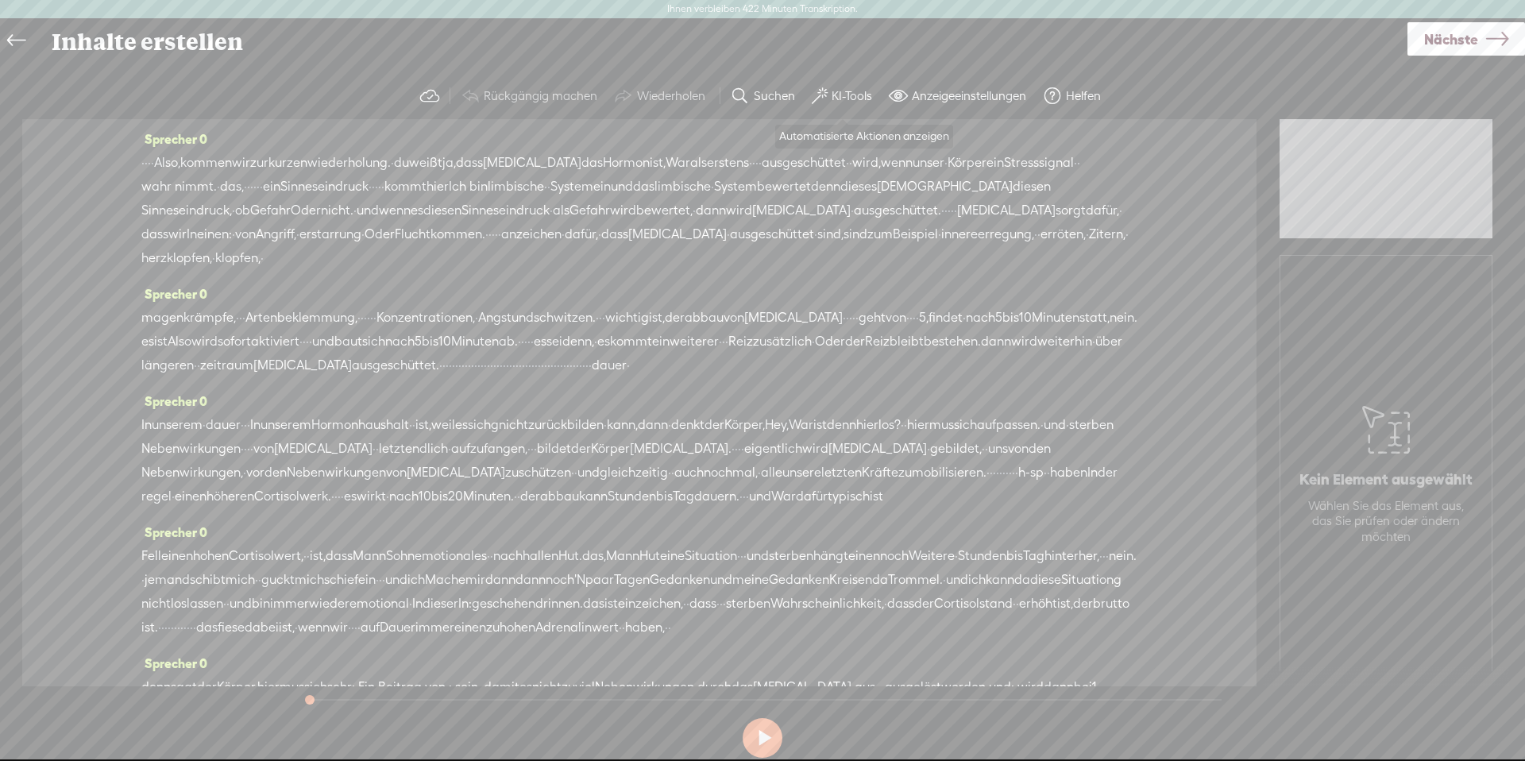
click at [854, 98] on font "KI-Tools" at bounding box center [851, 95] width 40 height 13
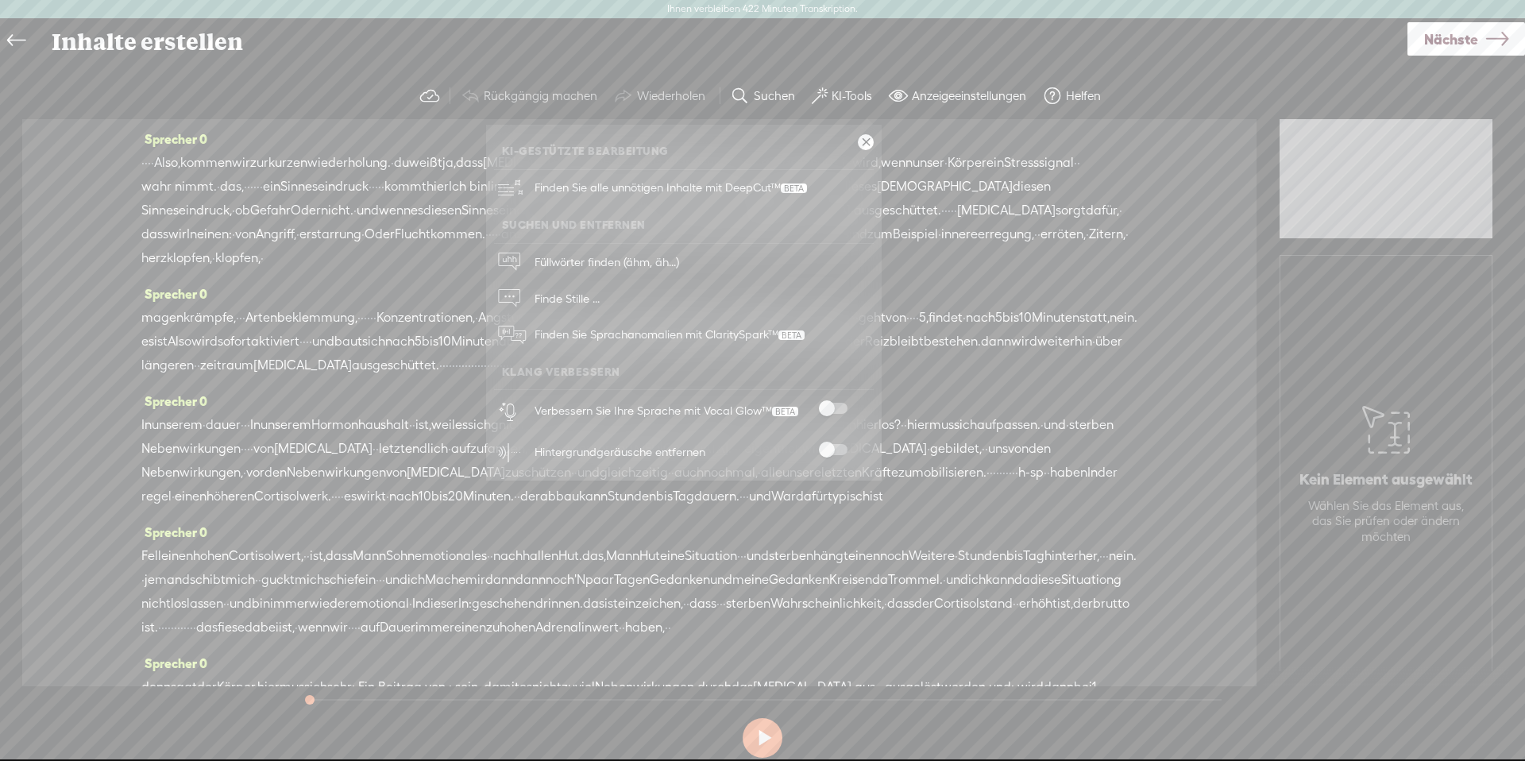
click at [828, 407] on span at bounding box center [833, 408] width 29 height 11
click at [842, 445] on span at bounding box center [833, 449] width 29 height 11
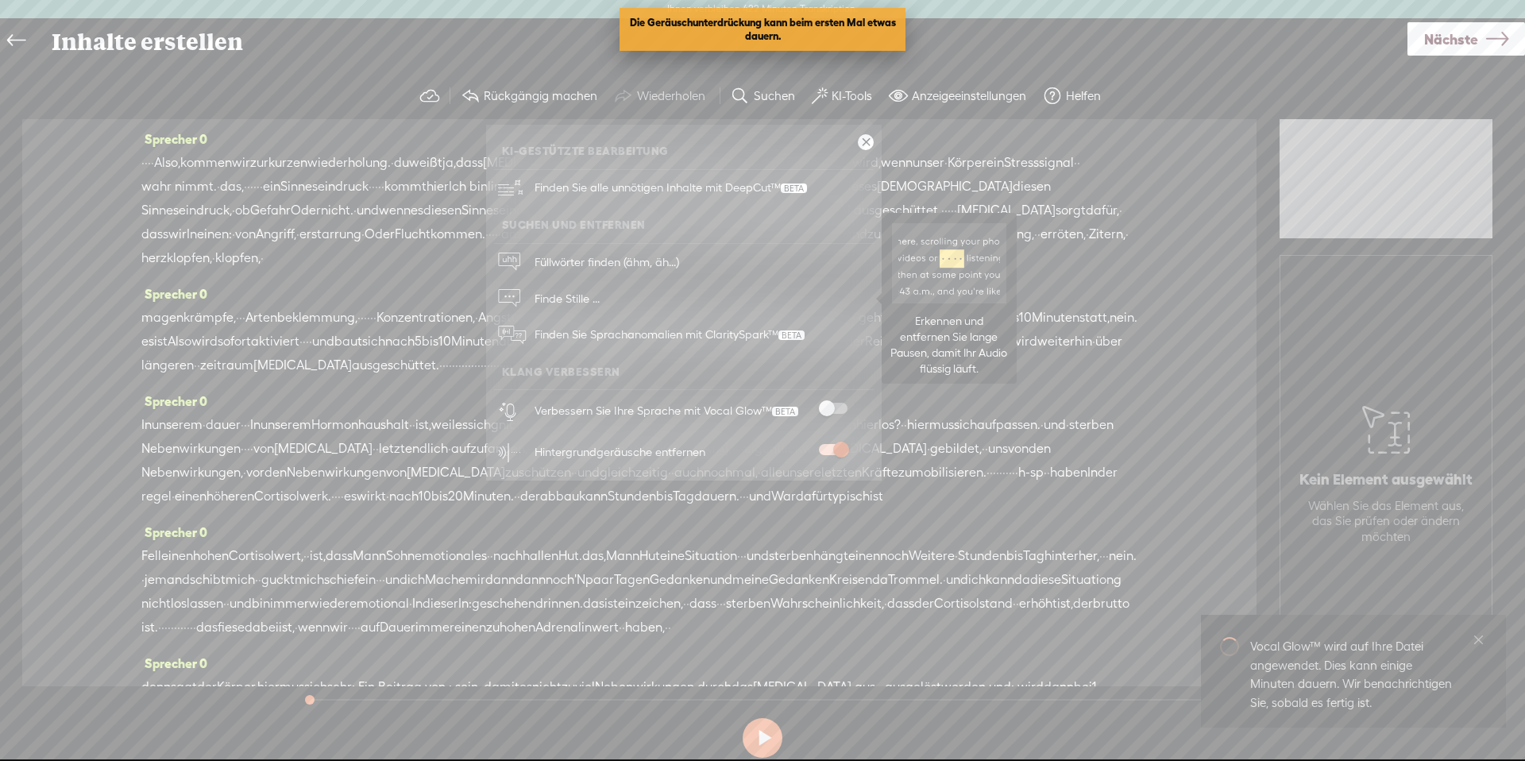
drag, startPoint x: 553, startPoint y: 297, endPoint x: 588, endPoint y: 293, distance: 35.2
click at [550, 297] on font "Finde Stille ..." at bounding box center [566, 297] width 65 height 13
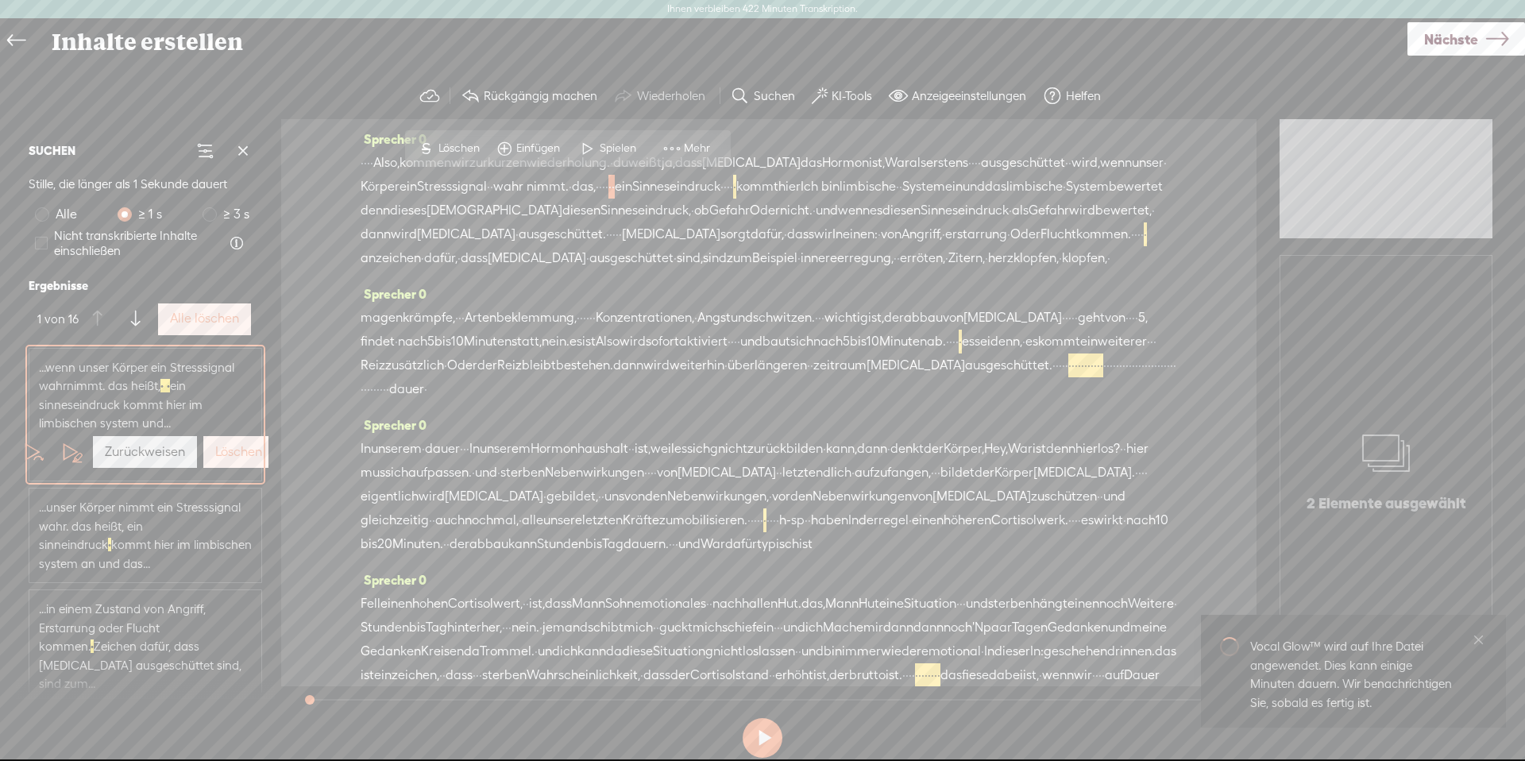
click at [190, 321] on font "Alle löschen" at bounding box center [204, 317] width 69 height 15
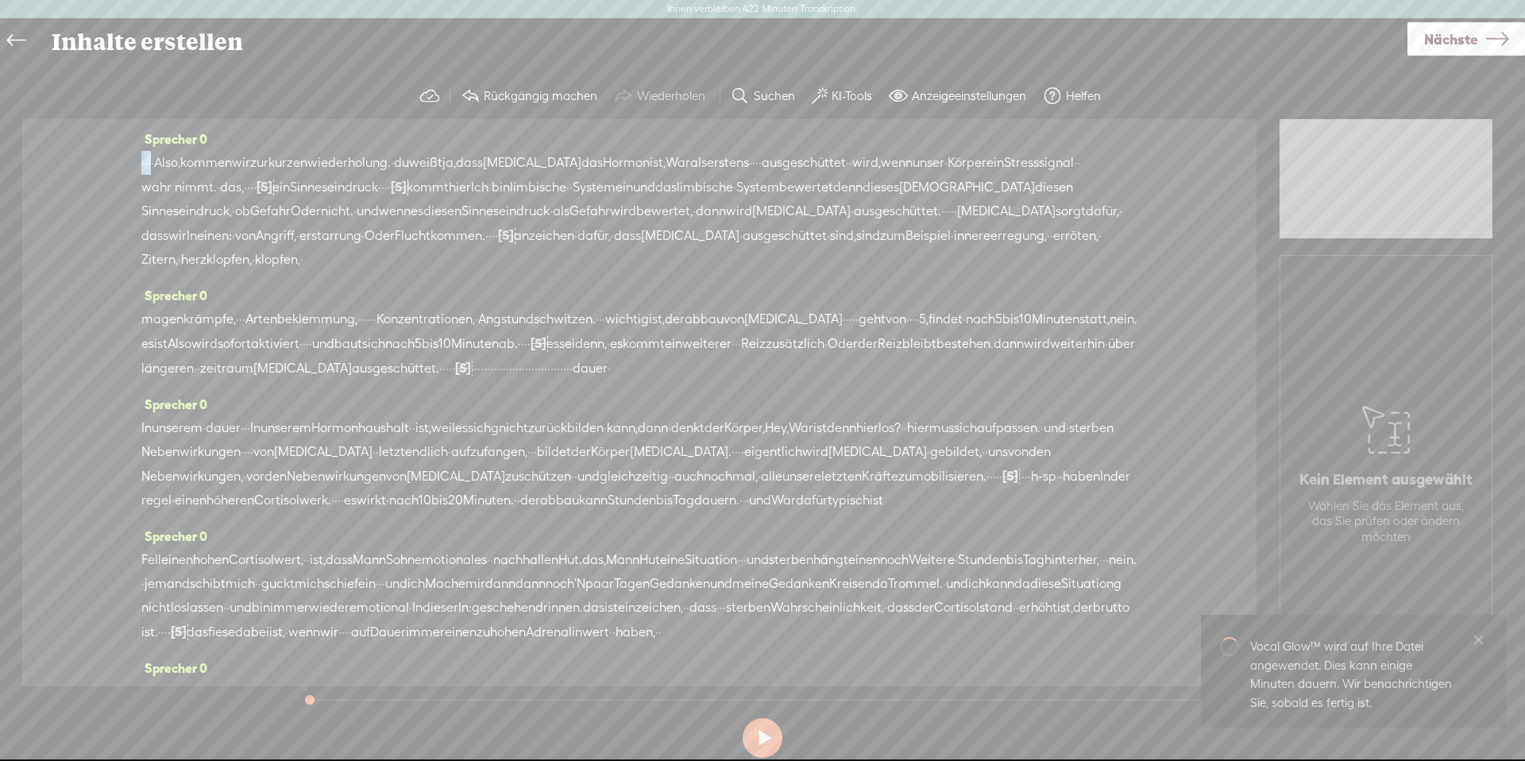
drag, startPoint x: 151, startPoint y: 164, endPoint x: 139, endPoint y: 163, distance: 11.9
click at [139, 163] on div "[PERSON_NAME] 0 · · · · Also, kommen wir zur kurzen wiederholung. · du weißt ja…" at bounding box center [639, 402] width 1234 height 567
click at [60, 121] on font "Löschen" at bounding box center [57, 124] width 41 height 13
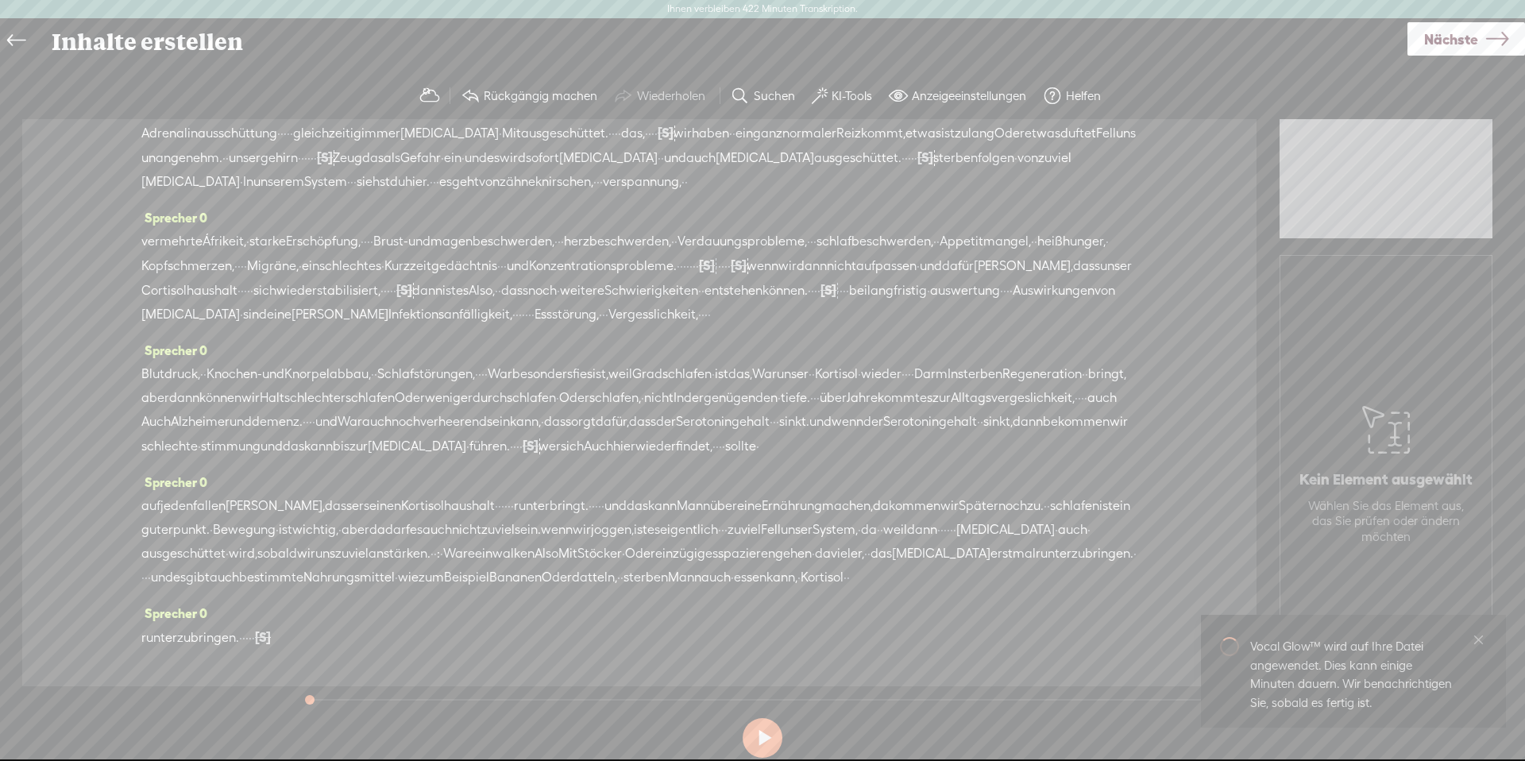
scroll to position [615, 0]
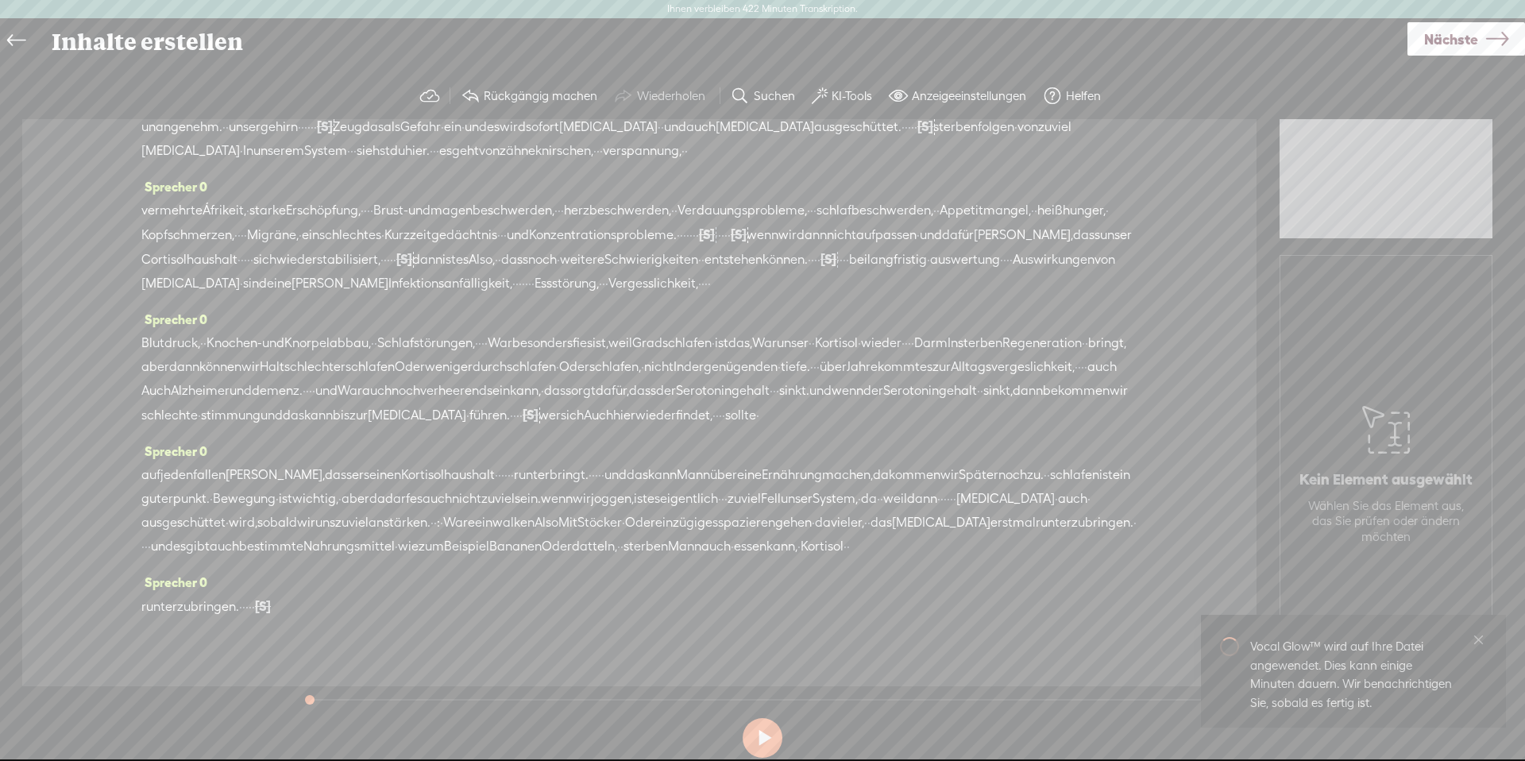
drag, startPoint x: 315, startPoint y: 598, endPoint x: 240, endPoint y: 584, distance: 76.8
click at [237, 584] on div "Sprecher 0 runterzubringen. · · · · · [S] ·" at bounding box center [639, 600] width 996 height 60
drag, startPoint x: 240, startPoint y: 582, endPoint x: 261, endPoint y: 571, distance: 24.1
click at [254, 594] on div "runterzubringen. · · · · · [S] ·" at bounding box center [639, 606] width 996 height 25
click at [162, 547] on font "Löschen" at bounding box center [150, 543] width 41 height 13
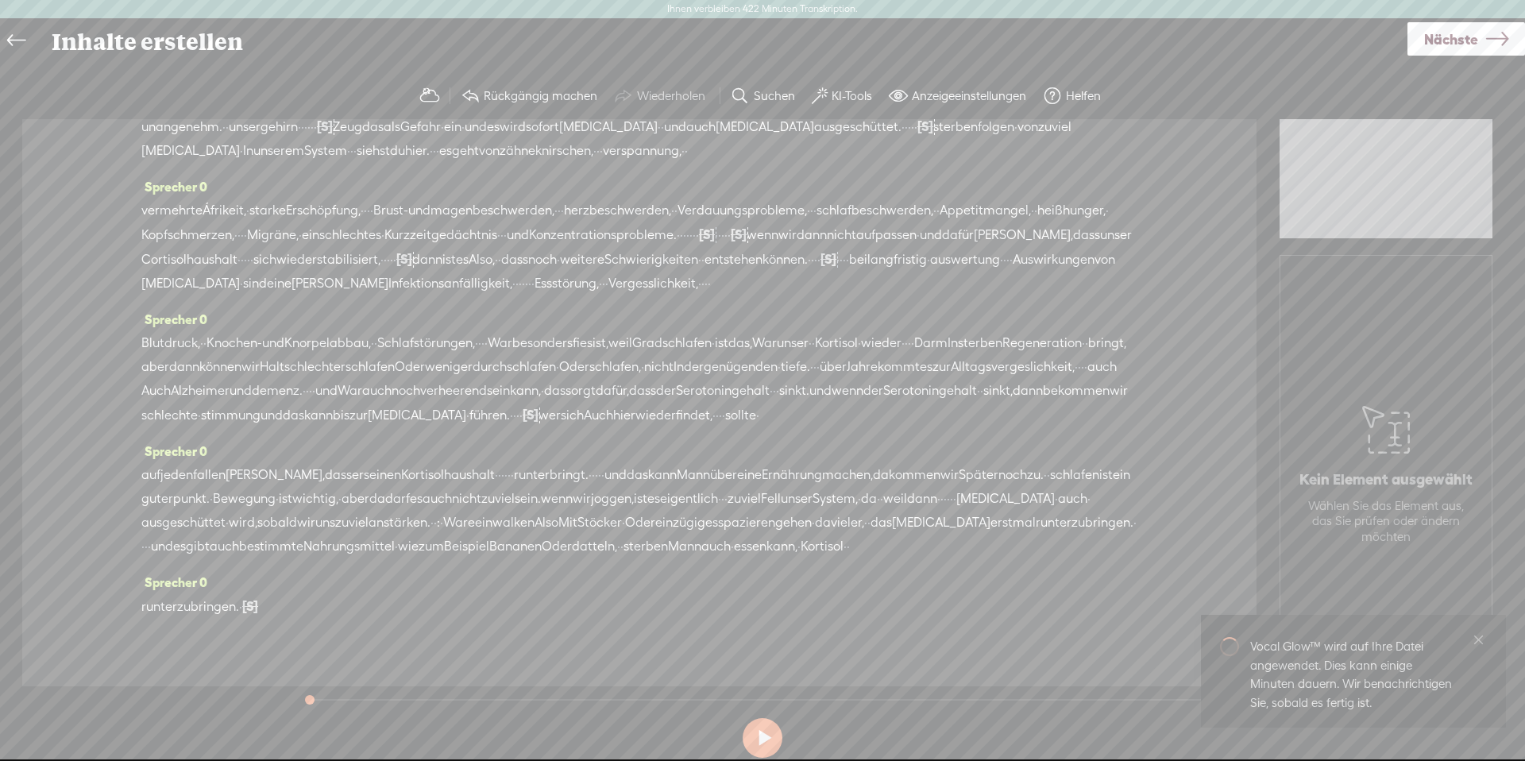
click at [151, 599] on font "runterzubringen." at bounding box center [190, 606] width 98 height 15
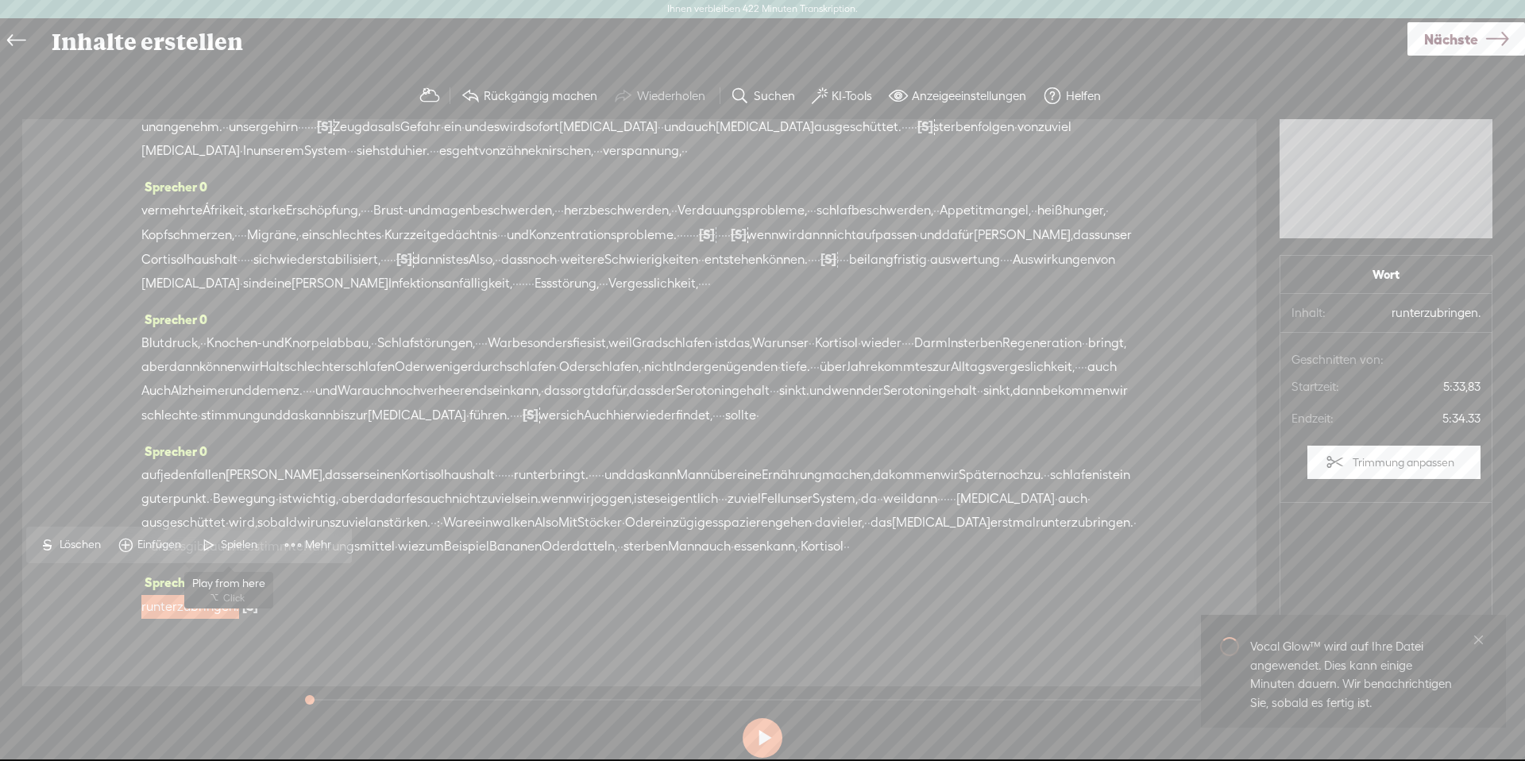
click at [204, 546] on span at bounding box center [209, 544] width 24 height 29
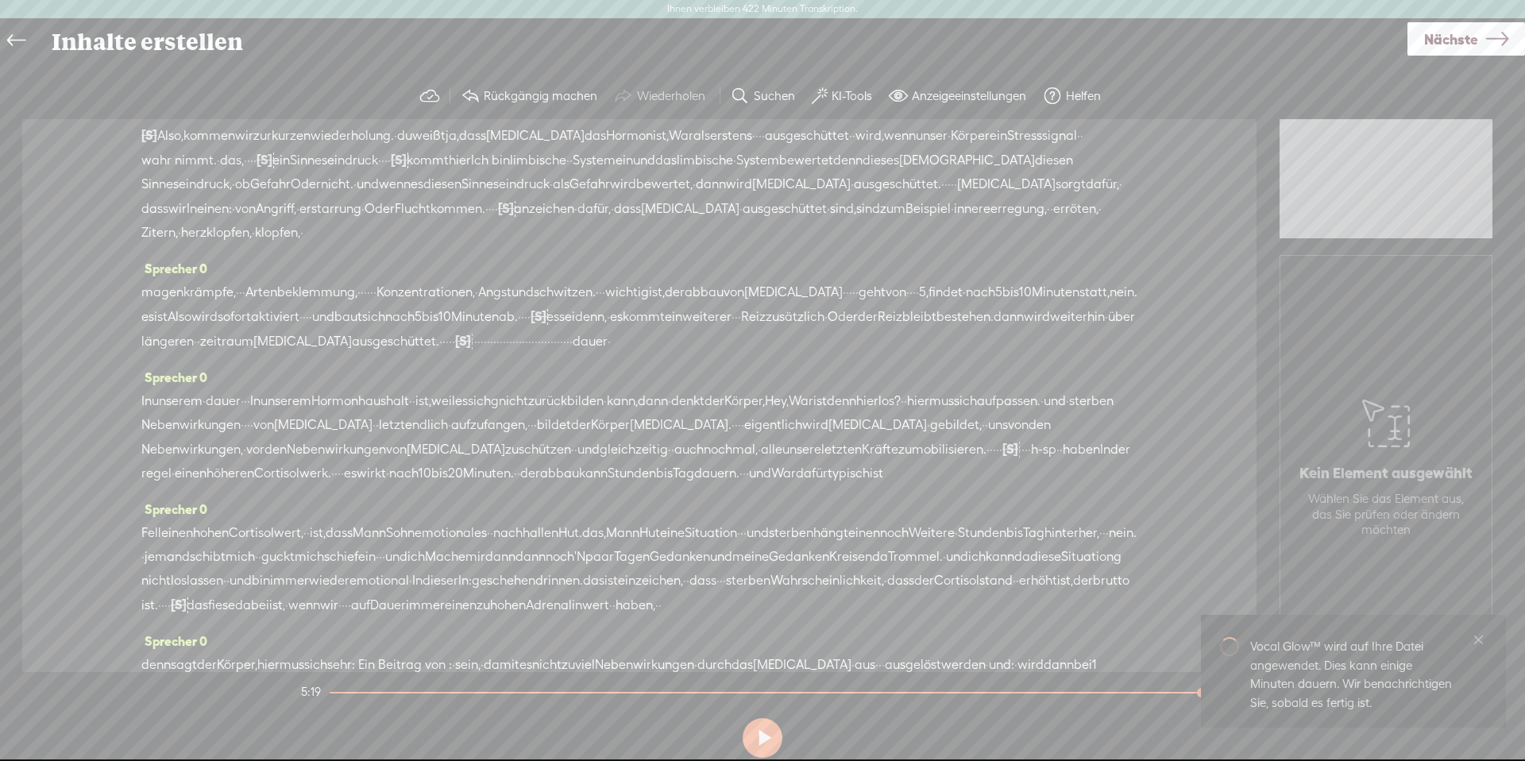
scroll to position [0, 0]
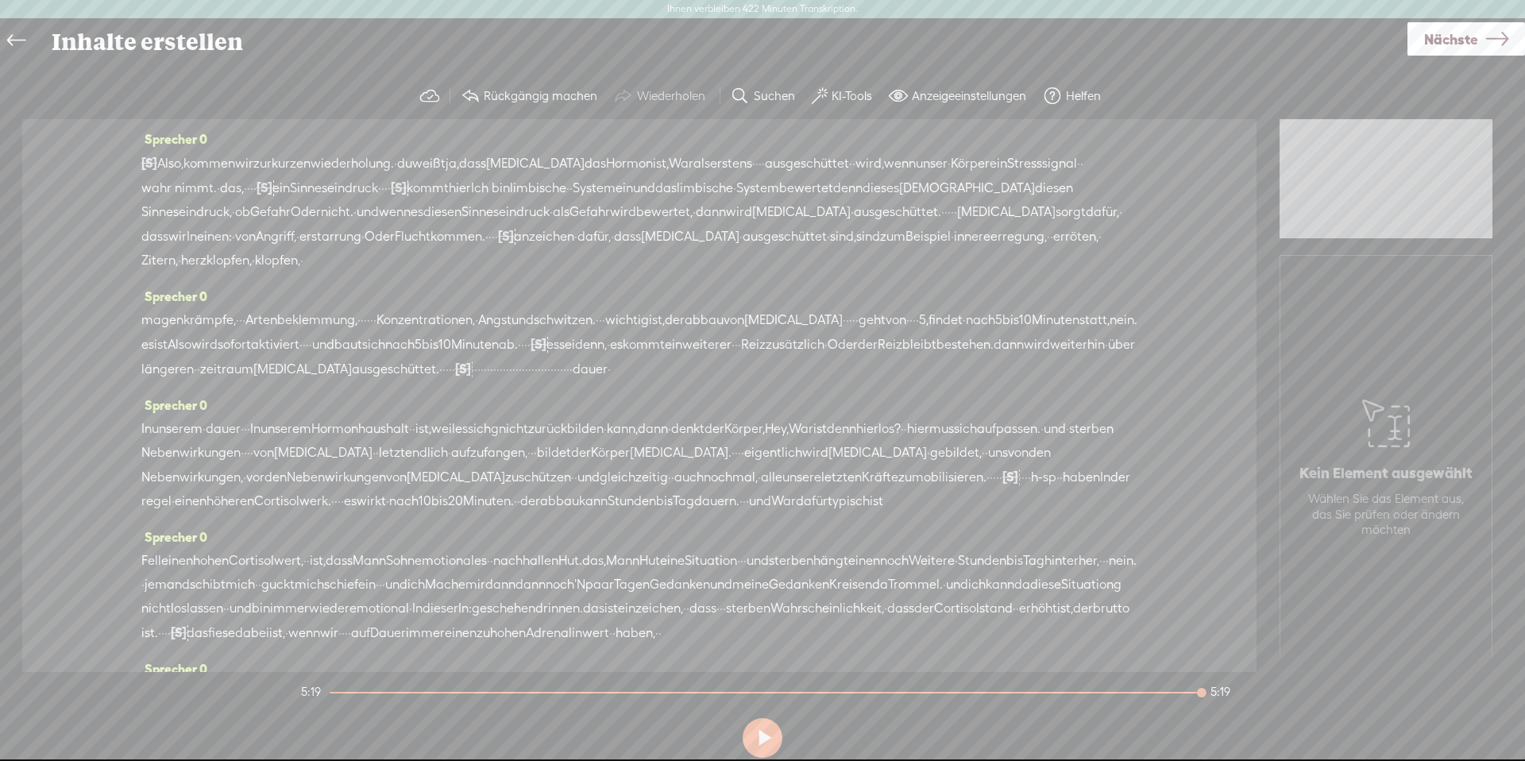
click at [352, 361] on font "ausgeschüttet." at bounding box center [395, 368] width 87 height 15
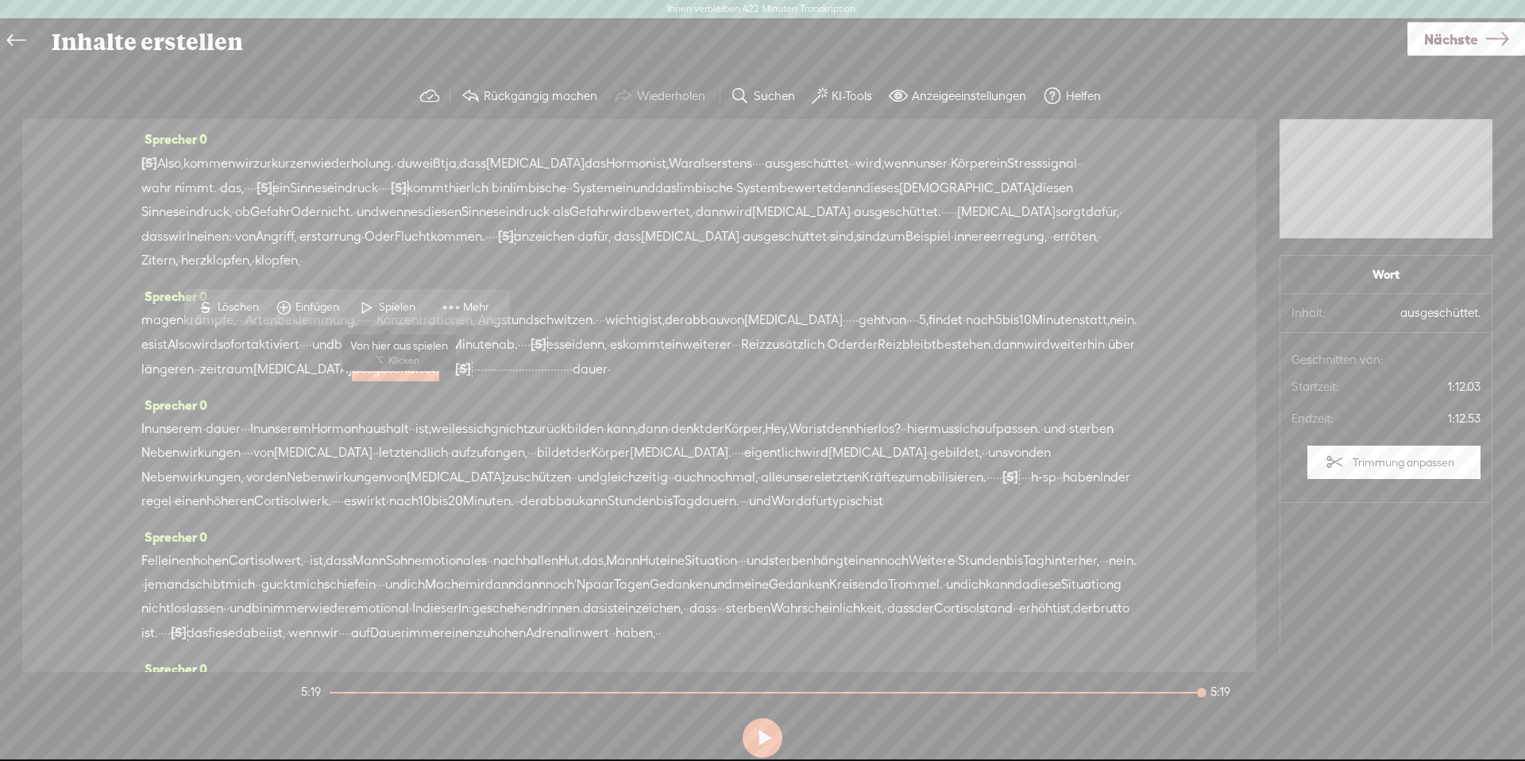
click at [370, 310] on span at bounding box center [367, 307] width 24 height 29
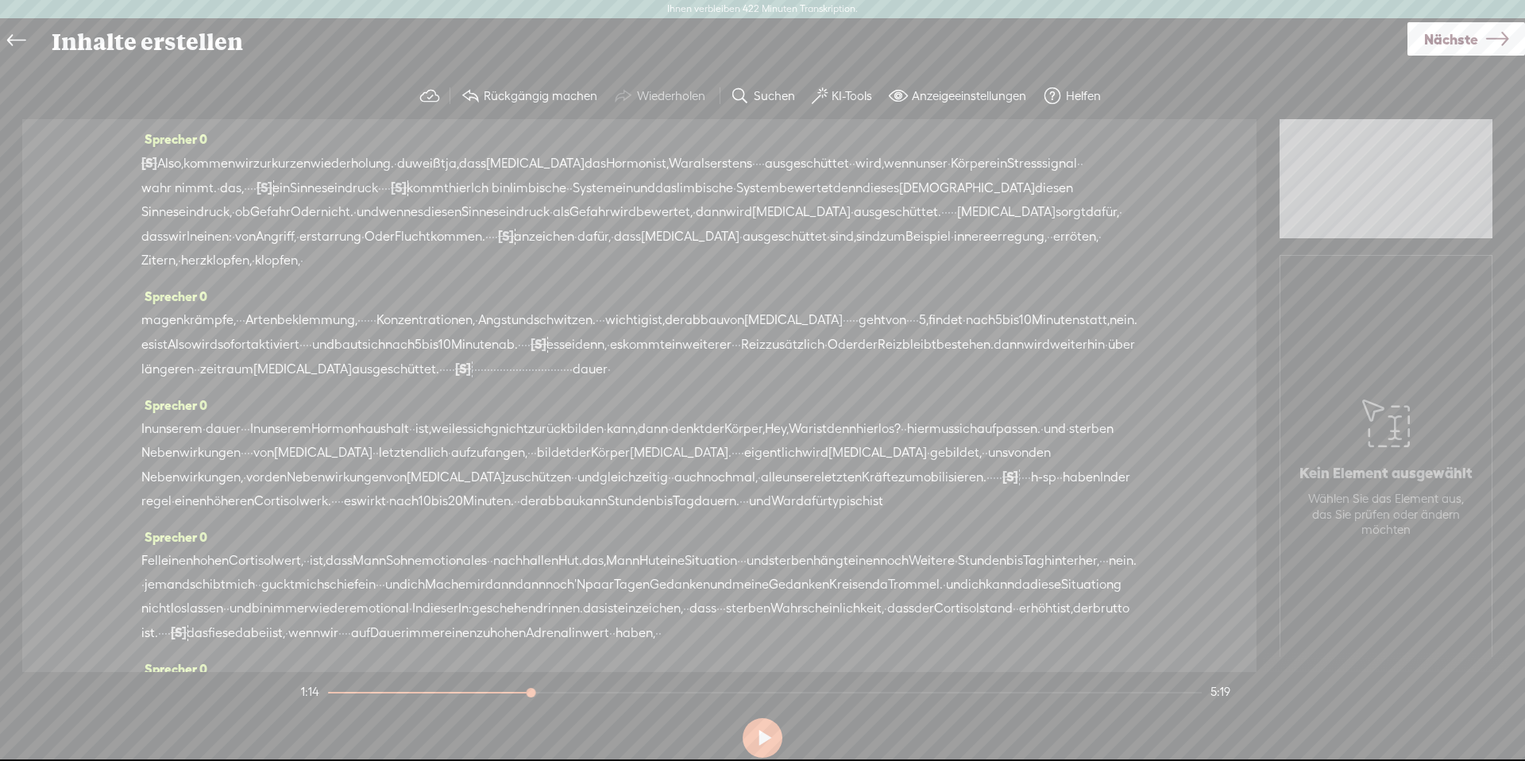
click at [1465, 46] on font "Nächste" at bounding box center [1451, 39] width 54 height 17
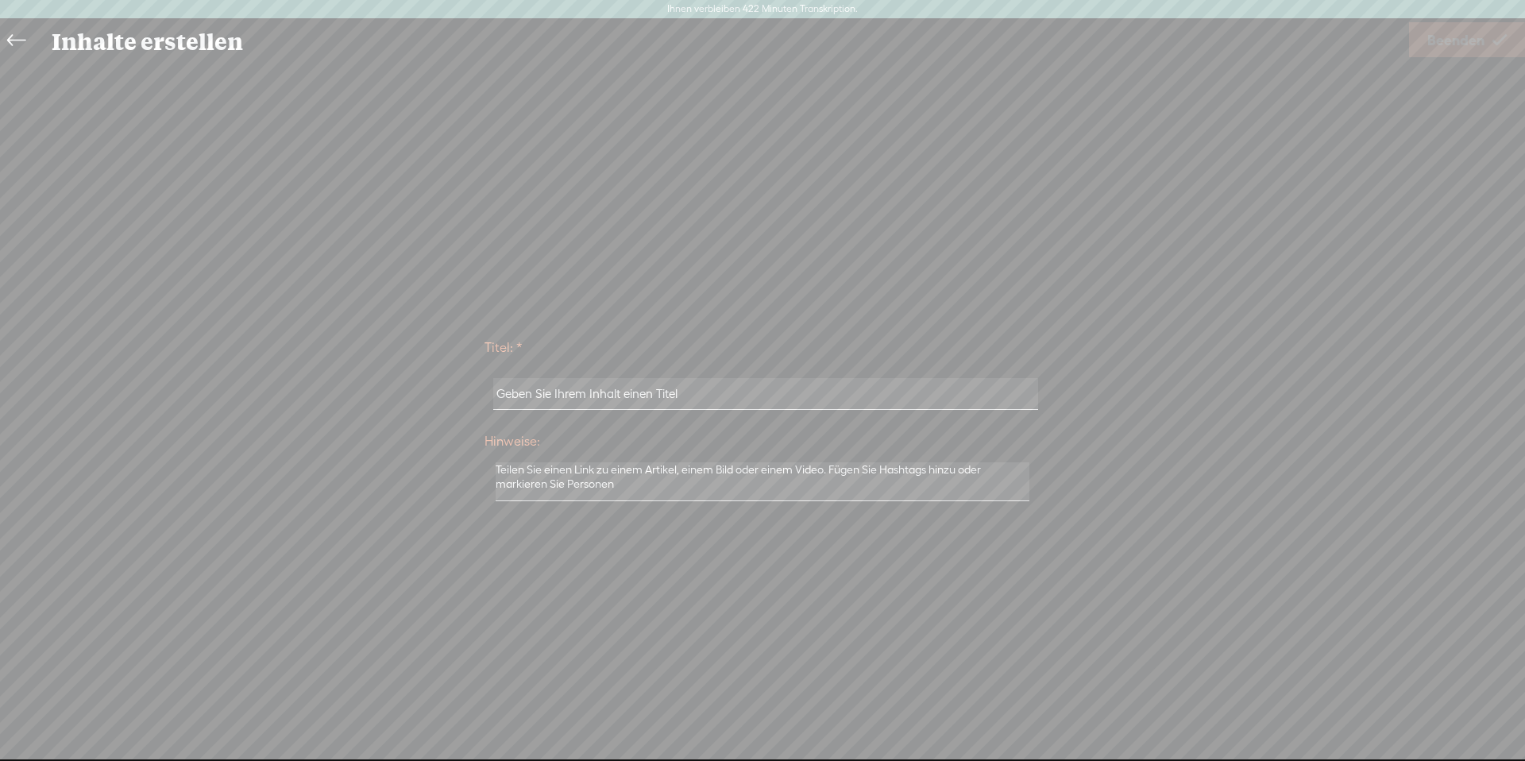
click at [659, 384] on input "text" at bounding box center [765, 393] width 544 height 31
click at [627, 397] on input "[PERSON_NAME] stressig qualifiziert" at bounding box center [765, 393] width 544 height 31
click at [626, 397] on input "[PERSON_NAME] stressig qualifiziert" at bounding box center [765, 393] width 544 height 31
drag, startPoint x: 670, startPoint y: 392, endPoint x: 549, endPoint y: 395, distance: 120.7
click at [549, 395] on input "[PERSON_NAME] stressig qualifiziert" at bounding box center [765, 393] width 544 height 31
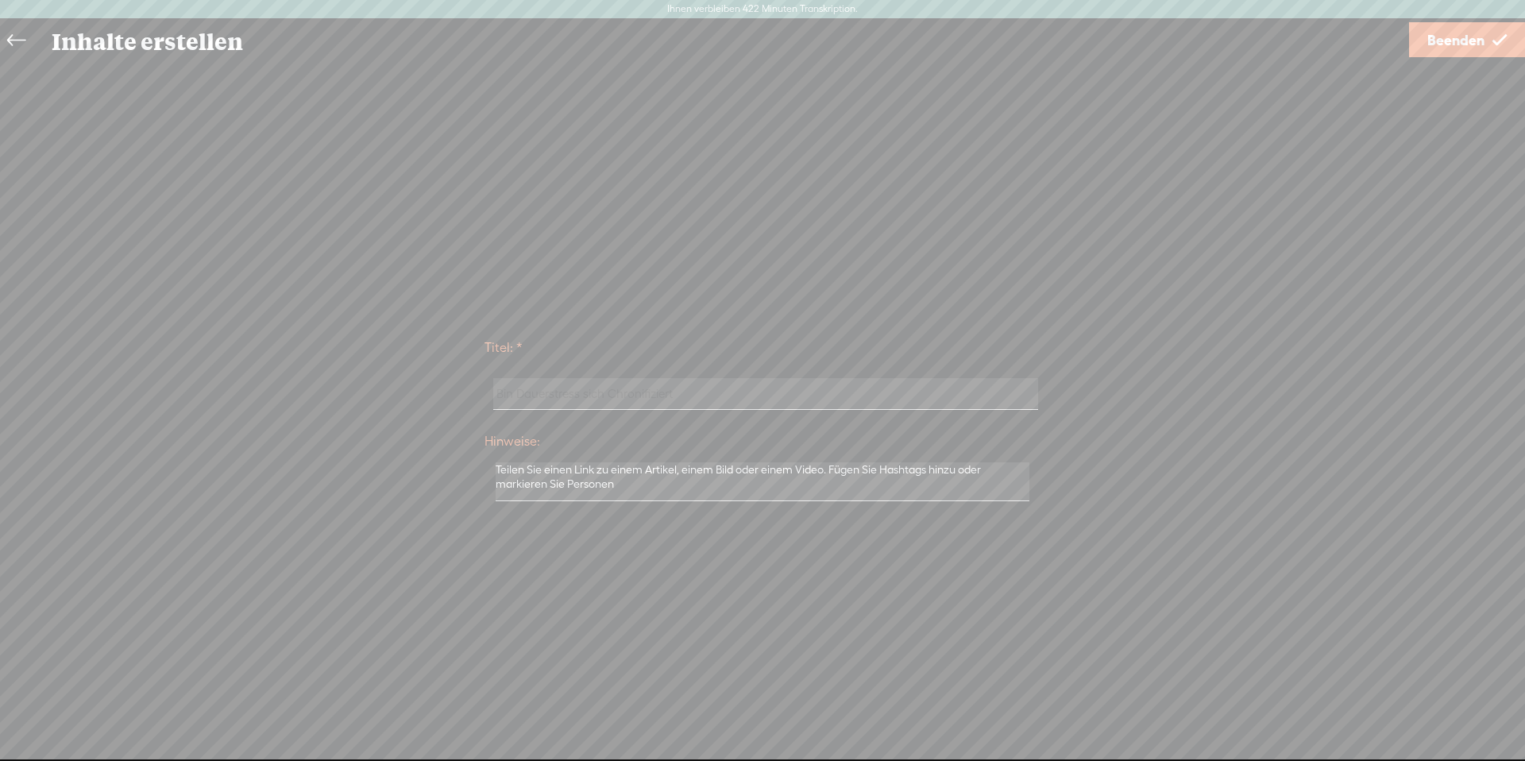
type input "Bin Dauerstress sich Chronifiziert"
click at [1451, 62] on div "Titel: * Bin Dauerstress sich Chronifiziert Hinweise: Als Entwurfsinhalt speich…" at bounding box center [762, 417] width 1493 height 715
drag, startPoint x: 1458, startPoint y: 33, endPoint x: 1448, endPoint y: 33, distance: 10.4
click at [1453, 33] on font "Beenden" at bounding box center [1455, 40] width 57 height 17
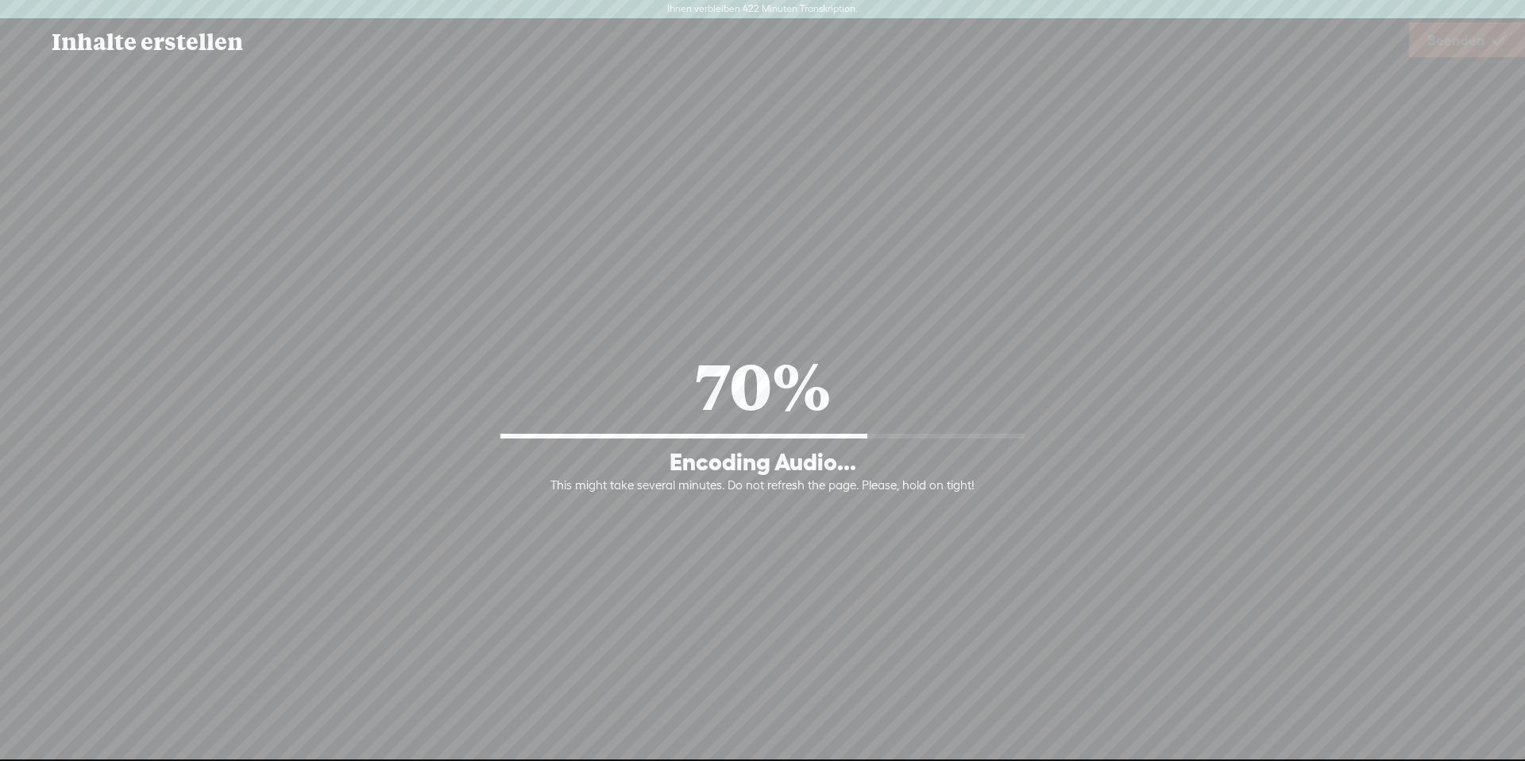
click at [770, 128] on div "Titel: * Bin Dauerstress sich Chronifiziert Hinweise: Als Entwurfsinhalt speich…" at bounding box center [762, 417] width 1493 height 715
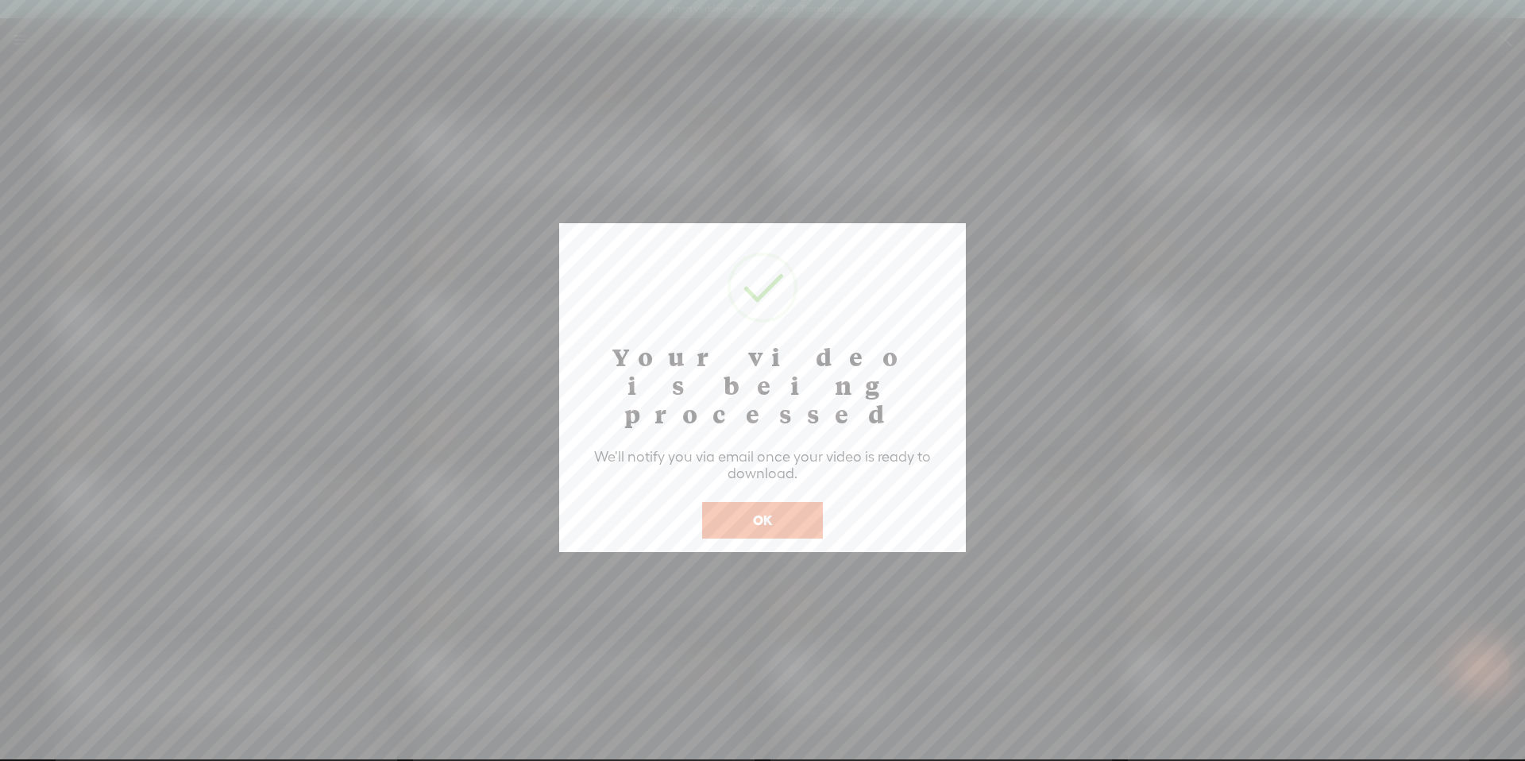
click at [746, 502] on button "OK" at bounding box center [762, 520] width 121 height 37
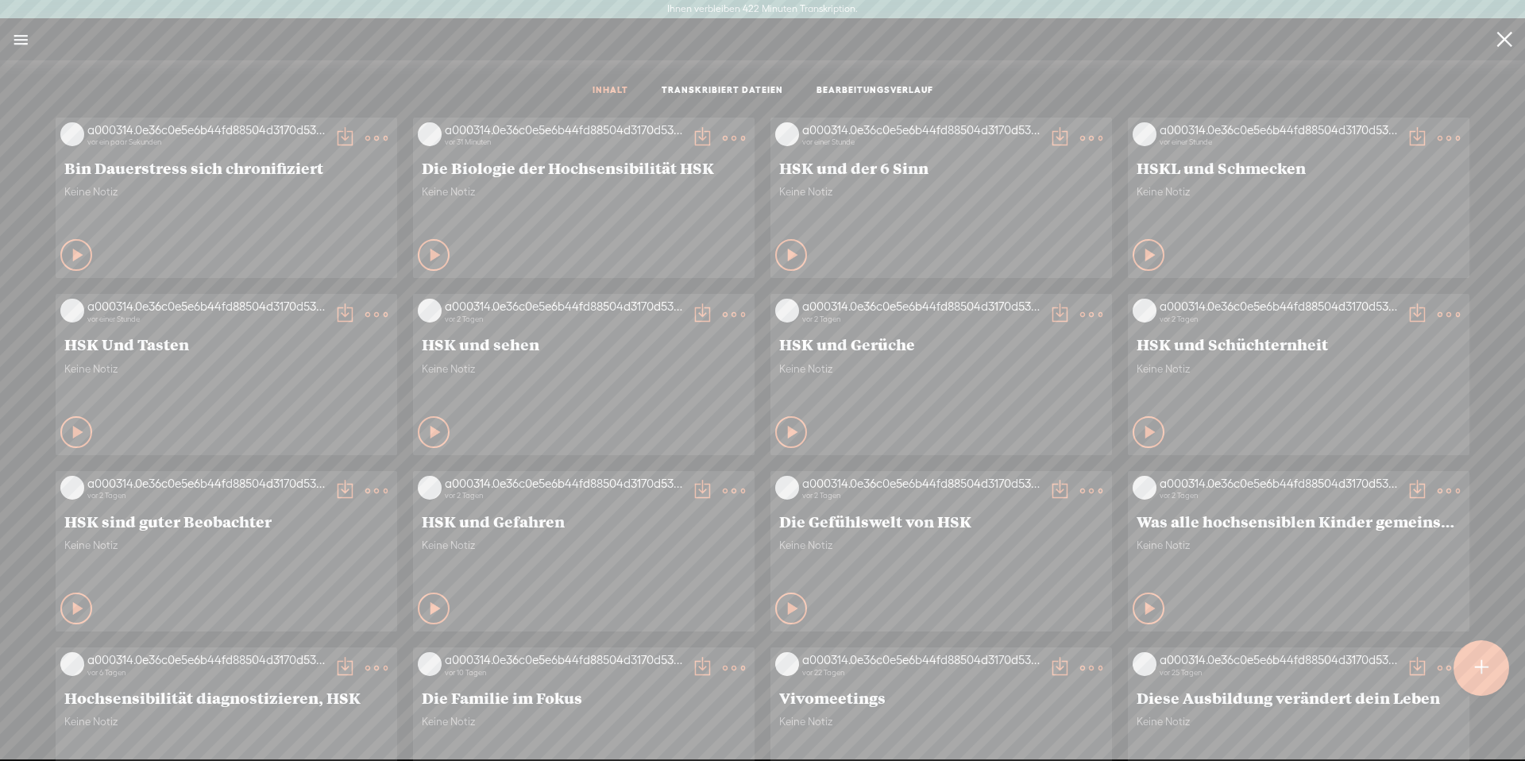
click at [365, 141] on t at bounding box center [376, 138] width 22 height 22
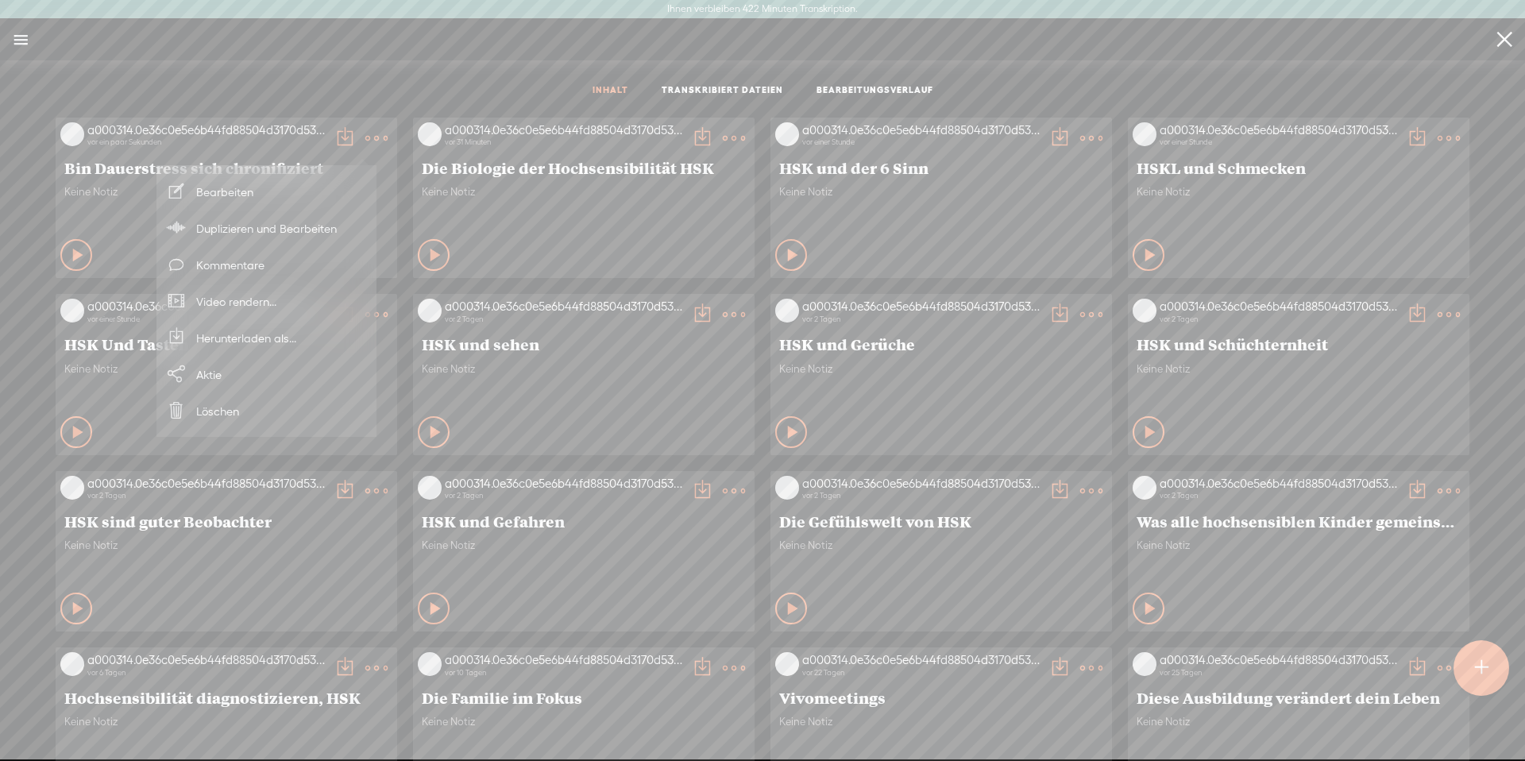
click at [270, 295] on font "Video rendern..." at bounding box center [236, 301] width 80 height 13
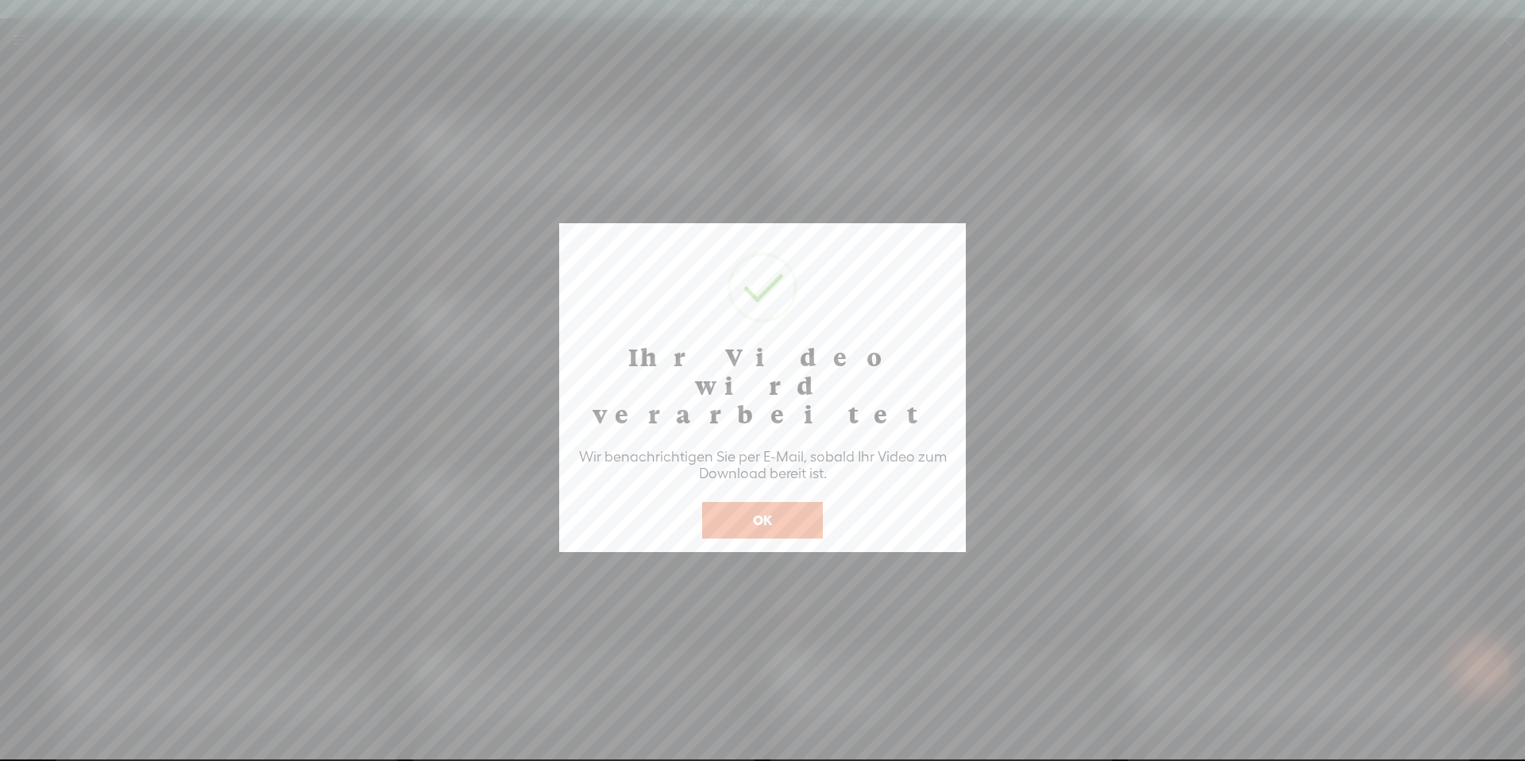
click at [772, 502] on button "OK" at bounding box center [762, 520] width 121 height 37
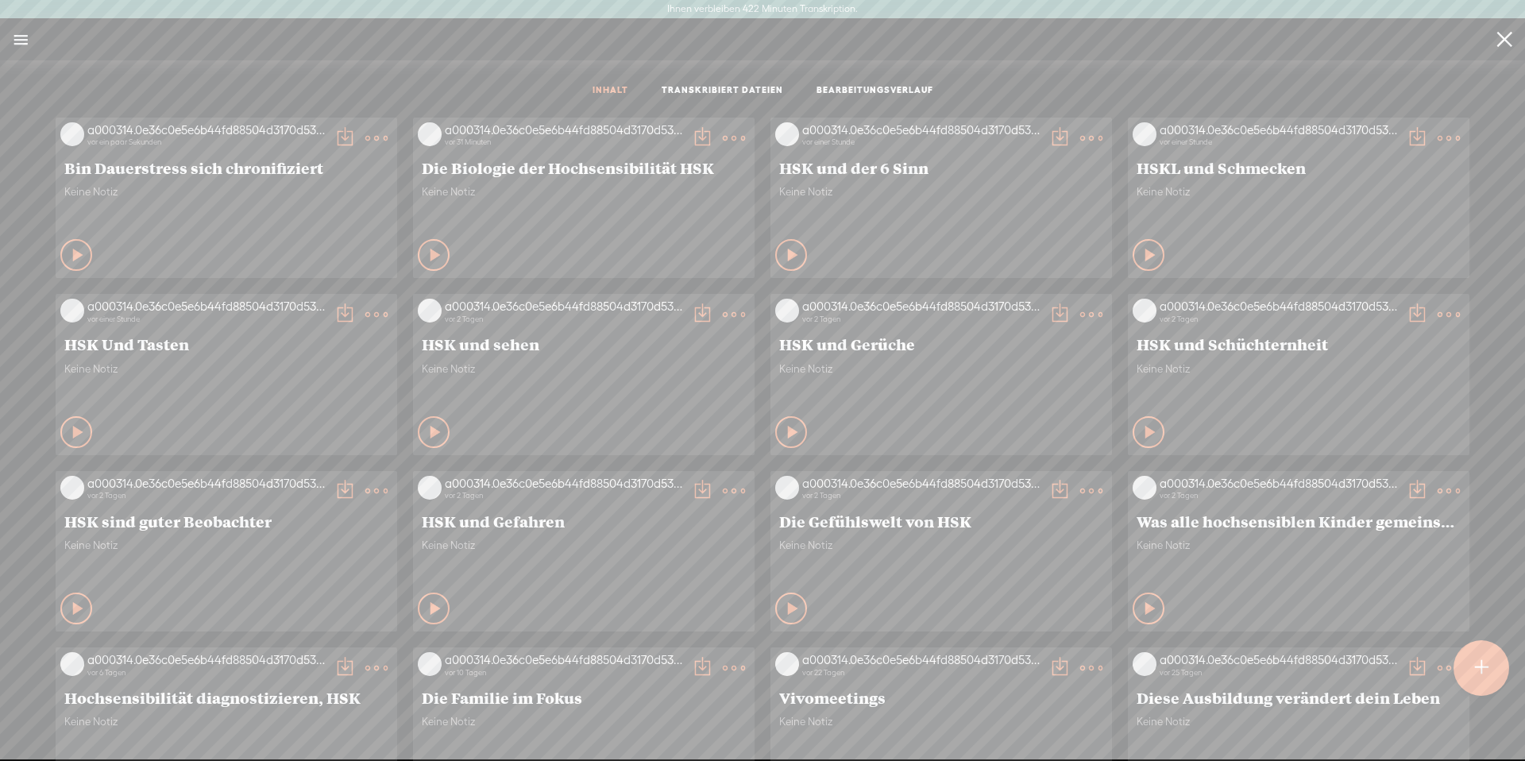
click at [365, 139] on t at bounding box center [376, 138] width 22 height 22
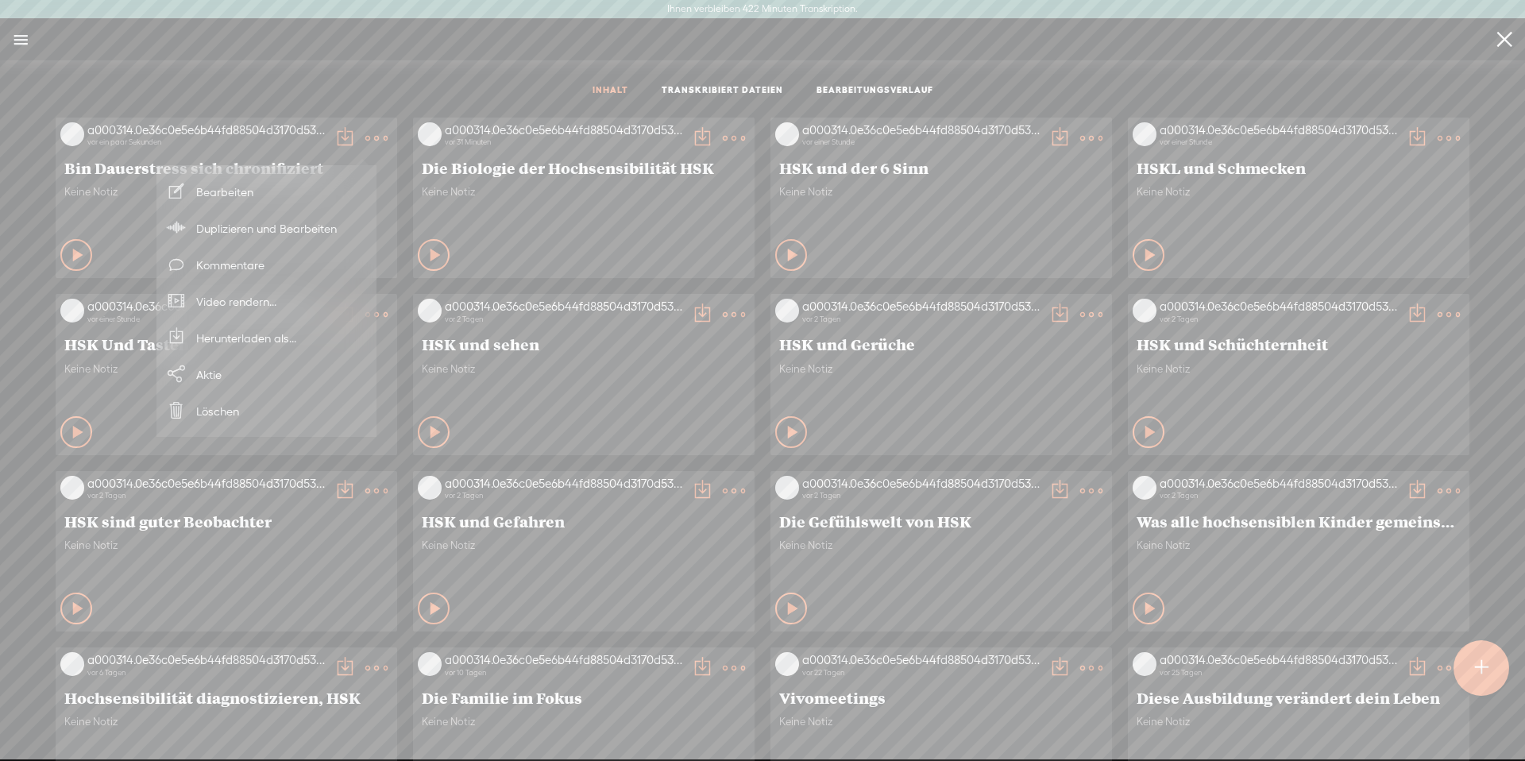
click at [266, 306] on font "Video rendern..." at bounding box center [236, 301] width 80 height 13
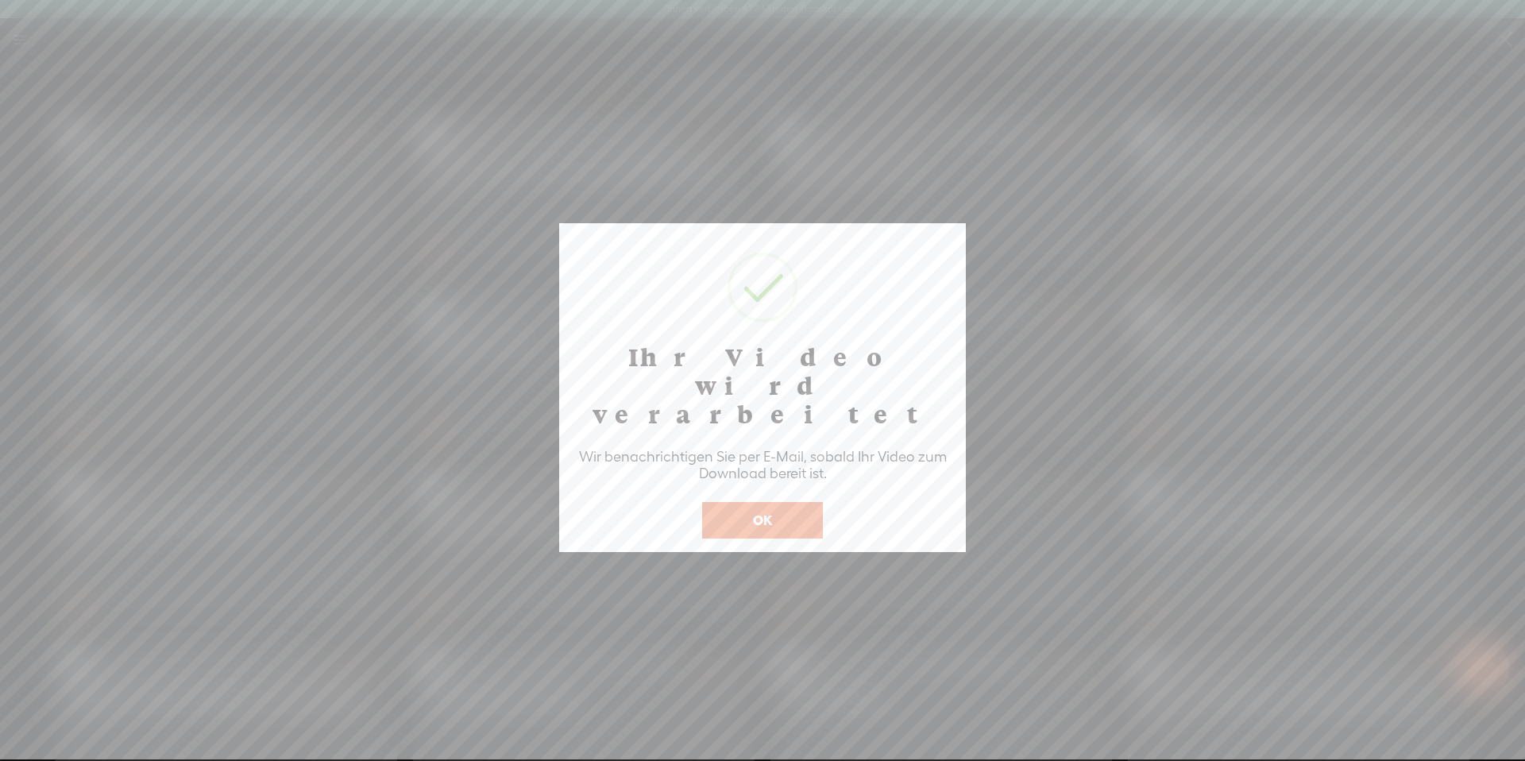
drag, startPoint x: 762, startPoint y: 464, endPoint x: 781, endPoint y: 480, distance: 24.7
click at [761, 512] on font "OK" at bounding box center [762, 519] width 19 height 15
click at [756, 512] on font "OK" at bounding box center [762, 519] width 19 height 15
click at [755, 502] on button "OK" at bounding box center [762, 520] width 121 height 37
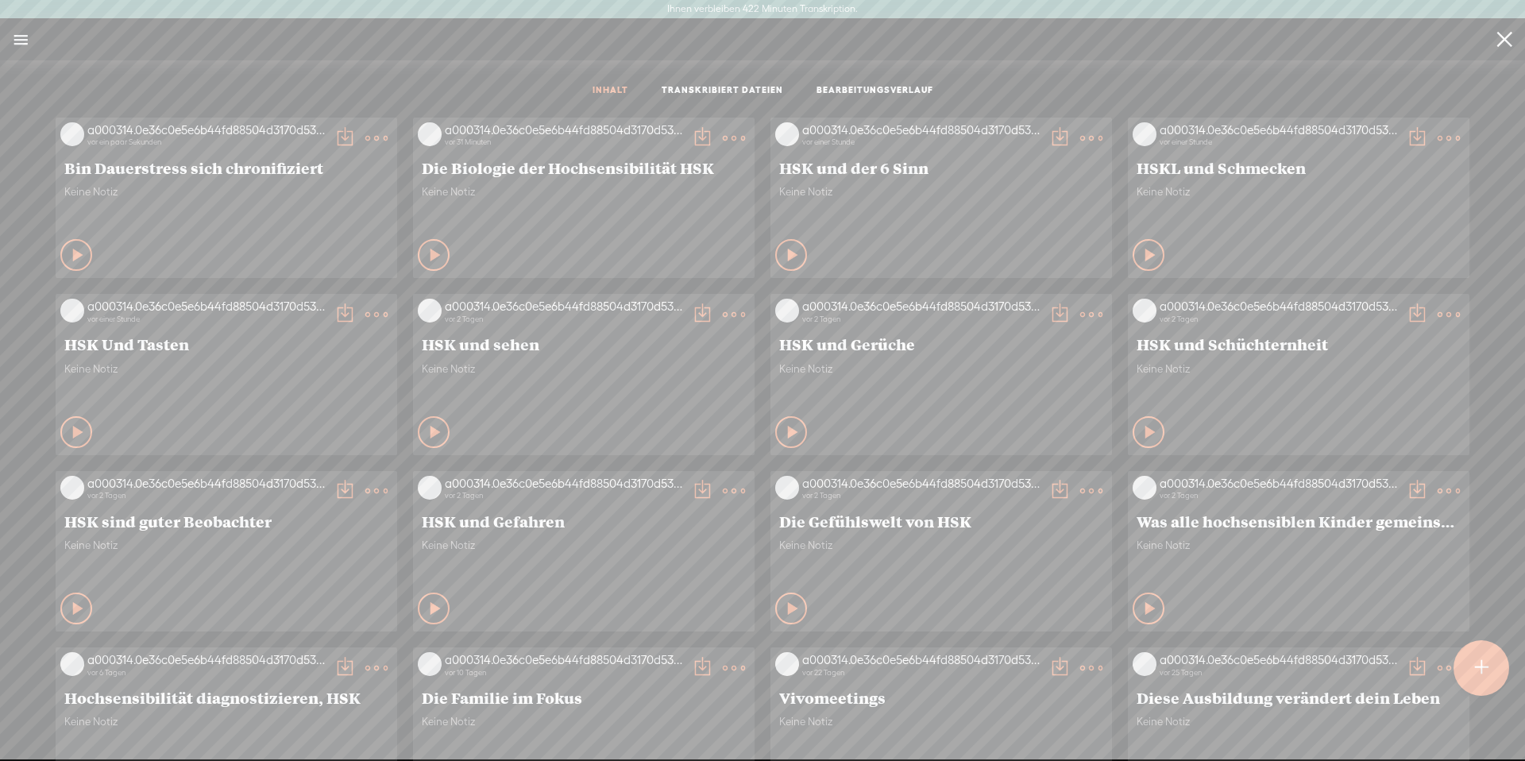
click at [434, 95] on div "INHALT TRANSKRIBIERT DATEIEN BEARBEITUNGSVERLAUF" at bounding box center [762, 90] width 1501 height 37
